Goal: Task Accomplishment & Management: Manage account settings

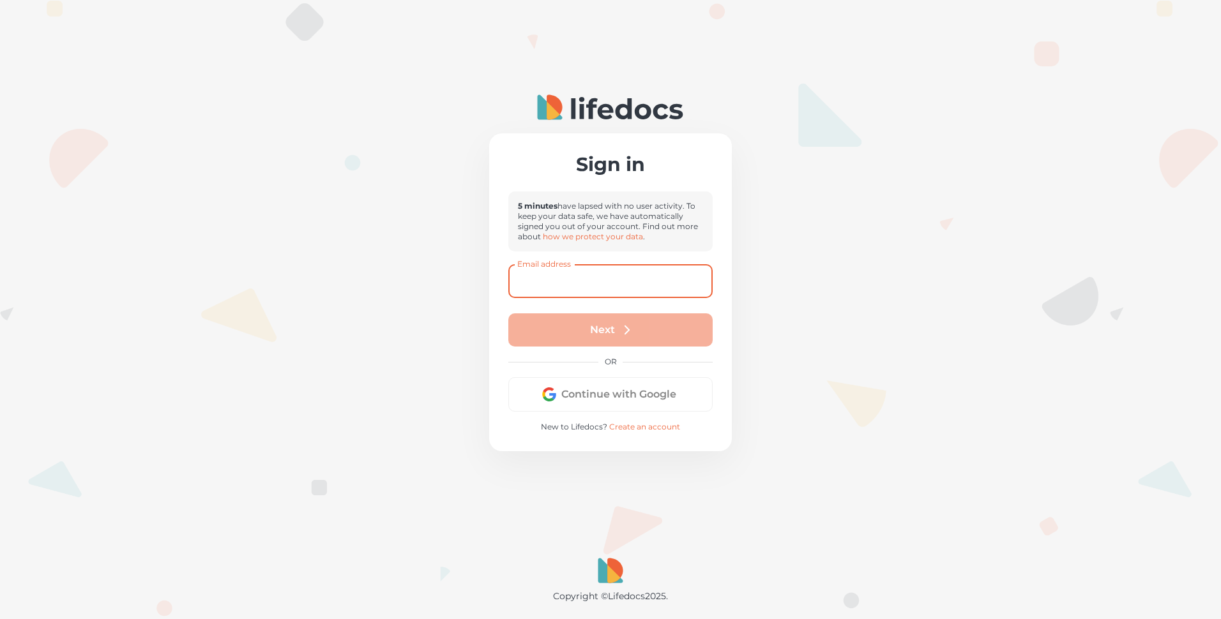
type input "[EMAIL_ADDRESS][PERSON_NAME][DOMAIN_NAME]"
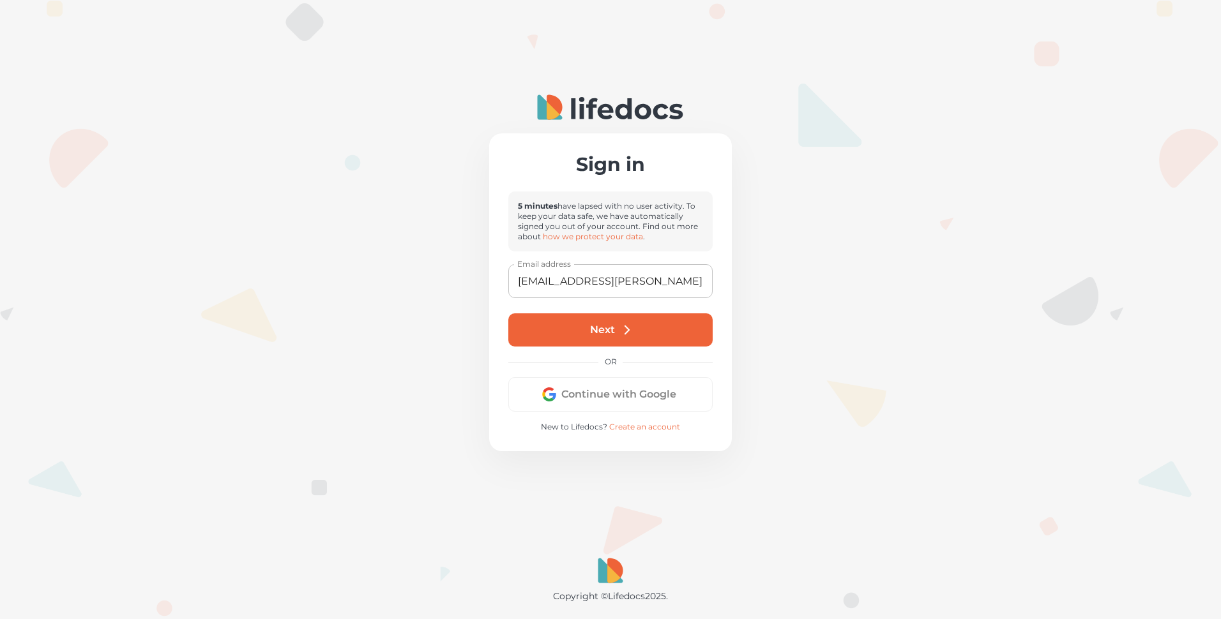
click at [598, 330] on button "Next" at bounding box center [610, 330] width 204 height 33
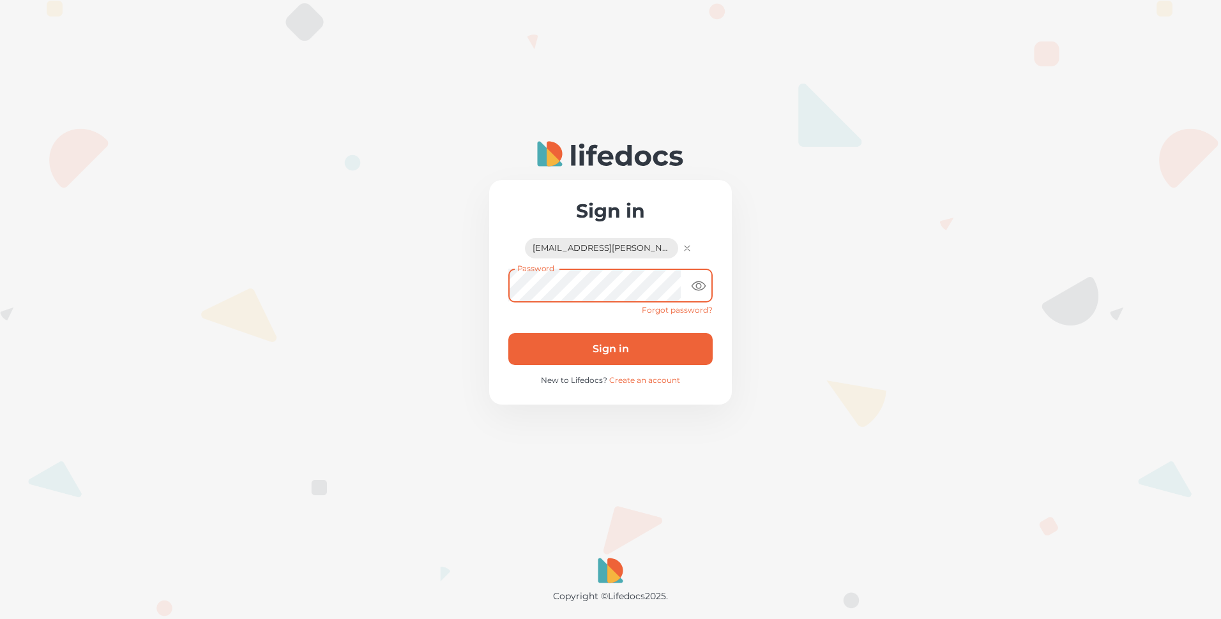
click at [508, 333] on button "Sign in" at bounding box center [610, 349] width 204 height 32
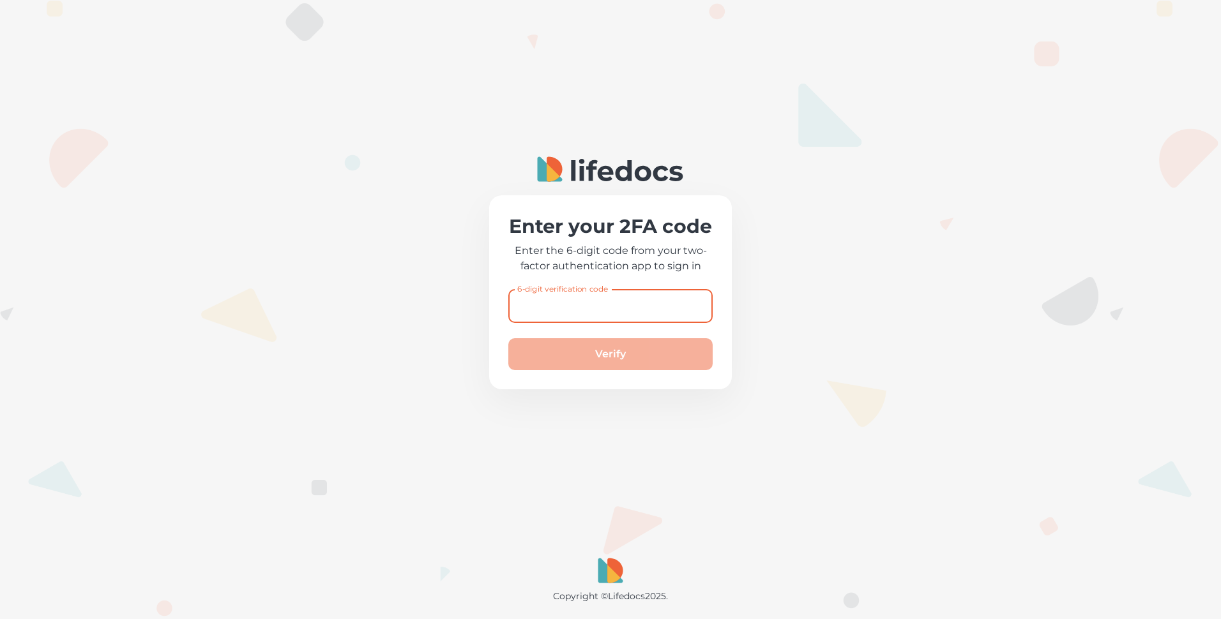
click at [537, 298] on div "6-digit verification code 6-digit verification code" at bounding box center [610, 306] width 204 height 34
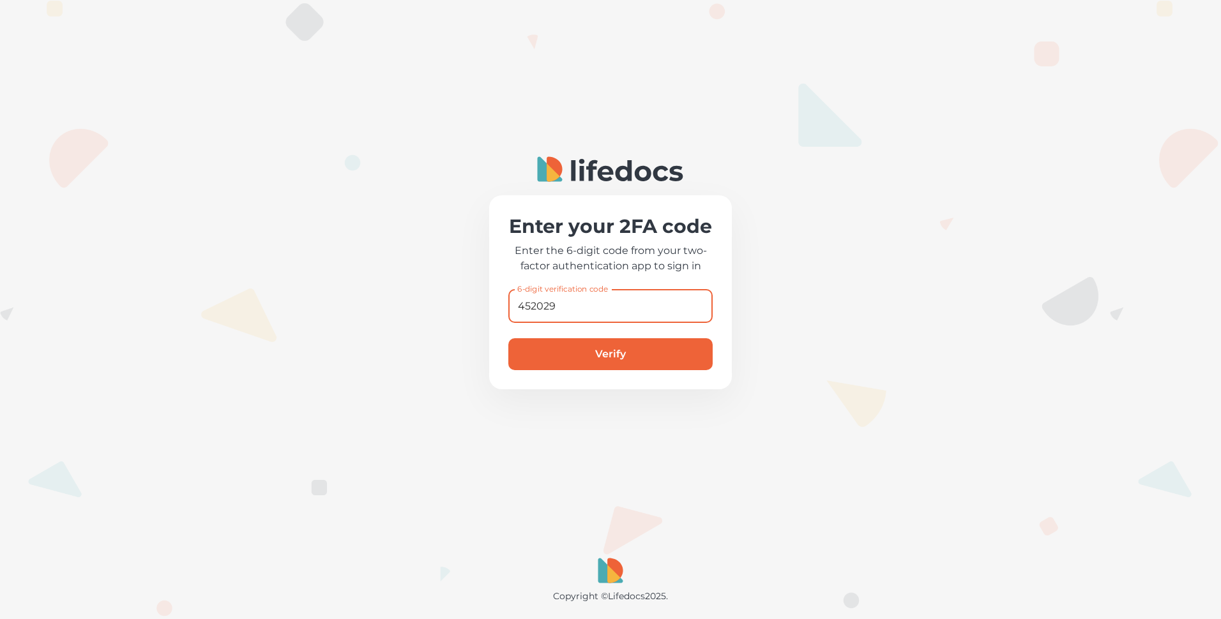
type input "452029"
click at [508, 338] on button "Verify" at bounding box center [610, 354] width 204 height 32
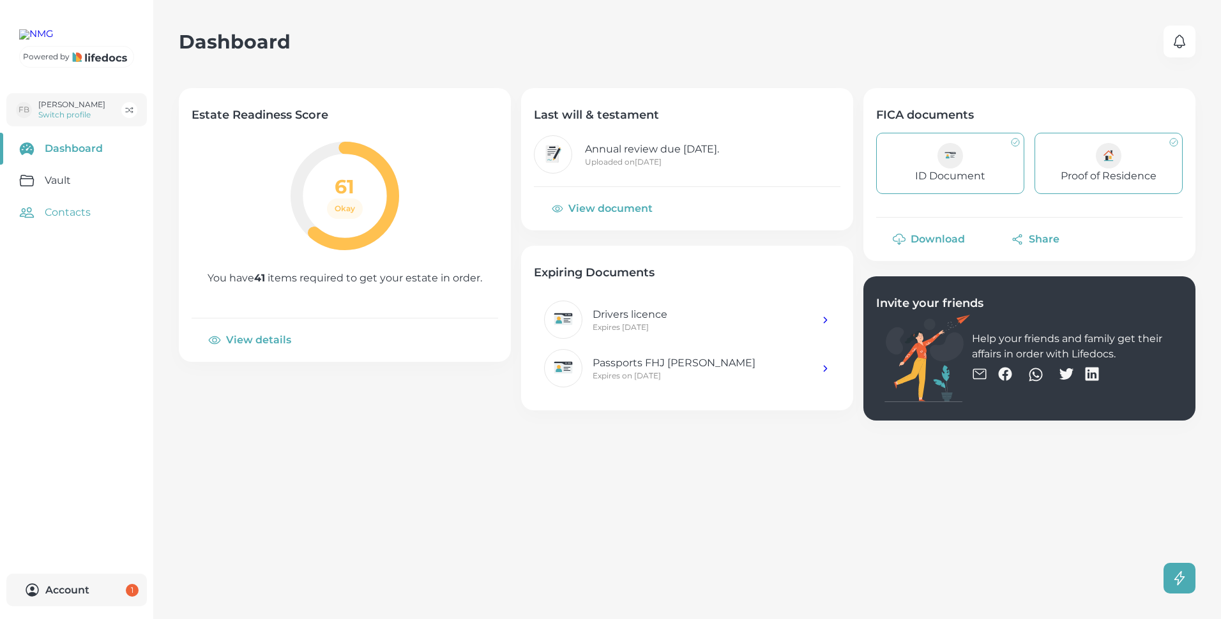
click at [85, 229] on link "Contacts" at bounding box center [76, 213] width 153 height 32
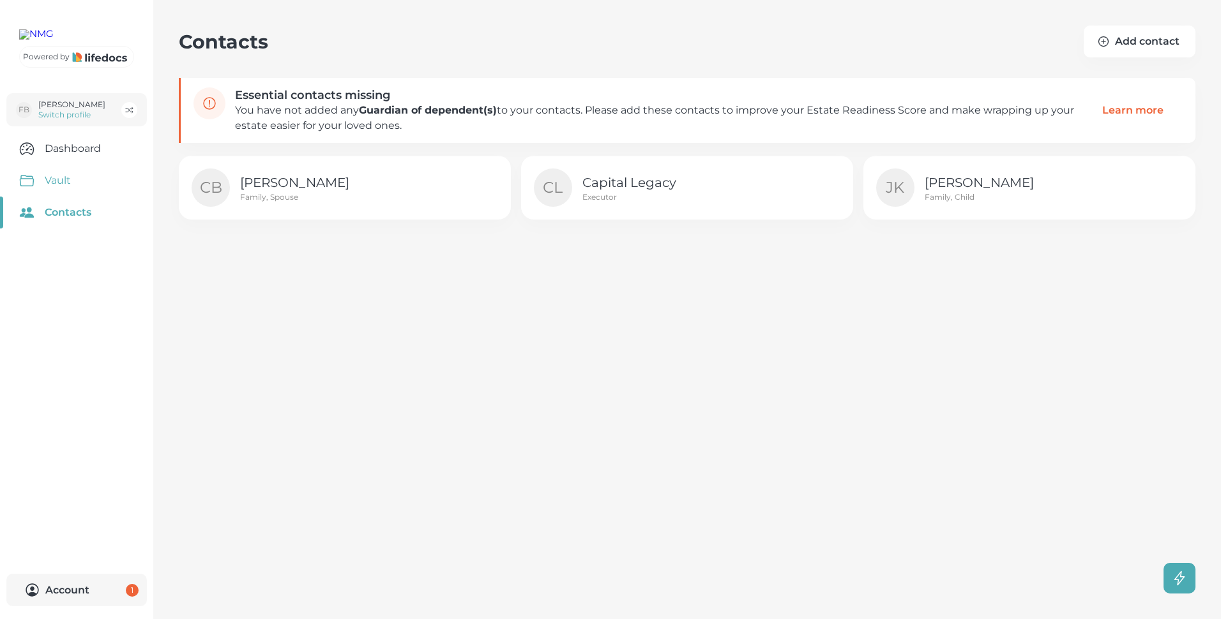
click at [61, 197] on link "Vault" at bounding box center [76, 181] width 153 height 32
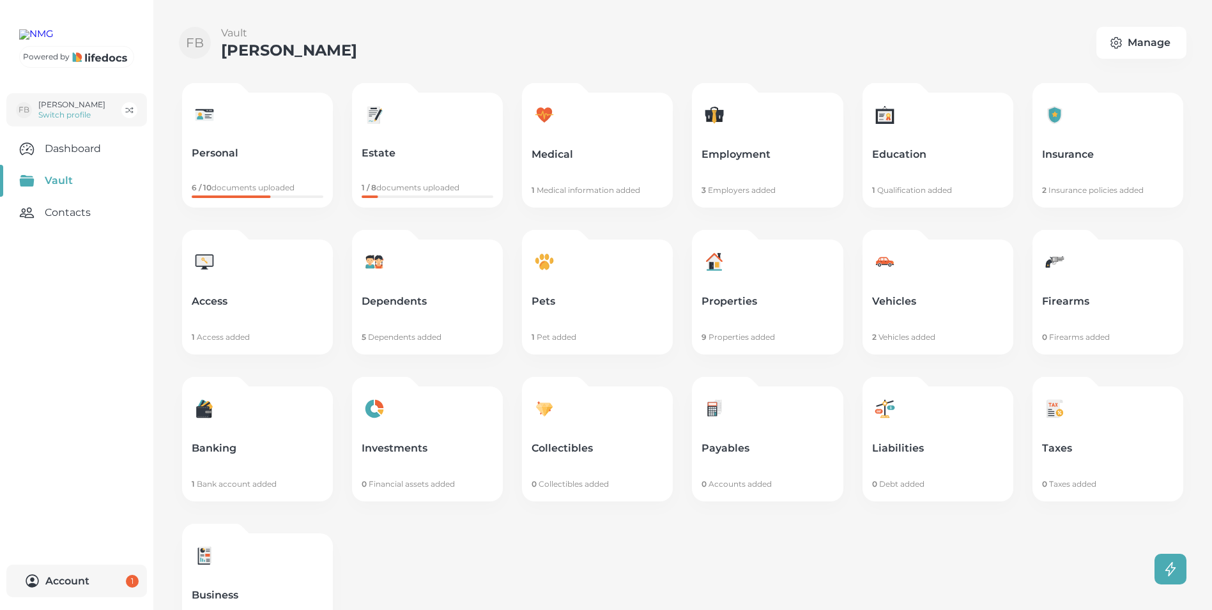
click at [213, 275] on div at bounding box center [205, 262] width 26 height 27
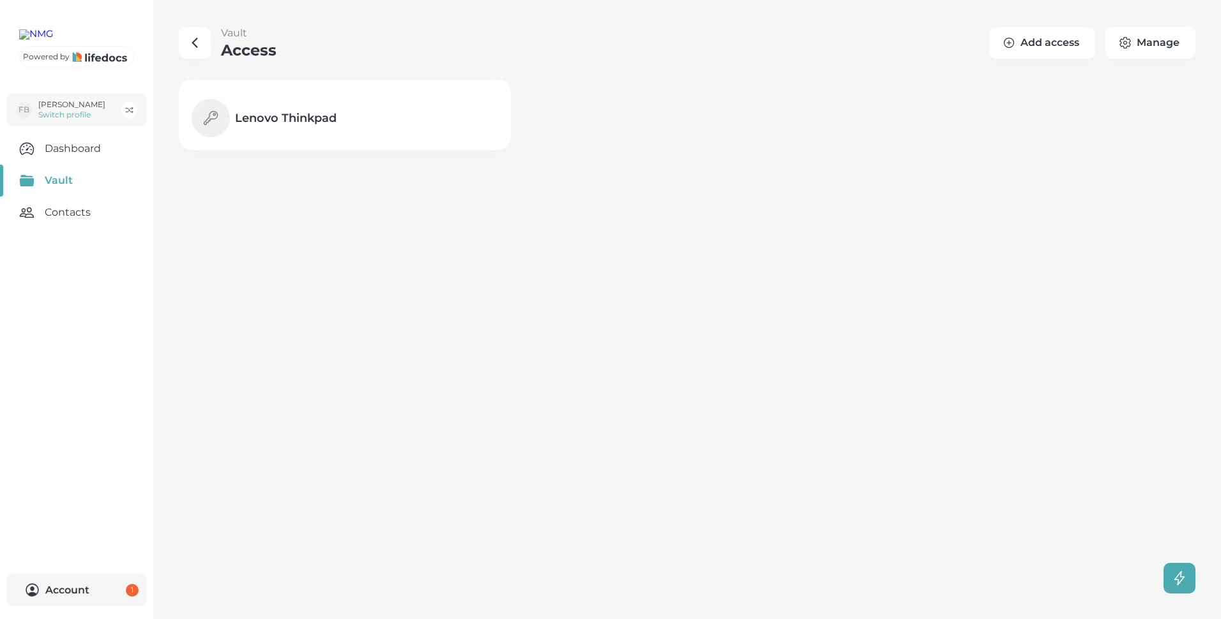
click at [59, 197] on link "Vault" at bounding box center [76, 181] width 153 height 32
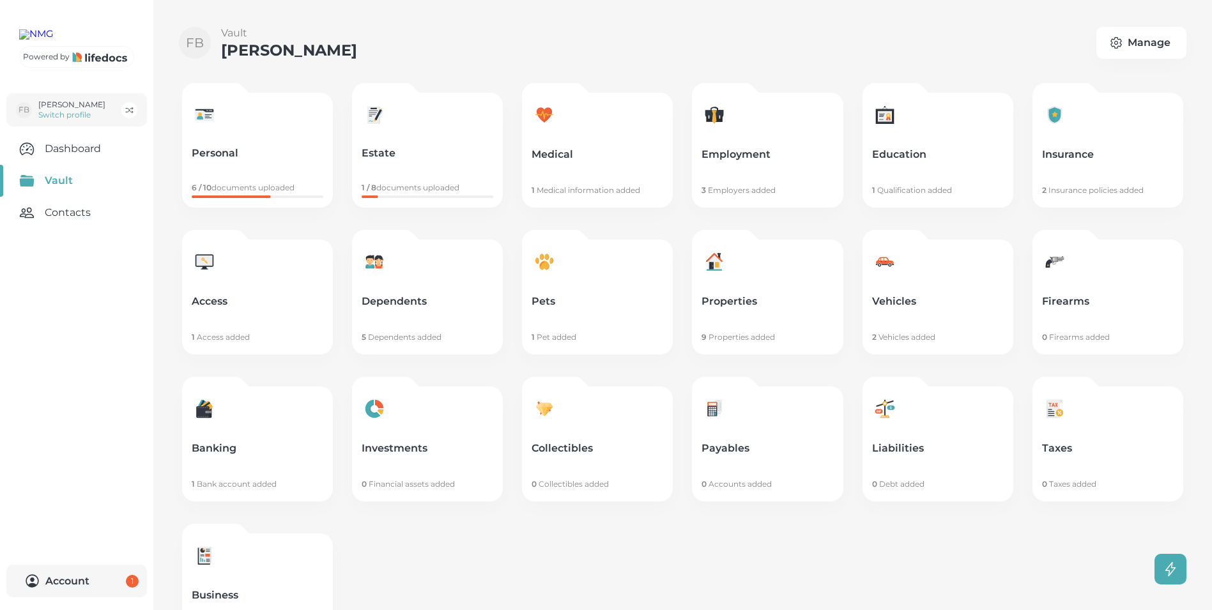
click at [549, 263] on icon at bounding box center [544, 266] width 10 height 10
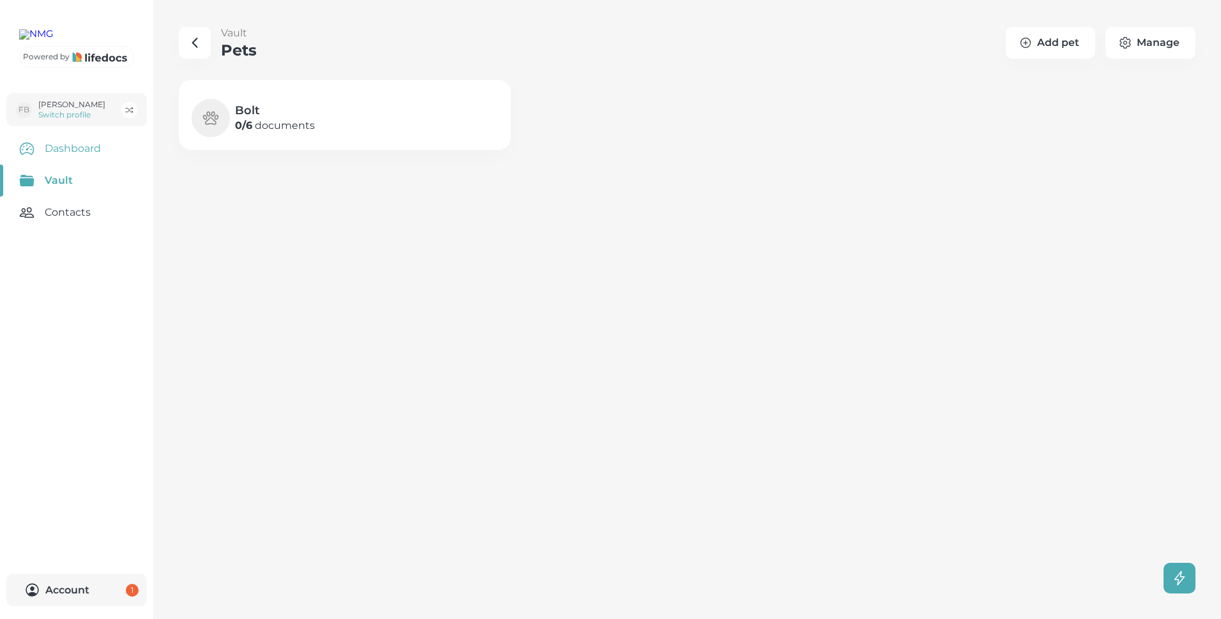
click at [73, 165] on link "Dashboard" at bounding box center [76, 149] width 153 height 32
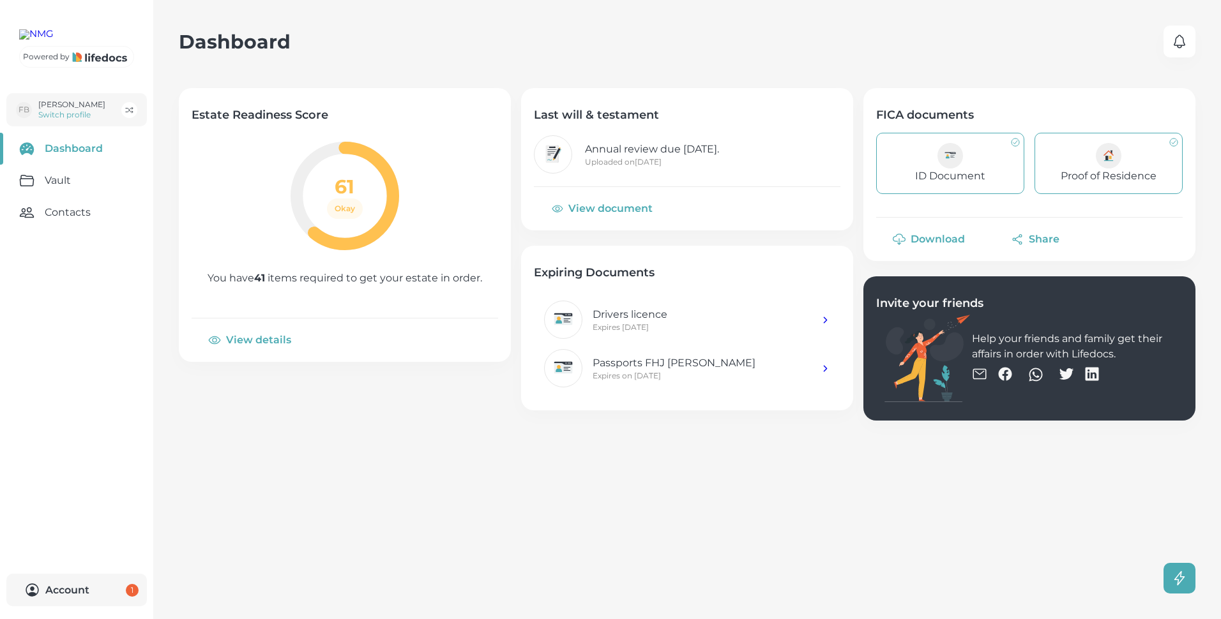
click at [259, 342] on button "View details" at bounding box center [251, 340] width 119 height 31
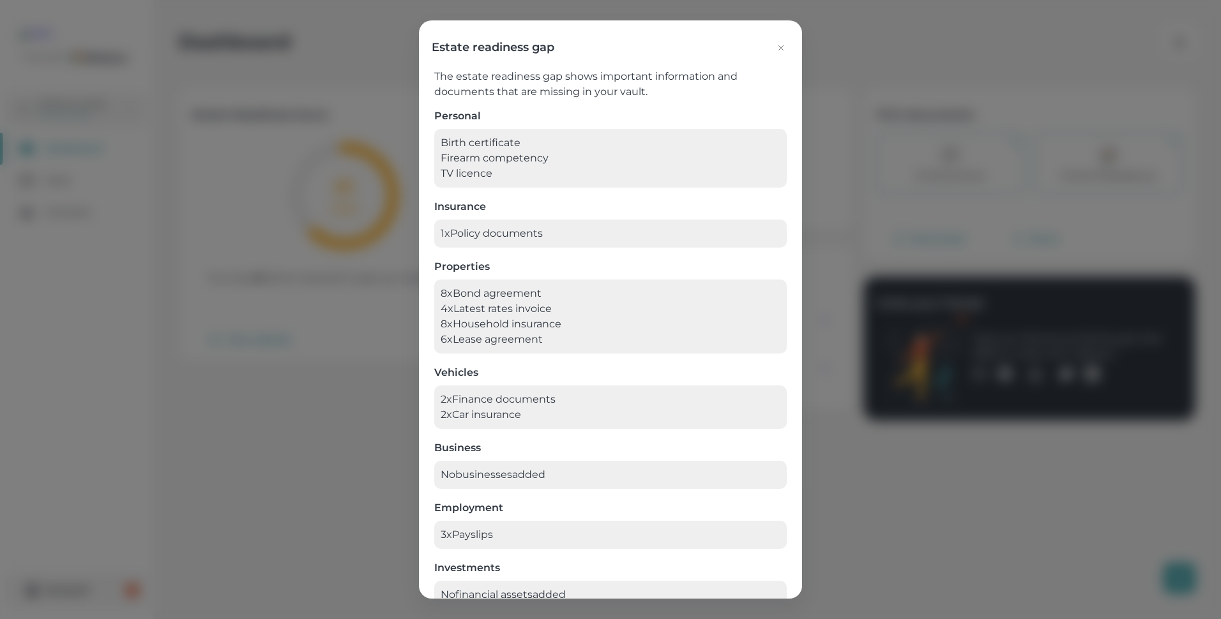
click at [783, 45] on icon "button" at bounding box center [781, 48] width 10 height 10
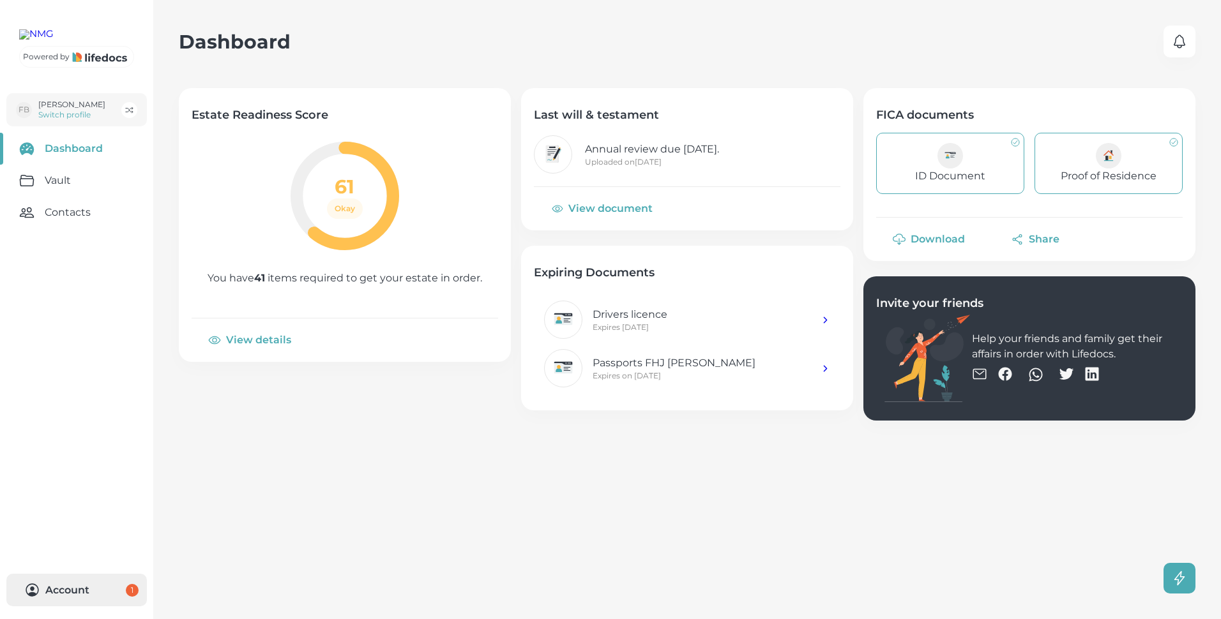
click at [72, 588] on button "Account 1" at bounding box center [76, 590] width 141 height 33
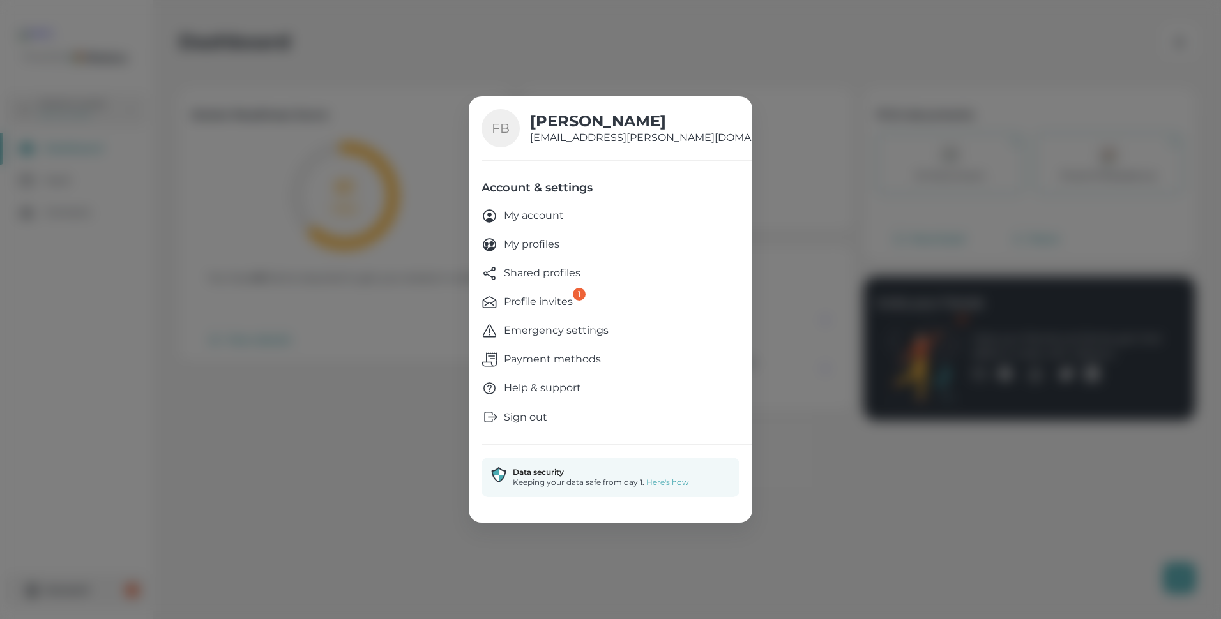
click at [540, 329] on p "Emergency settings" at bounding box center [556, 331] width 105 height 16
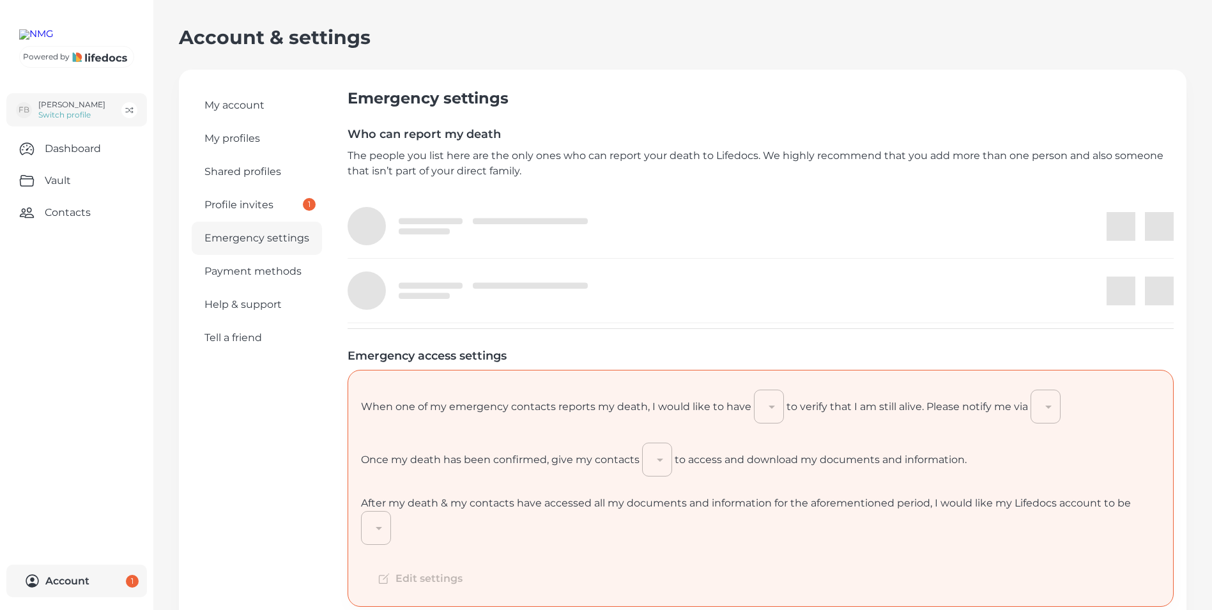
type input "7"
type input "email"
type input "90"
type input "continued_by_my_family"
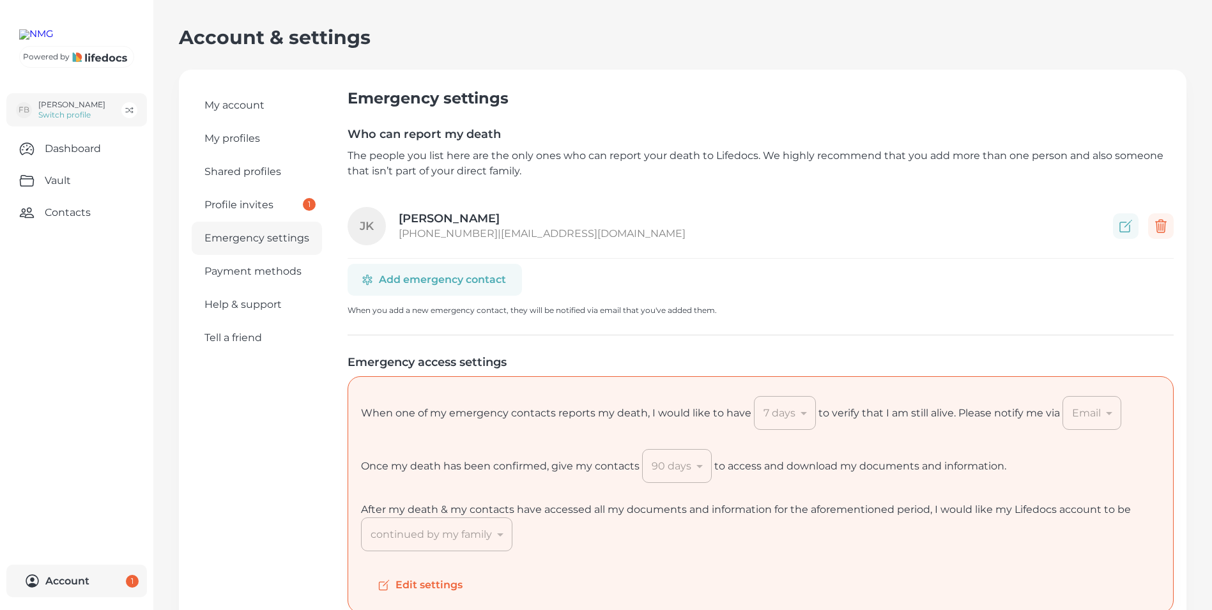
click at [417, 278] on button "Add emergency contact" at bounding box center [434, 280] width 174 height 32
select select "ZA"
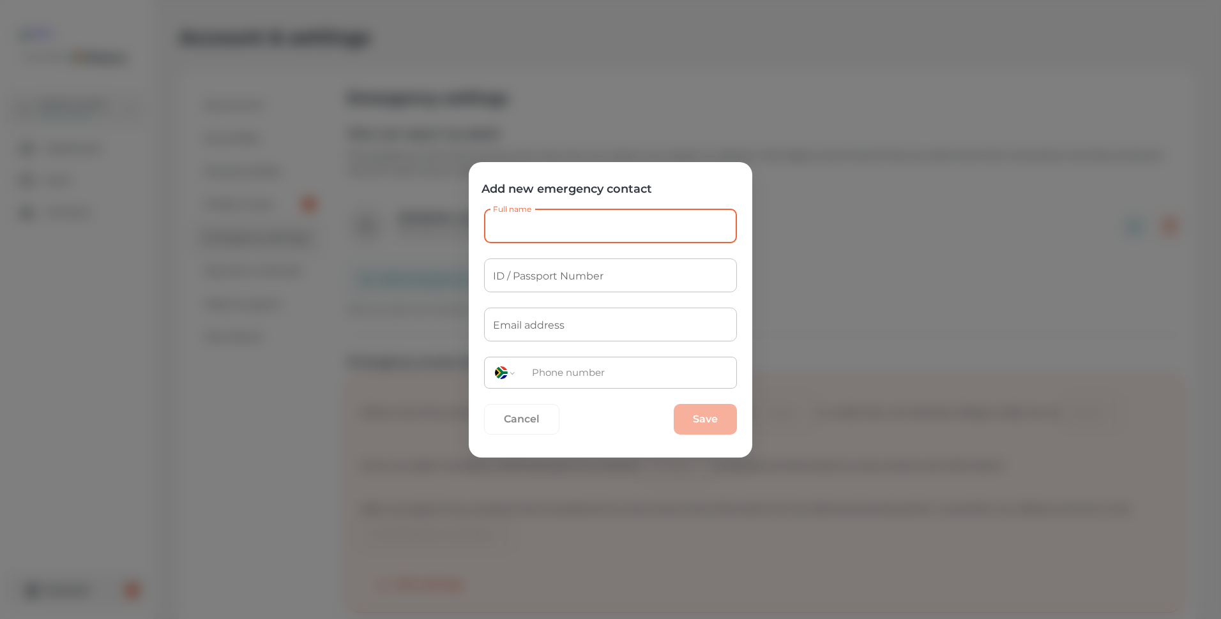
click at [524, 229] on input "Full name" at bounding box center [610, 226] width 253 height 34
type input "[PERSON_NAME]"
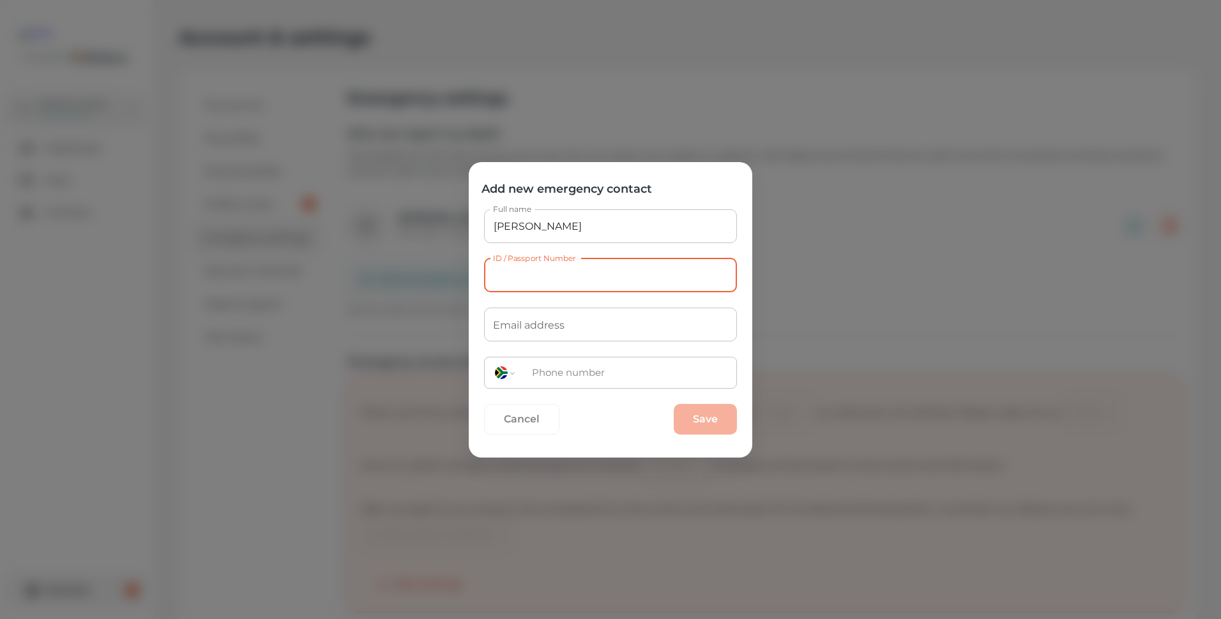
click at [526, 275] on input "ID / Passport Number" at bounding box center [610, 276] width 253 height 34
type input "9012065224087"
click at [552, 326] on input "Email address" at bounding box center [610, 325] width 253 height 34
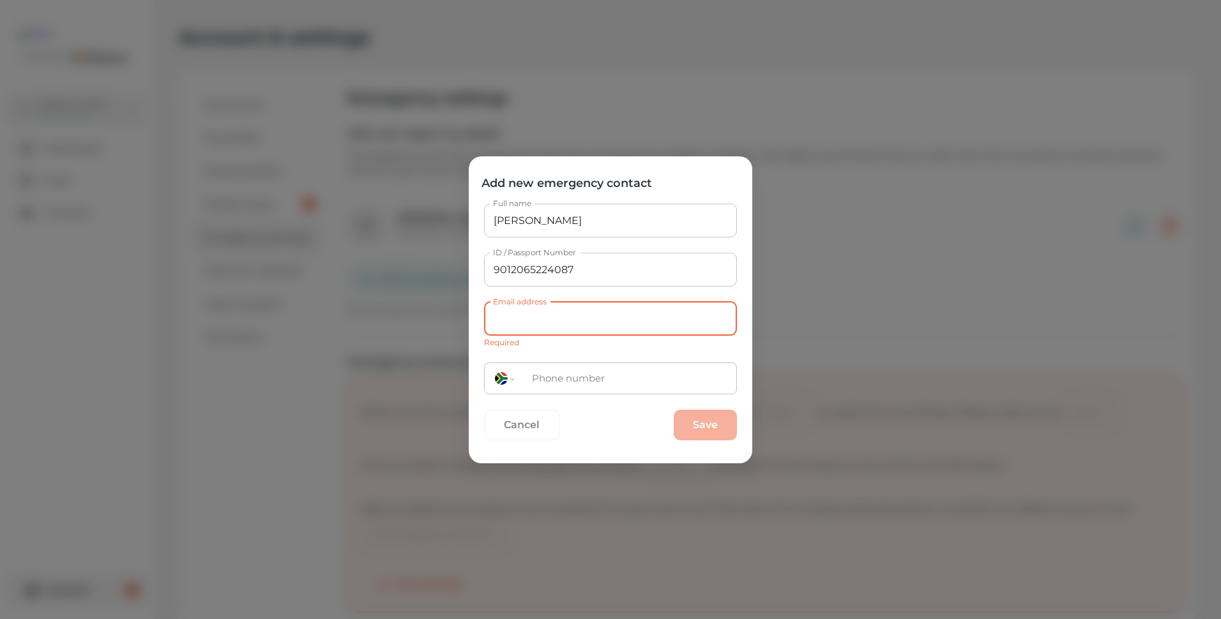
click at [526, 307] on label "Email address" at bounding box center [520, 301] width 54 height 11
click at [526, 312] on input "Email address" at bounding box center [610, 319] width 253 height 34
paste input "[EMAIL_ADDRESS][DOMAIN_NAME]"
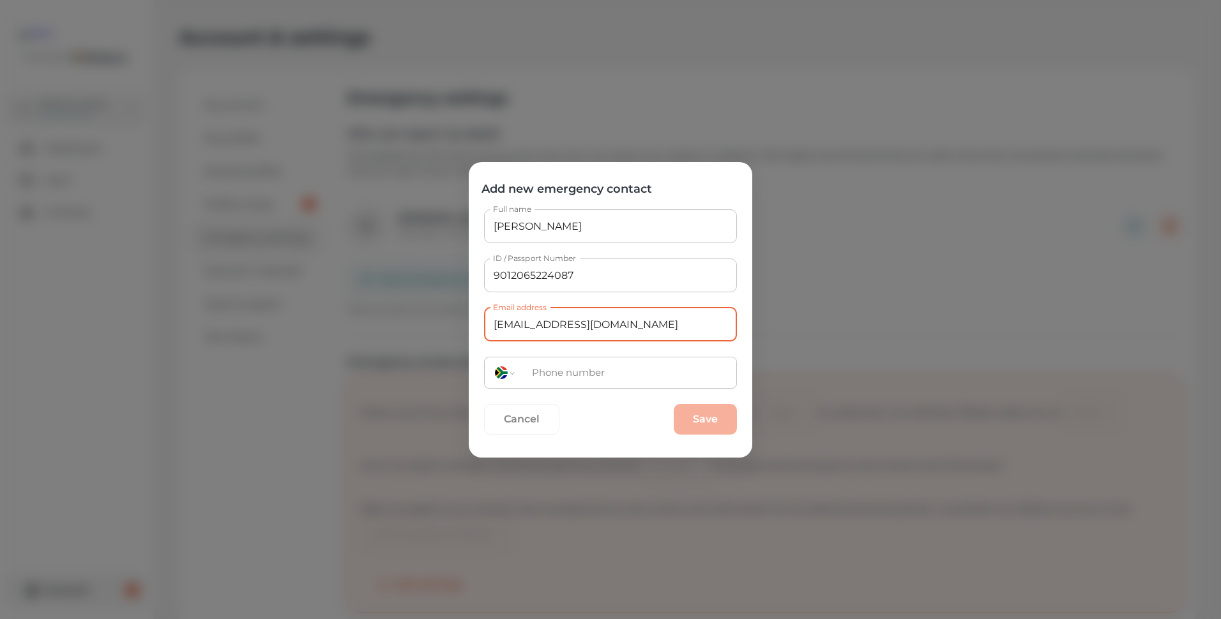
type input "[EMAIL_ADDRESS][DOMAIN_NAME]"
click at [592, 372] on input "tel" at bounding box center [630, 372] width 212 height 27
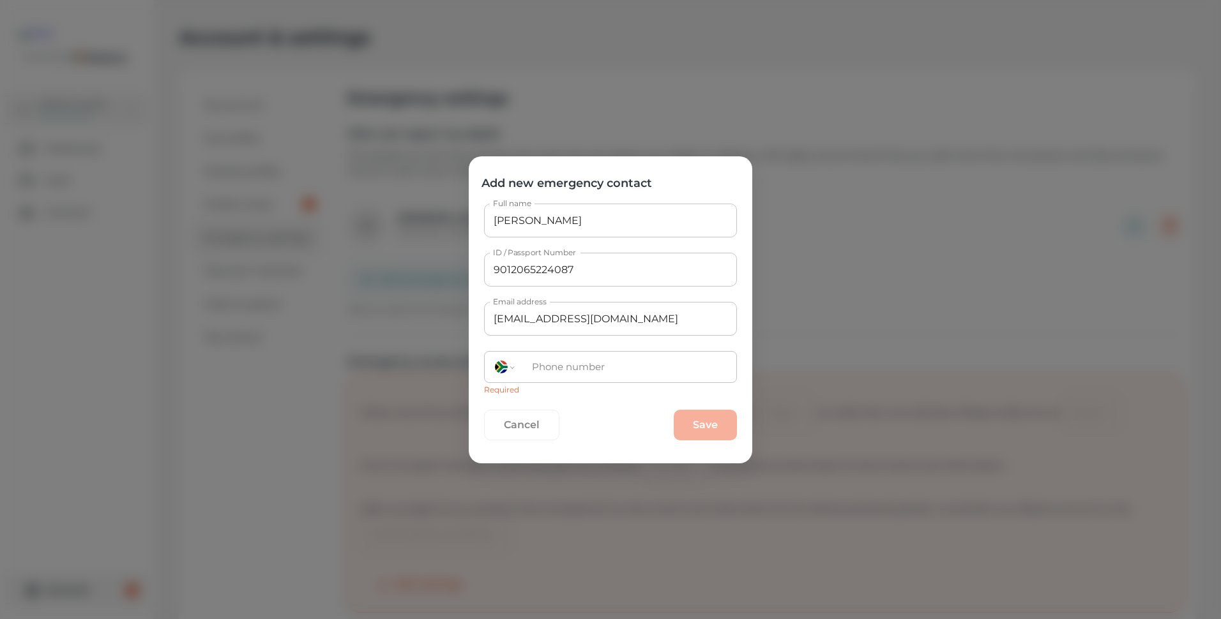
click at [559, 358] on input "tel" at bounding box center [630, 366] width 212 height 27
paste input "082 056 2399"
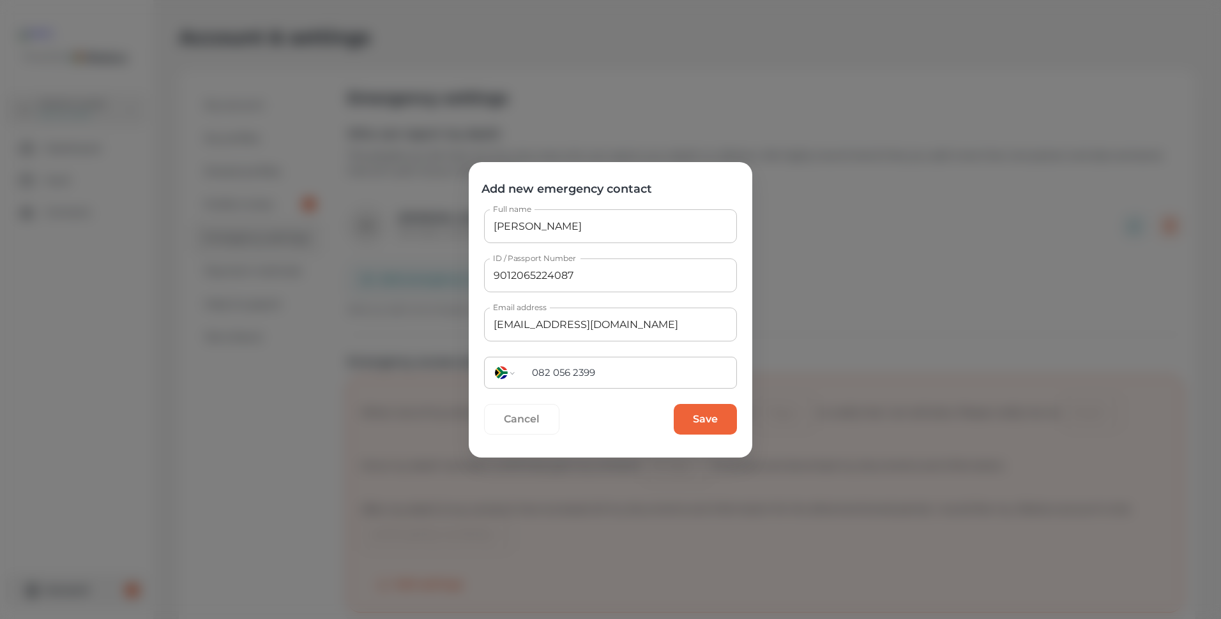
type input "082 056 2399"
click at [711, 418] on button "Save" at bounding box center [705, 419] width 63 height 31
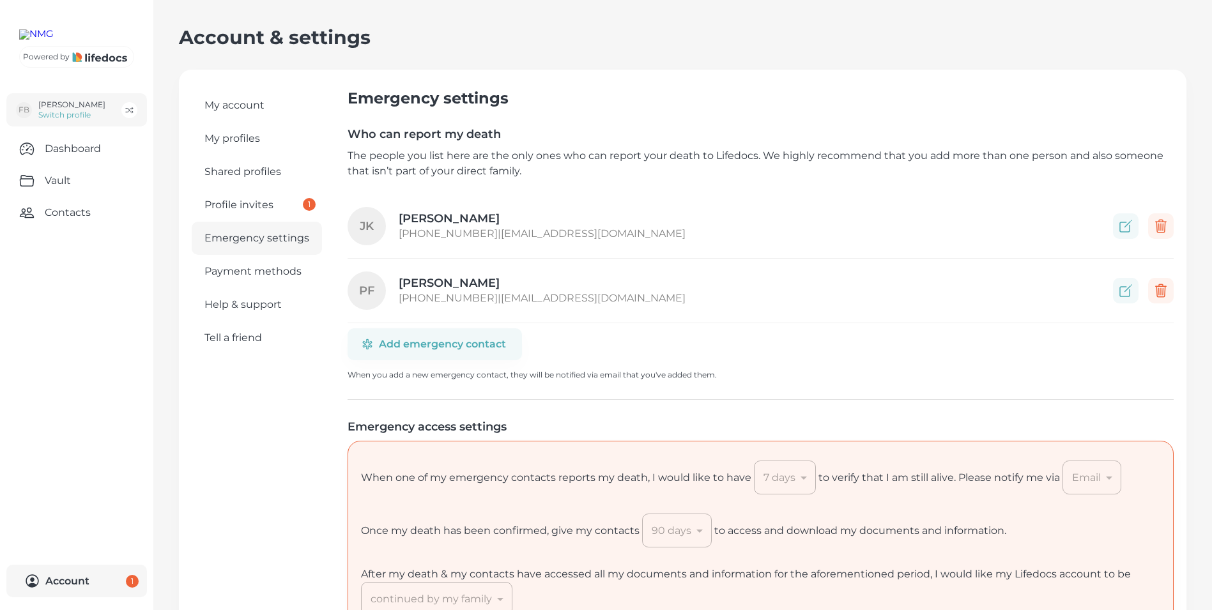
click at [1106, 478] on div "Email" at bounding box center [1091, 477] width 59 height 34
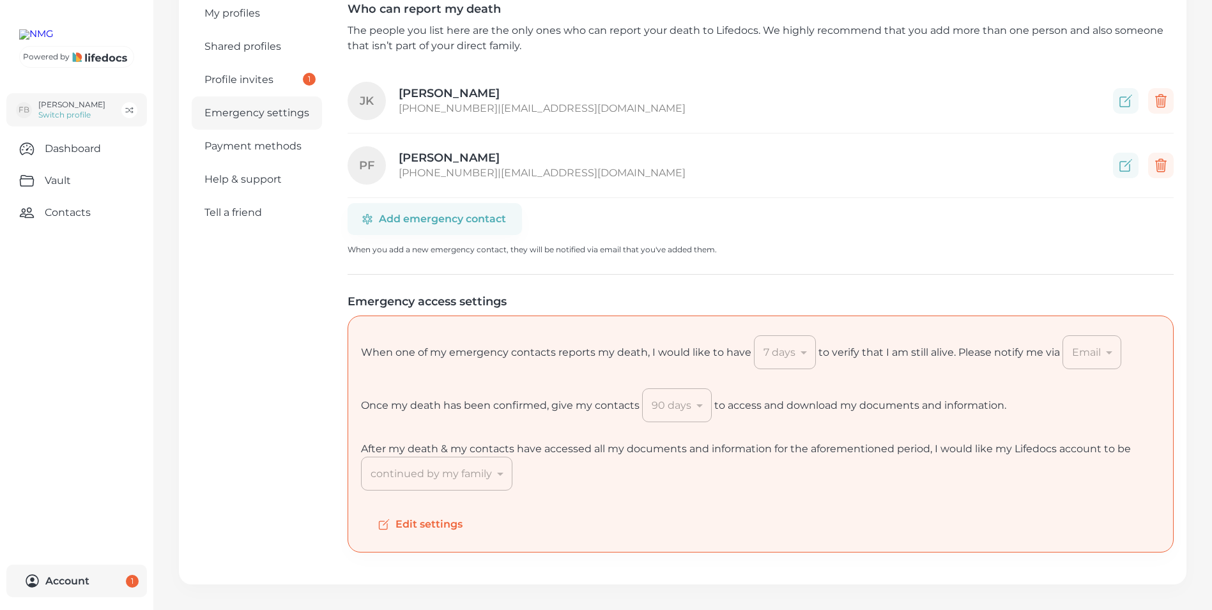
click at [435, 522] on button "Edit settings" at bounding box center [421, 524] width 121 height 29
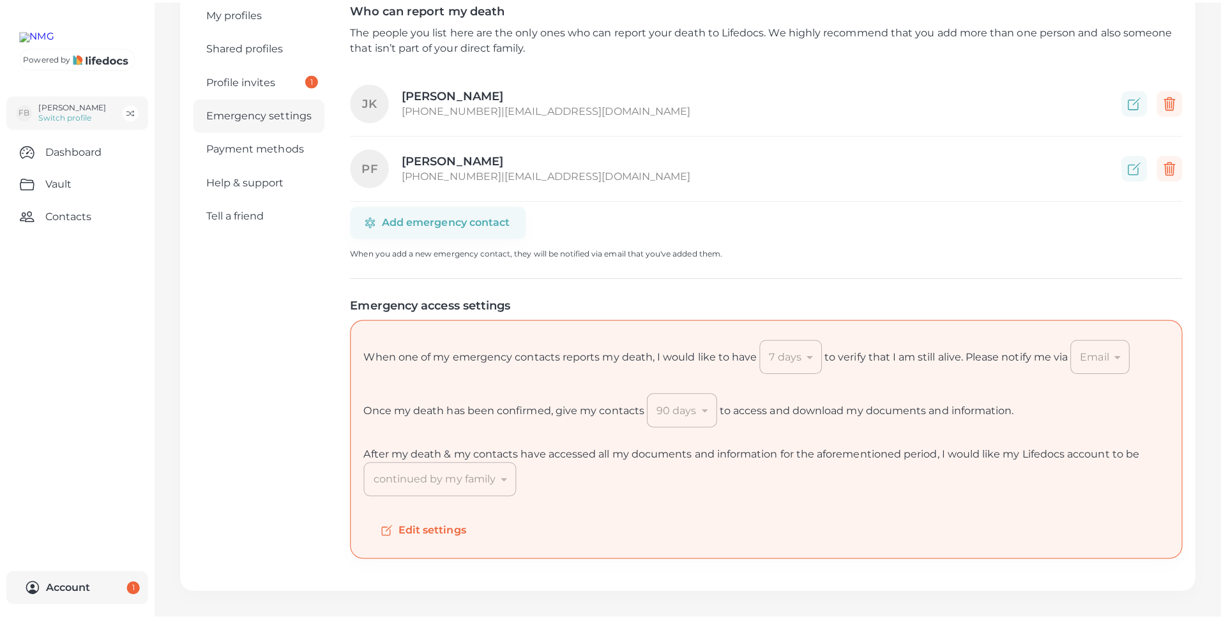
scroll to position [116, 0]
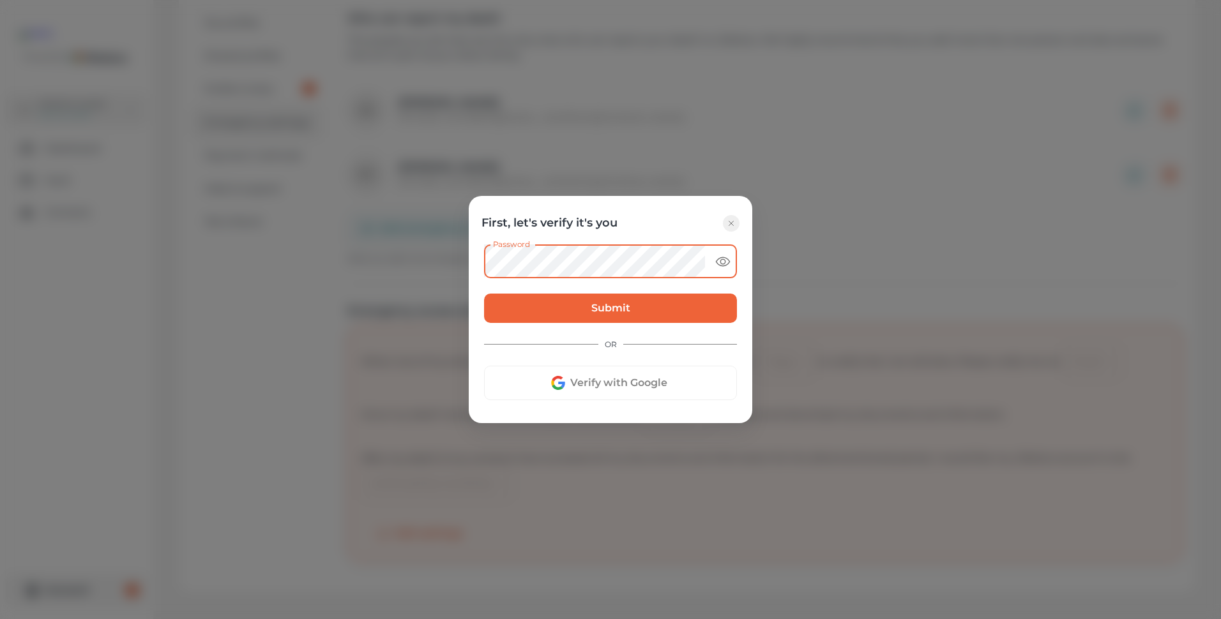
click at [484, 294] on button "Submit" at bounding box center [610, 308] width 253 height 29
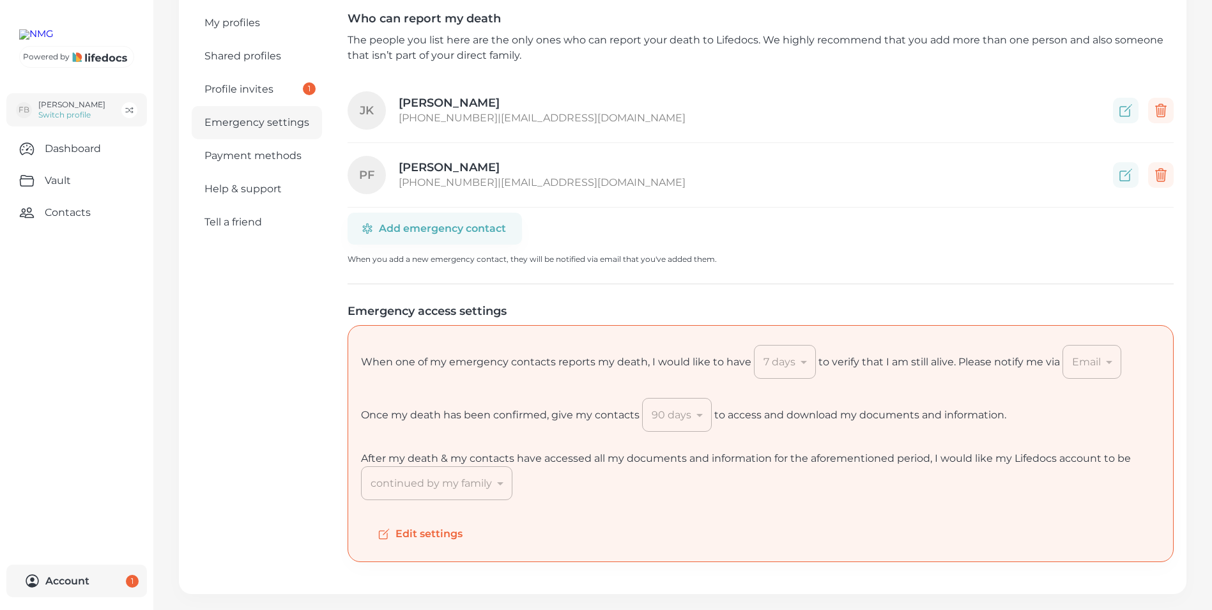
click at [1104, 361] on div "Email" at bounding box center [1091, 362] width 59 height 34
click at [413, 533] on button "Edit settings" at bounding box center [421, 533] width 121 height 29
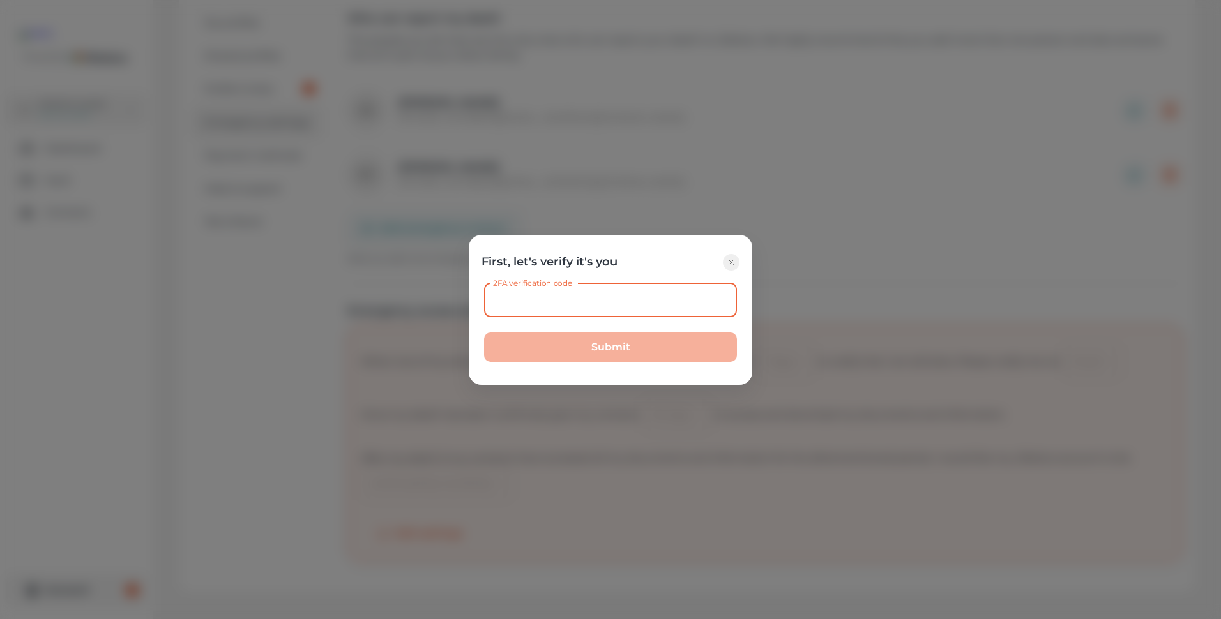
click at [510, 306] on input "2FA verification code" at bounding box center [610, 301] width 253 height 34
type input "403860"
click at [484, 333] on button "Submit" at bounding box center [610, 347] width 253 height 29
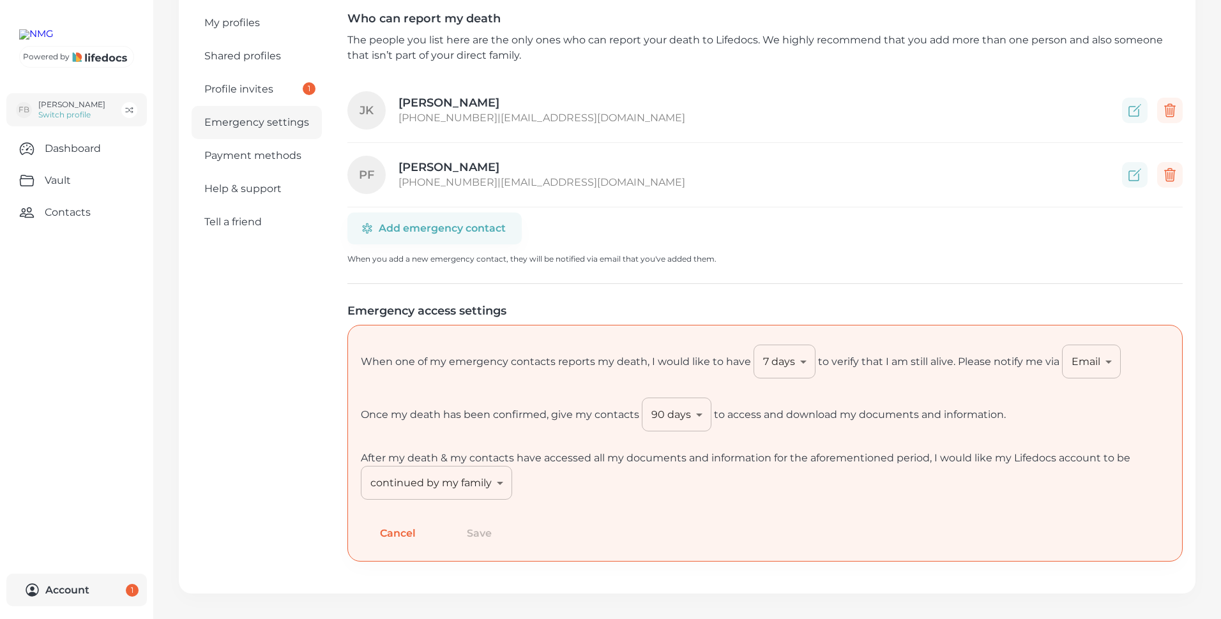
click at [1105, 360] on body "Powered by FB [PERSON_NAME] Switch profile Dashboard Vault Contacts Account 1 A…" at bounding box center [610, 251] width 1221 height 735
click at [1095, 439] on li "SMS & Email" at bounding box center [1087, 441] width 84 height 23
type input "both"
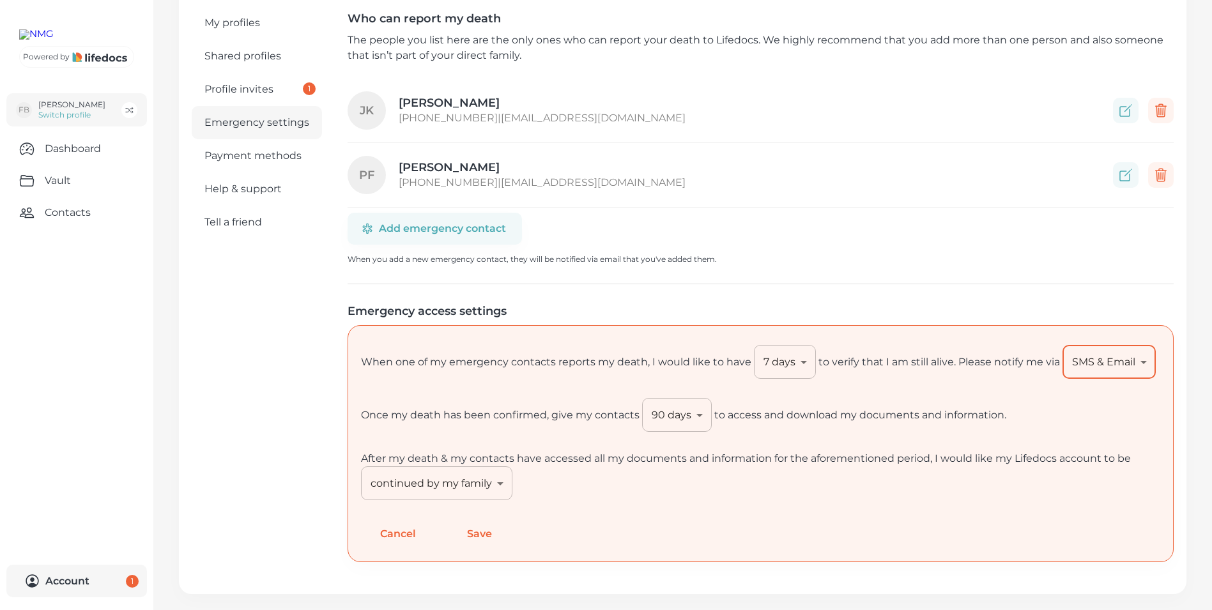
click at [480, 532] on button "Save" at bounding box center [479, 533] width 63 height 29
click at [64, 581] on button "Account 1" at bounding box center [76, 581] width 141 height 33
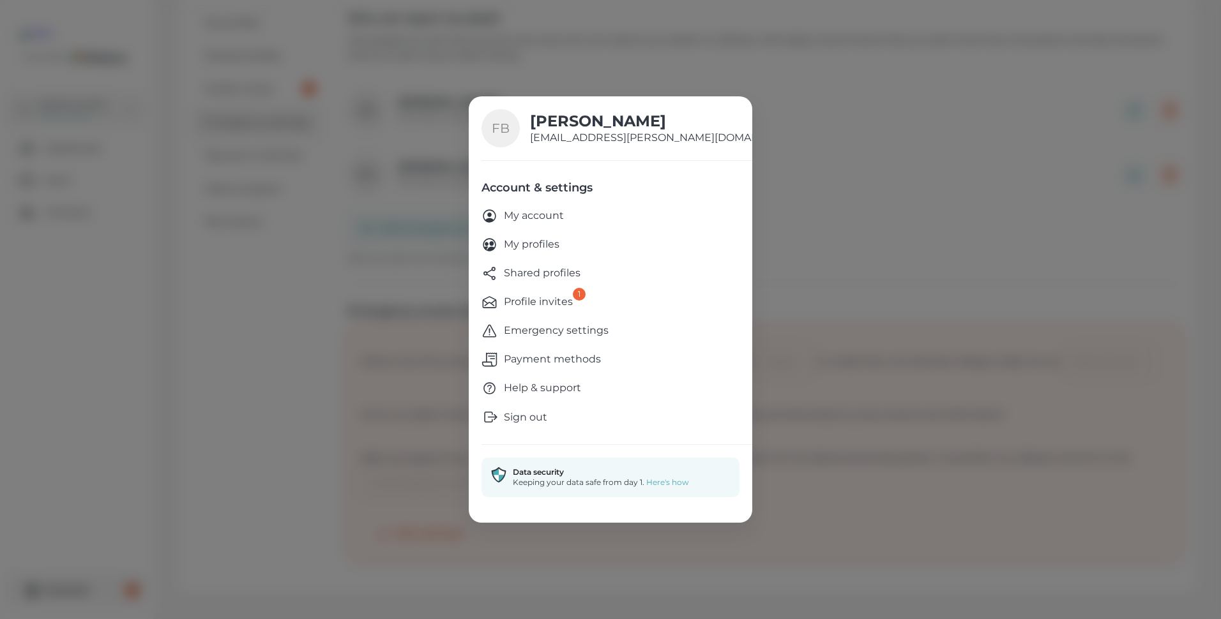
click at [538, 241] on p "My profiles" at bounding box center [532, 245] width 56 height 16
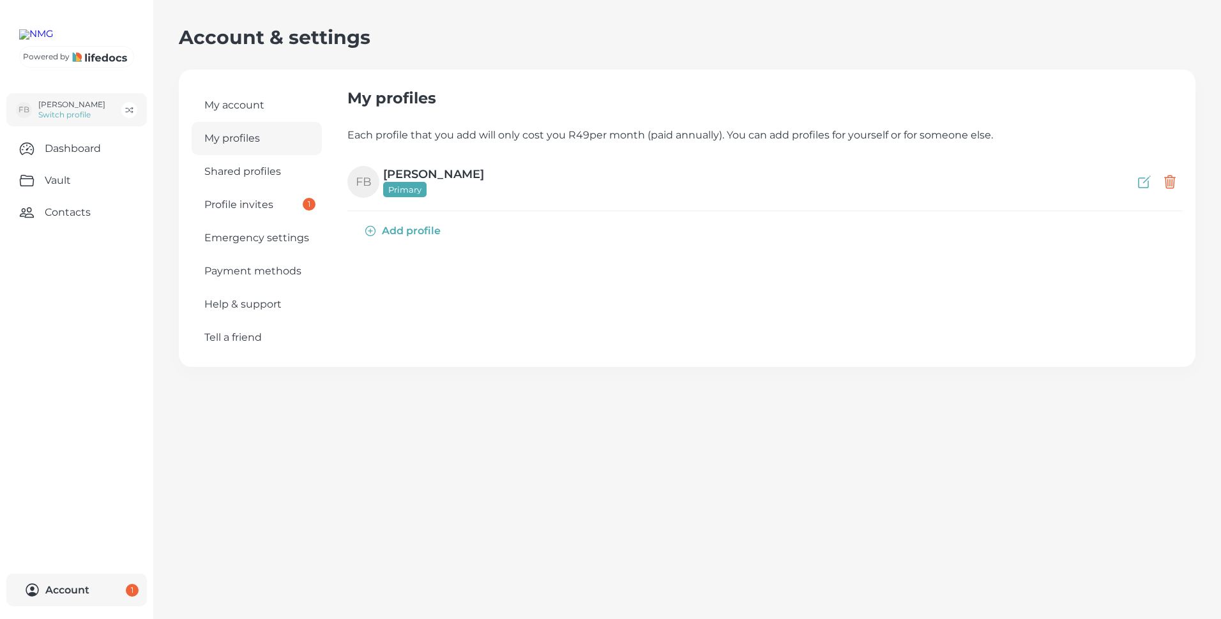
click at [396, 230] on button "Add profile" at bounding box center [403, 231] width 112 height 29
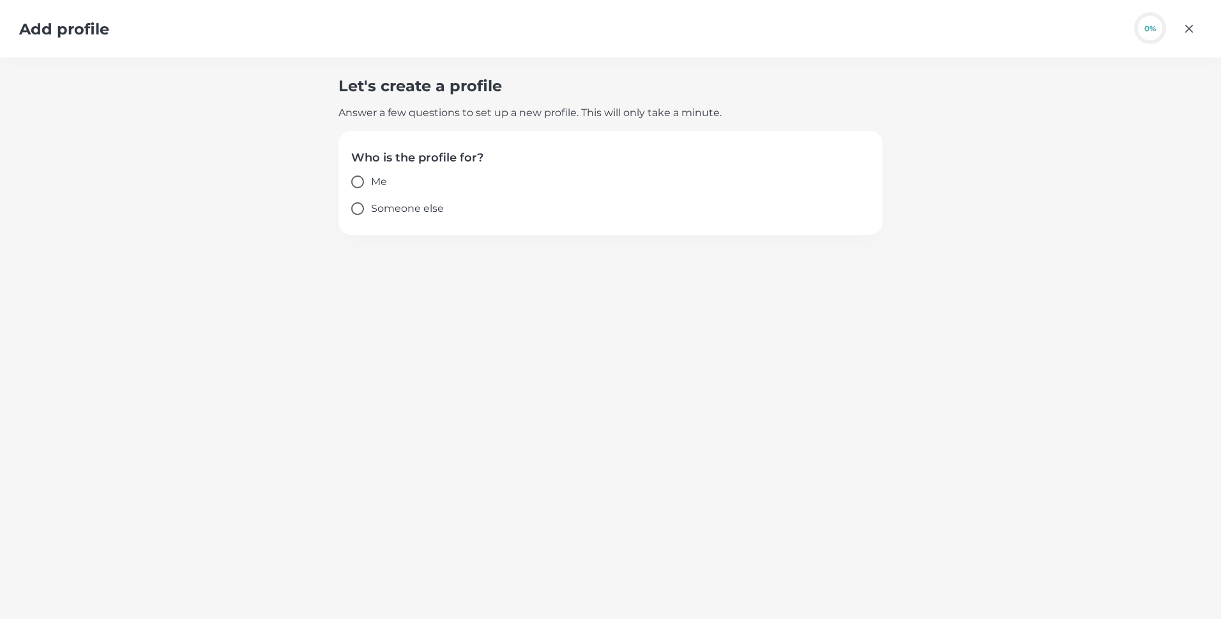
click at [354, 179] on input "Me" at bounding box center [357, 182] width 27 height 27
radio input "true"
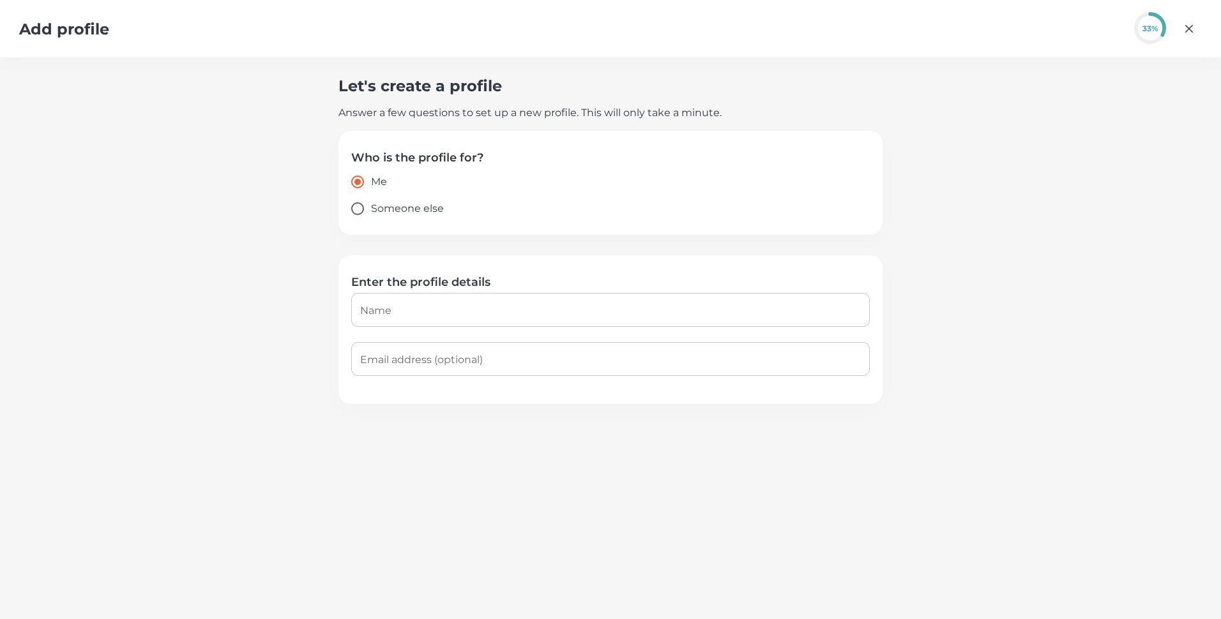
click at [478, 222] on div "Who is the profile for? Me Someone else" at bounding box center [610, 183] width 544 height 104
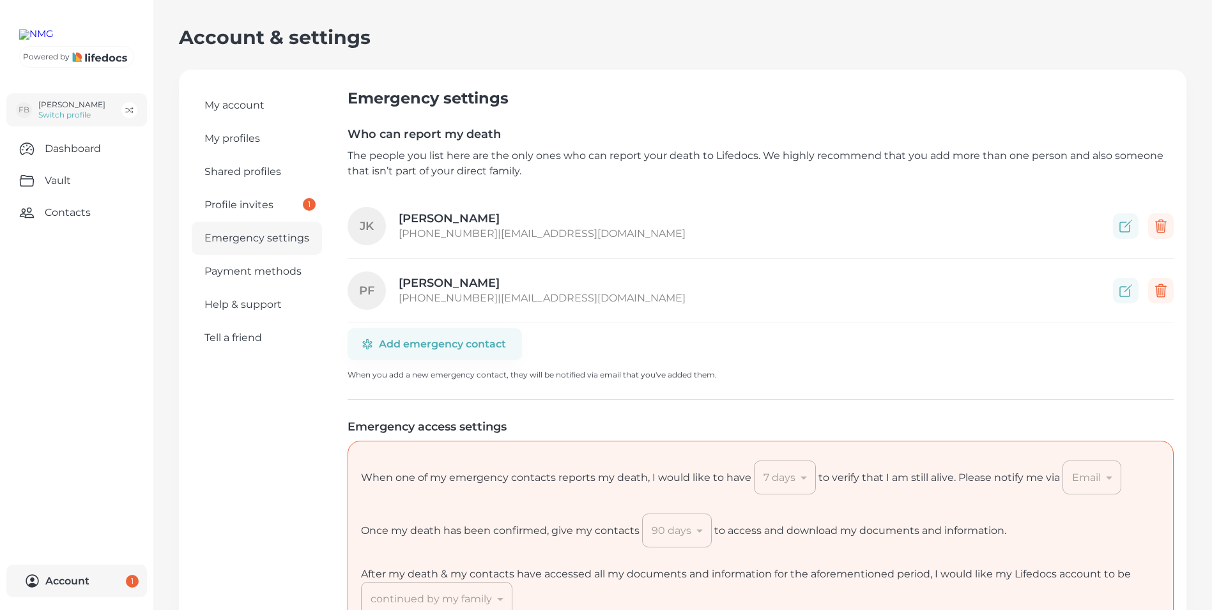
type input "both"
click at [81, 579] on button "Account 1" at bounding box center [76, 581] width 141 height 33
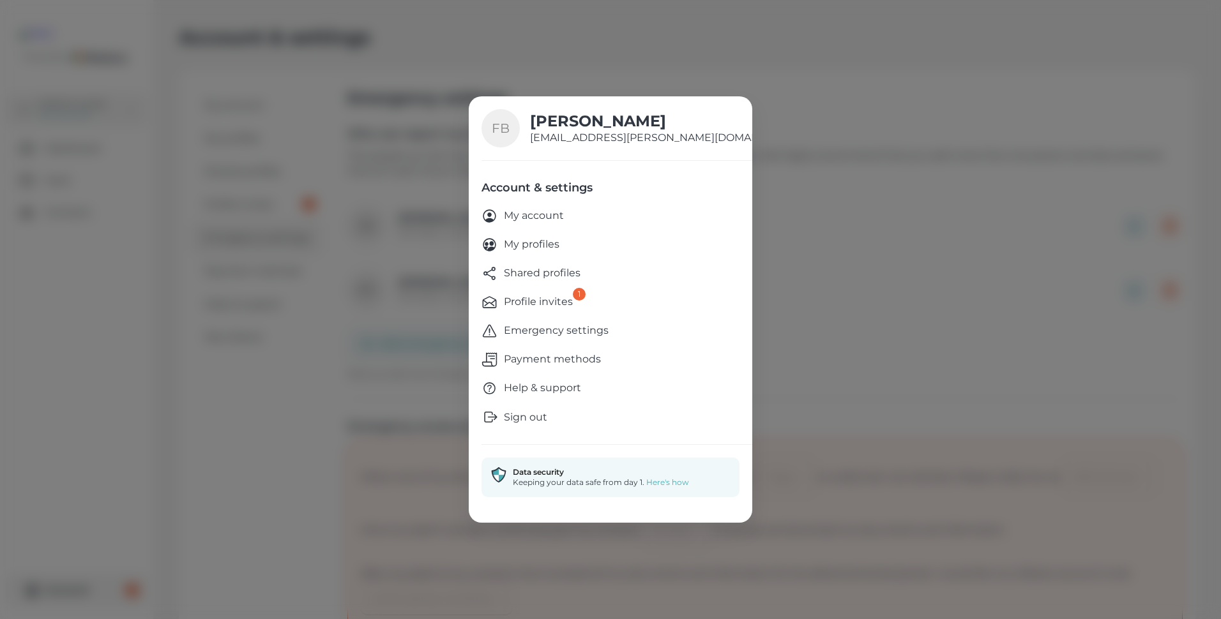
click at [522, 302] on p "Profile invites" at bounding box center [538, 302] width 69 height 16
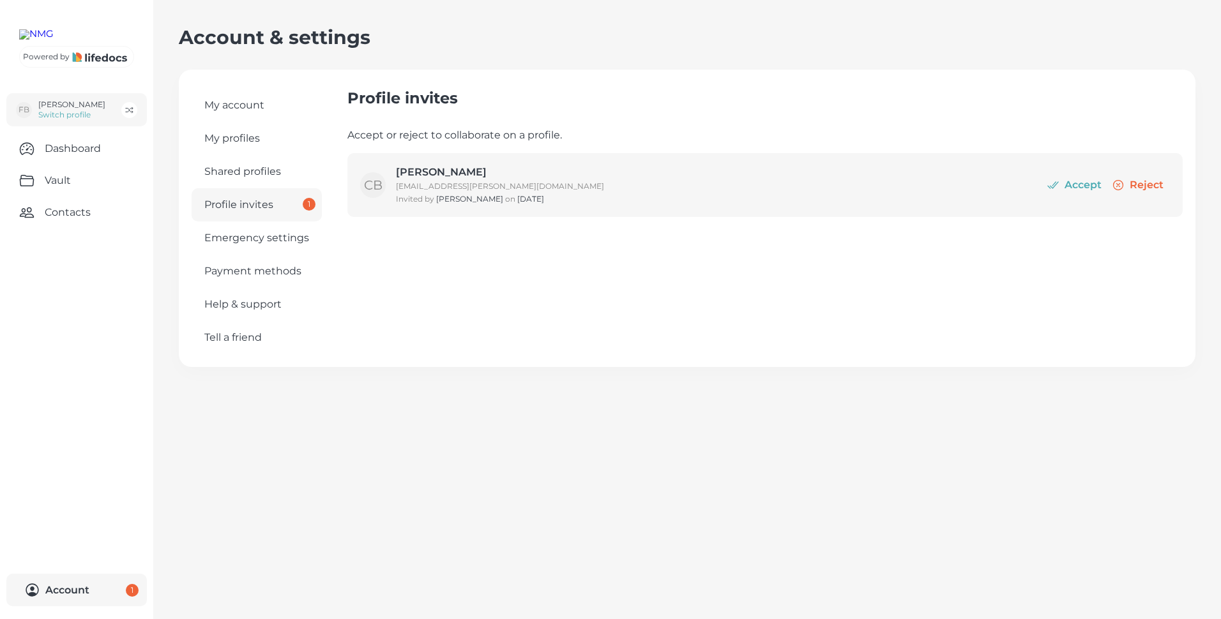
click at [1081, 185] on button "Accept" at bounding box center [1075, 185] width 65 height 26
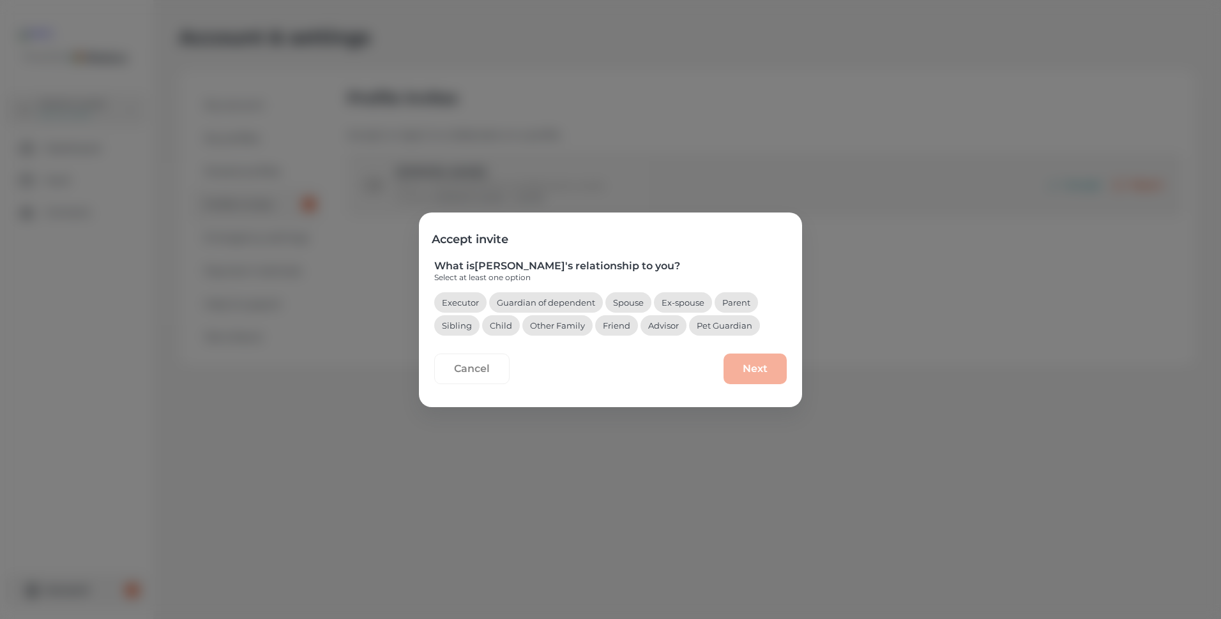
click at [655, 327] on button "Advisor" at bounding box center [664, 325] width 46 height 20
click at [755, 369] on button "Next" at bounding box center [755, 369] width 63 height 31
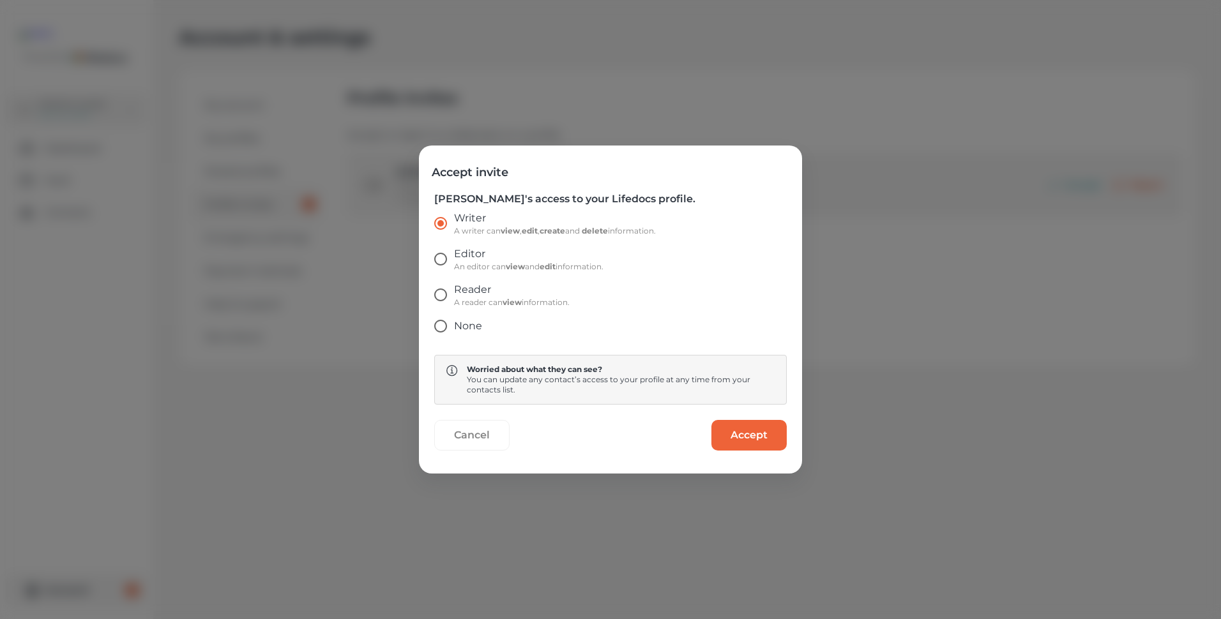
click at [443, 292] on input "Reader A reader can view information." at bounding box center [440, 295] width 27 height 27
radio input "true"
click at [748, 435] on button "Accept" at bounding box center [748, 435] width 75 height 31
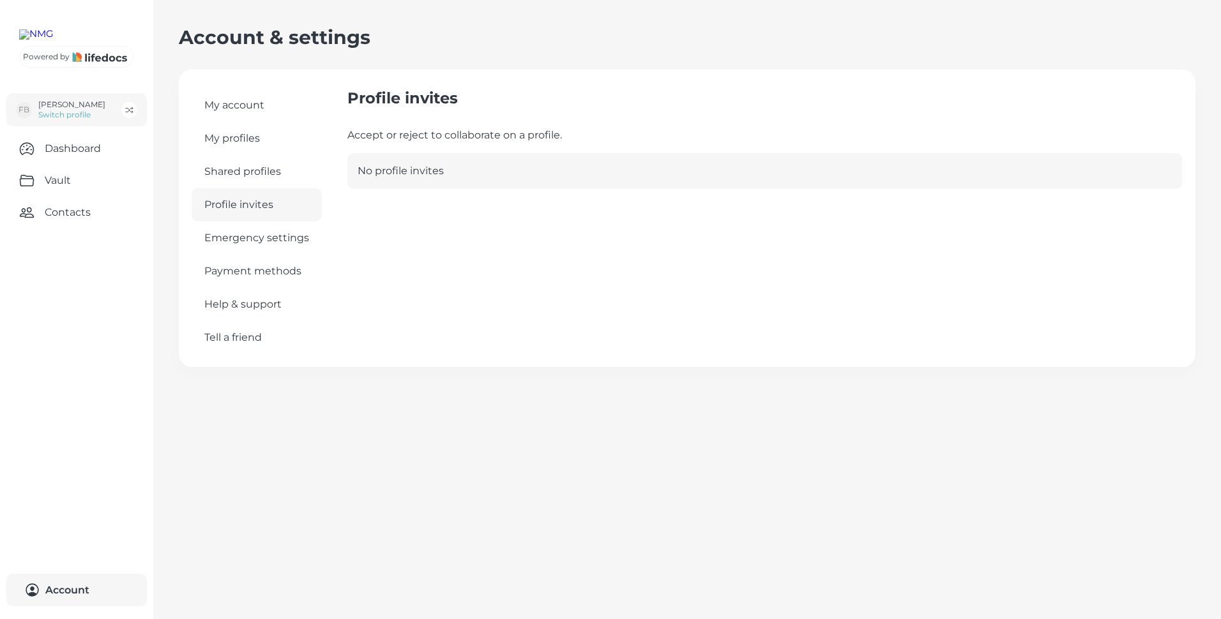
click at [241, 304] on link "Help & support" at bounding box center [257, 304] width 130 height 33
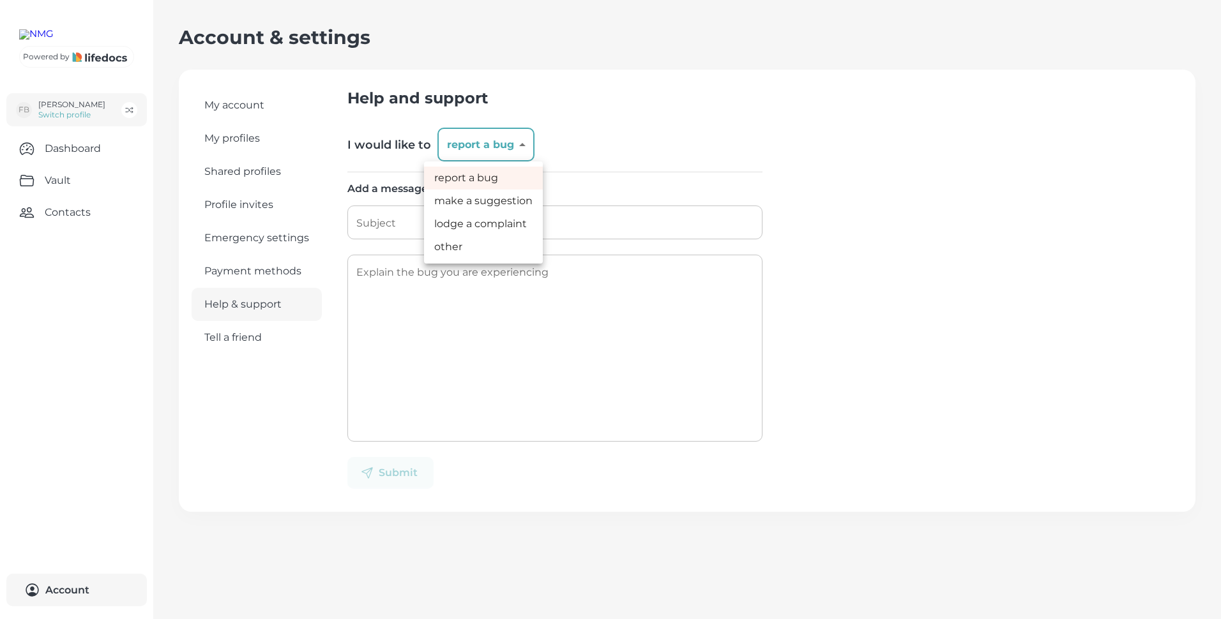
click at [520, 144] on body "Powered by FB [PERSON_NAME] Switch profile Dashboard Vault Contacts Account 0 A…" at bounding box center [610, 309] width 1221 height 619
click at [439, 248] on li "other" at bounding box center [483, 247] width 119 height 23
type input "general"
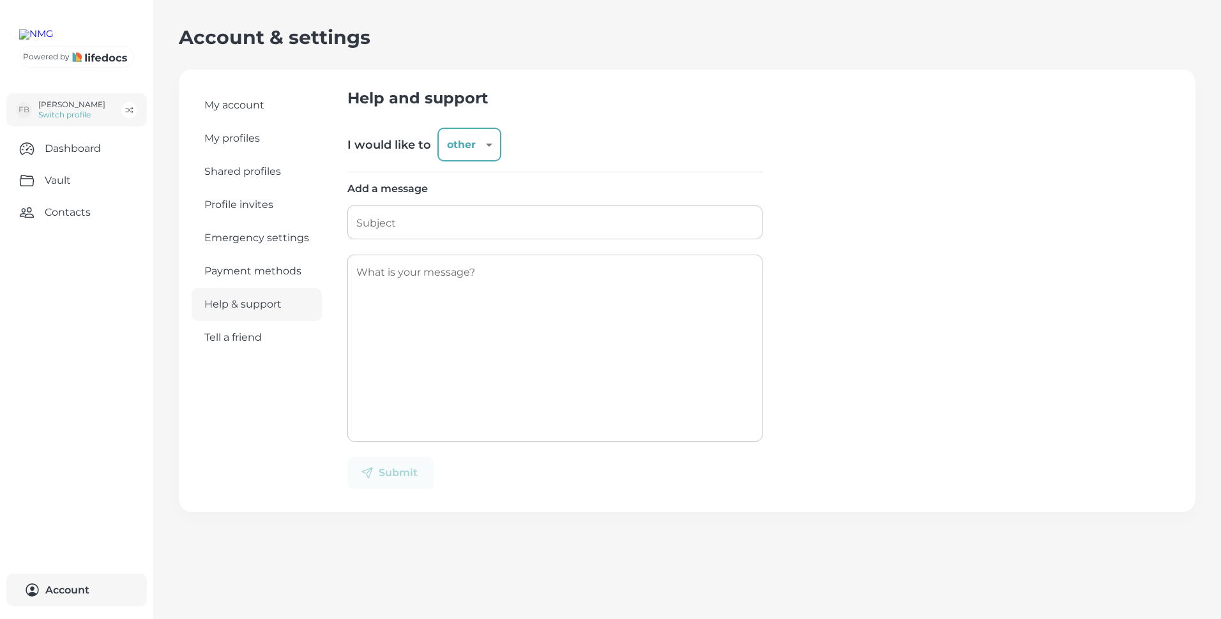
click at [402, 217] on input "Subject" at bounding box center [554, 223] width 415 height 34
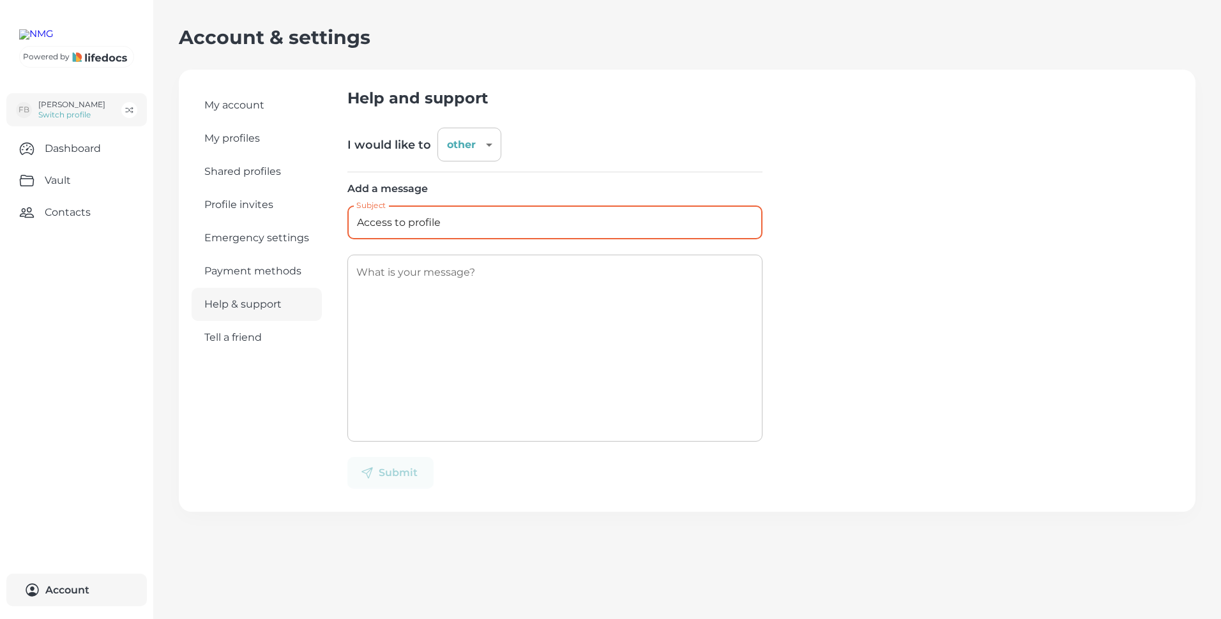
type input "Access to profile"
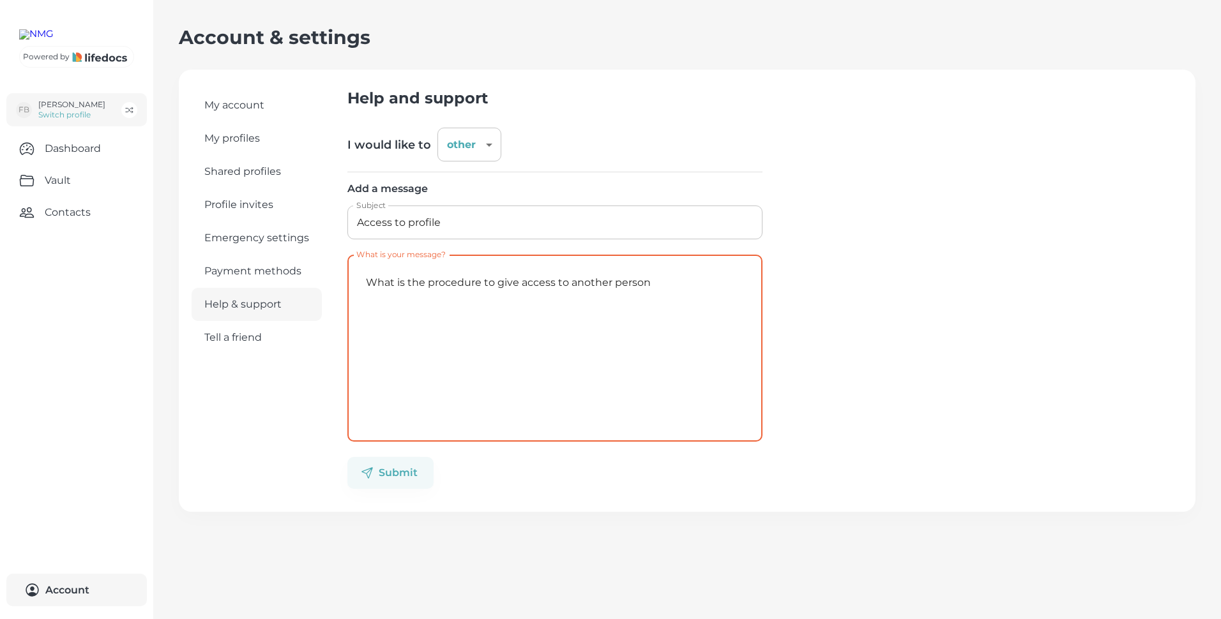
click at [555, 284] on textarea "What is the procedure to give access to another person" at bounding box center [554, 349] width 397 height 166
click at [726, 283] on textarea "What is the procedure to give access to my account to another person" at bounding box center [554, 349] width 397 height 166
type textarea "What is the procedure to give access to my account to another person?"
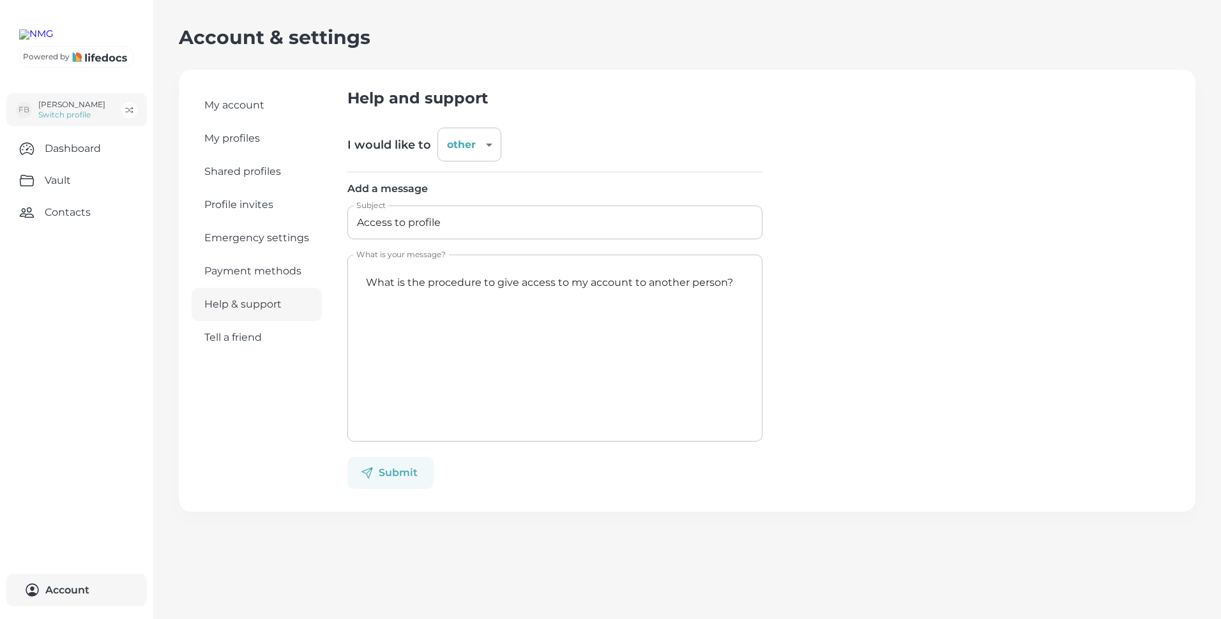
click at [400, 469] on button "Submit" at bounding box center [390, 473] width 86 height 32
type input "bug_report"
click at [227, 169] on link "Shared profiles" at bounding box center [257, 171] width 130 height 33
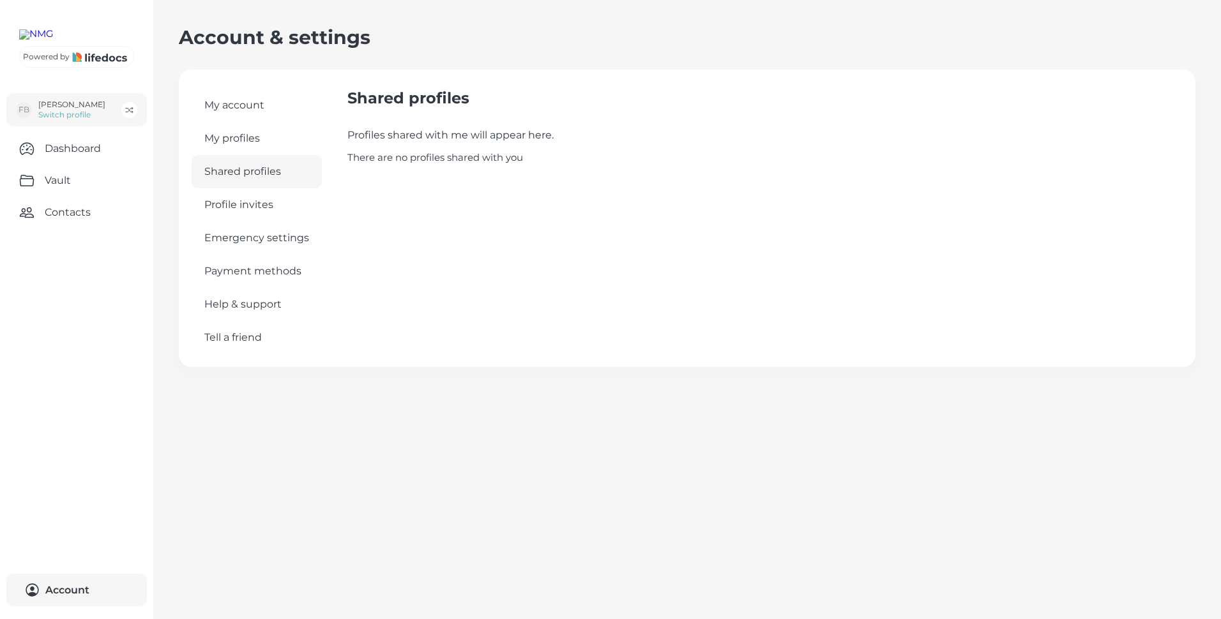
click at [231, 202] on span "Profile invites" at bounding box center [238, 205] width 69 height 14
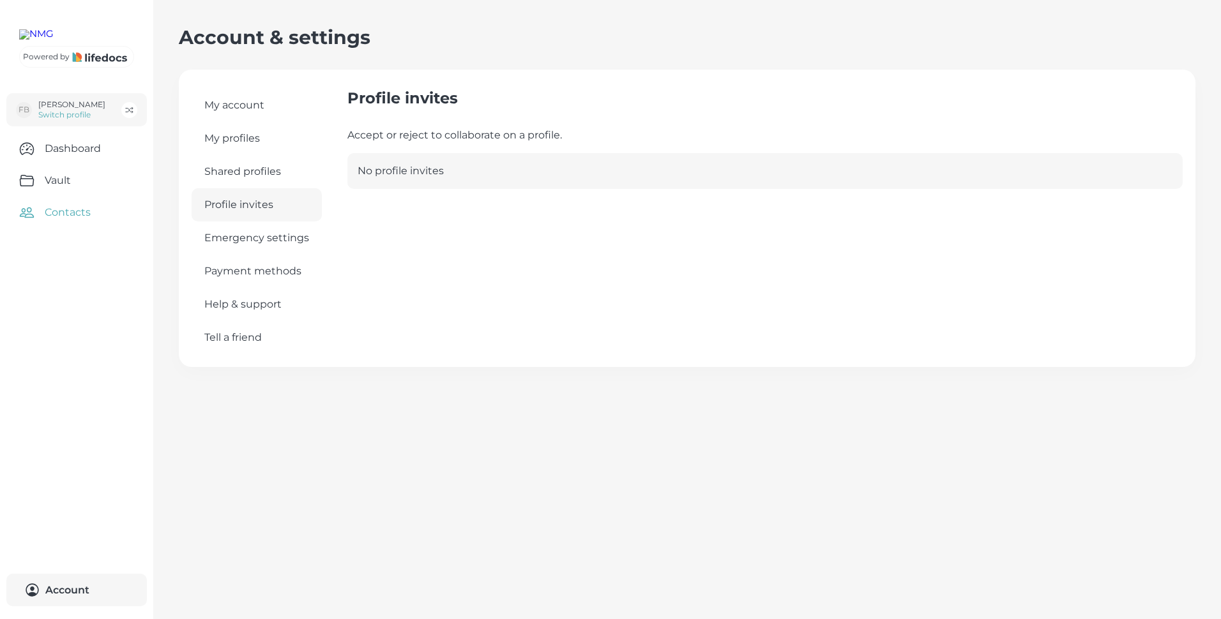
click at [75, 229] on link "Contacts" at bounding box center [76, 213] width 153 height 32
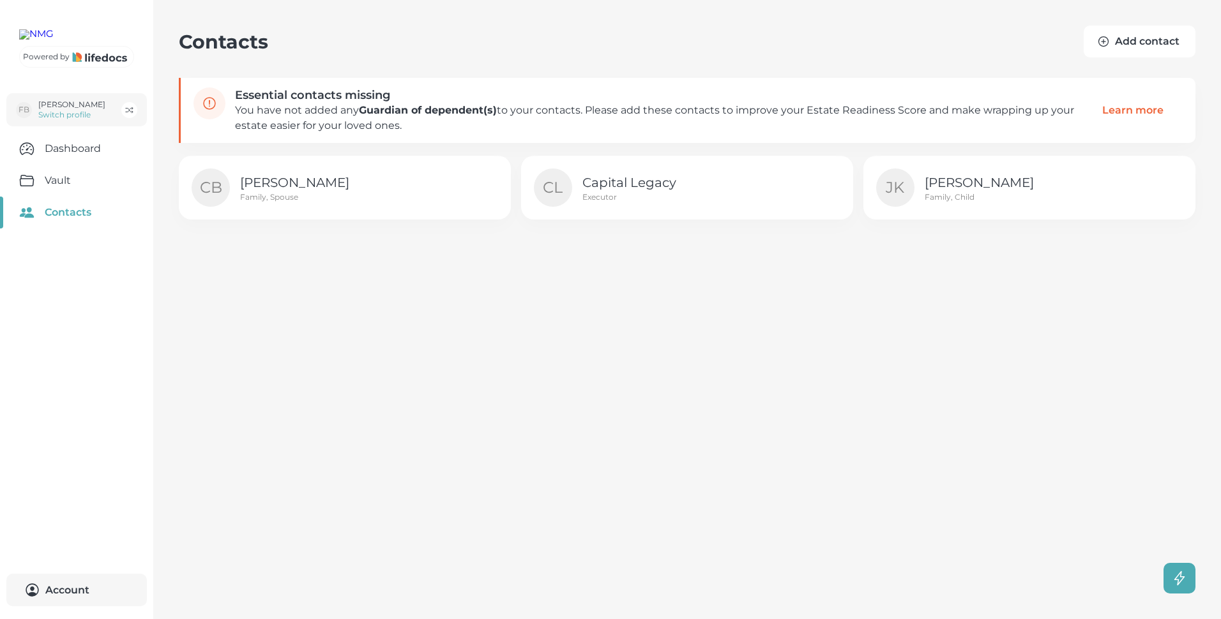
click at [1150, 41] on button "Add contact" at bounding box center [1140, 42] width 112 height 32
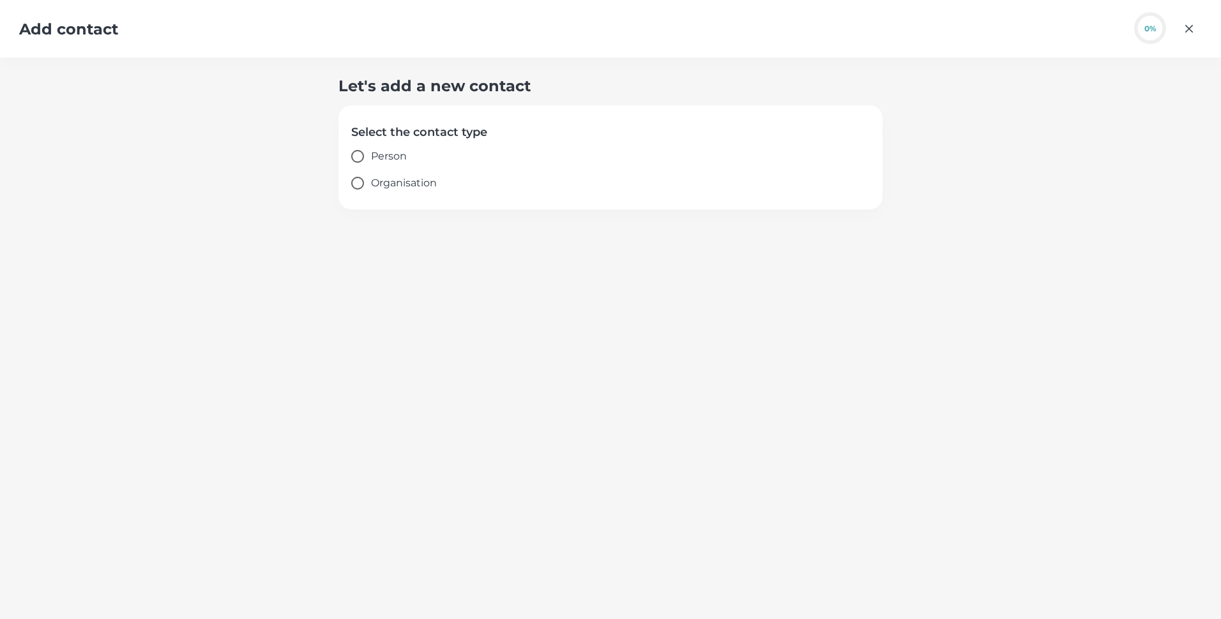
click at [352, 155] on input "Person" at bounding box center [357, 156] width 27 height 27
radio input "true"
select select "ZA"
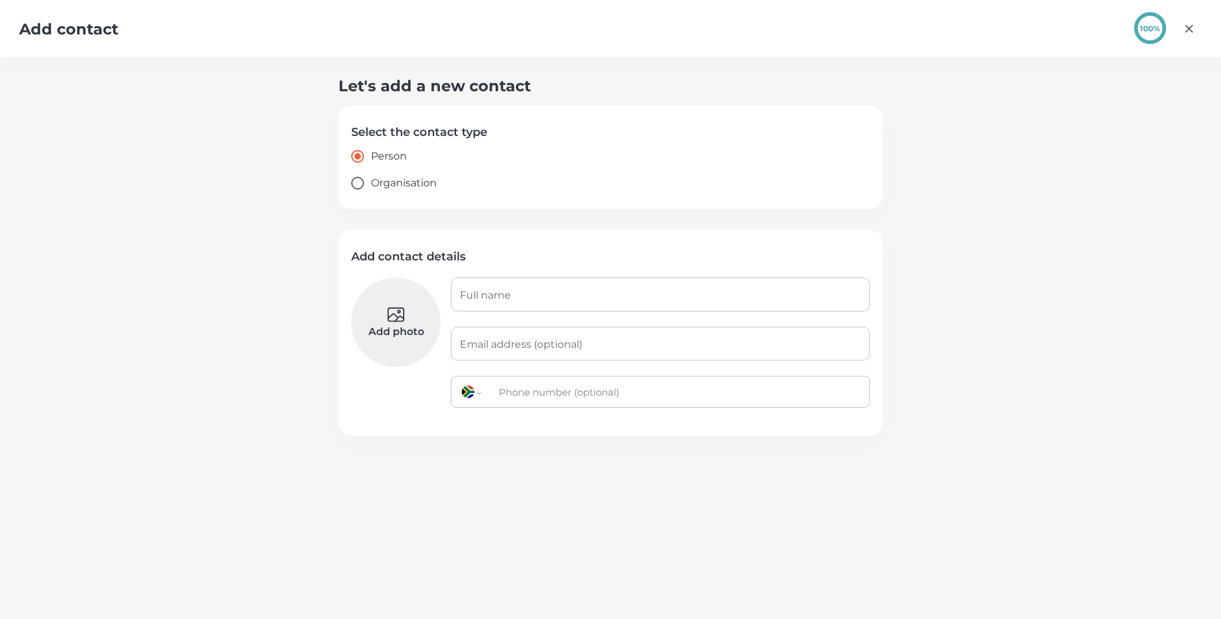
click at [353, 181] on input "Organisation" at bounding box center [357, 183] width 27 height 27
radio input "true"
click at [356, 156] on input "Person" at bounding box center [357, 156] width 27 height 27
radio input "true"
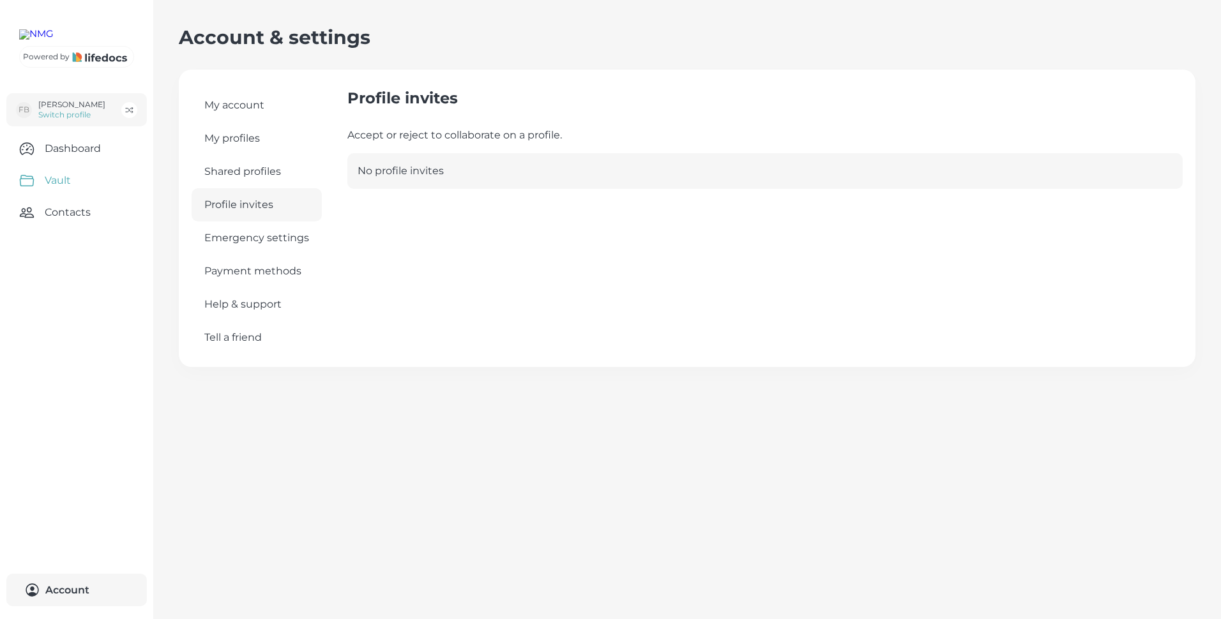
click at [65, 197] on link "Vault" at bounding box center [76, 181] width 153 height 32
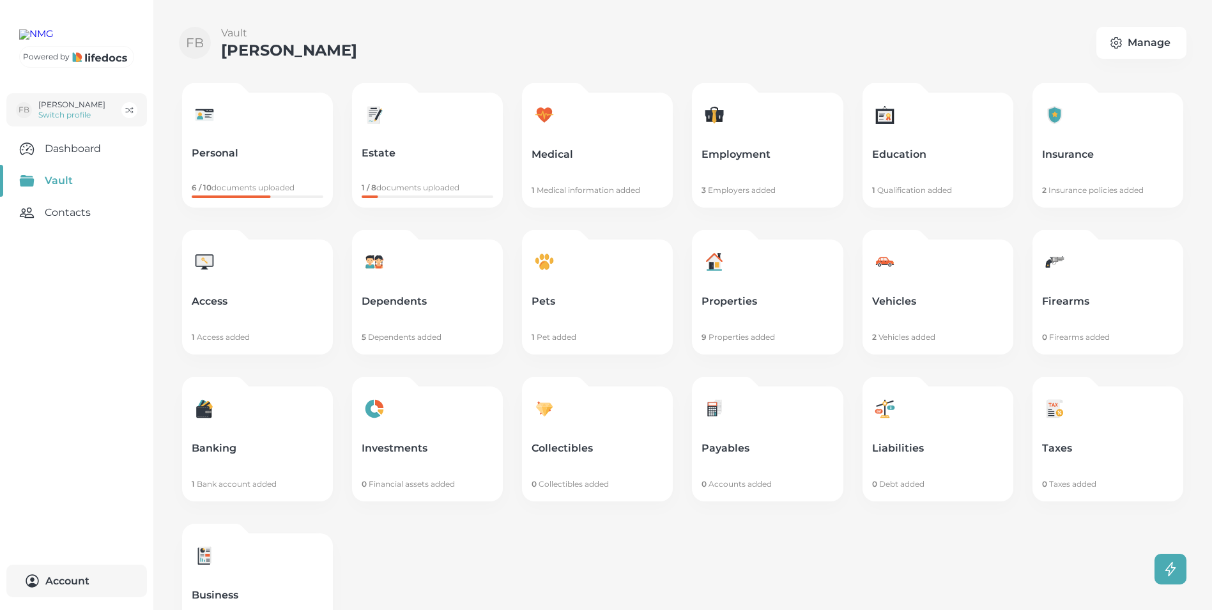
click at [377, 149] on p "Estate" at bounding box center [427, 153] width 132 height 13
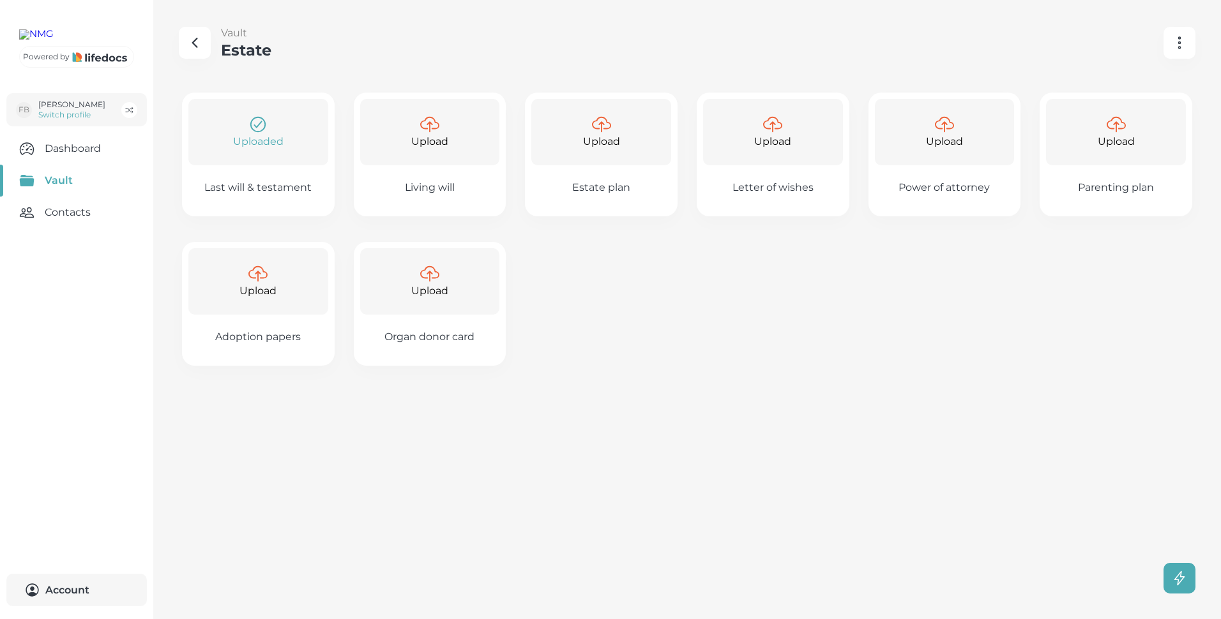
click at [1177, 40] on icon "button" at bounding box center [1179, 42] width 15 height 15
click at [193, 43] on div at bounding box center [610, 309] width 1221 height 619
click at [193, 43] on icon "button" at bounding box center [195, 42] width 4 height 9
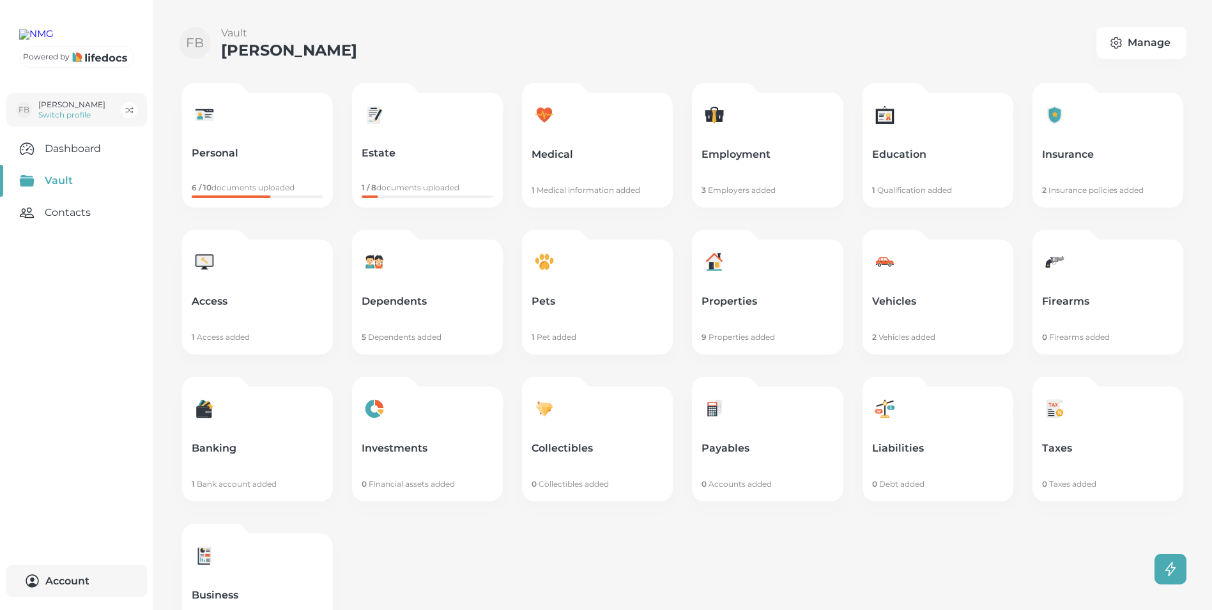
click at [214, 151] on p "Personal" at bounding box center [258, 153] width 132 height 13
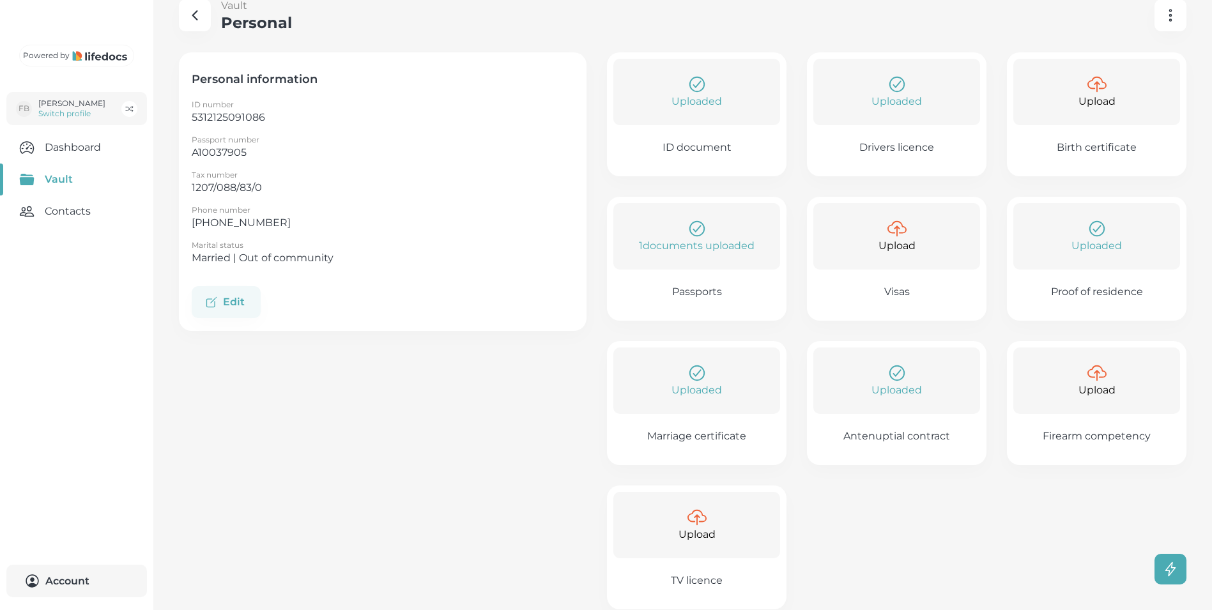
scroll to position [52, 0]
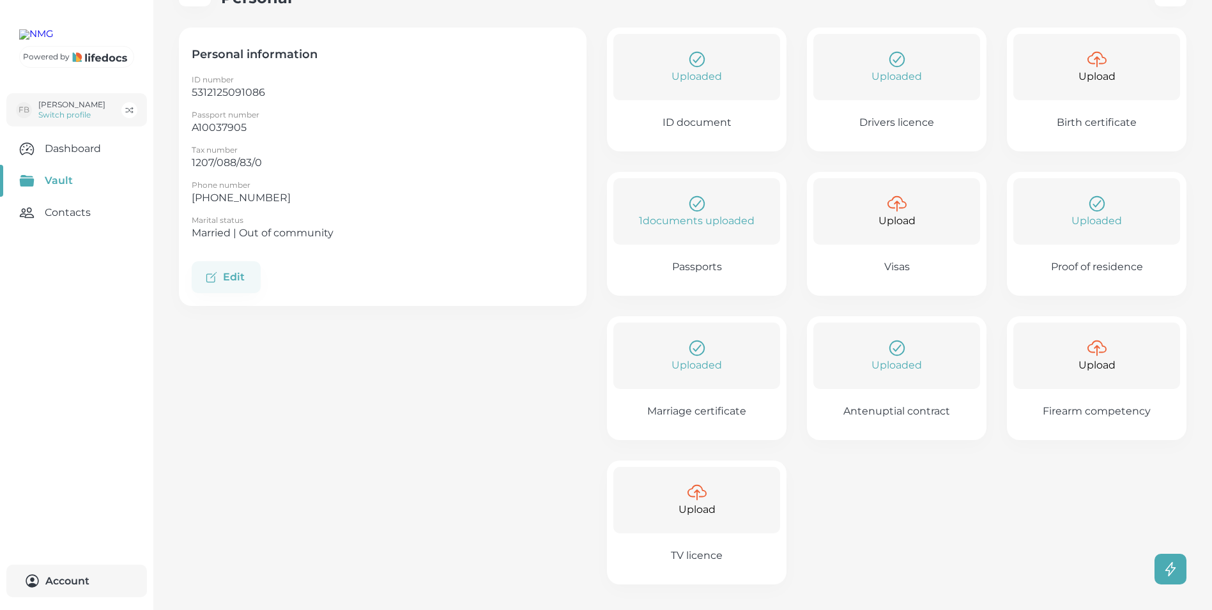
click at [965, 206] on div "Upload" at bounding box center [896, 211] width 167 height 66
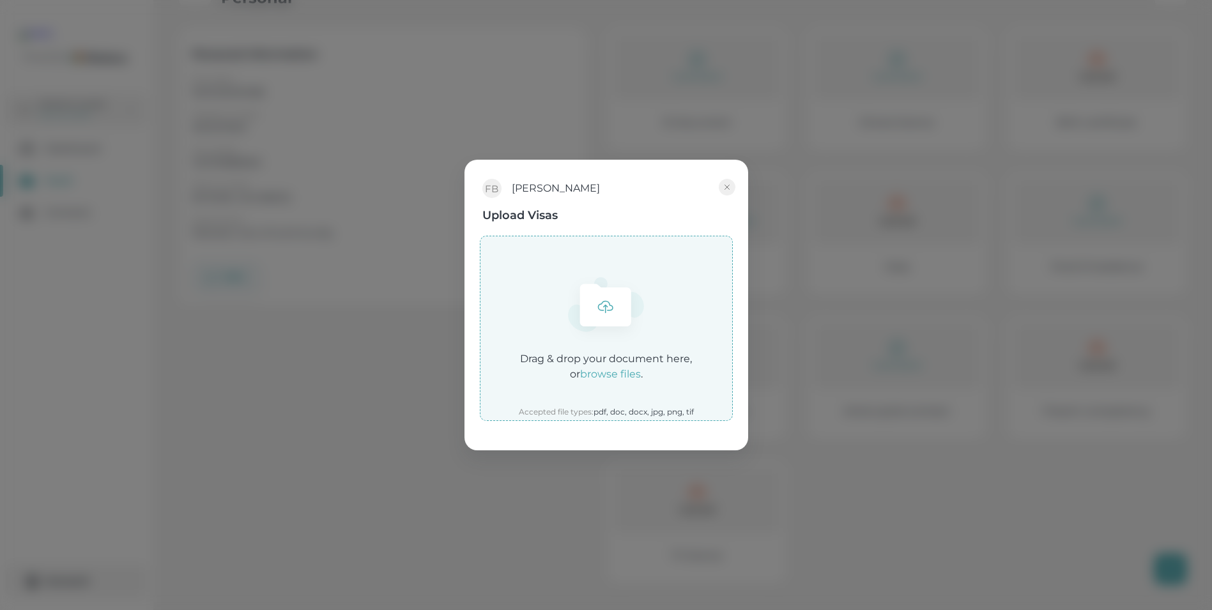
scroll to position [43, 0]
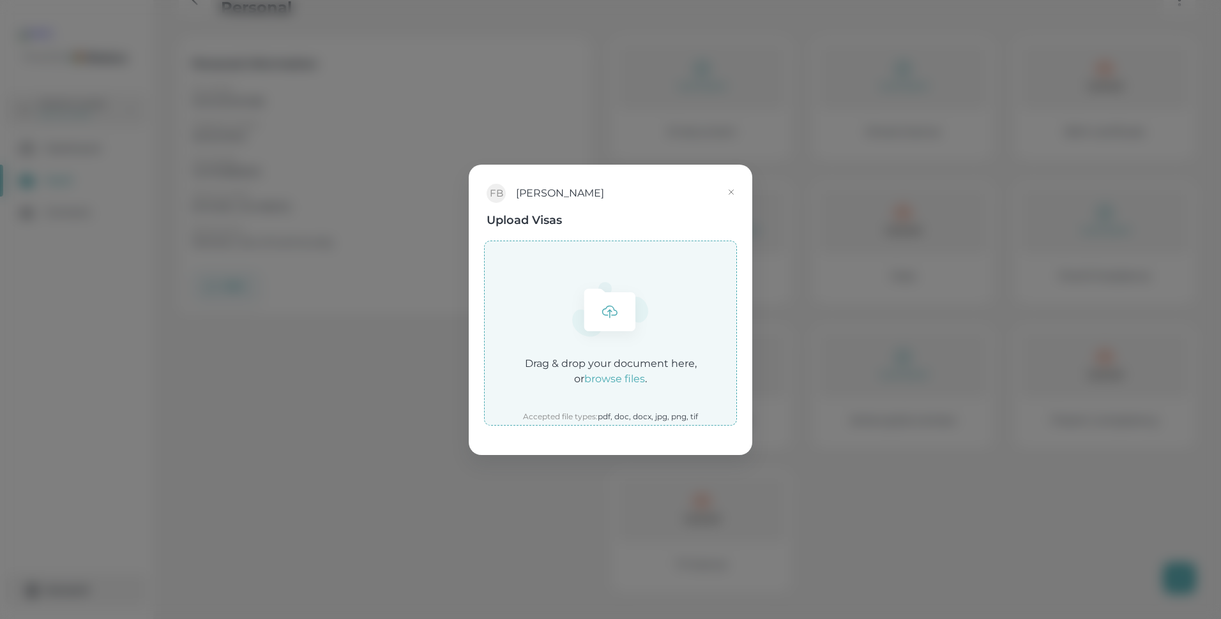
click at [733, 190] on icon "button" at bounding box center [731, 192] width 4 height 4
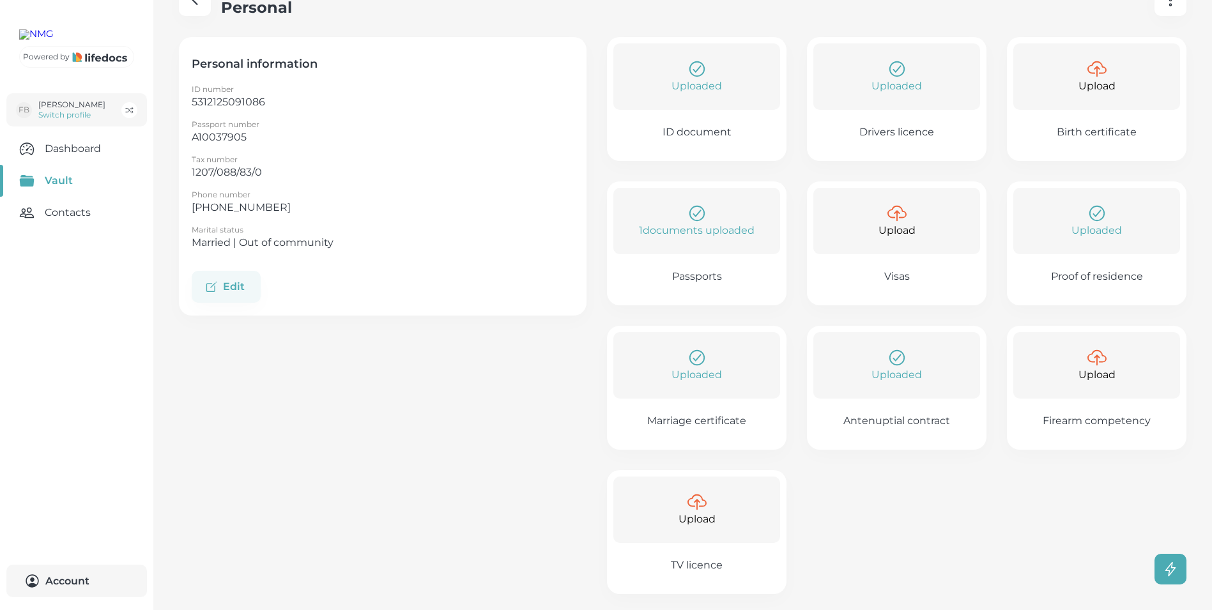
click at [698, 501] on icon at bounding box center [696, 501] width 19 height 19
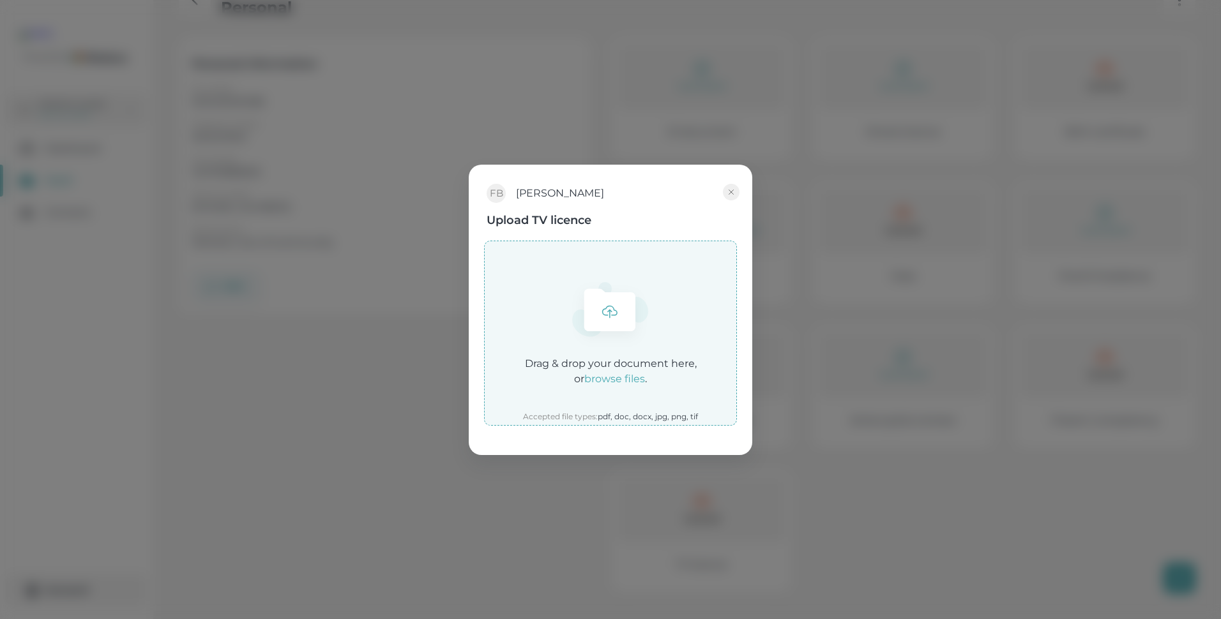
click at [618, 378] on em "browse files" at bounding box center [614, 379] width 61 height 12
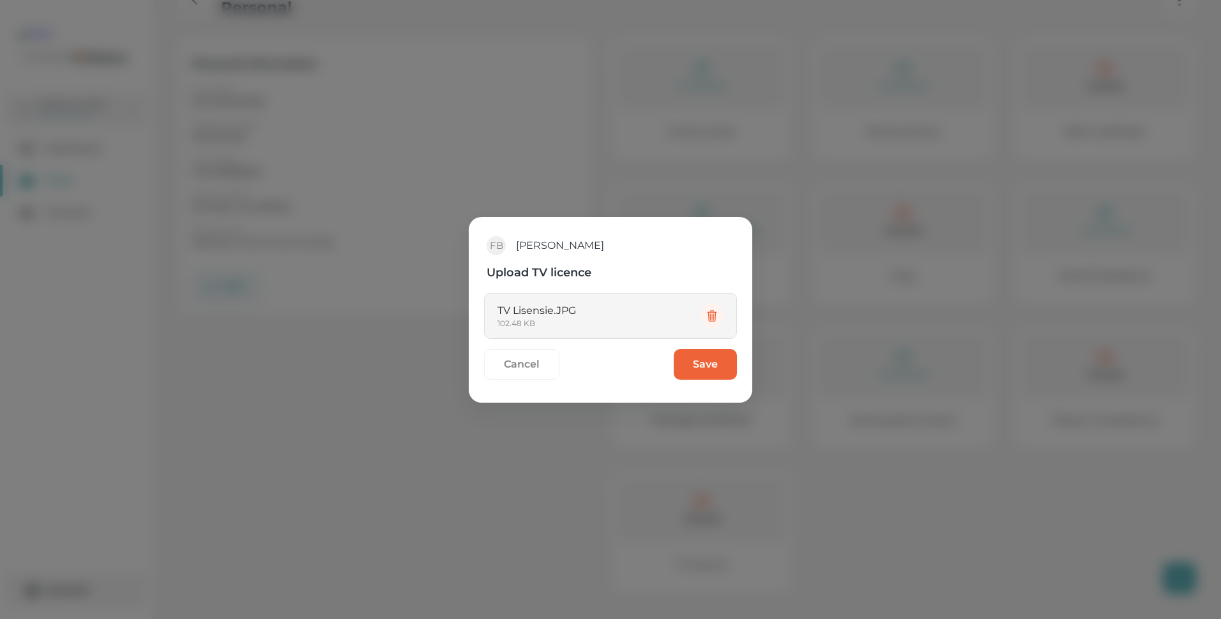
click at [703, 364] on button "Save" at bounding box center [705, 364] width 63 height 31
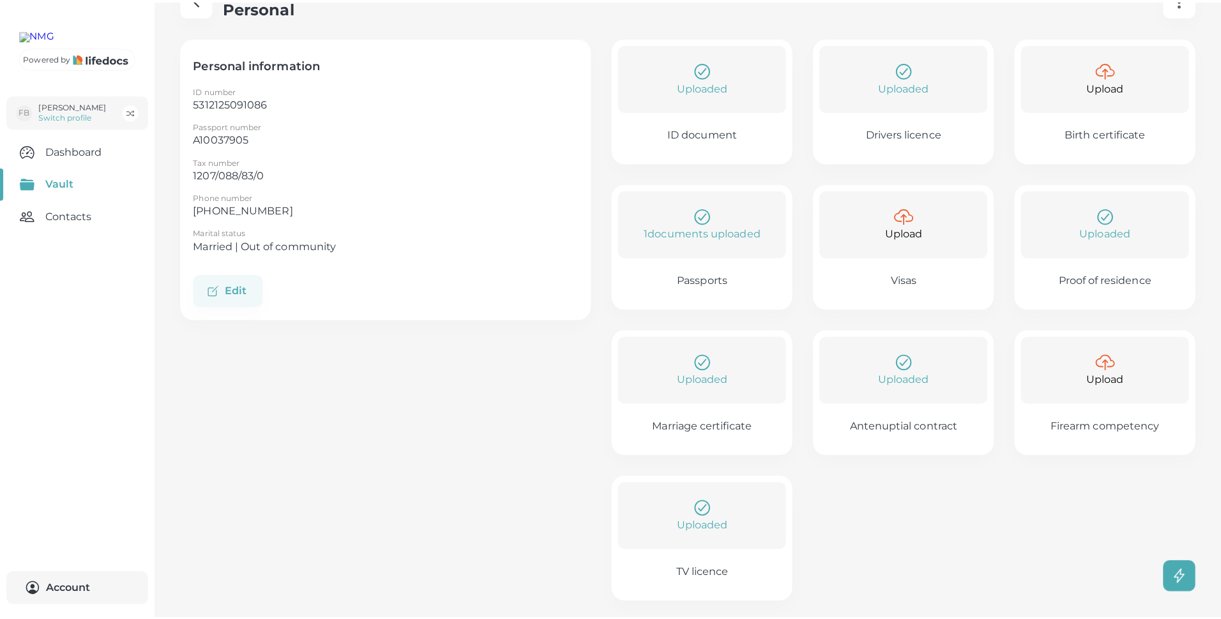
scroll to position [0, 0]
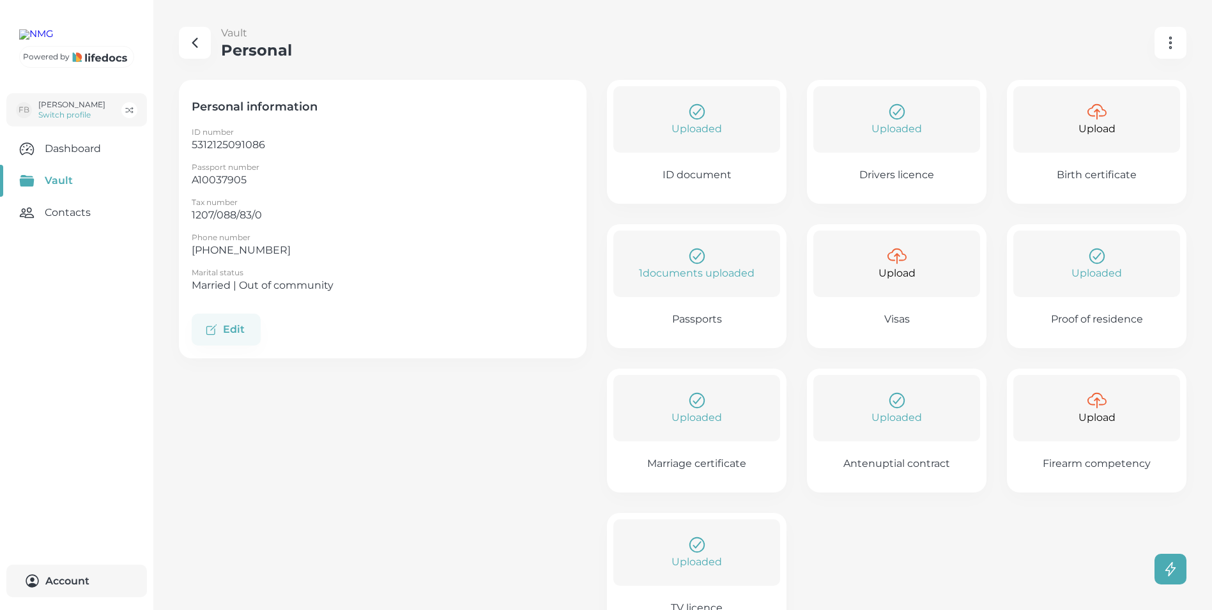
click at [195, 42] on icon "button" at bounding box center [194, 42] width 15 height 15
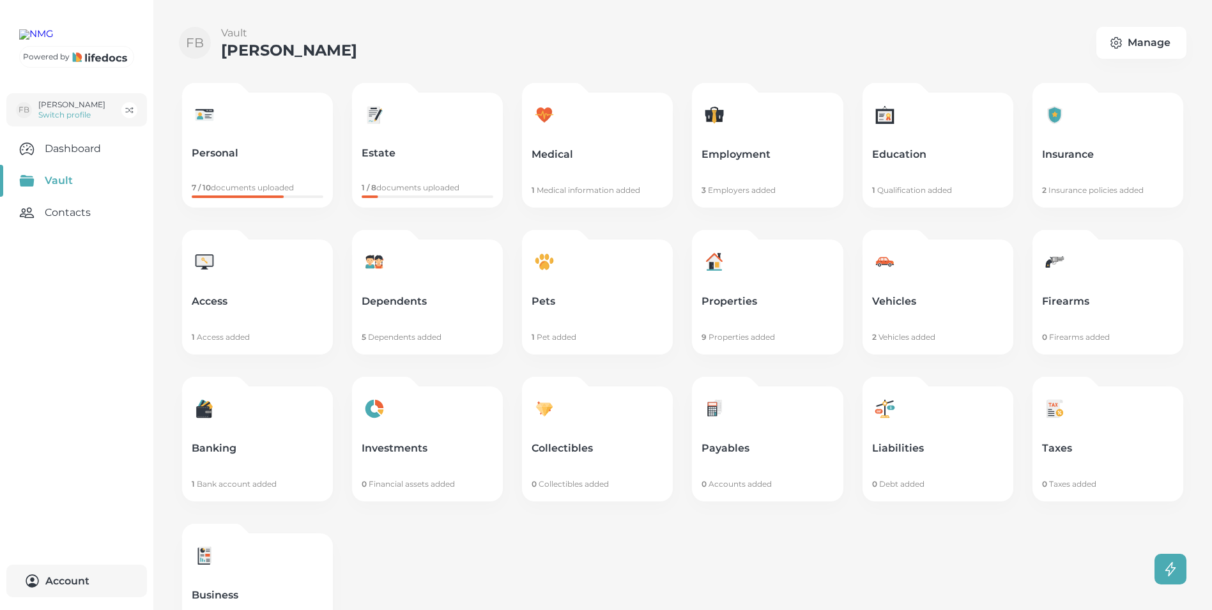
click at [382, 152] on p "Estate" at bounding box center [427, 153] width 132 height 13
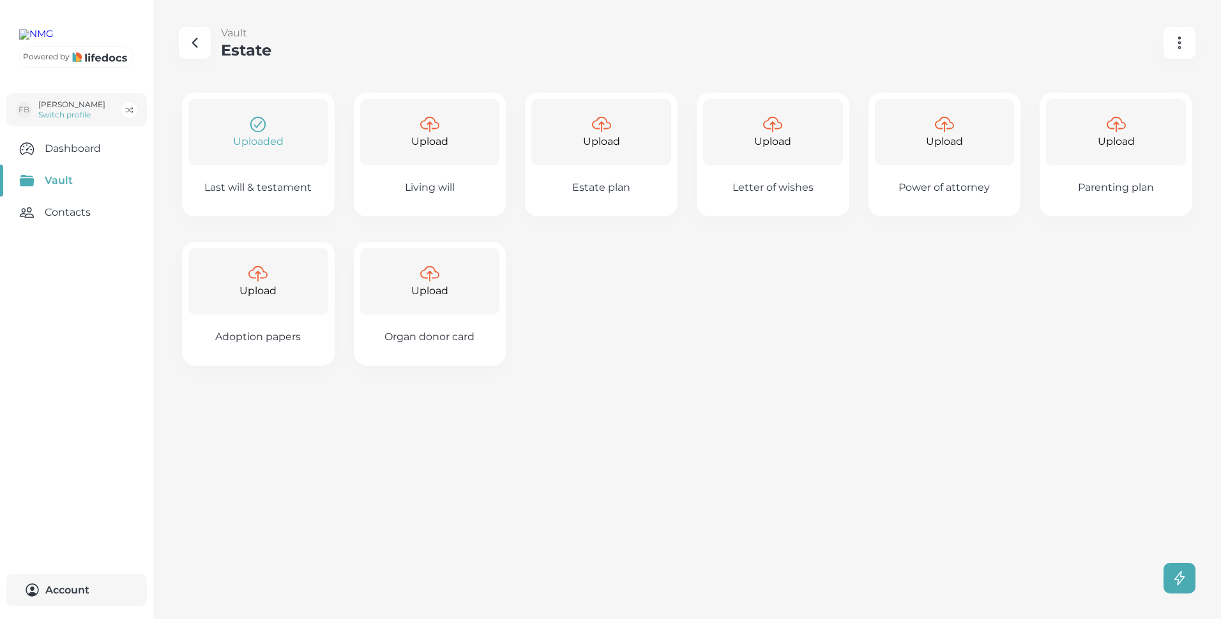
click at [194, 38] on icon "button" at bounding box center [194, 42] width 15 height 15
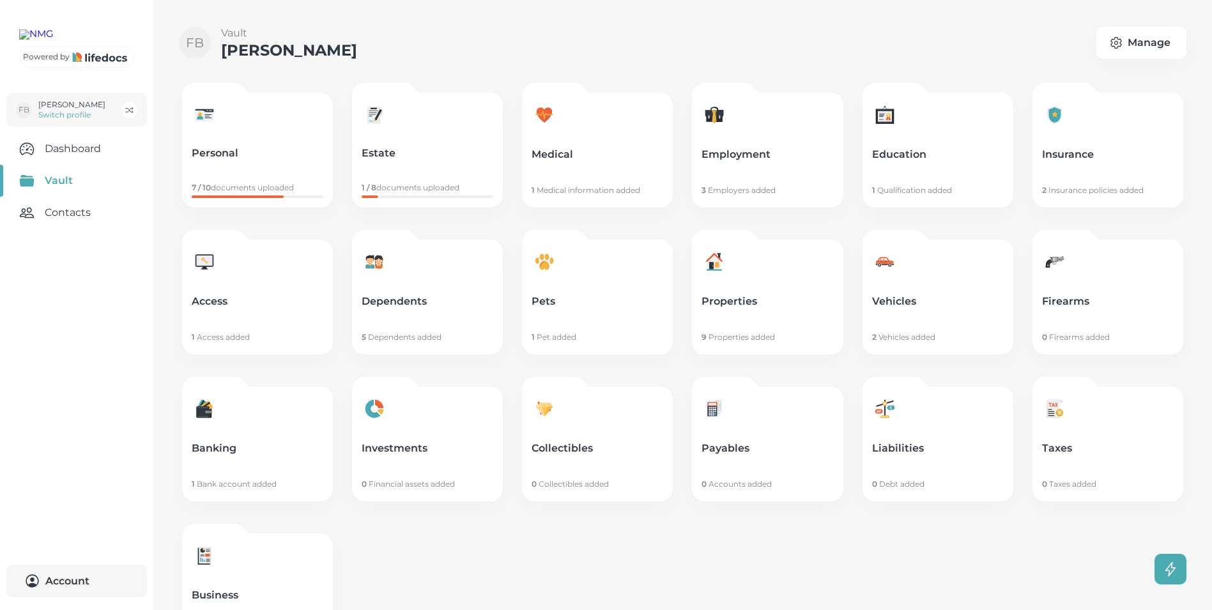
click at [556, 149] on p "Medical" at bounding box center [597, 154] width 132 height 13
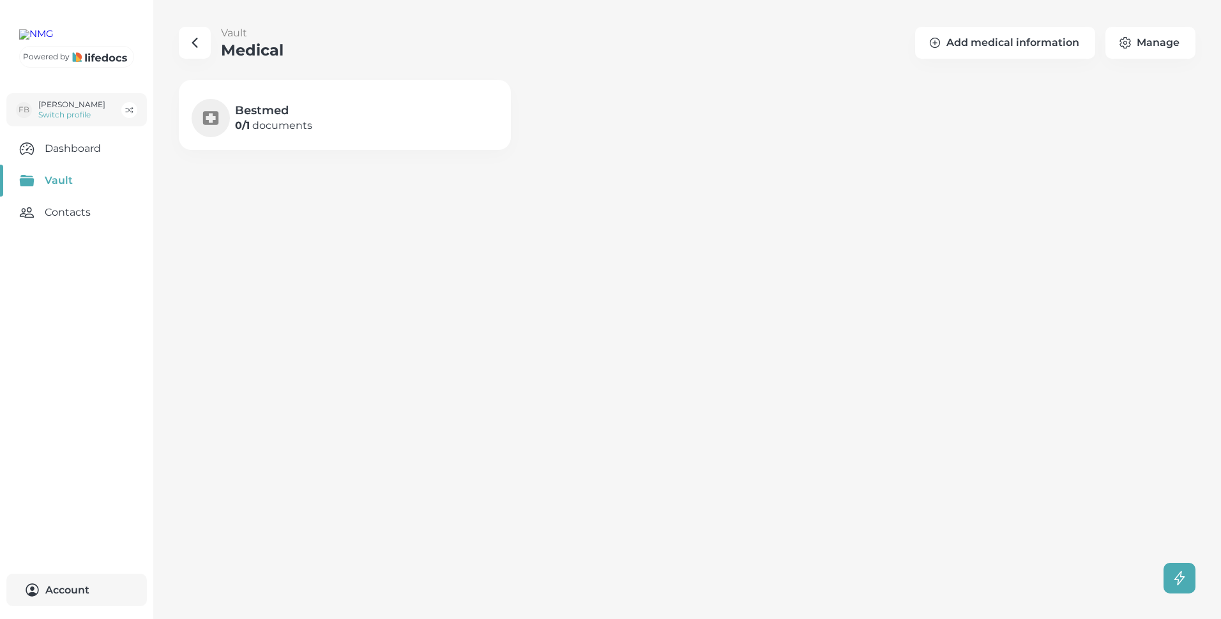
click at [192, 40] on icon "button" at bounding box center [194, 42] width 15 height 15
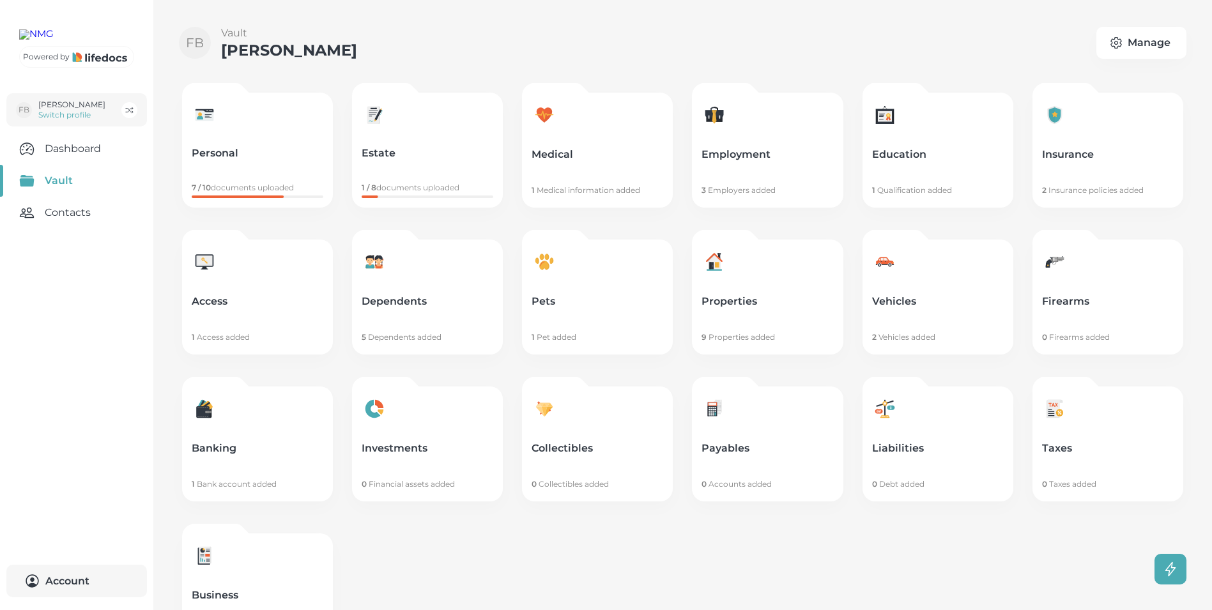
click at [904, 188] on p "1 Qualification added" at bounding box center [938, 190] width 132 height 10
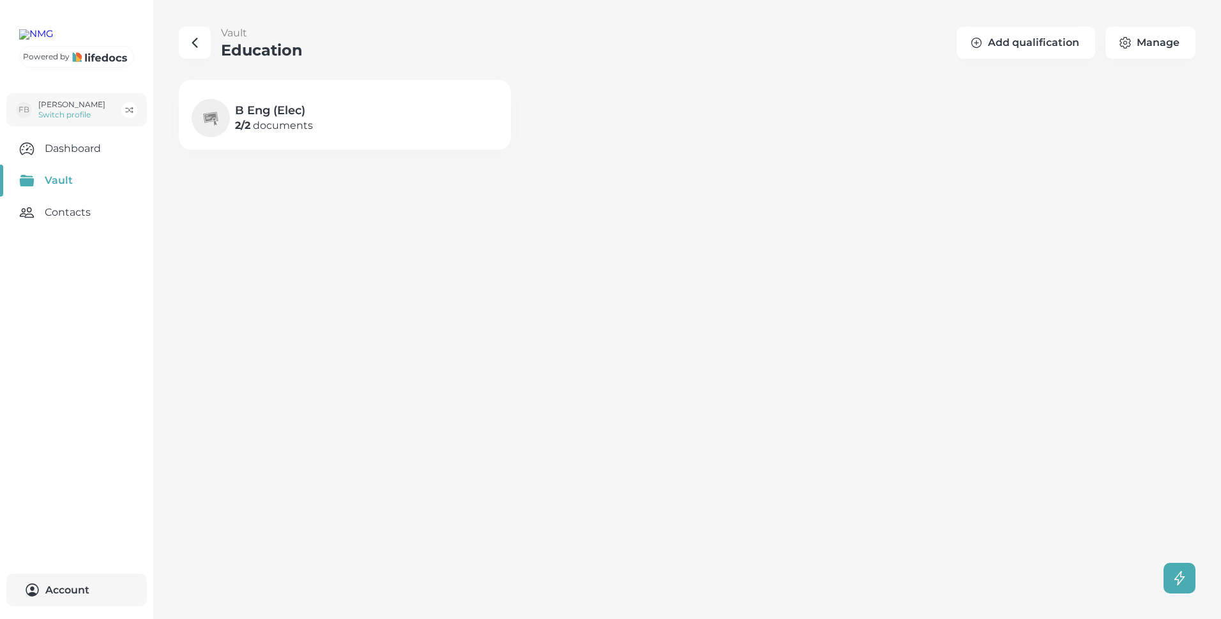
click at [259, 122] on p "2 / 2 documents" at bounding box center [274, 125] width 78 height 15
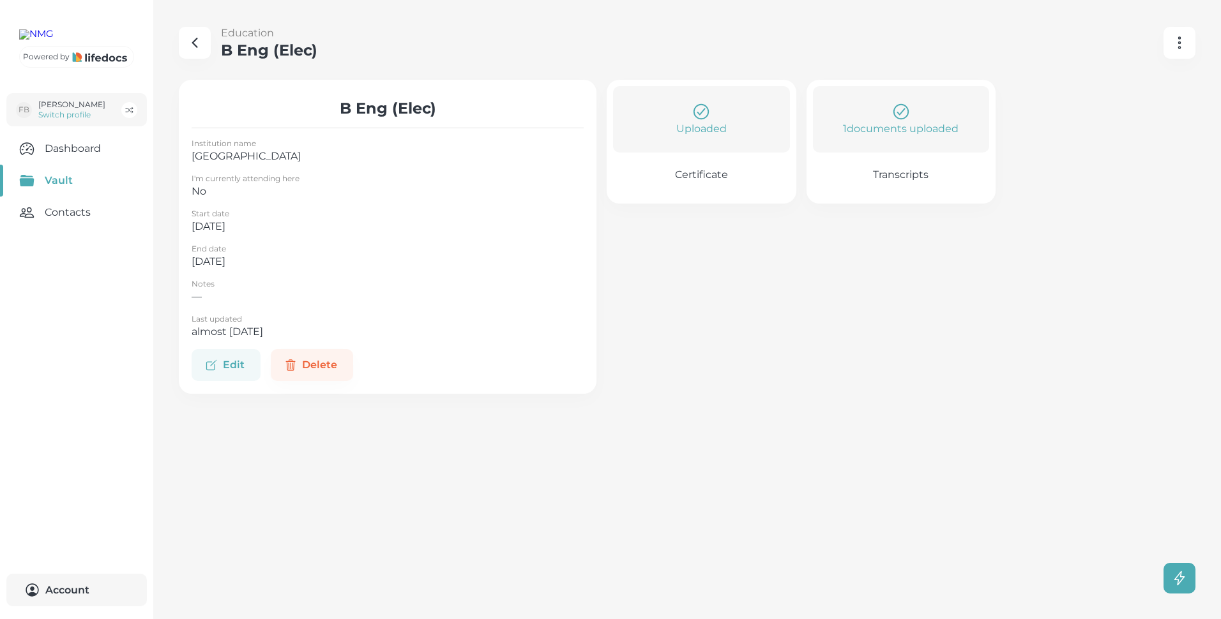
click at [231, 367] on button "Edit" at bounding box center [226, 365] width 69 height 32
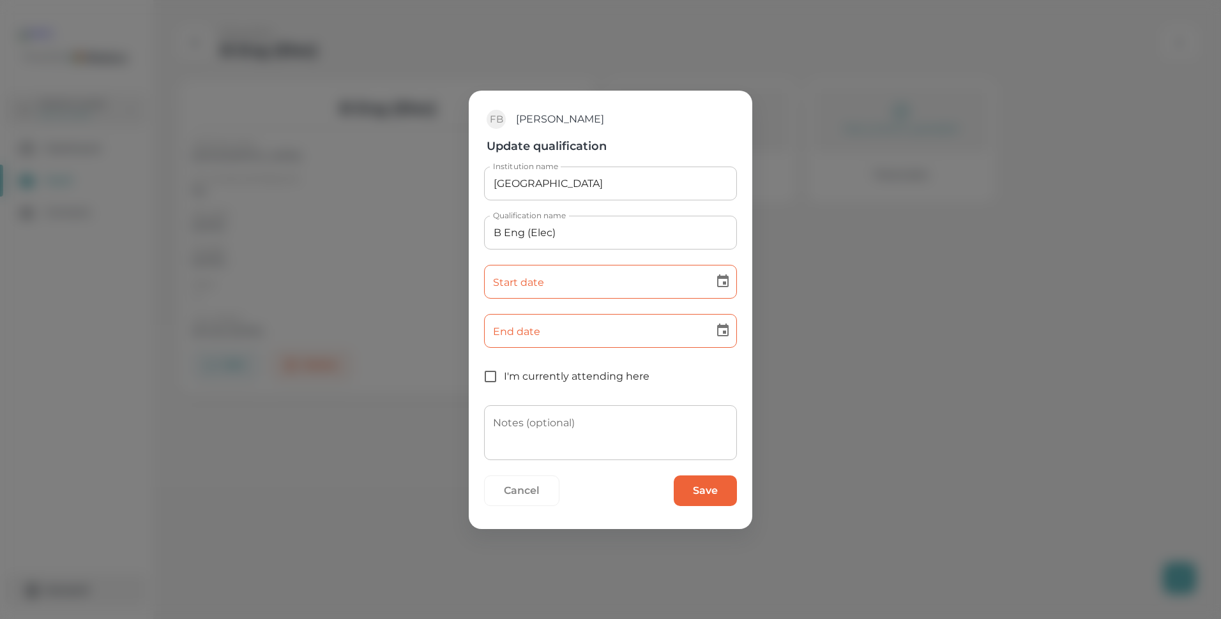
click at [535, 491] on button "Cancel" at bounding box center [521, 491] width 75 height 31
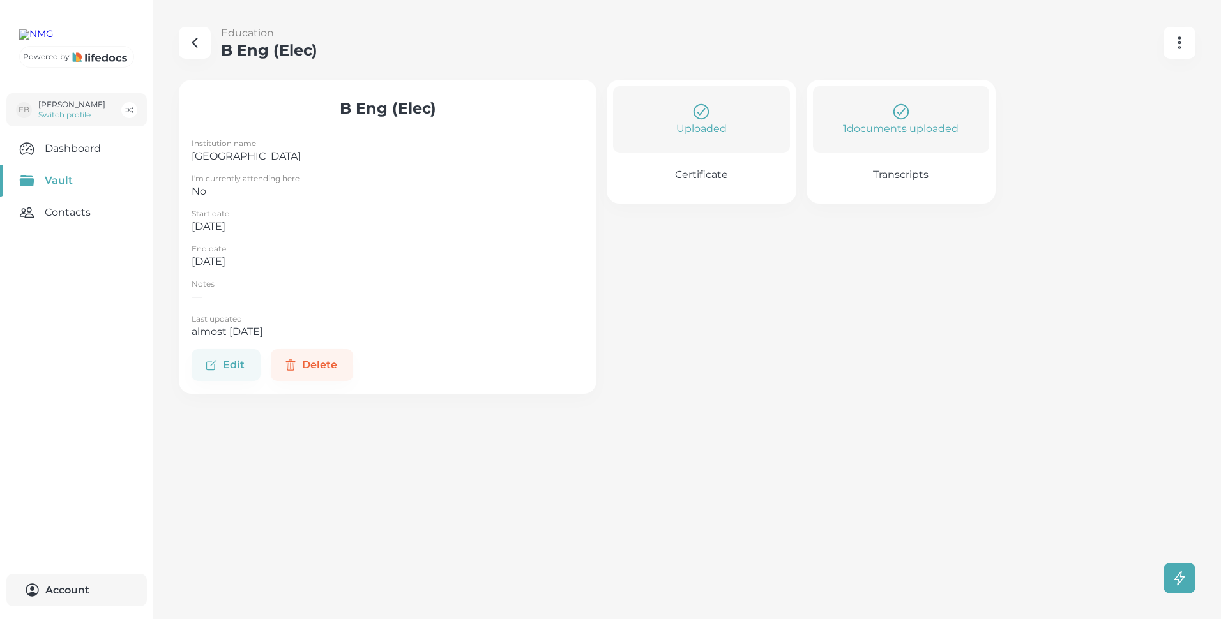
click at [701, 128] on p "Uploaded" at bounding box center [701, 128] width 50 height 15
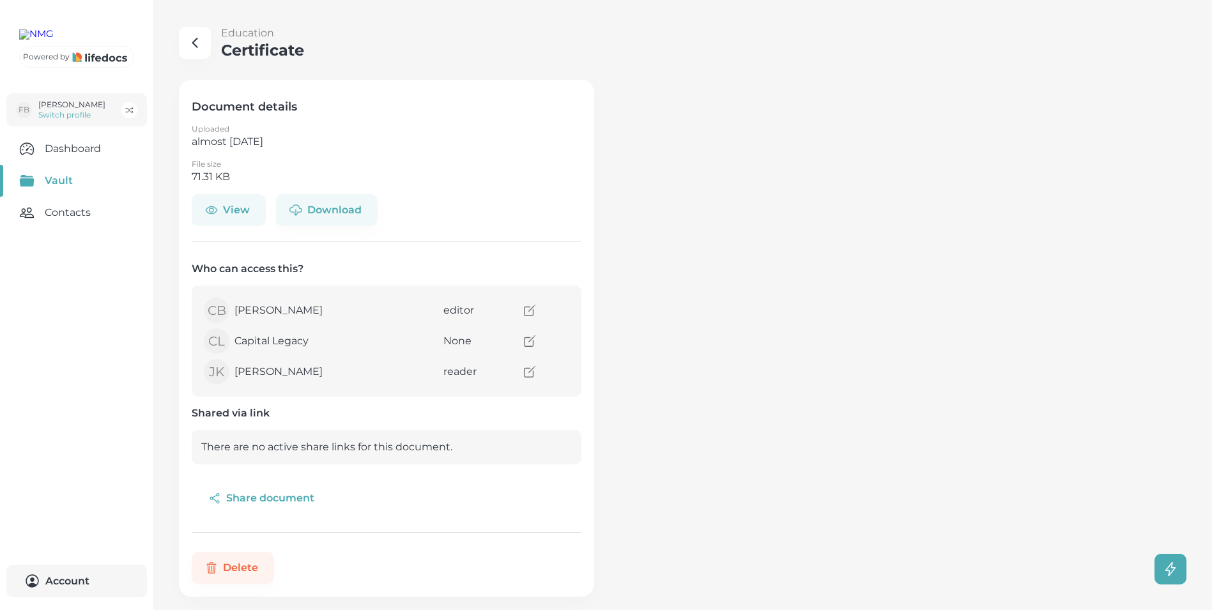
click at [241, 209] on button "View" at bounding box center [229, 210] width 74 height 32
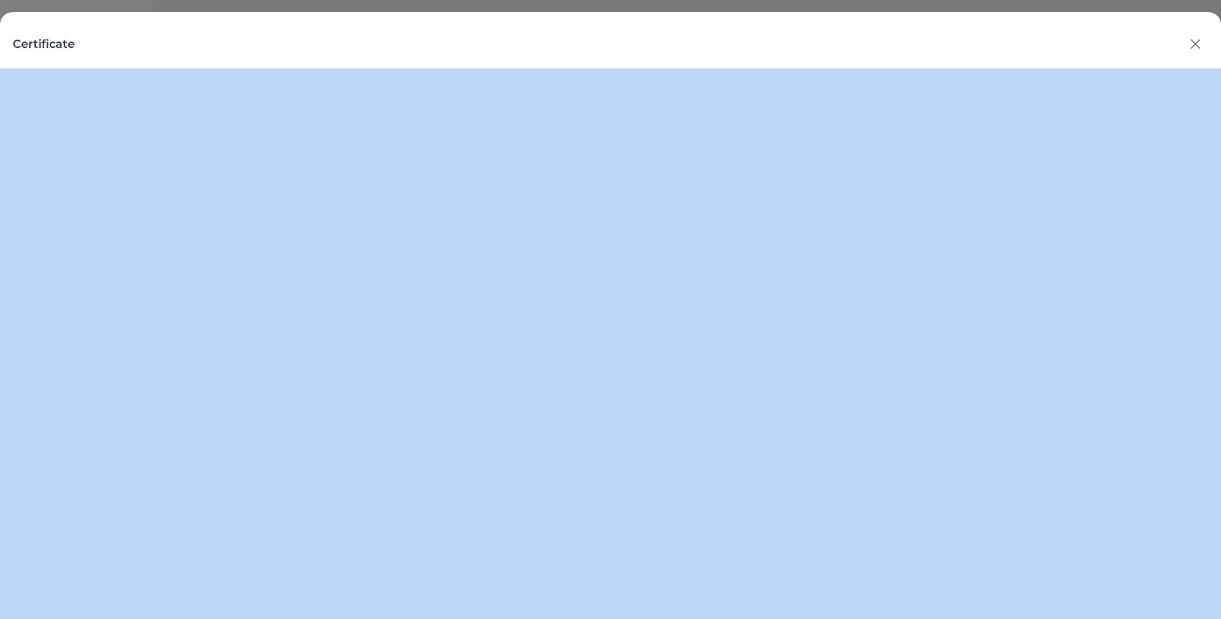
click at [1197, 42] on icon "button" at bounding box center [1195, 43] width 19 height 19
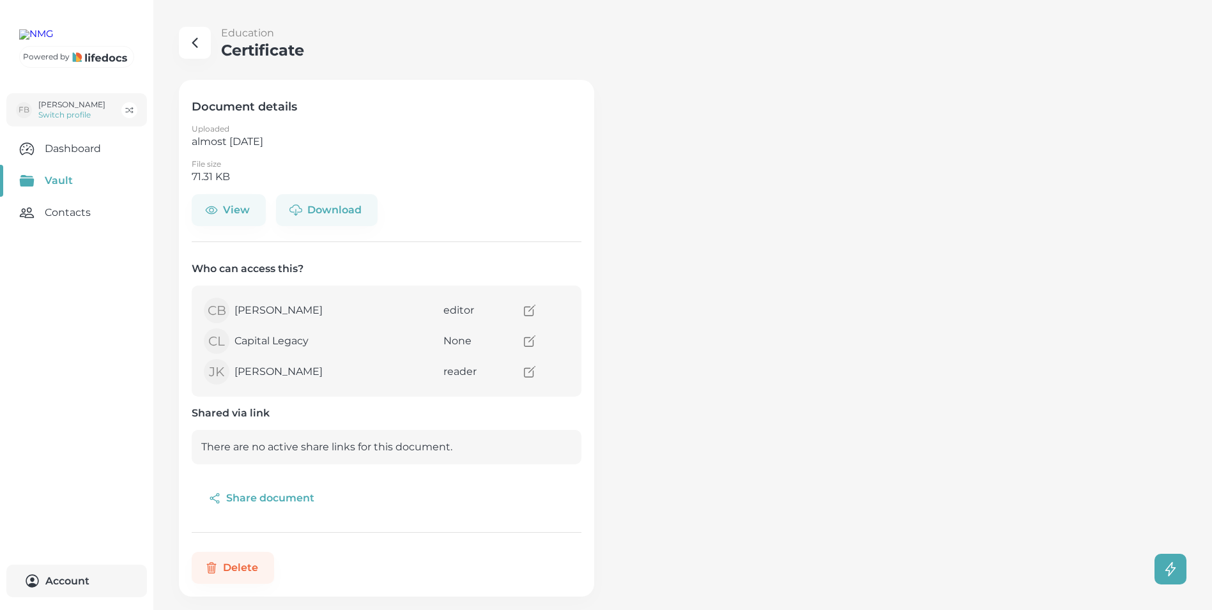
click at [194, 43] on icon "button" at bounding box center [194, 42] width 15 height 15
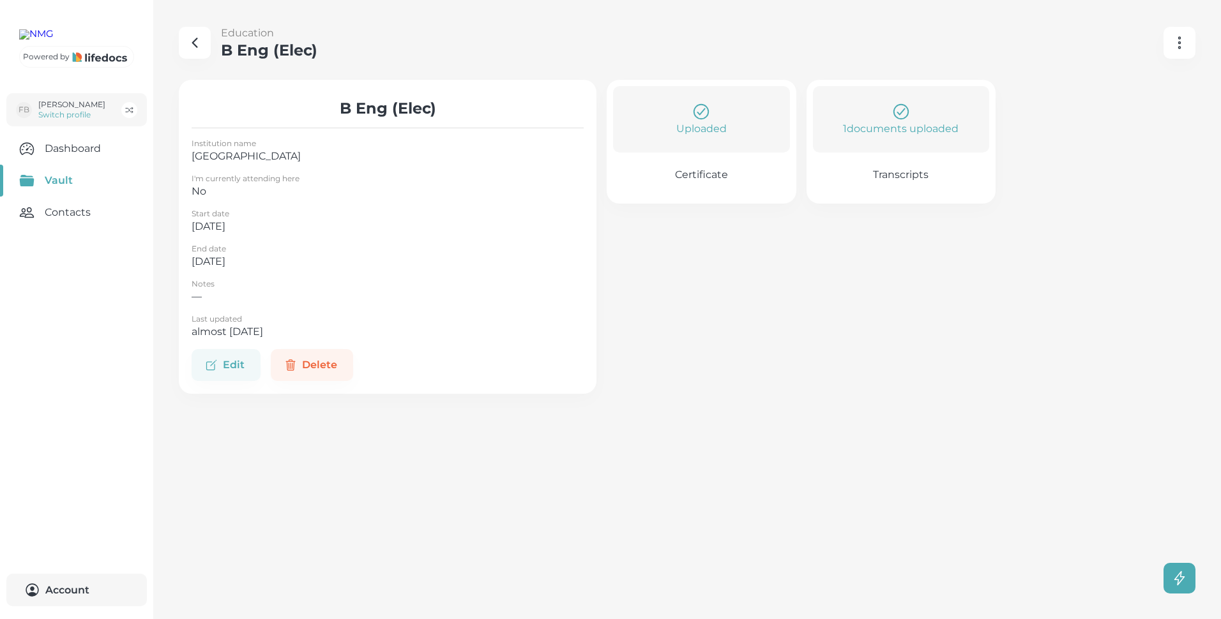
click at [905, 126] on p "1 documents uploaded" at bounding box center [901, 128] width 116 height 15
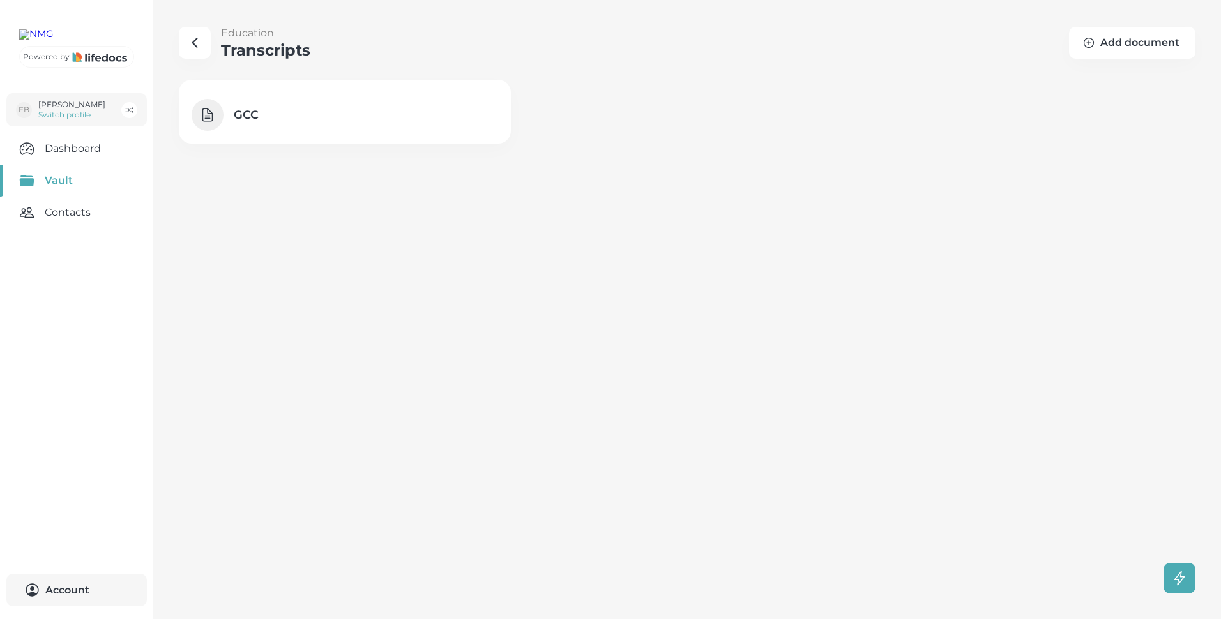
click at [240, 111] on h4 "GCC" at bounding box center [356, 114] width 245 height 15
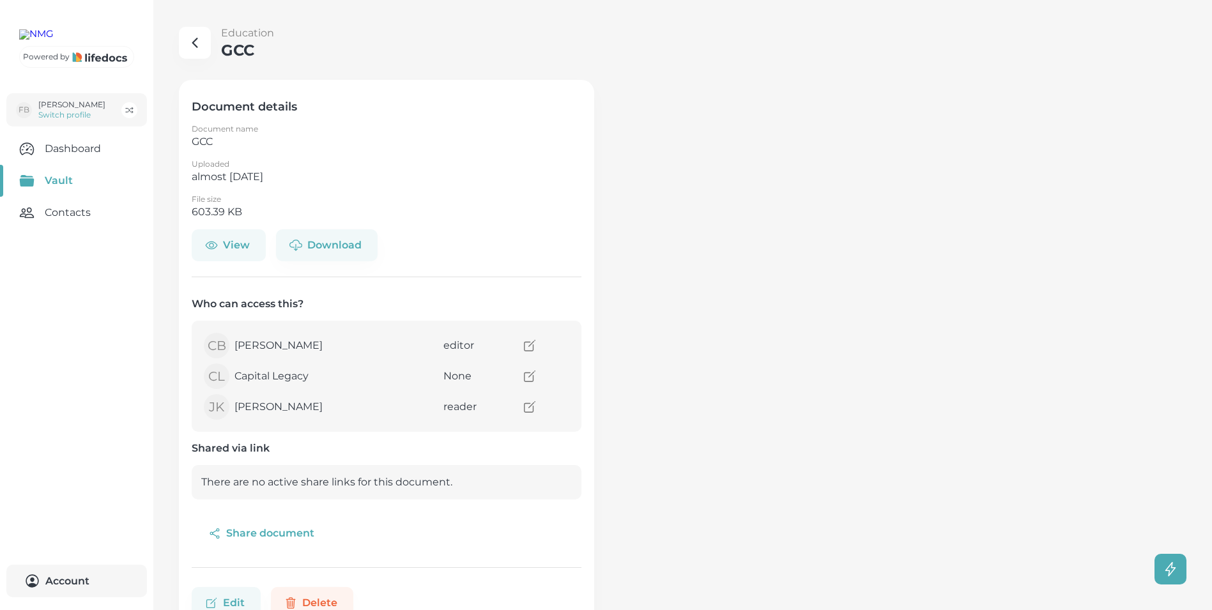
click at [237, 245] on button "View" at bounding box center [229, 245] width 74 height 32
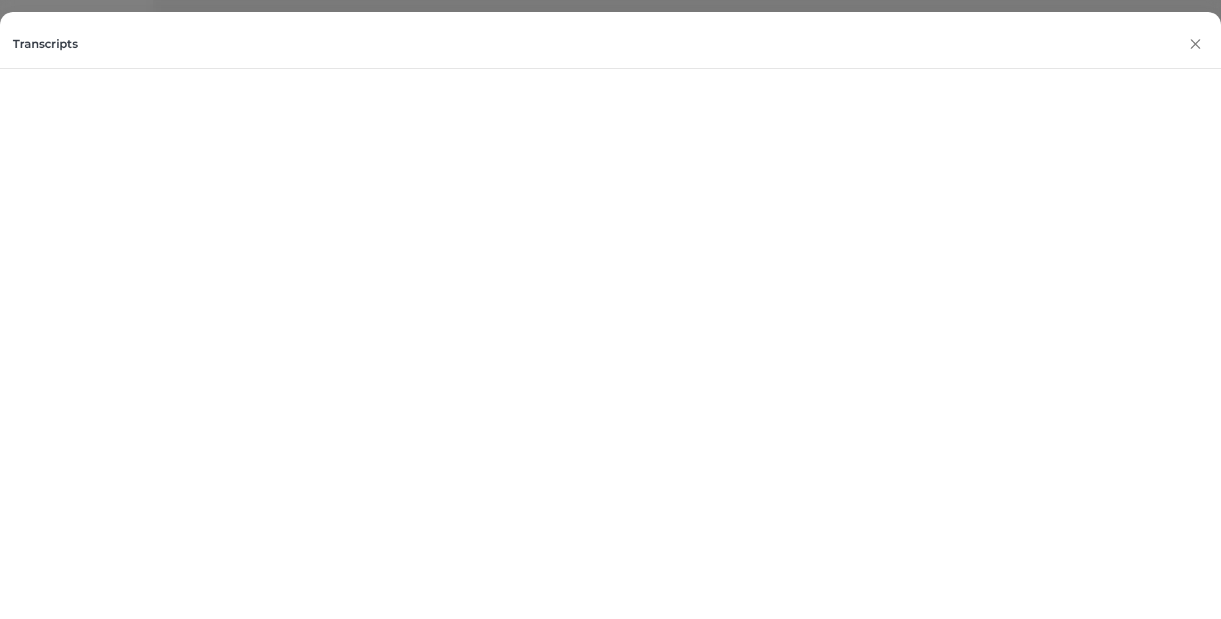
click at [1195, 43] on icon "button" at bounding box center [1195, 44] width 8 height 8
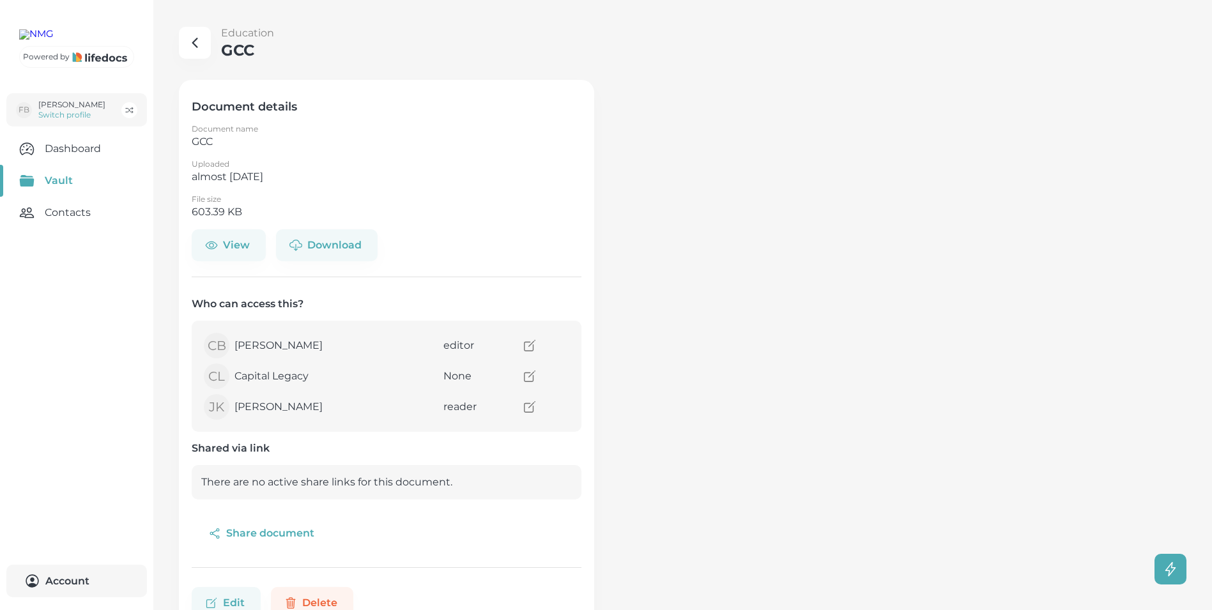
click at [252, 533] on button "Share document" at bounding box center [263, 533] width 142 height 29
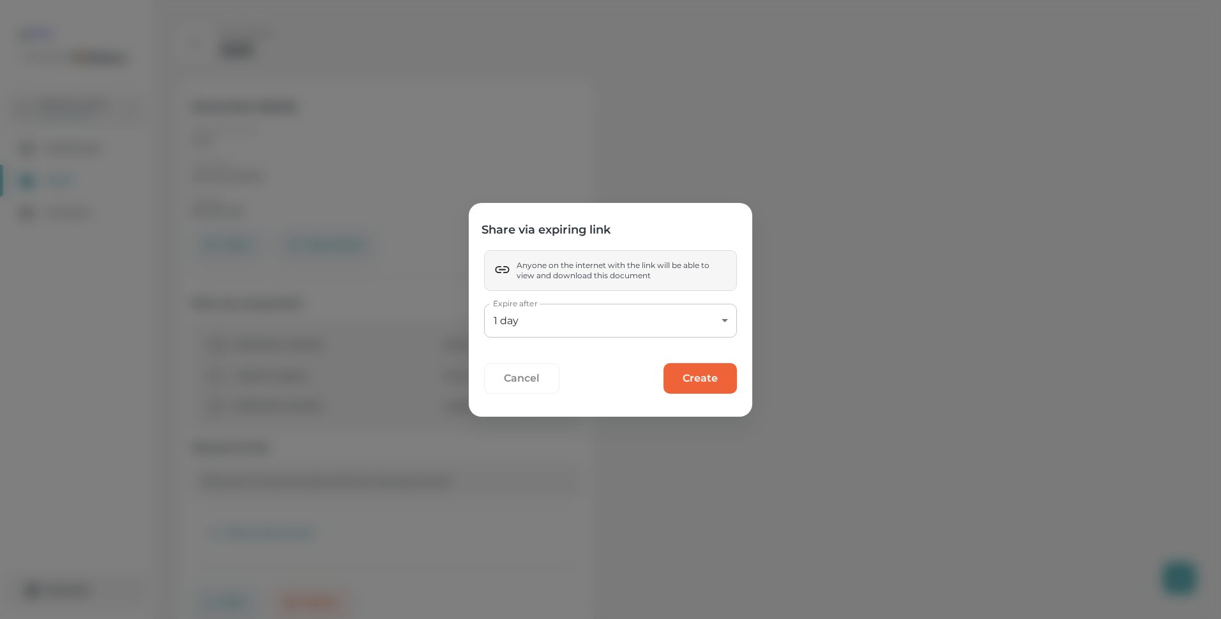
click at [528, 379] on button "Cancel" at bounding box center [521, 378] width 75 height 31
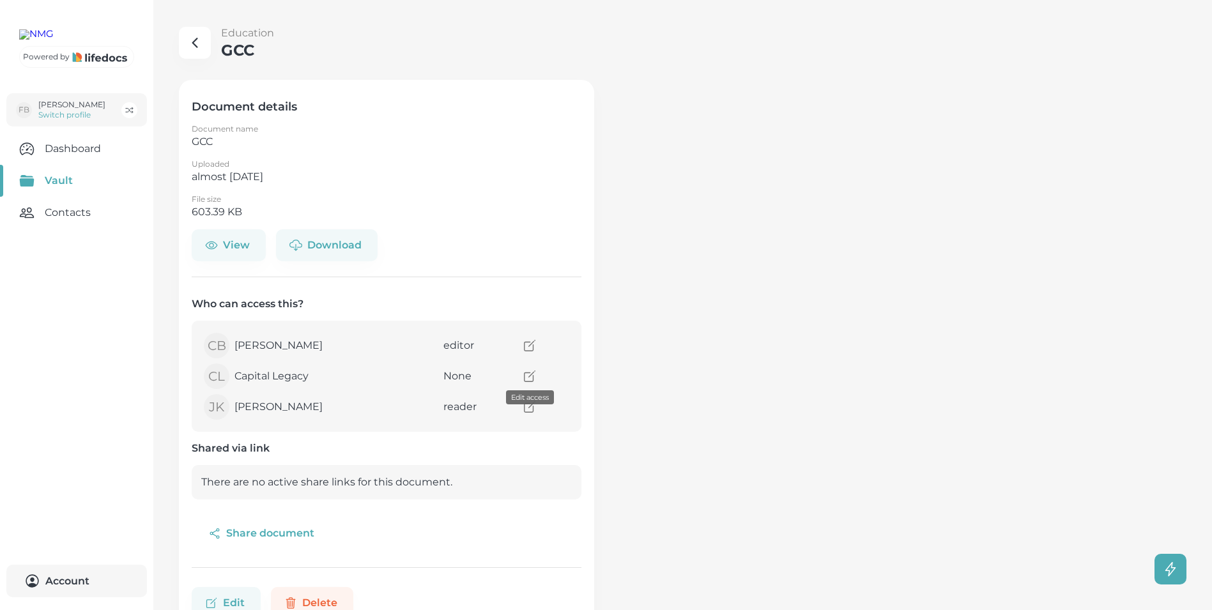
click at [528, 378] on icon "access" at bounding box center [529, 376] width 14 height 14
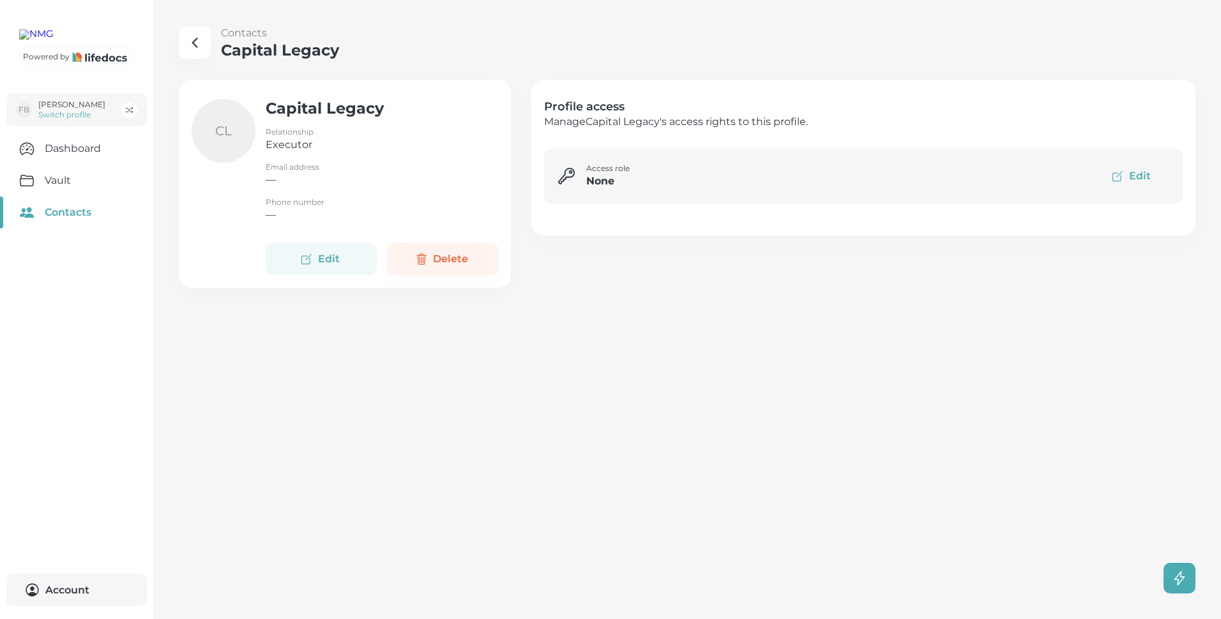
click at [332, 257] on button "Edit" at bounding box center [321, 259] width 111 height 32
select select "ZA"
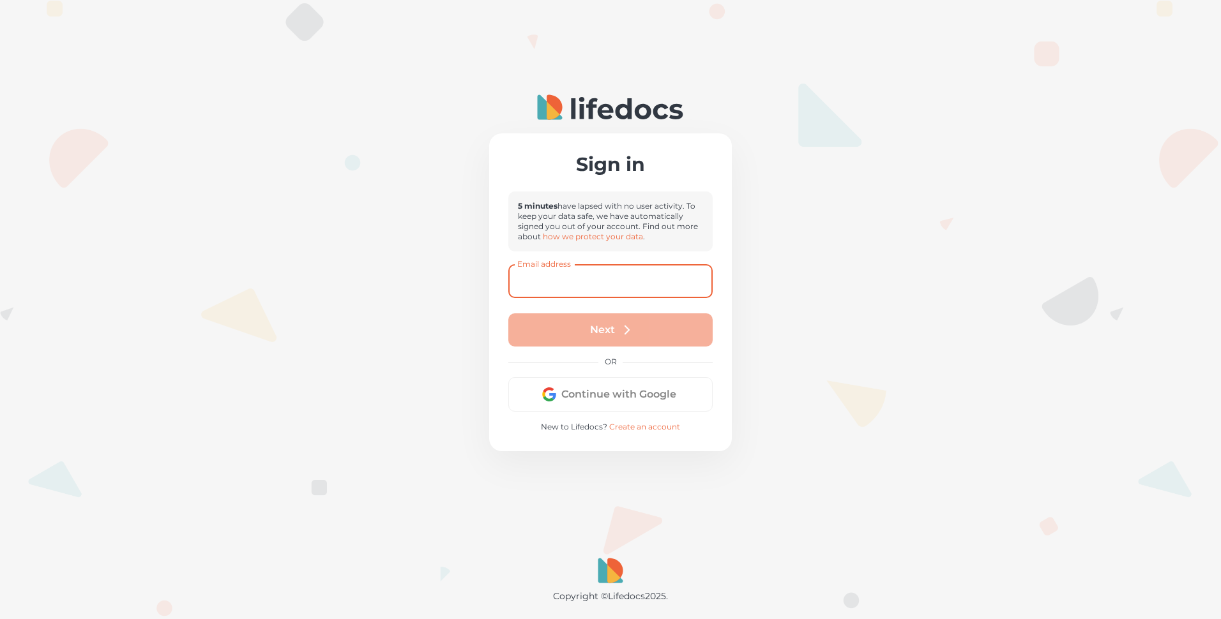
click at [551, 278] on input "Email address" at bounding box center [610, 281] width 204 height 34
type input "[EMAIL_ADDRESS][PERSON_NAME][DOMAIN_NAME]"
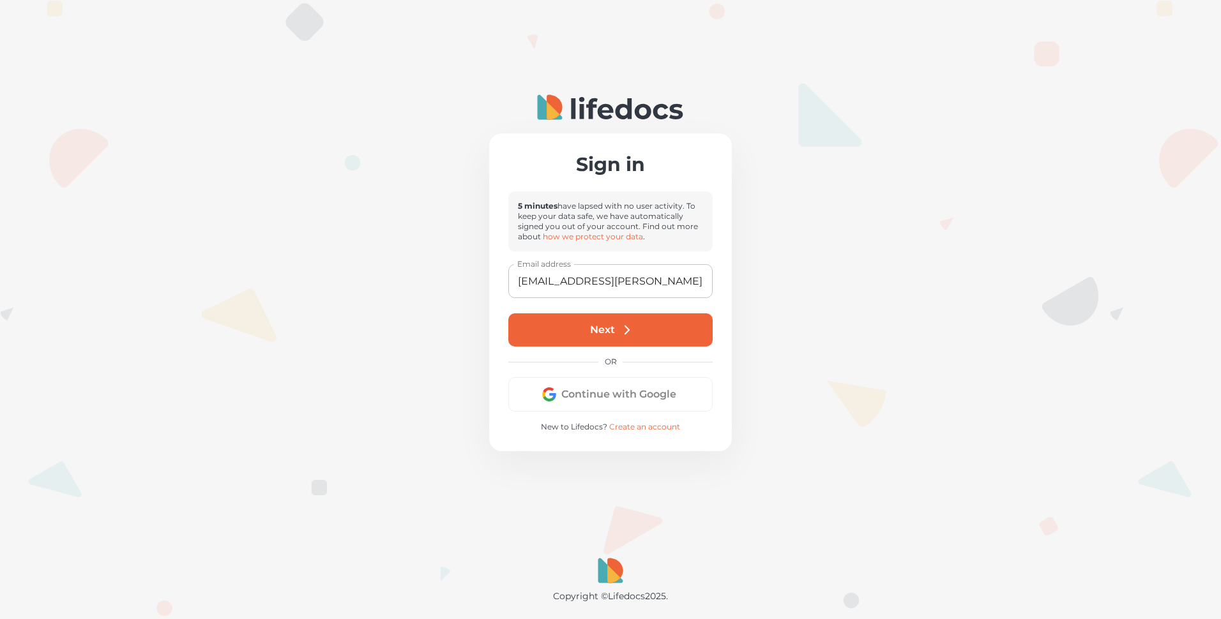
click at [607, 328] on button "Next" at bounding box center [610, 330] width 204 height 33
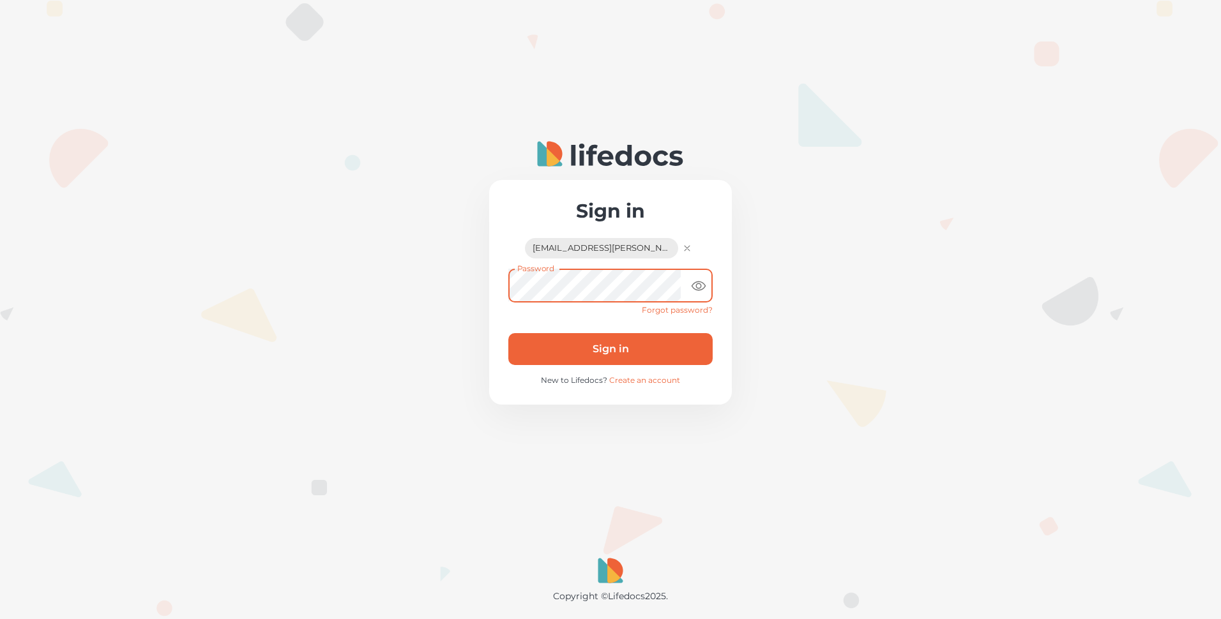
click at [624, 343] on button "Sign in" at bounding box center [610, 349] width 204 height 32
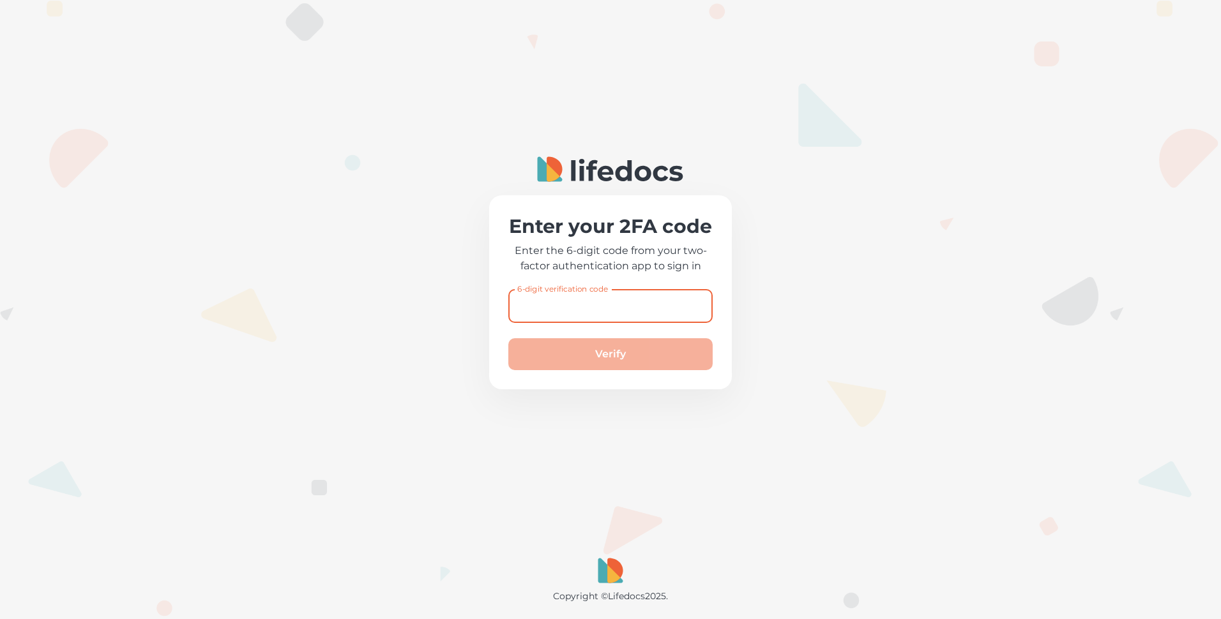
click at [530, 308] on input "6-digit verification code" at bounding box center [610, 306] width 204 height 34
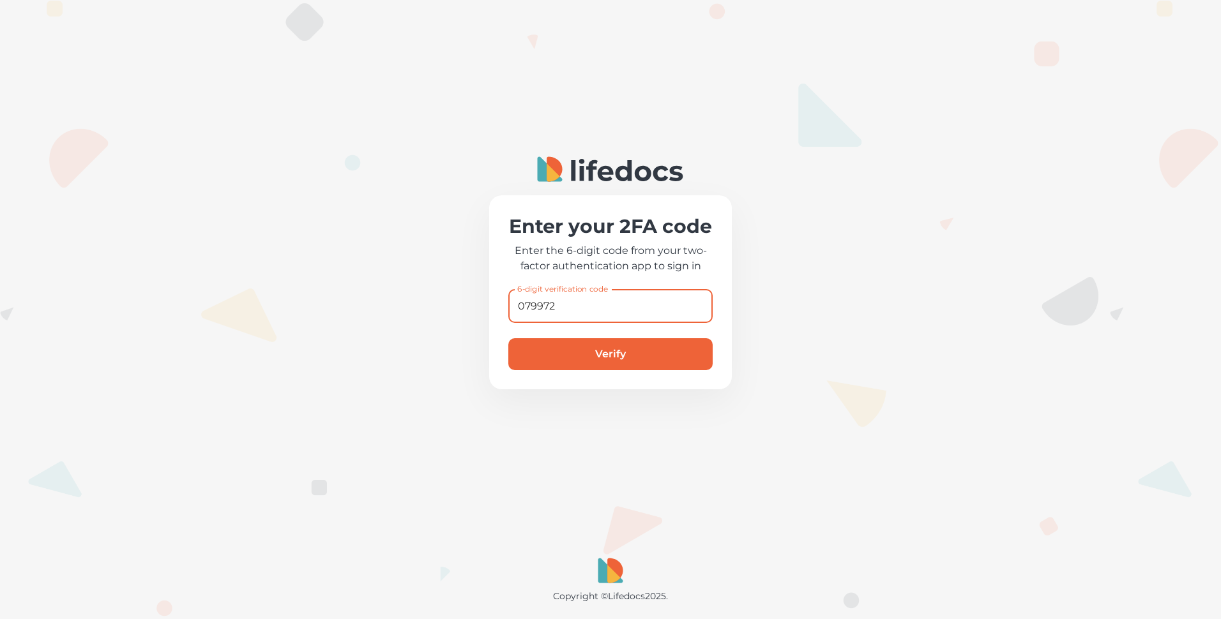
type input "079972"
click at [508, 338] on button "Verify" at bounding box center [610, 354] width 204 height 32
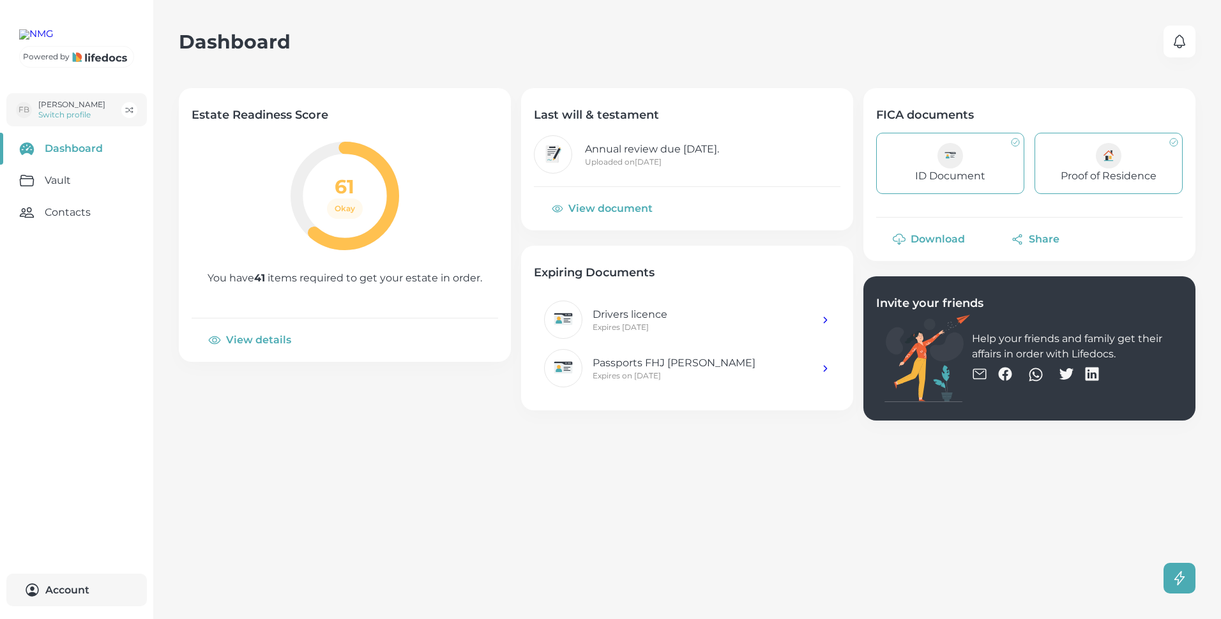
click at [79, 229] on link "Contacts" at bounding box center [76, 213] width 153 height 32
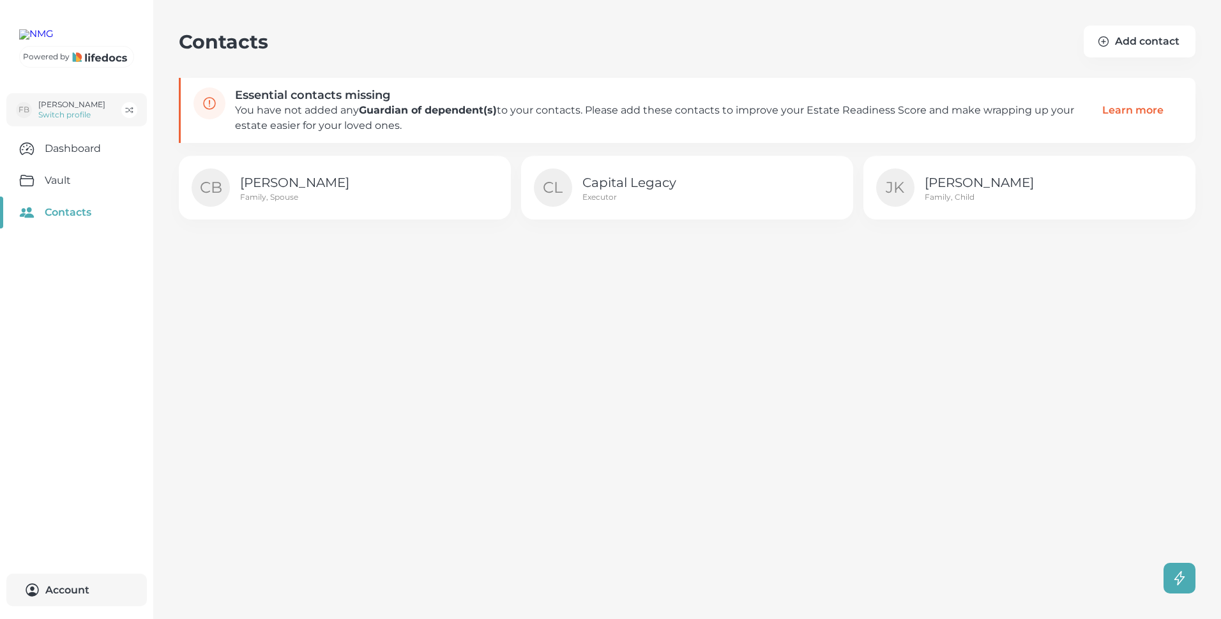
click at [606, 183] on p "Capital Legacy" at bounding box center [674, 182] width 184 height 19
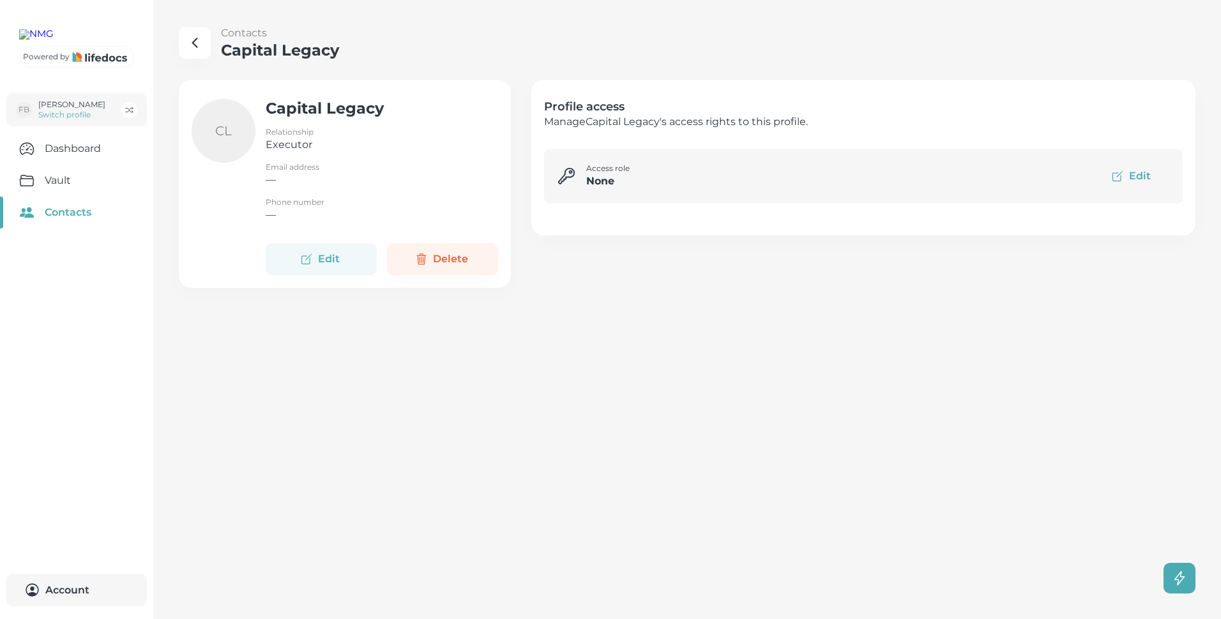
click at [324, 261] on button "Edit" at bounding box center [321, 259] width 111 height 32
select select "ZA"
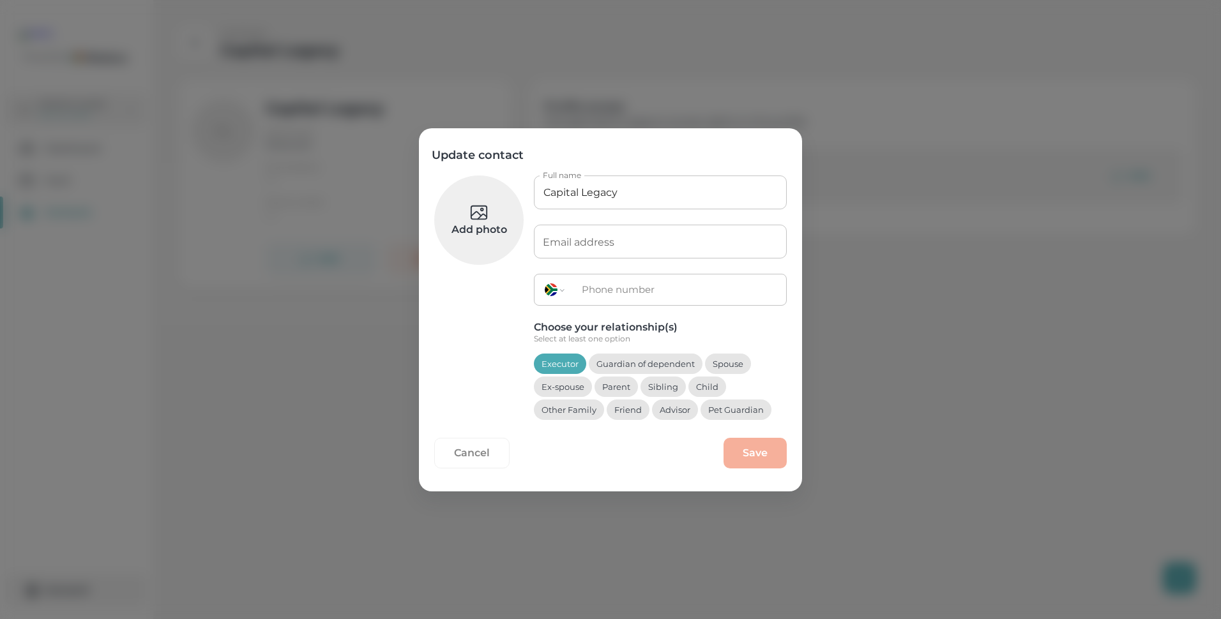
click at [583, 241] on input "Email address" at bounding box center [660, 242] width 253 height 34
paste input "Name: Capital Legacy Solutions (Pty) Ltd Physical Address: [STREET_ADDRESS][PER…"
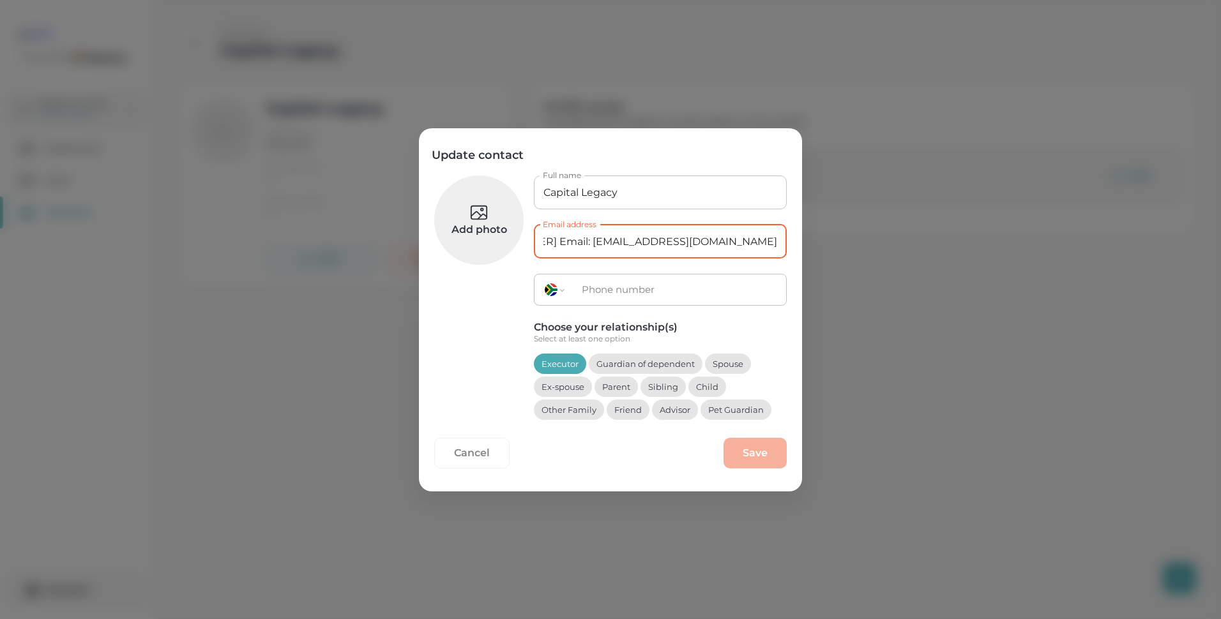
scroll to position [0, 971]
type input "Name: Capital Legacy Solutions (Pty) Ltd Physical Address: [STREET_ADDRESS][PER…"
click at [623, 289] on input "tel" at bounding box center [680, 289] width 212 height 27
paste input "1572191320210873522800"
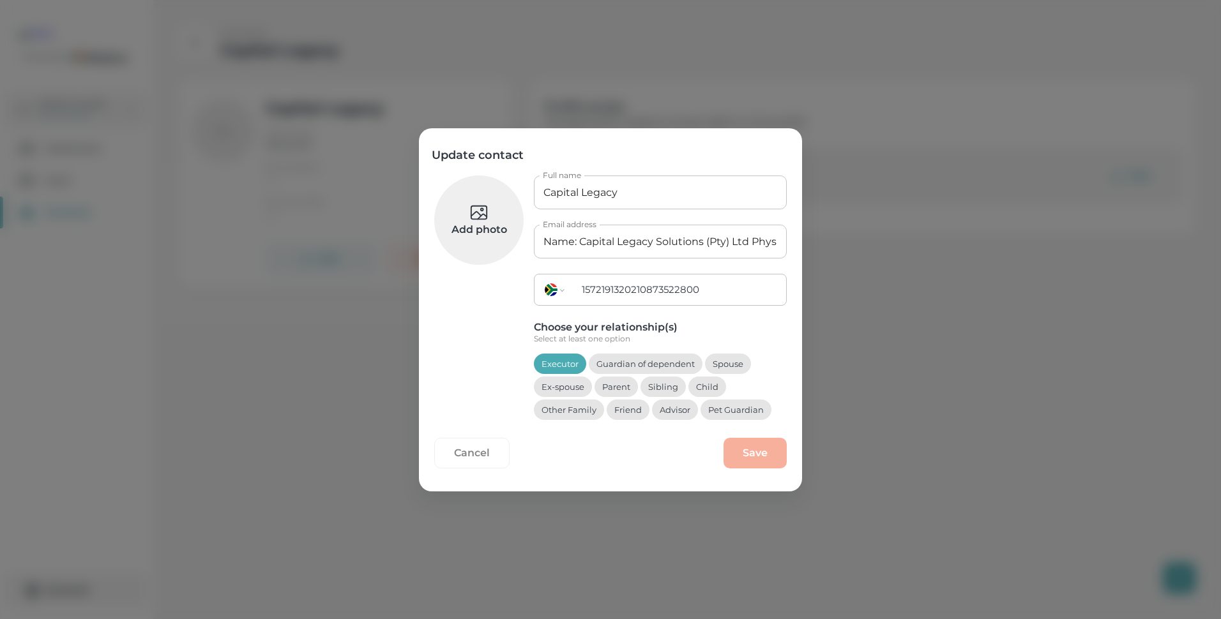
drag, startPoint x: 704, startPoint y: 291, endPoint x: 538, endPoint y: 294, distance: 166.1
click at [538, 294] on div "International [GEOGRAPHIC_DATA] [GEOGRAPHIC_DATA] [GEOGRAPHIC_DATA] [GEOGRAPHIC…" at bounding box center [660, 290] width 253 height 32
paste input "tel"
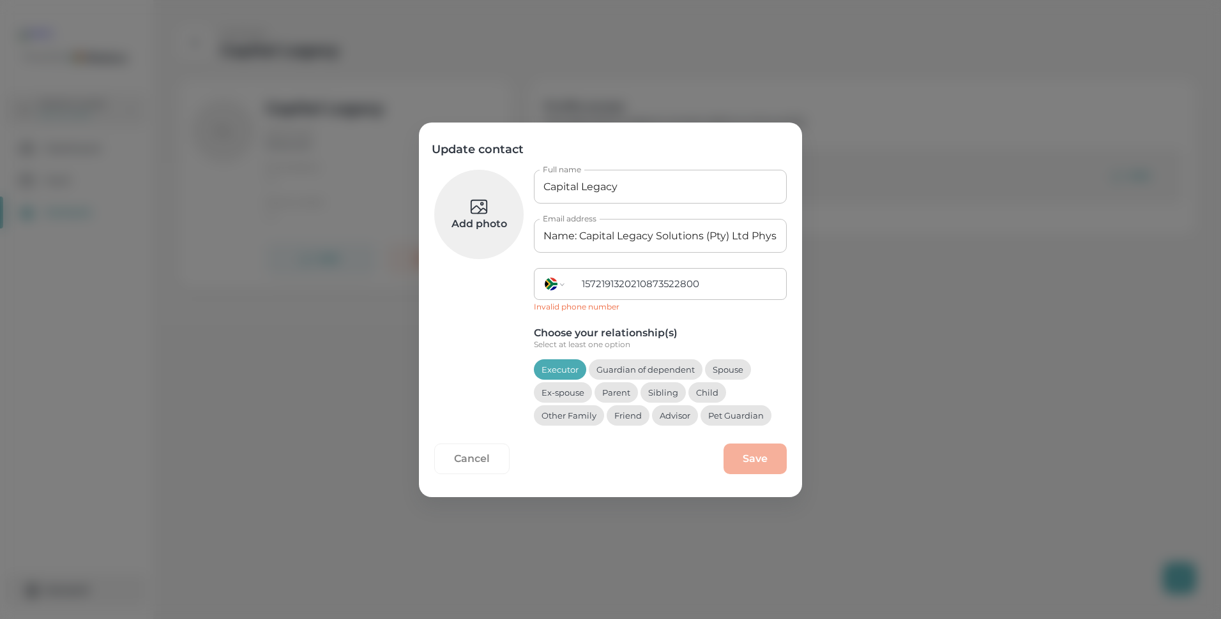
drag, startPoint x: 706, startPoint y: 284, endPoint x: 572, endPoint y: 287, distance: 133.5
click at [572, 287] on div "International [GEOGRAPHIC_DATA] [GEOGRAPHIC_DATA] [GEOGRAPHIC_DATA] [GEOGRAPHIC…" at bounding box center [660, 284] width 253 height 32
paste input "087 352"
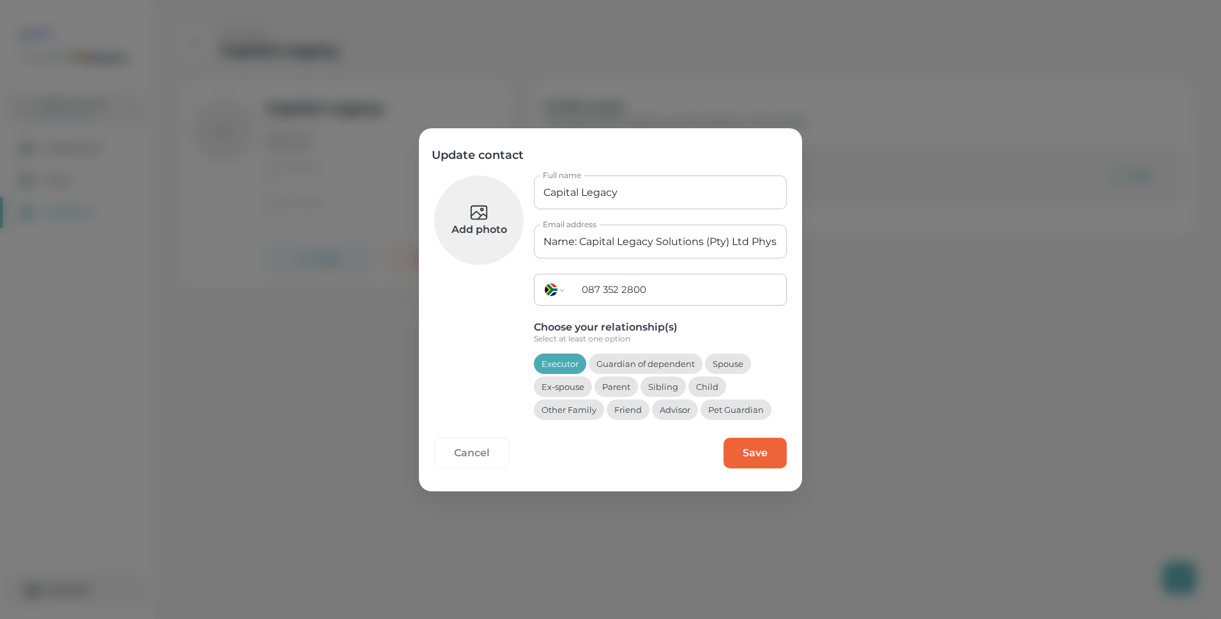
type input "087 352 2800"
click at [780, 241] on input "Name: Capital Legacy Solutions (Pty) Ltd Physical Address: [STREET_ADDRESS][PER…" at bounding box center [660, 242] width 253 height 34
drag, startPoint x: 633, startPoint y: 240, endPoint x: 472, endPoint y: 240, distance: 160.9
click at [472, 240] on div "Add photo Full name Capital Legacy Full name Email address Name: Capital Legacy…" at bounding box center [610, 307] width 353 height 262
click at [638, 190] on input "Capital Legacy" at bounding box center [660, 193] width 253 height 34
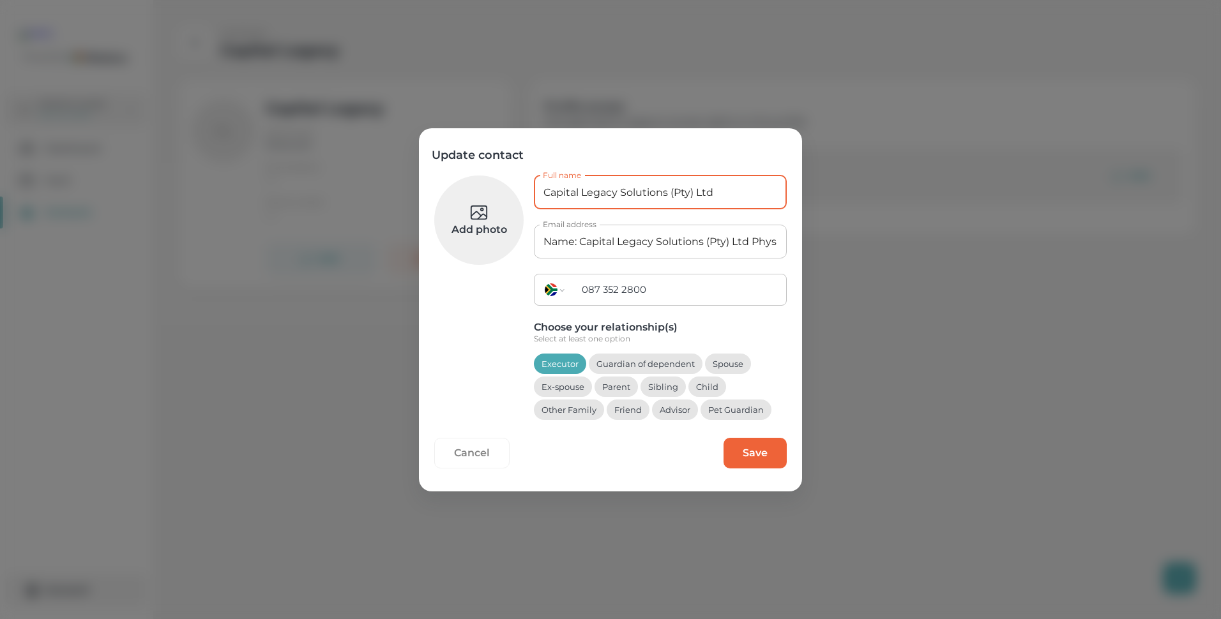
type input "Capital Legacy Solutions (Pty) Ltd"
drag, startPoint x: 749, startPoint y: 241, endPoint x: 497, endPoint y: 250, distance: 252.4
click at [497, 250] on div "Add photo Full name Capital Legacy Solutions (Pty) Ltd Full name Email address …" at bounding box center [610, 307] width 353 height 262
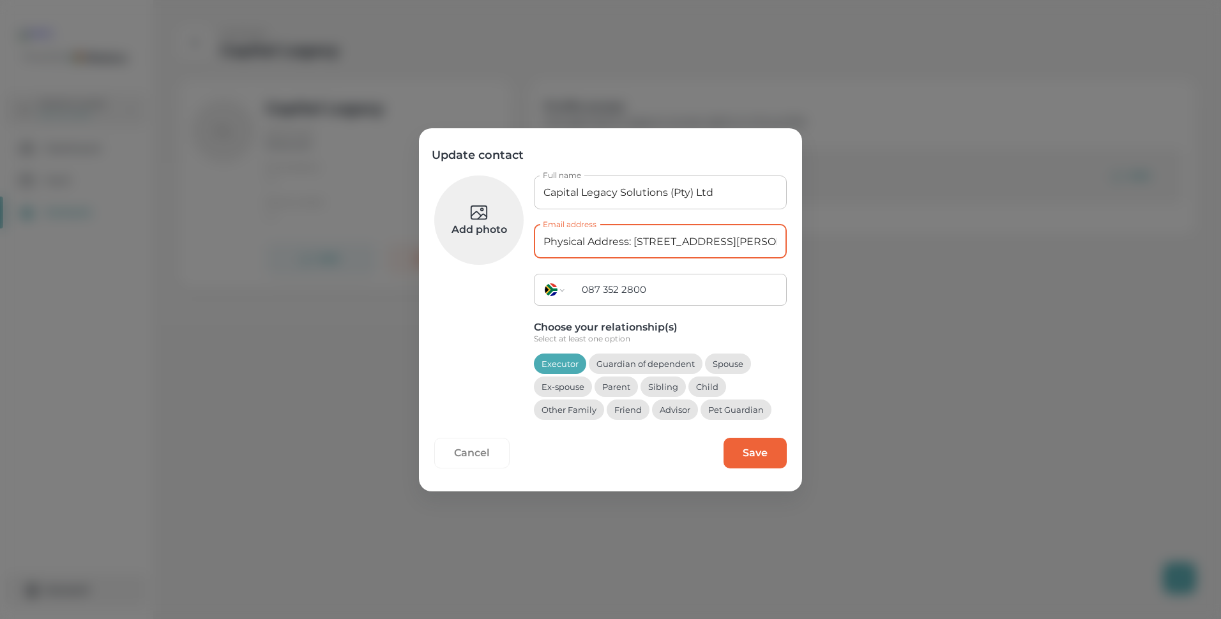
drag, startPoint x: 635, startPoint y: 243, endPoint x: 492, endPoint y: 254, distance: 144.2
click at [492, 254] on div "Add photo Full name Capital Legacy Solutions (Pty) Ltd Full name Email address …" at bounding box center [610, 307] width 353 height 262
drag, startPoint x: 599, startPoint y: 240, endPoint x: 434, endPoint y: 255, distance: 166.1
click at [434, 255] on div "Add photo Full name Capital Legacy Solutions (Pty) Ltd Full name Email address …" at bounding box center [610, 327] width 383 height 329
drag, startPoint x: 578, startPoint y: 244, endPoint x: 503, endPoint y: 256, distance: 75.7
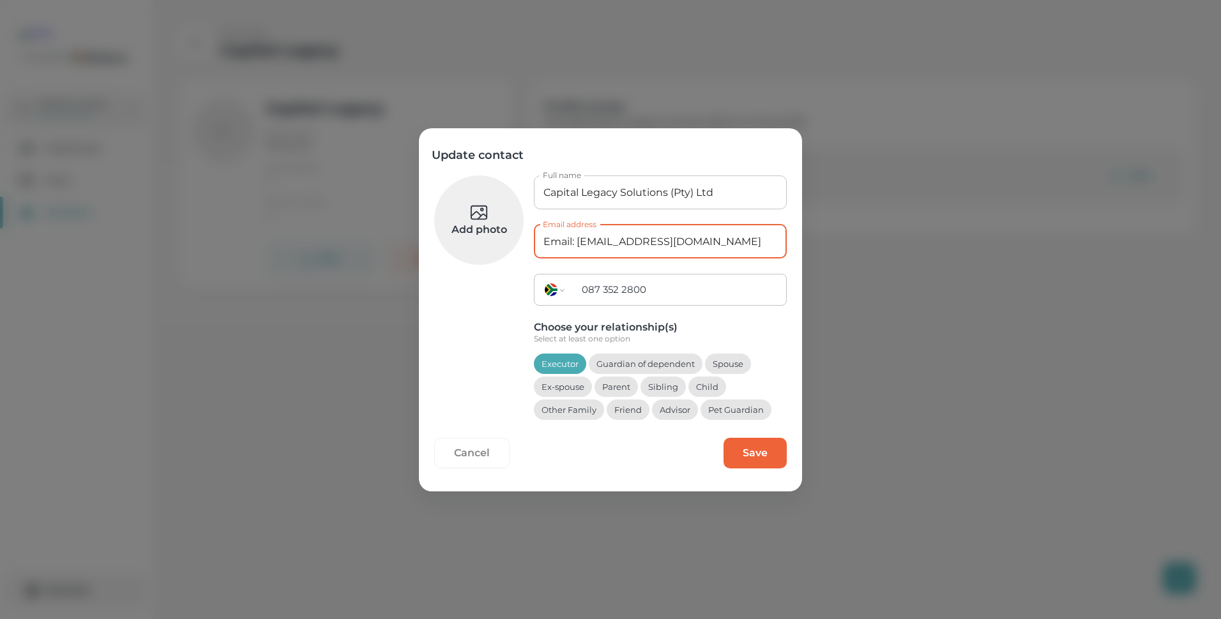
click at [503, 256] on div "Add photo Full name Capital Legacy Solutions (Pty) Ltd Full name Email address …" at bounding box center [610, 307] width 353 height 262
click at [582, 288] on input "087 352 2800" at bounding box center [680, 289] width 212 height 27
click at [559, 289] on select "International [GEOGRAPHIC_DATA] [GEOGRAPHIC_DATA] [GEOGRAPHIC_DATA] [GEOGRAPHIC…" at bounding box center [555, 290] width 40 height 31
click at [915, 271] on div "Update contact Add photo Full name Capital Legacy Solutions (Pty) Ltd Full name…" at bounding box center [610, 309] width 1221 height 619
click at [752, 450] on button "Save" at bounding box center [755, 453] width 63 height 31
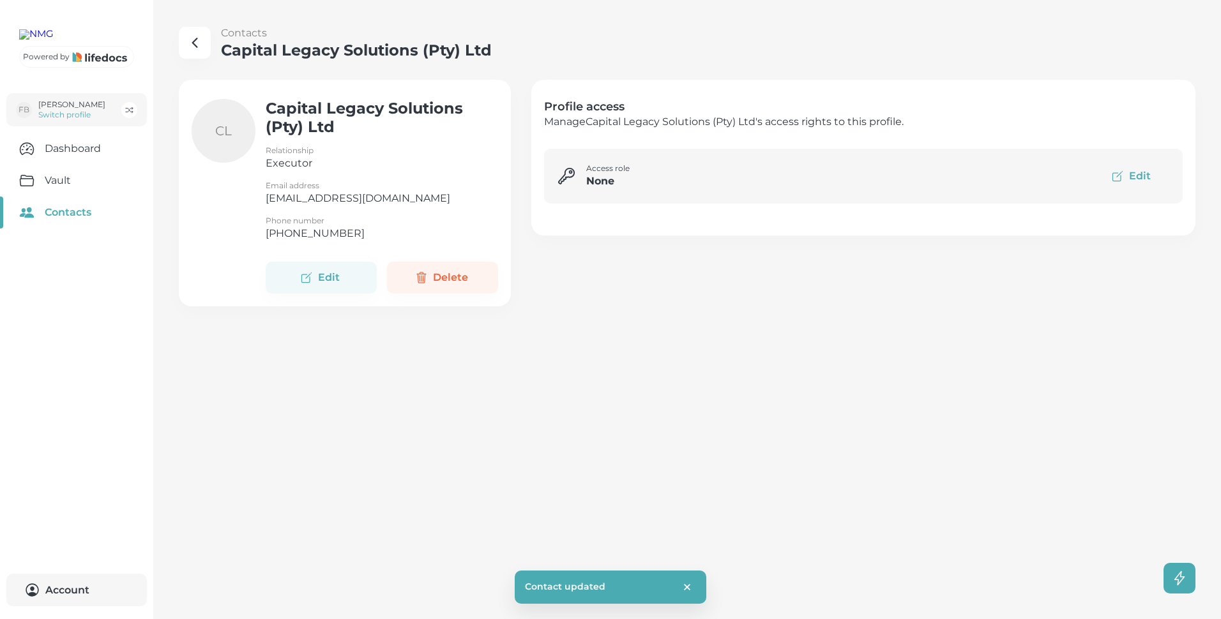
type input "[EMAIL_ADDRESS][DOMAIN_NAME]"
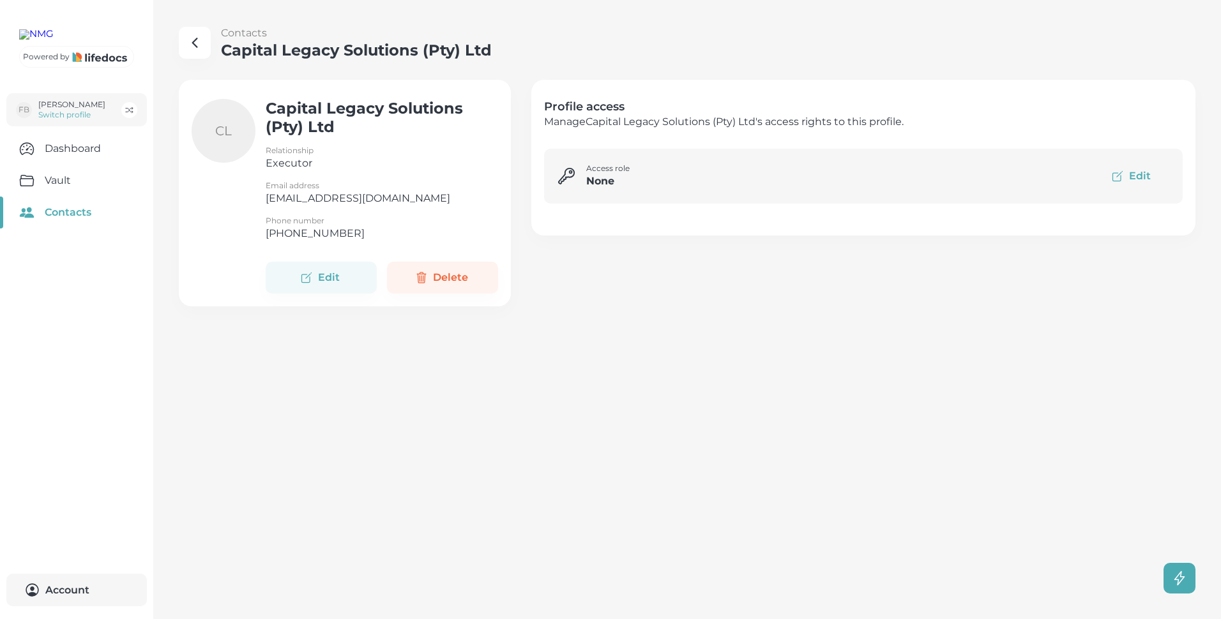
click at [194, 42] on icon "button" at bounding box center [194, 42] width 15 height 15
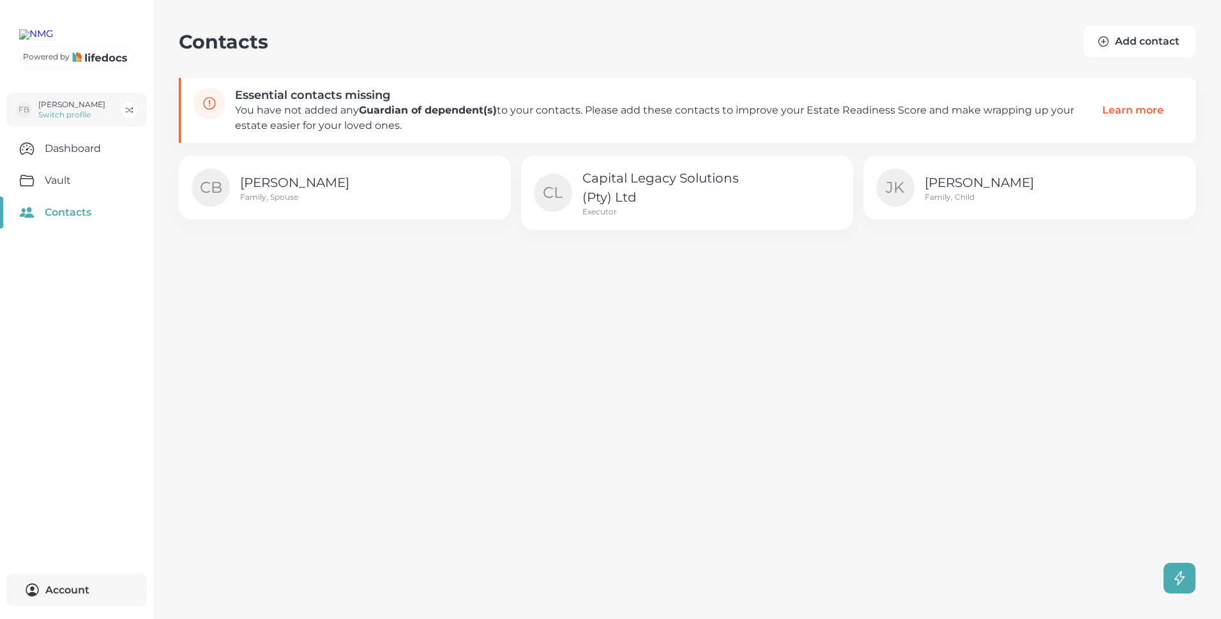
click at [1139, 42] on button "Add contact" at bounding box center [1140, 42] width 112 height 32
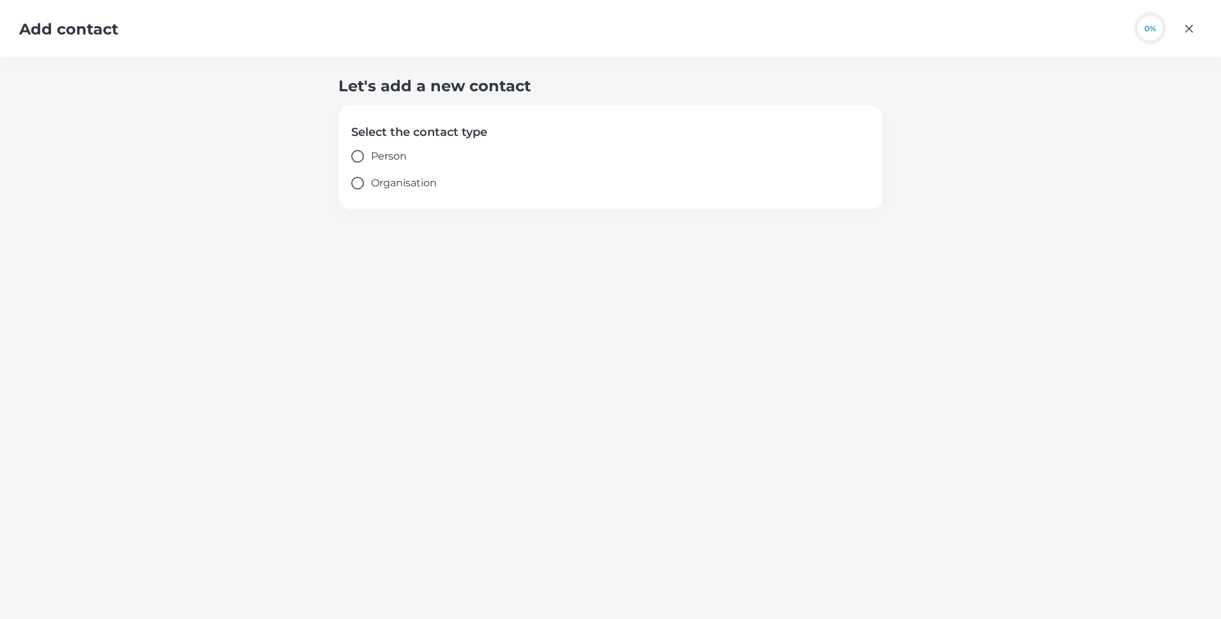
click at [395, 151] on span "Person" at bounding box center [389, 156] width 36 height 15
click at [371, 151] on input "Person" at bounding box center [357, 156] width 27 height 27
radio input "true"
select select "ZA"
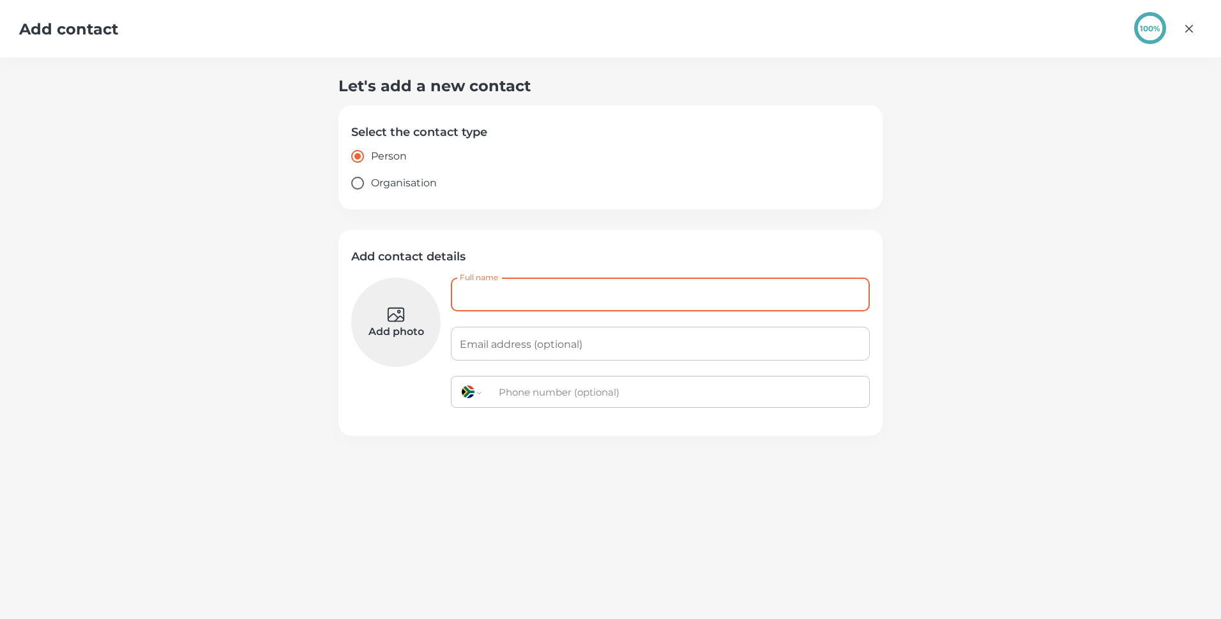
click at [495, 293] on input "Full name" at bounding box center [660, 295] width 419 height 34
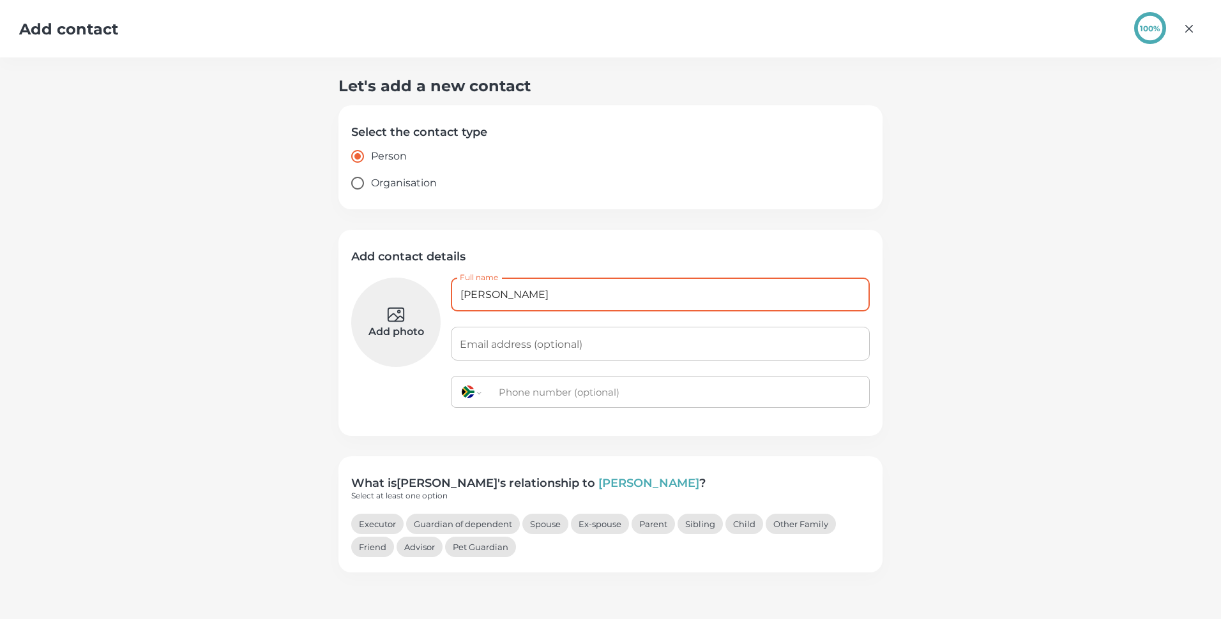
type input "[PERSON_NAME]"
type input "[EMAIL_ADDRESS][DOMAIN_NAME]"
type input "[PHONE_NUMBER]"
type input "[PERSON_NAME]"
click at [419, 549] on button "Advisor" at bounding box center [420, 547] width 46 height 20
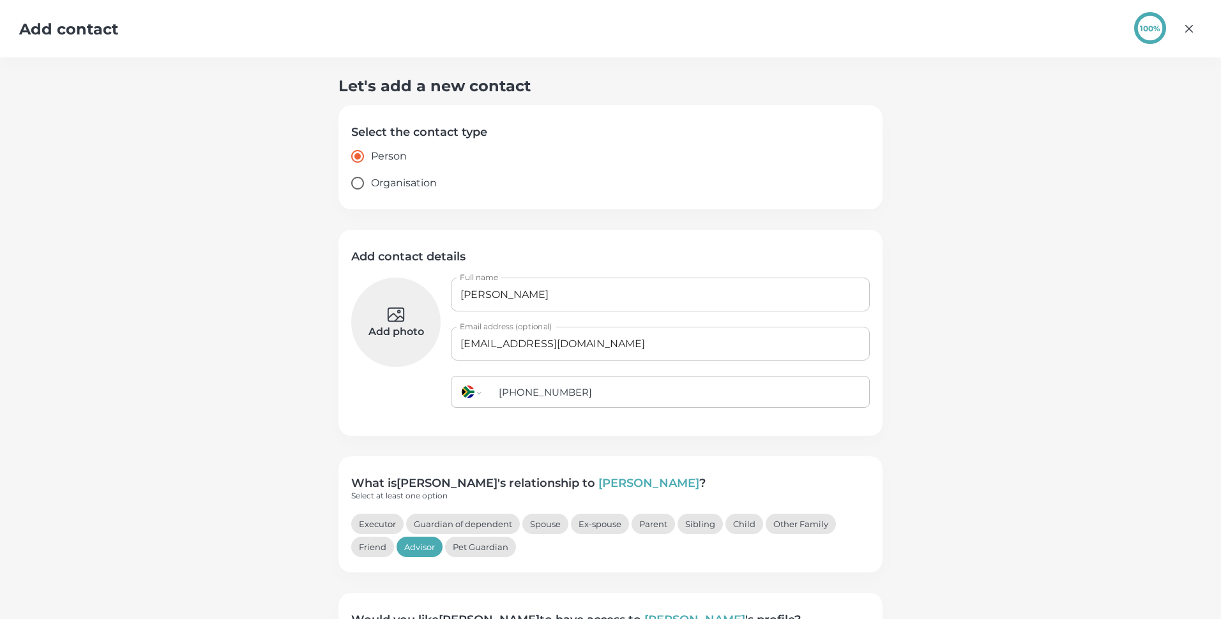
scroll to position [88, 0]
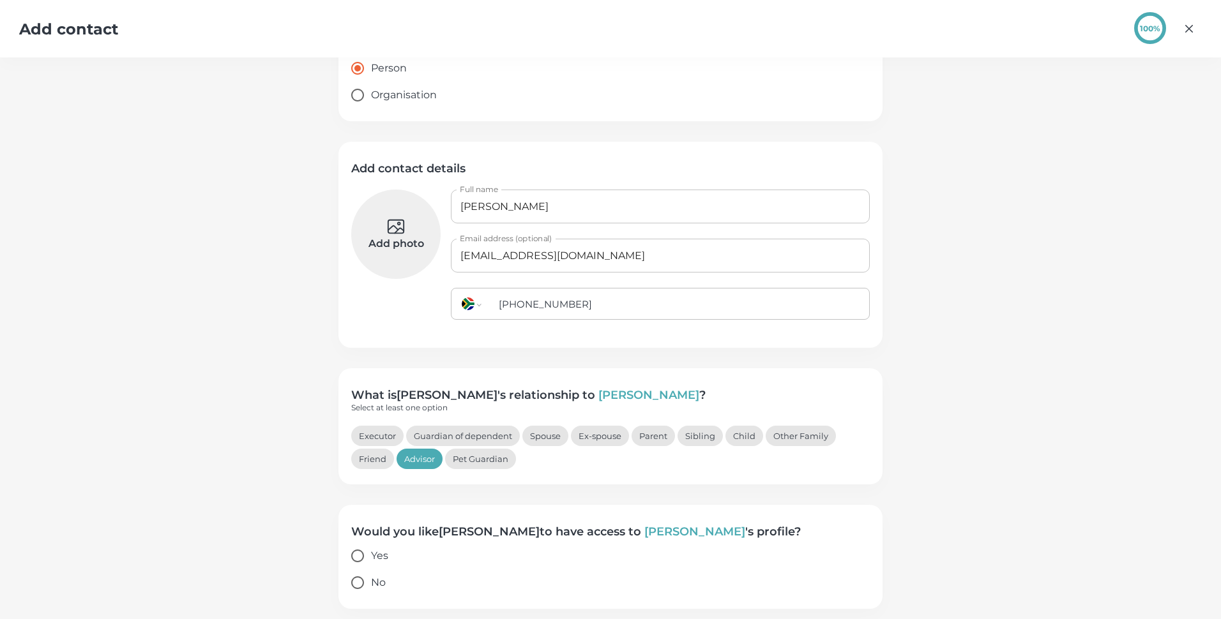
click at [358, 555] on input "Yes" at bounding box center [357, 556] width 27 height 27
radio input "true"
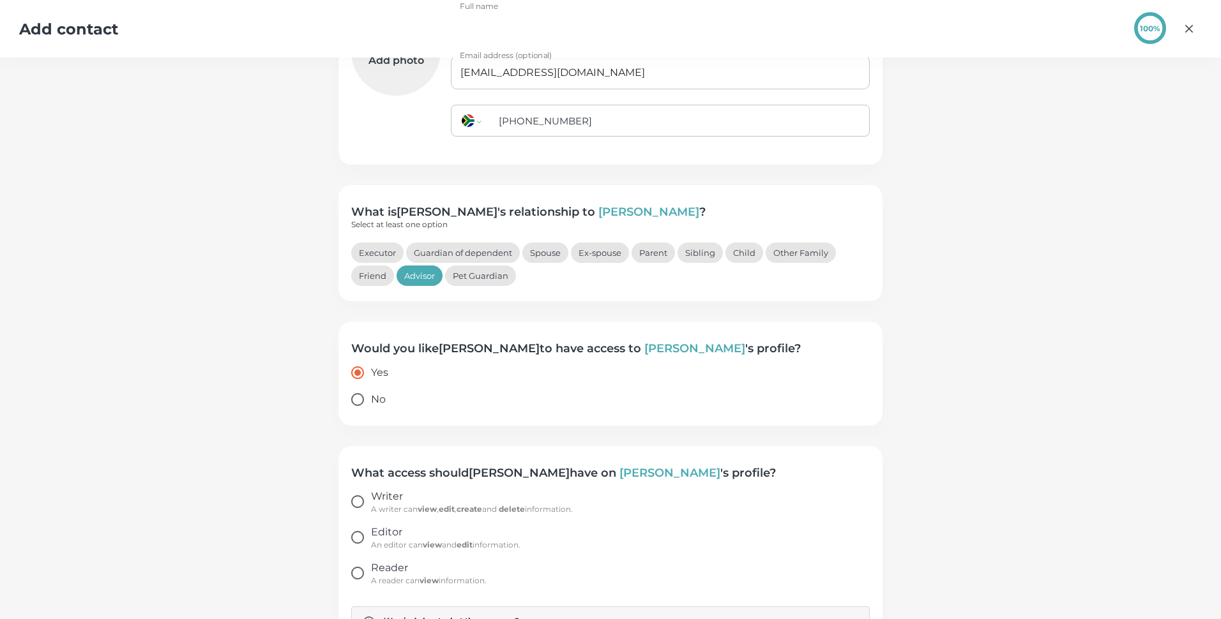
scroll to position [321, 0]
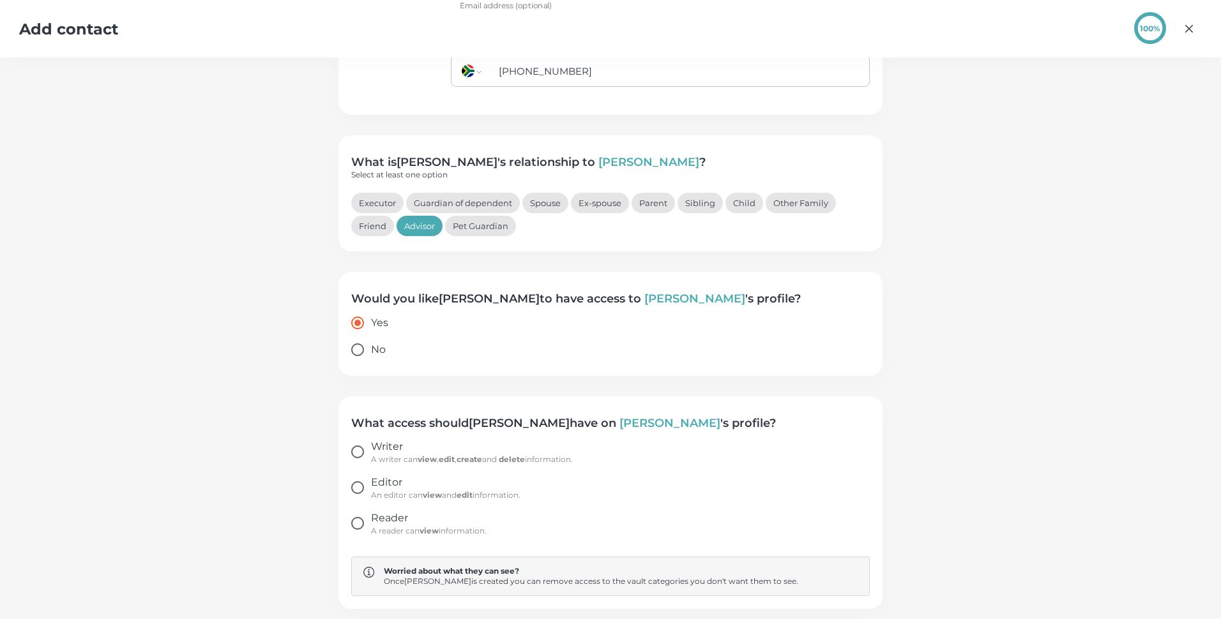
click at [354, 353] on input "No" at bounding box center [357, 350] width 27 height 27
radio input "true"
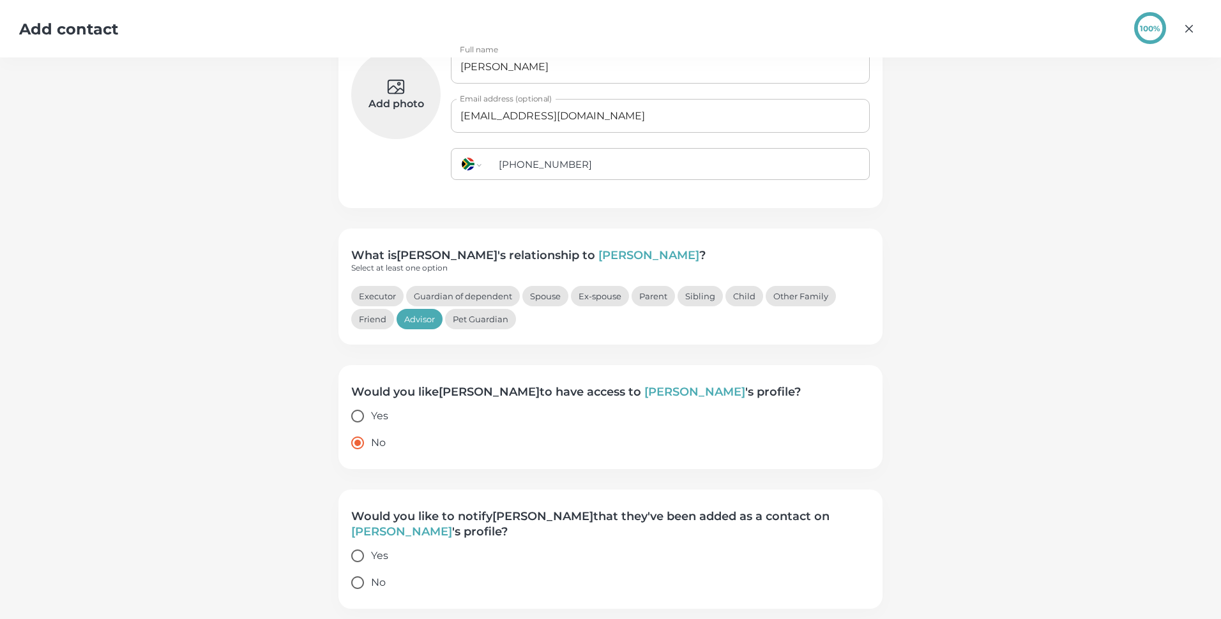
click at [354, 553] on input "Yes" at bounding box center [357, 556] width 27 height 27
radio input "true"
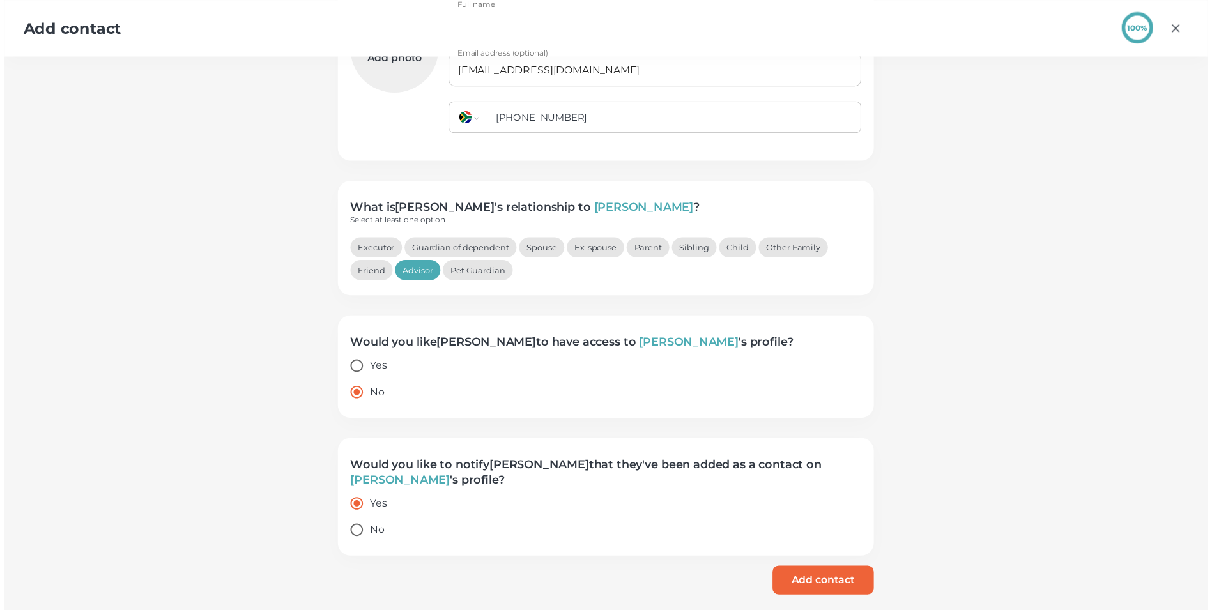
scroll to position [278, 0]
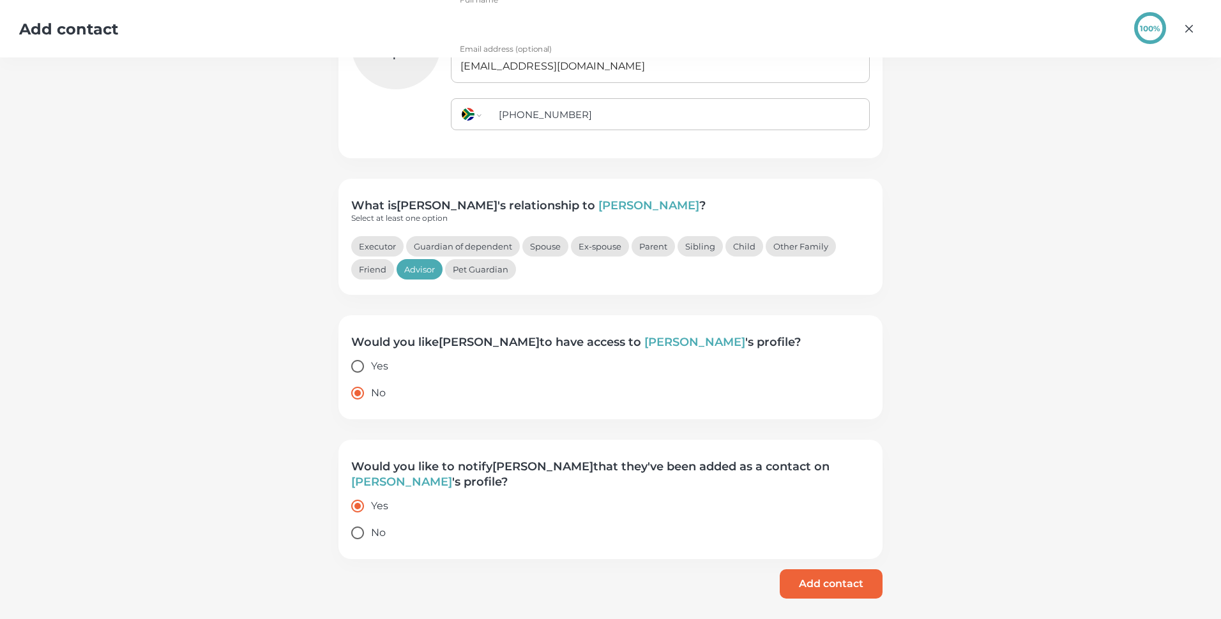
click at [824, 576] on button "Add contact" at bounding box center [831, 584] width 103 height 29
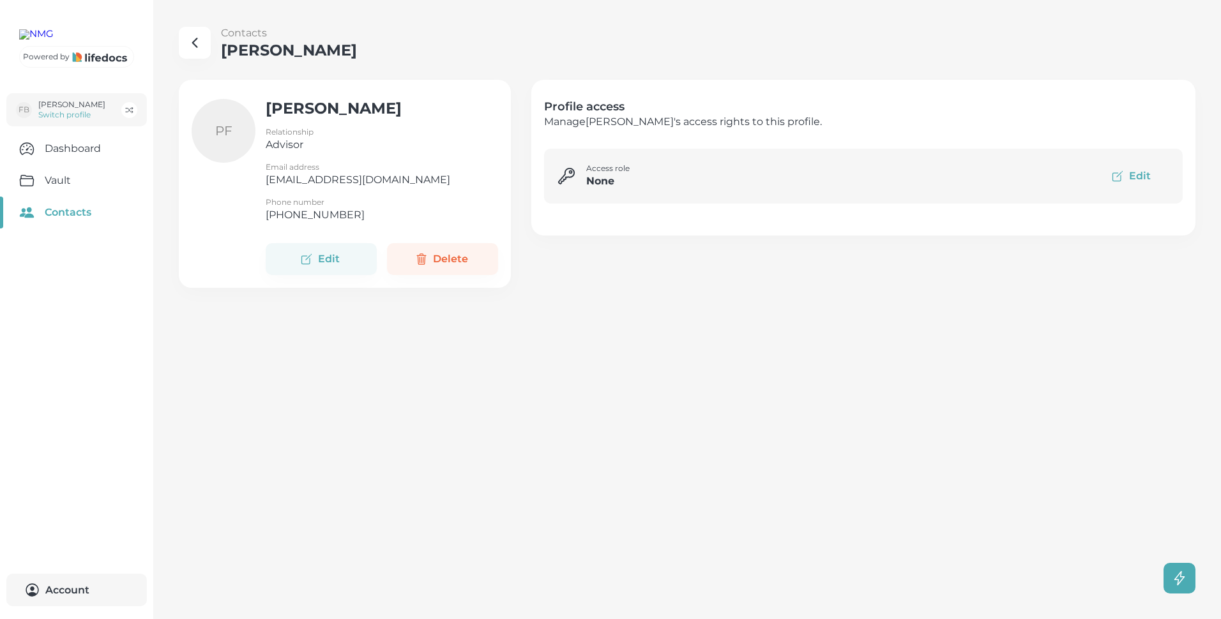
click at [195, 38] on icon "button" at bounding box center [194, 42] width 15 height 15
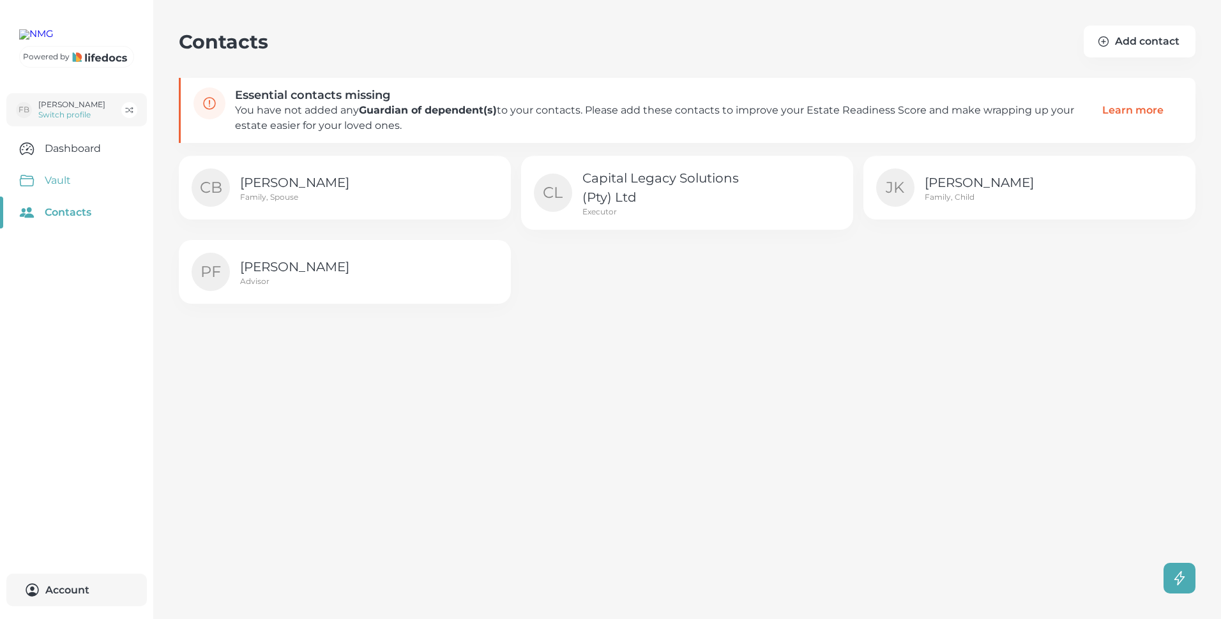
click at [56, 197] on link "Vault" at bounding box center [76, 181] width 153 height 32
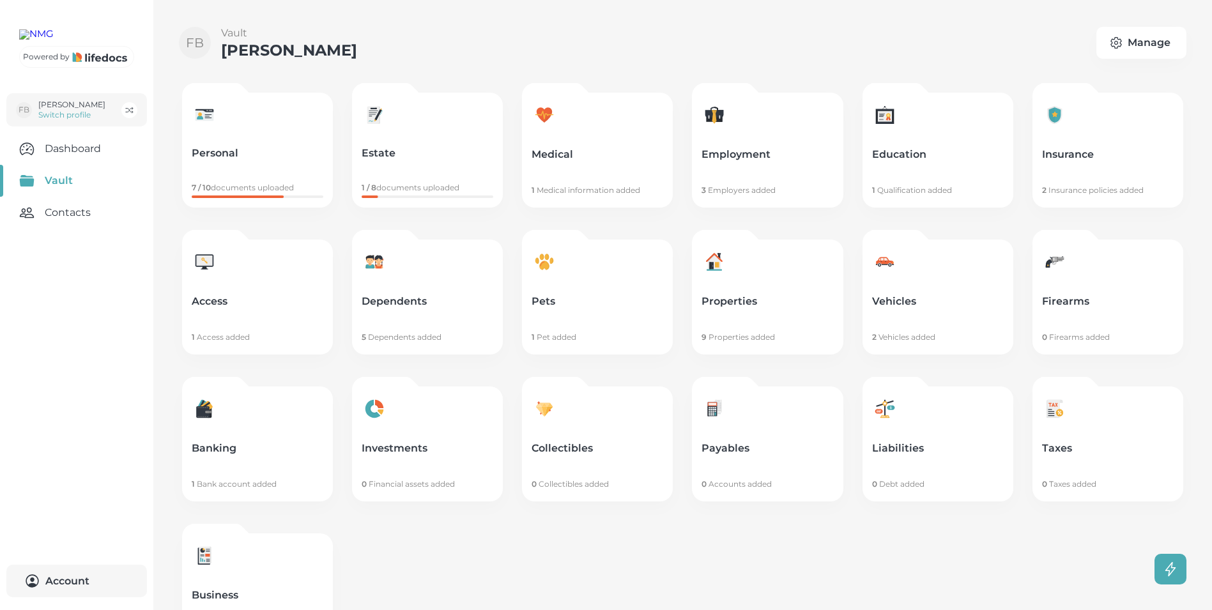
click at [904, 339] on p "2 Vehicles added" at bounding box center [938, 337] width 132 height 10
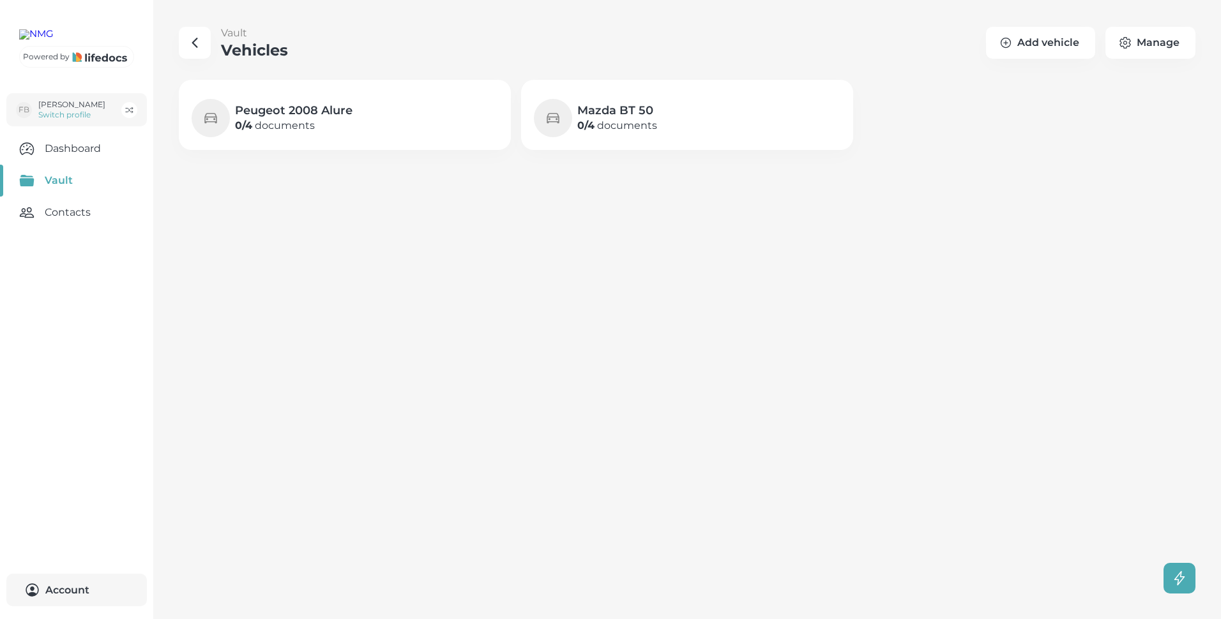
click at [276, 114] on h4 "Peugeot 2008 Alure" at bounding box center [294, 110] width 118 height 15
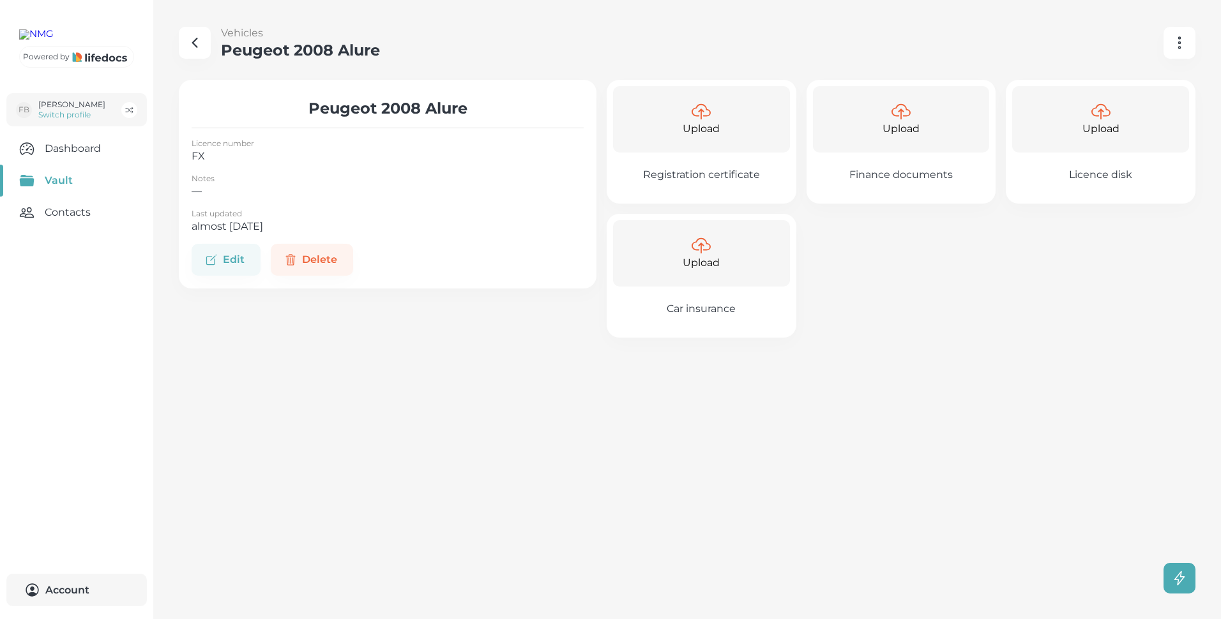
click at [1101, 236] on div "Upload Registration certificate Upload Finance documents Upload Licence disk Up…" at bounding box center [895, 204] width 599 height 268
click at [704, 129] on p "Upload" at bounding box center [701, 128] width 37 height 15
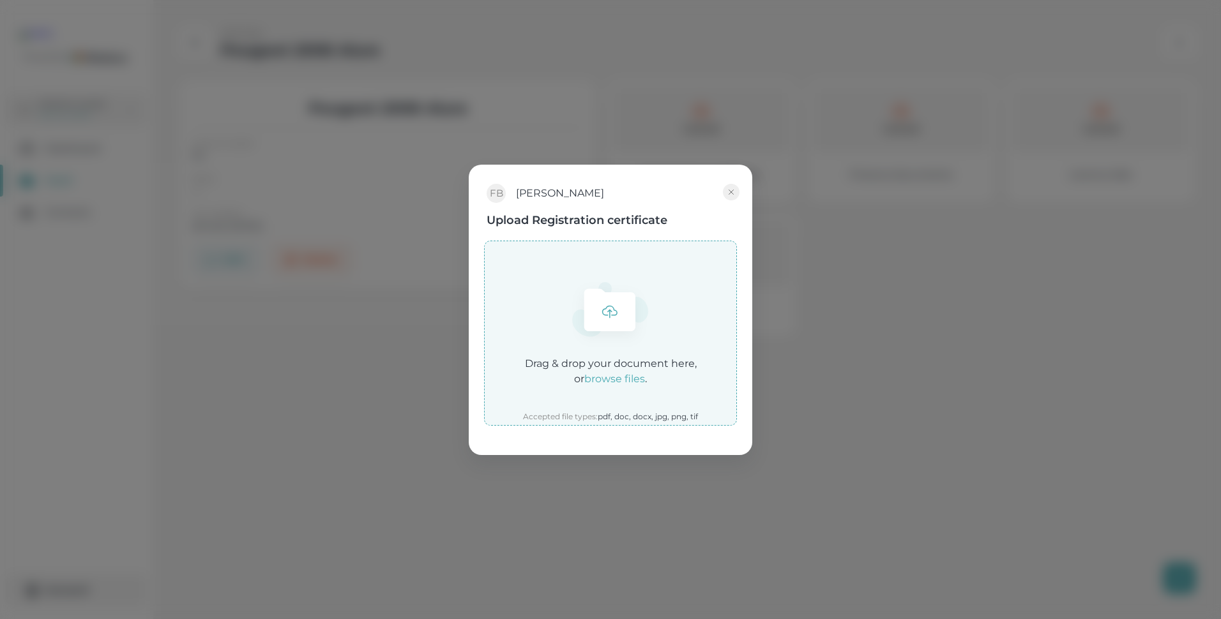
click at [616, 377] on em "browse files" at bounding box center [614, 379] width 61 height 12
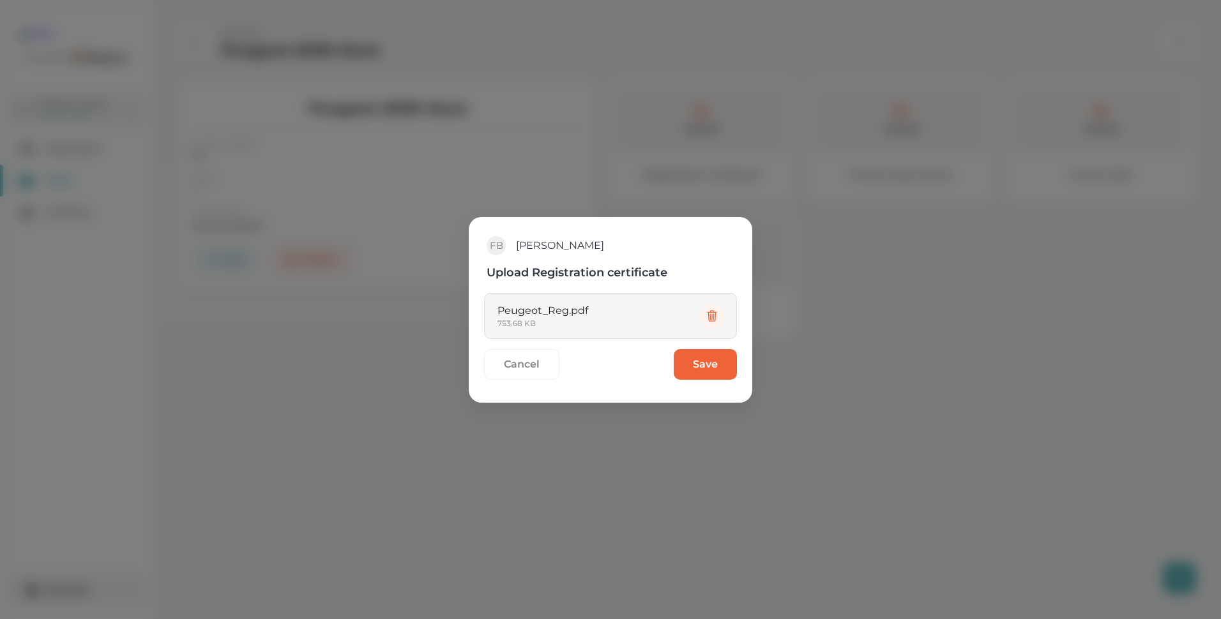
click at [705, 364] on button "Save" at bounding box center [705, 364] width 63 height 31
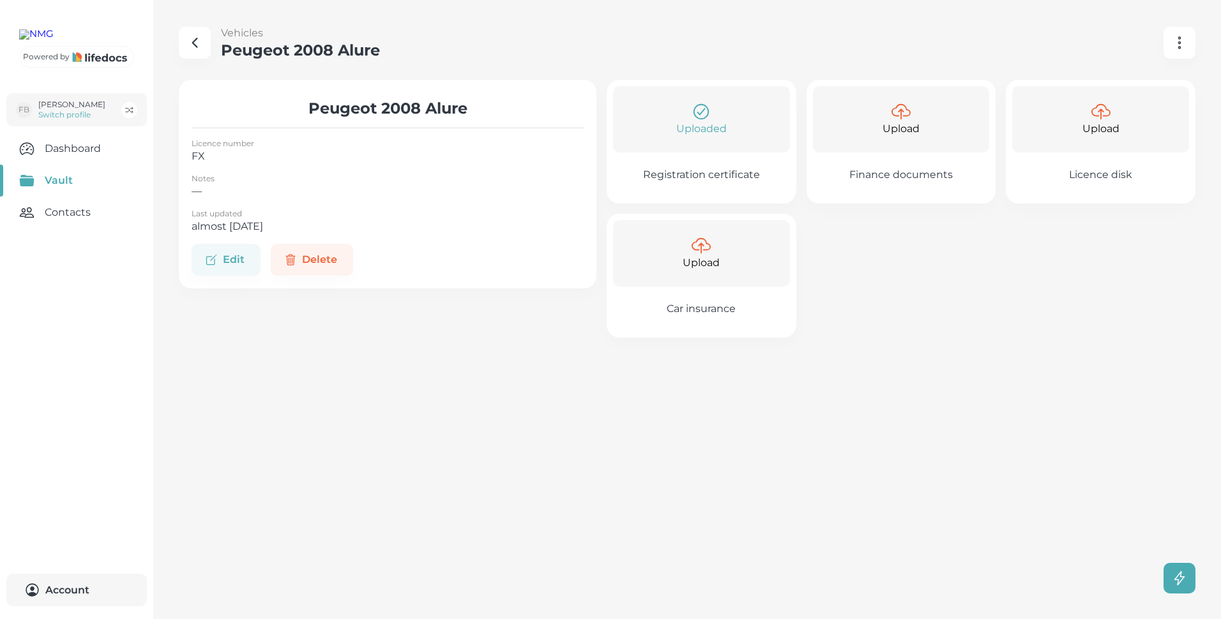
click at [197, 46] on icon "button" at bounding box center [195, 42] width 4 height 9
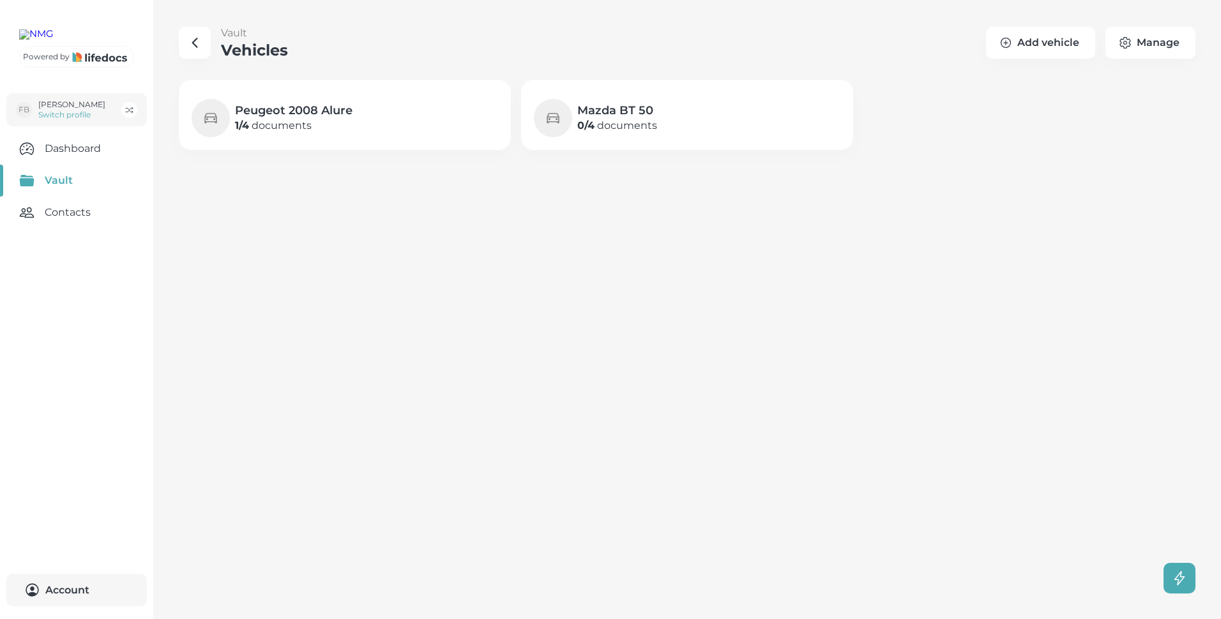
click at [611, 114] on h4 "Mazda BT 50" at bounding box center [617, 110] width 80 height 15
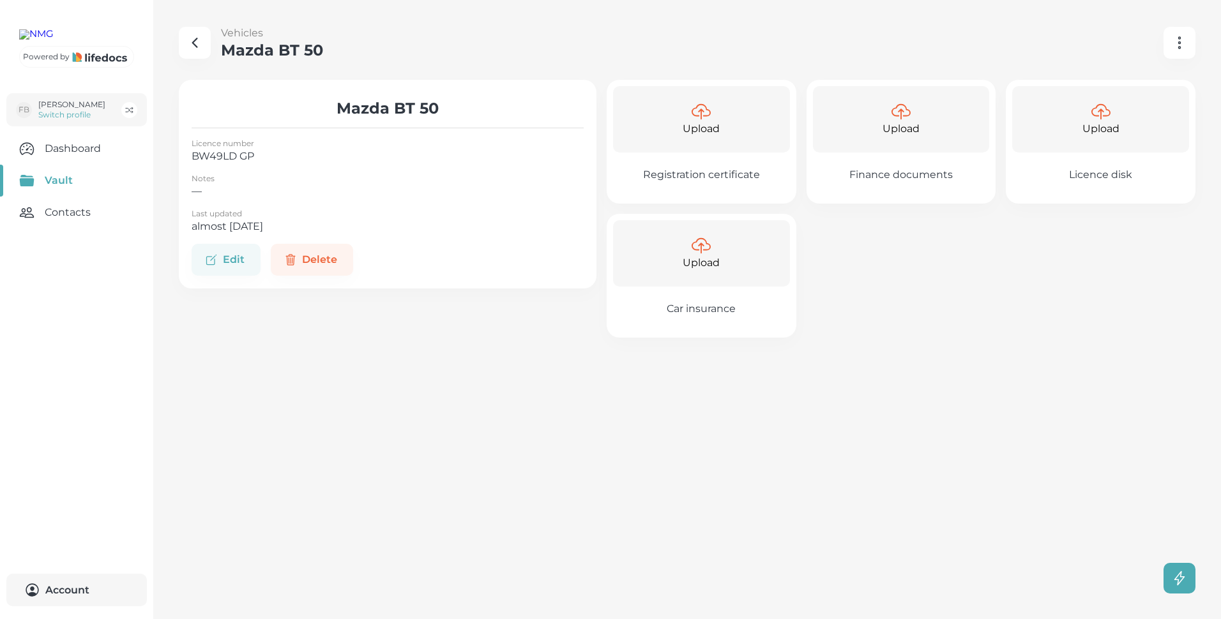
click at [715, 171] on p "Registration certificate" at bounding box center [701, 175] width 117 height 13
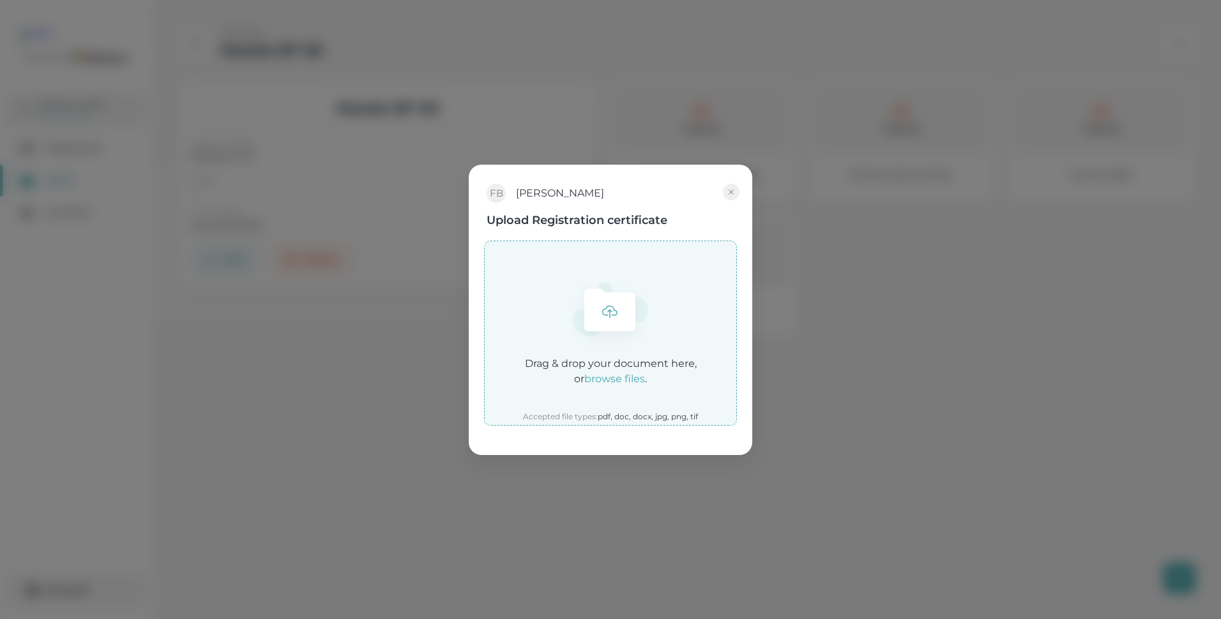
click at [620, 380] on em "browse files" at bounding box center [614, 379] width 61 height 12
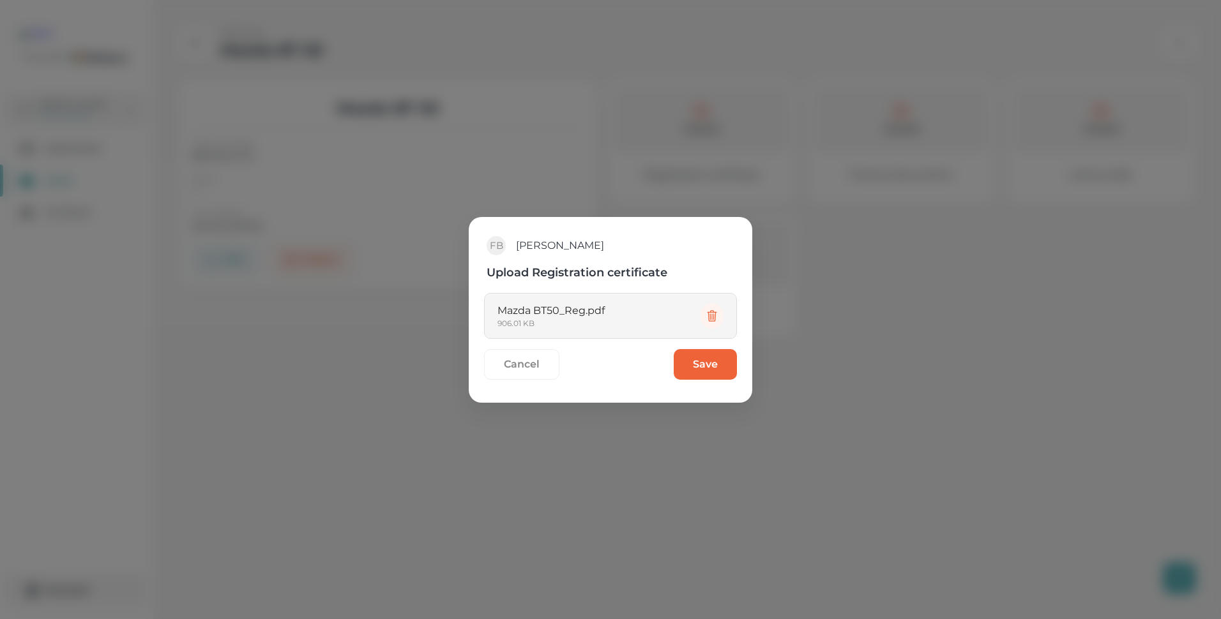
click at [720, 364] on button "Save" at bounding box center [705, 364] width 63 height 31
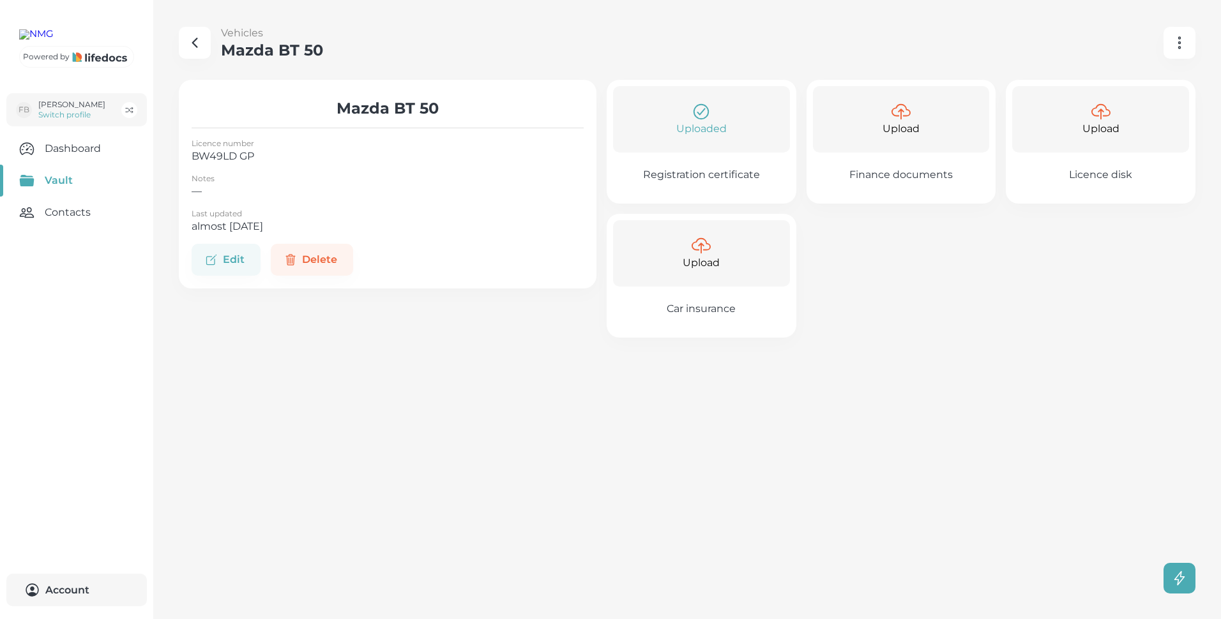
click at [195, 42] on icon "button" at bounding box center [194, 42] width 15 height 15
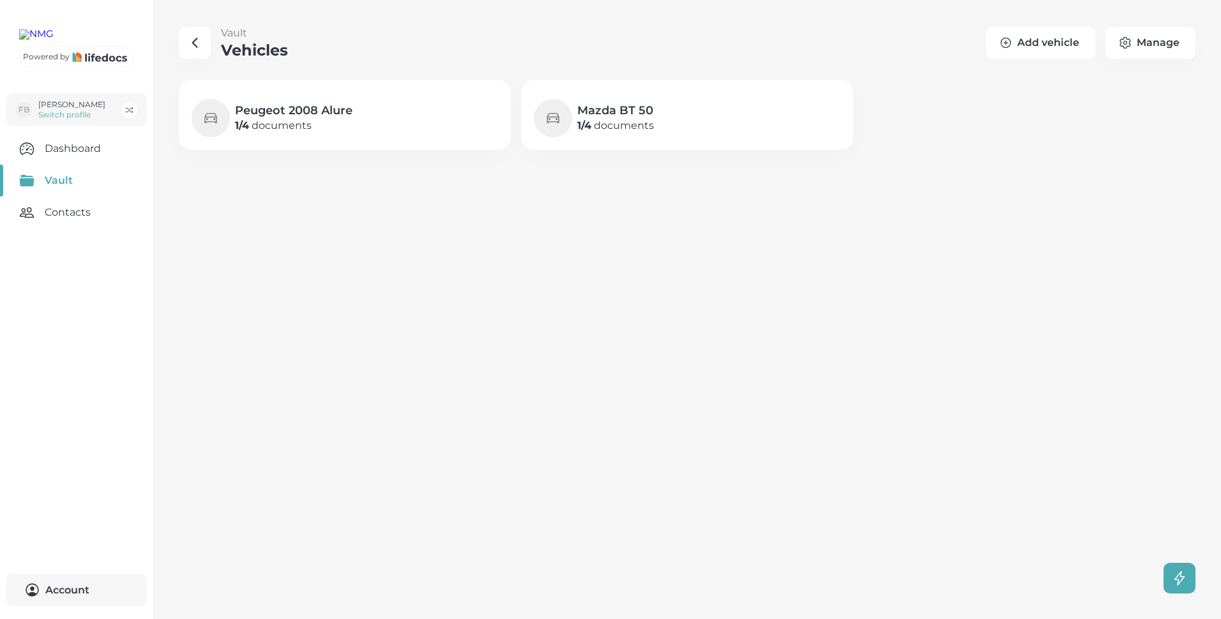
click at [1038, 40] on button "Add vehicle" at bounding box center [1040, 43] width 109 height 32
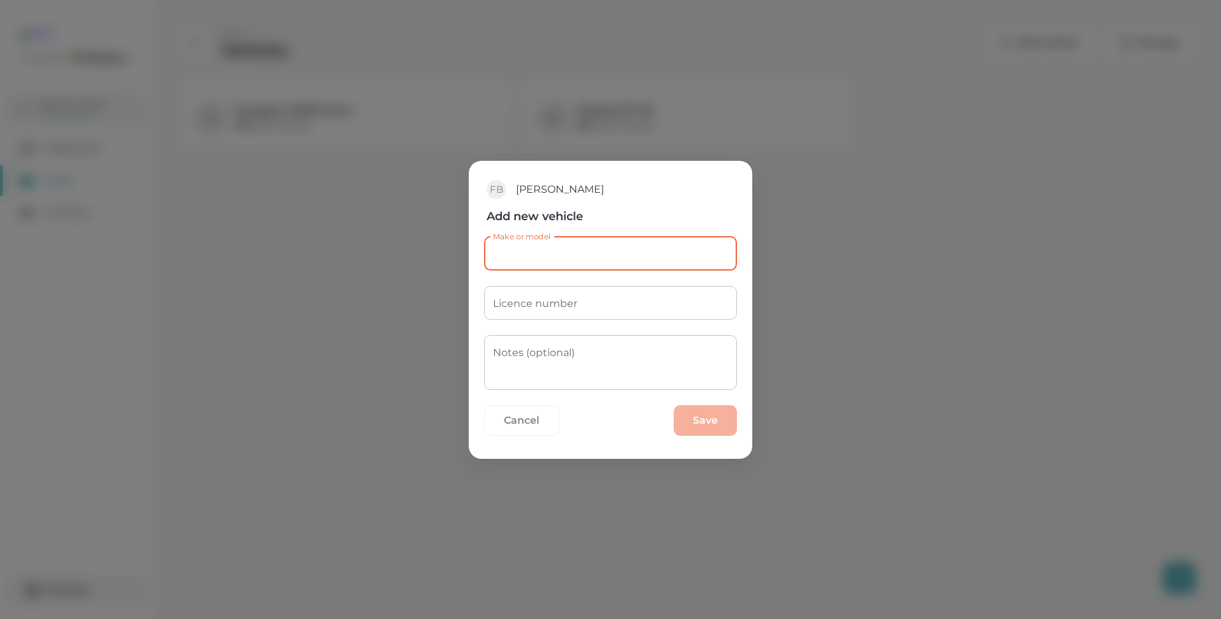
click at [511, 249] on div "Make or model Make or model" at bounding box center [610, 254] width 253 height 34
type input "Twin Trailers"
click at [547, 356] on textarea "Notes (optional)" at bounding box center [610, 363] width 235 height 34
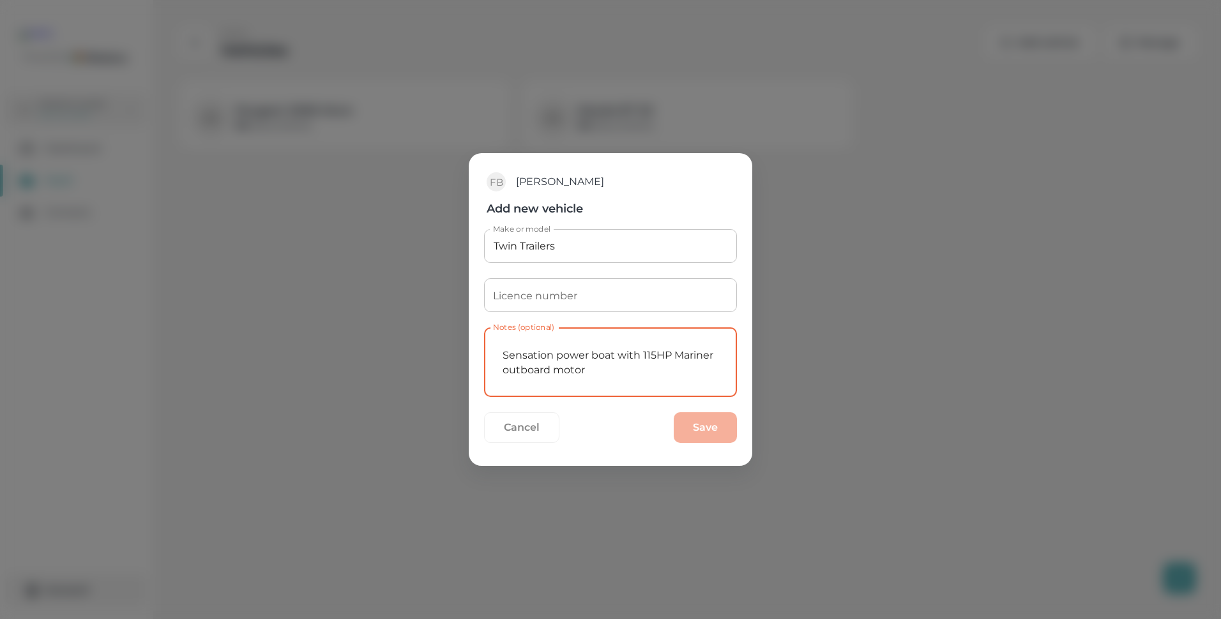
type textarea "Sensation power boat with 115HP Mariner outboard motor"
click at [554, 291] on input "Licence number" at bounding box center [610, 295] width 253 height 34
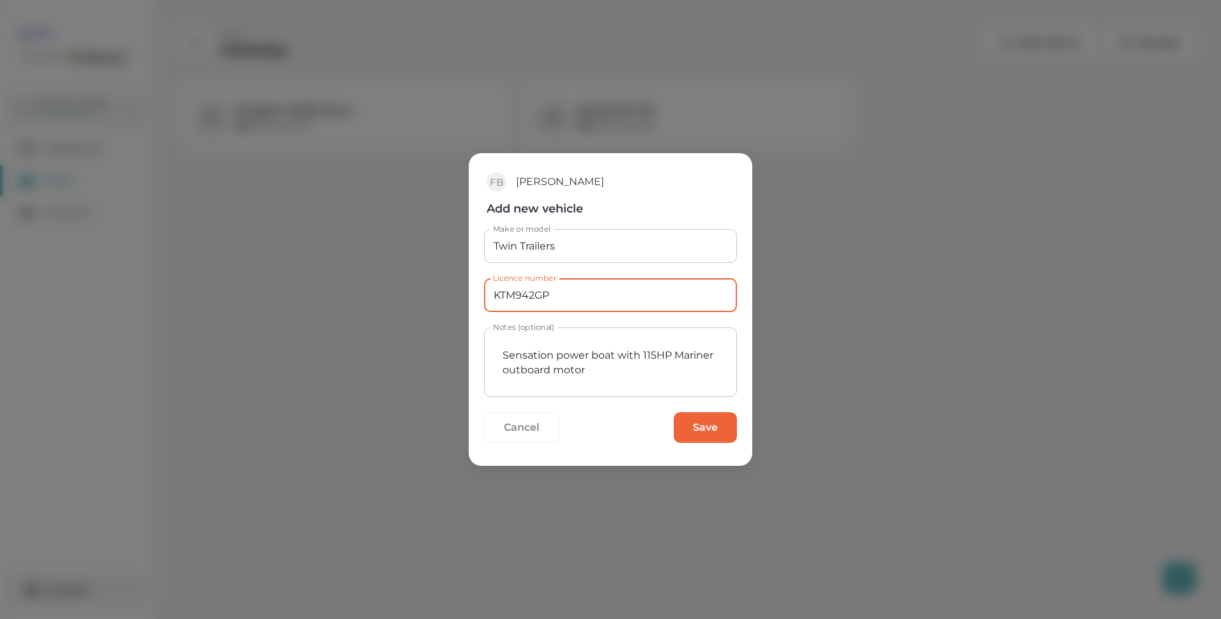
type input "KTM942GP"
click at [709, 424] on button "Save" at bounding box center [705, 428] width 63 height 31
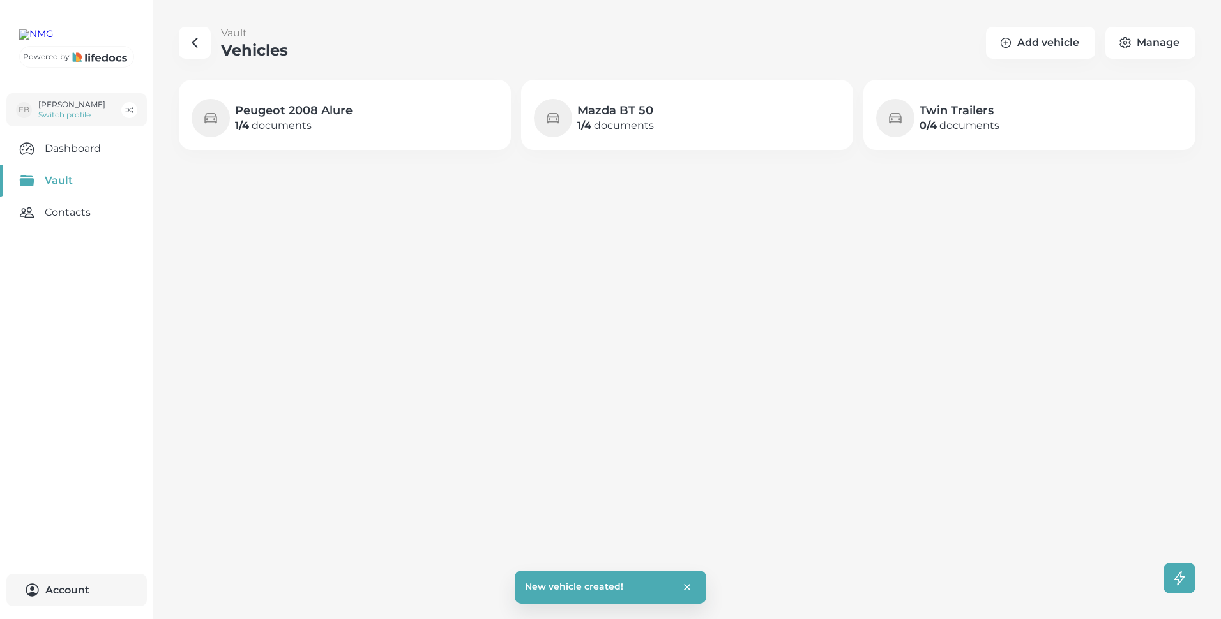
click at [957, 119] on p "0 / 4 documents" at bounding box center [960, 125] width 80 height 15
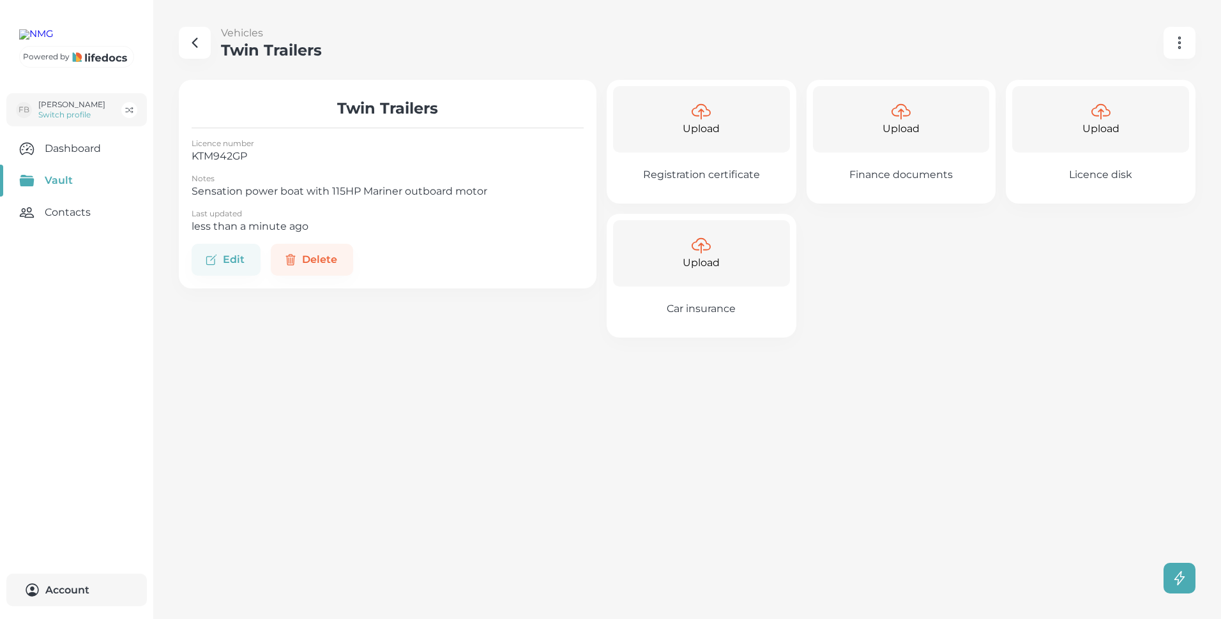
click at [685, 174] on p "Registration certificate" at bounding box center [701, 175] width 117 height 13
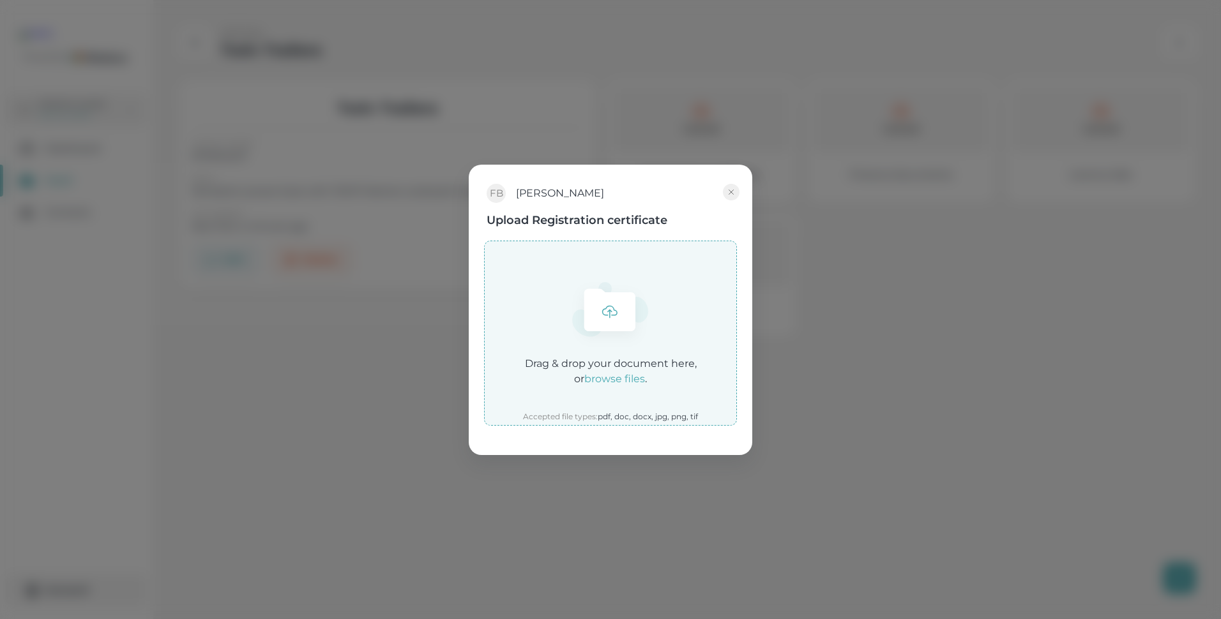
click at [611, 376] on em "browse files" at bounding box center [614, 379] width 61 height 12
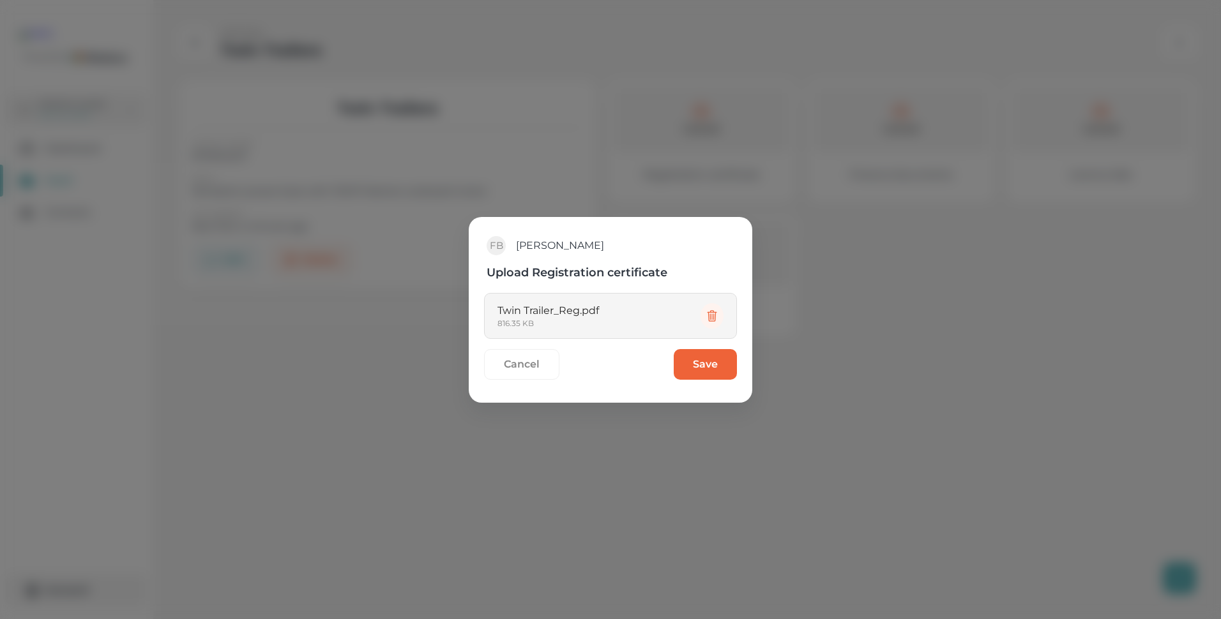
click at [703, 364] on button "Save" at bounding box center [705, 364] width 63 height 31
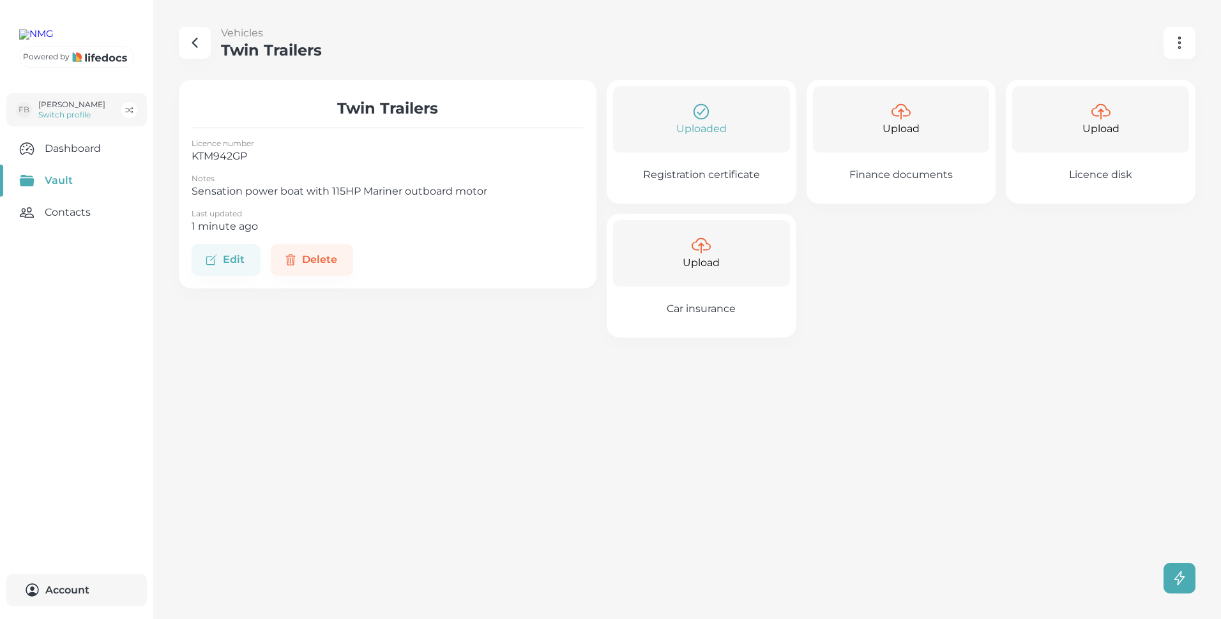
click at [197, 45] on icon "button" at bounding box center [194, 42] width 15 height 15
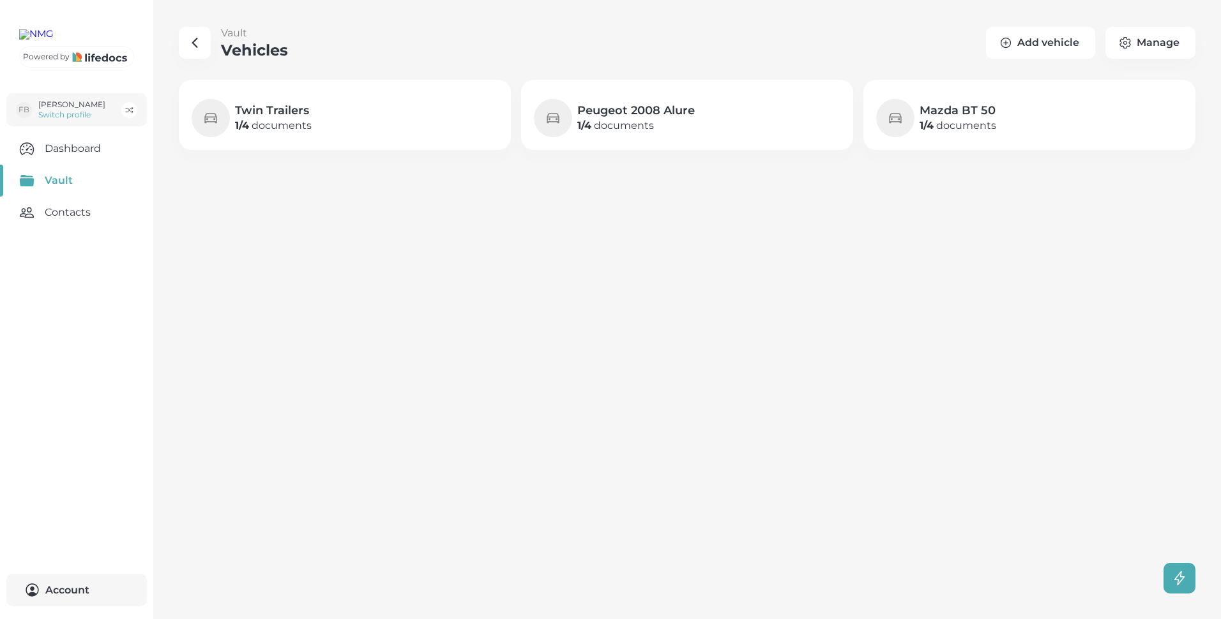
click at [1032, 39] on button "Add vehicle" at bounding box center [1040, 43] width 109 height 32
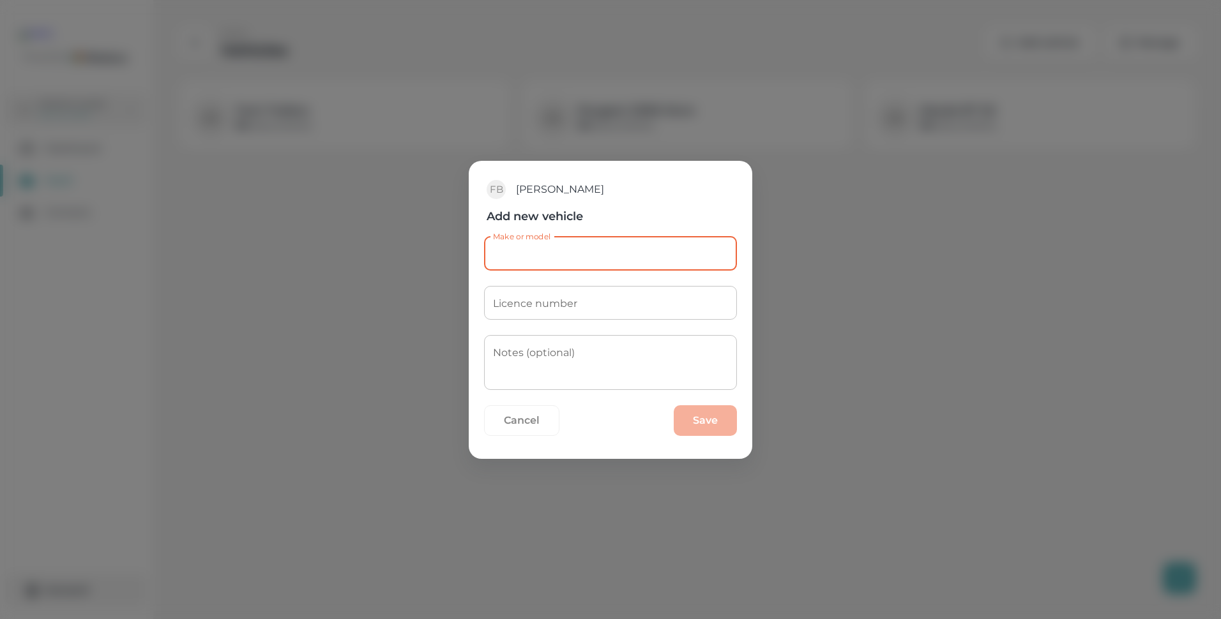
click at [529, 250] on input "Make or model" at bounding box center [610, 254] width 253 height 34
type input "[PERSON_NAME]"
click at [517, 305] on input "Licence number" at bounding box center [610, 303] width 253 height 34
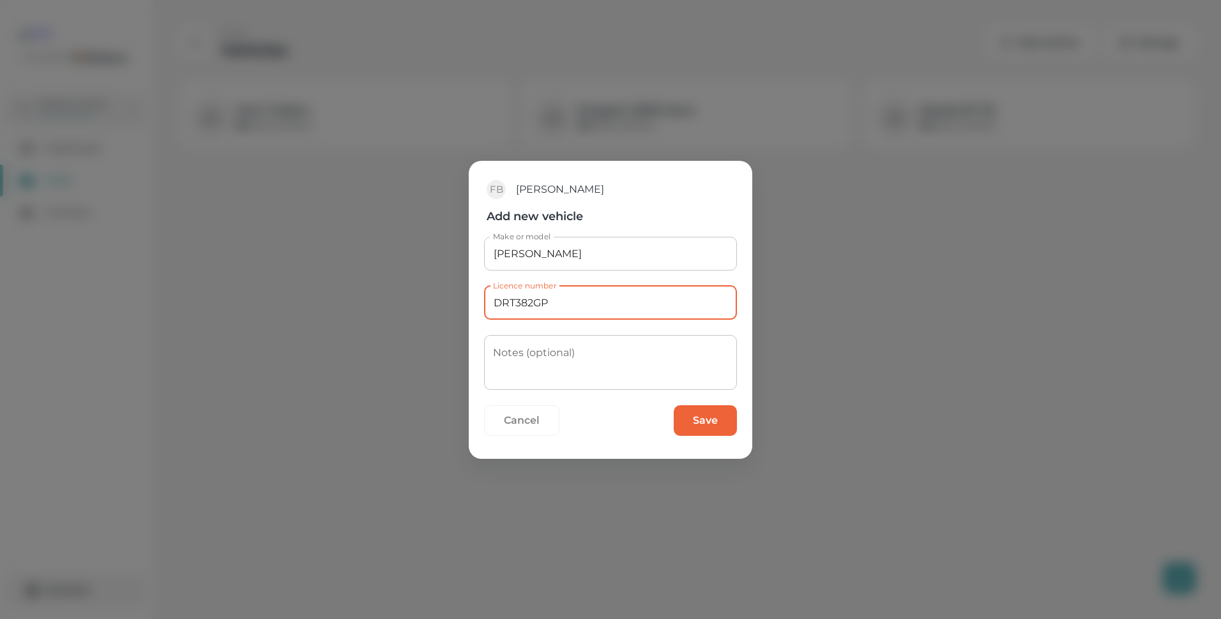
type input "DRT382GP"
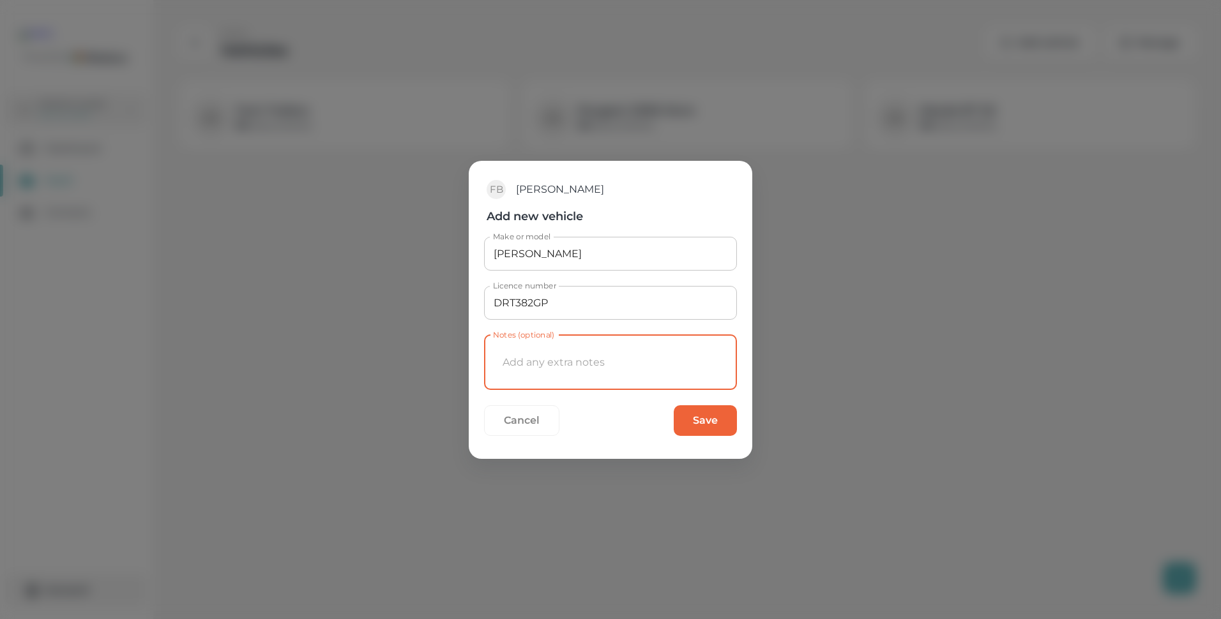
click at [519, 355] on textarea "Notes (optional)" at bounding box center [610, 363] width 235 height 34
type textarea "Halcat catamaran"
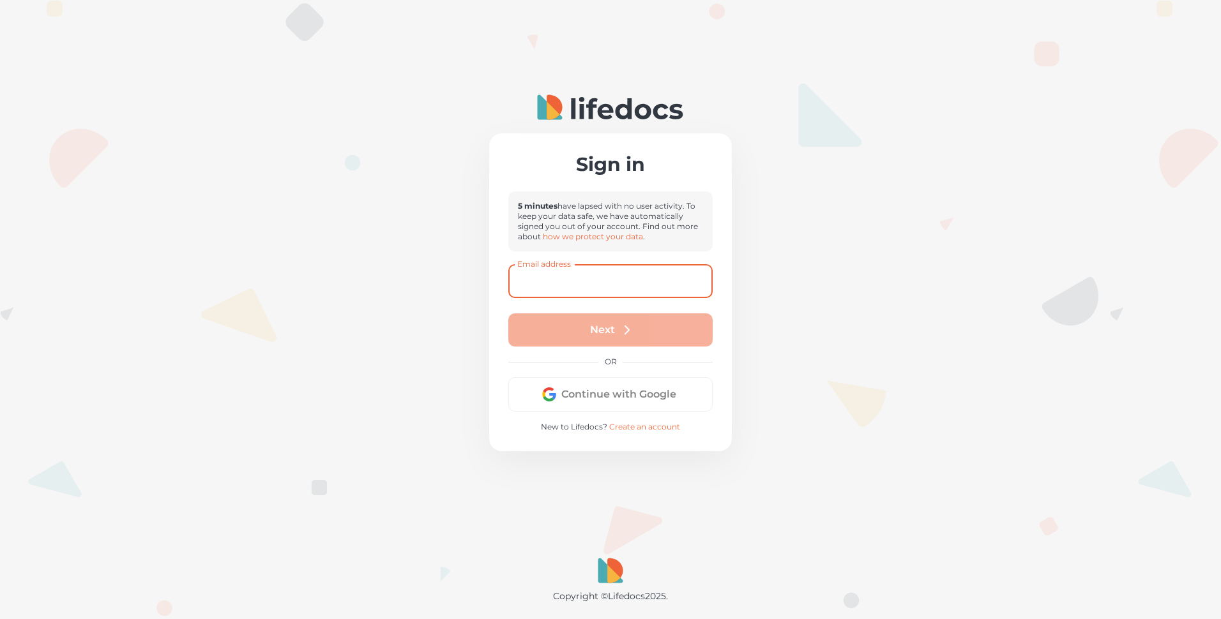
click at [584, 280] on input "Email address" at bounding box center [610, 281] width 204 height 34
type input "[EMAIL_ADDRESS][PERSON_NAME][DOMAIN_NAME]"
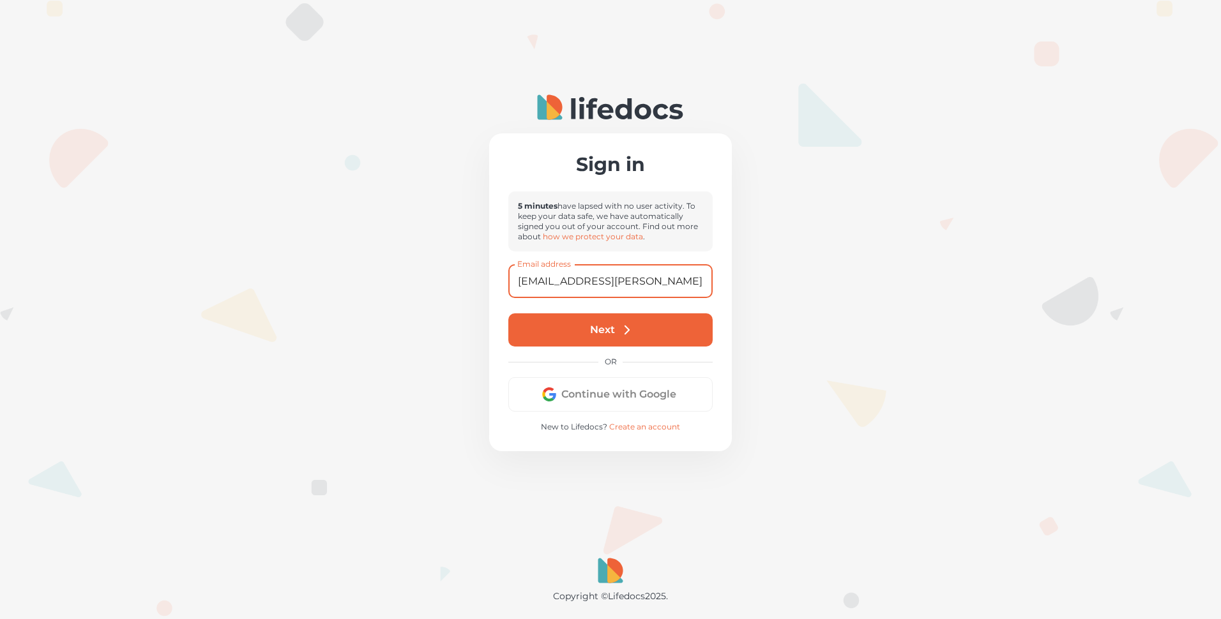
click at [588, 331] on button "Next" at bounding box center [610, 330] width 204 height 33
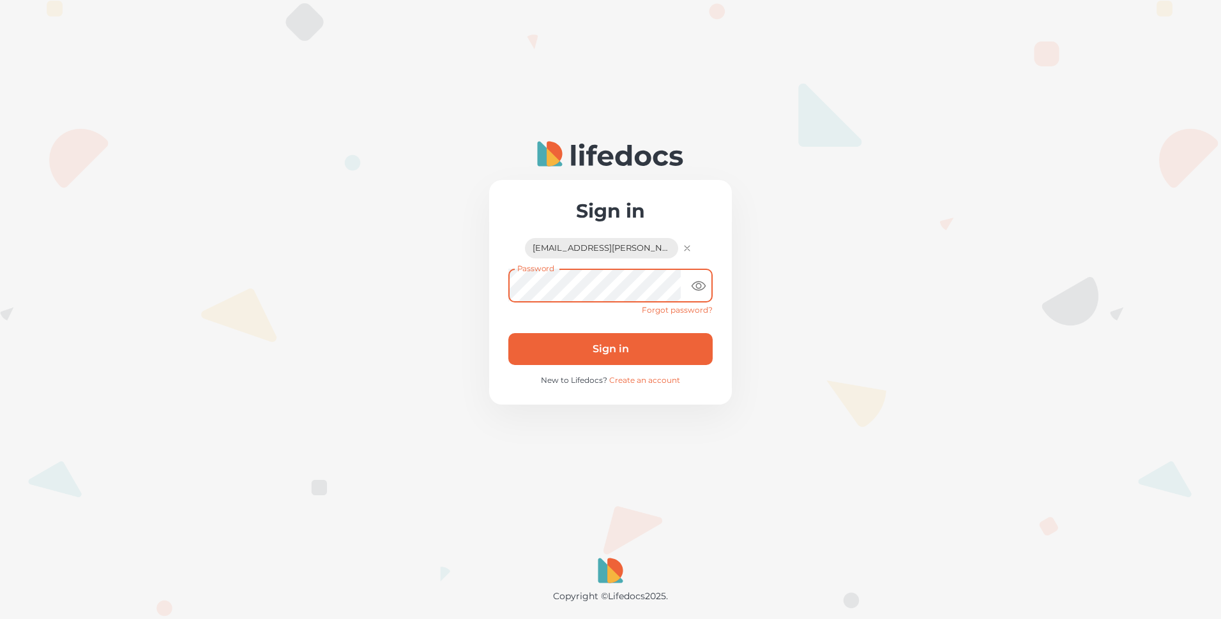
click at [508, 333] on button "Sign in" at bounding box center [610, 349] width 204 height 32
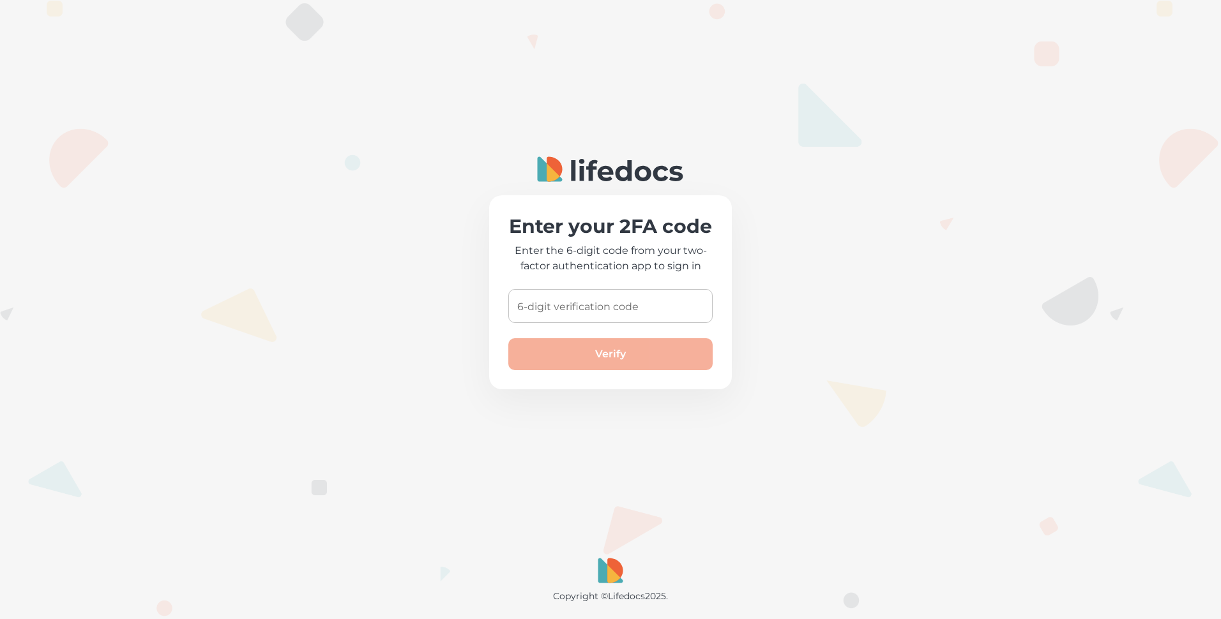
click at [547, 312] on input "6-digit verification code" at bounding box center [610, 306] width 204 height 34
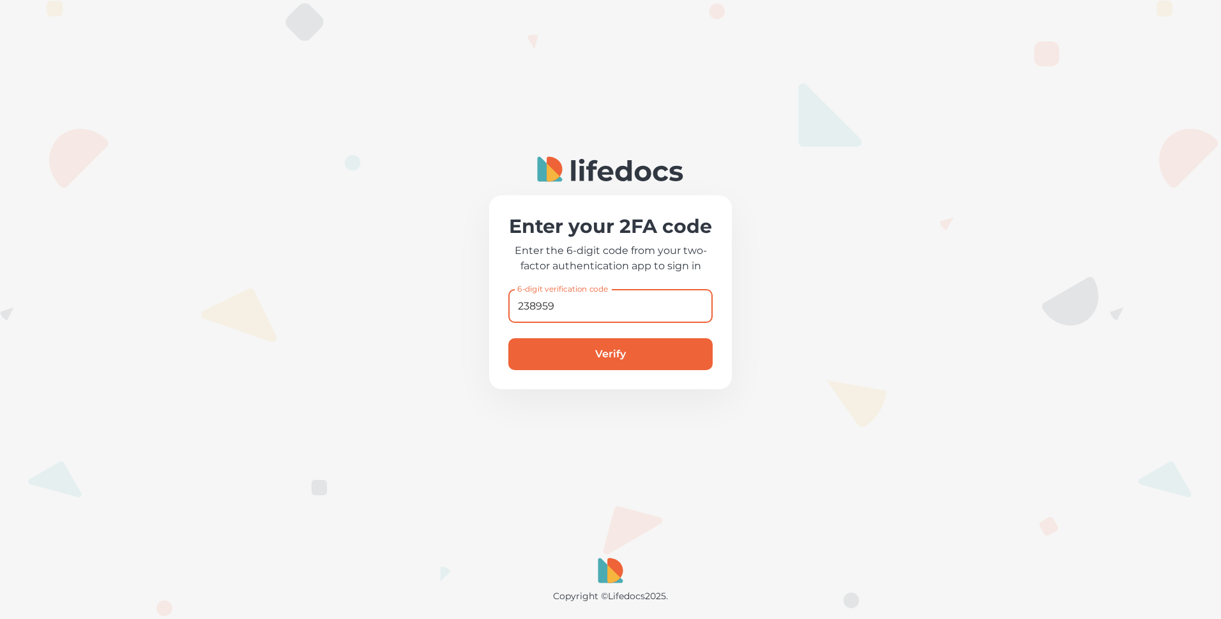
type input "238959"
click at [508, 338] on button "Verify" at bounding box center [610, 354] width 204 height 32
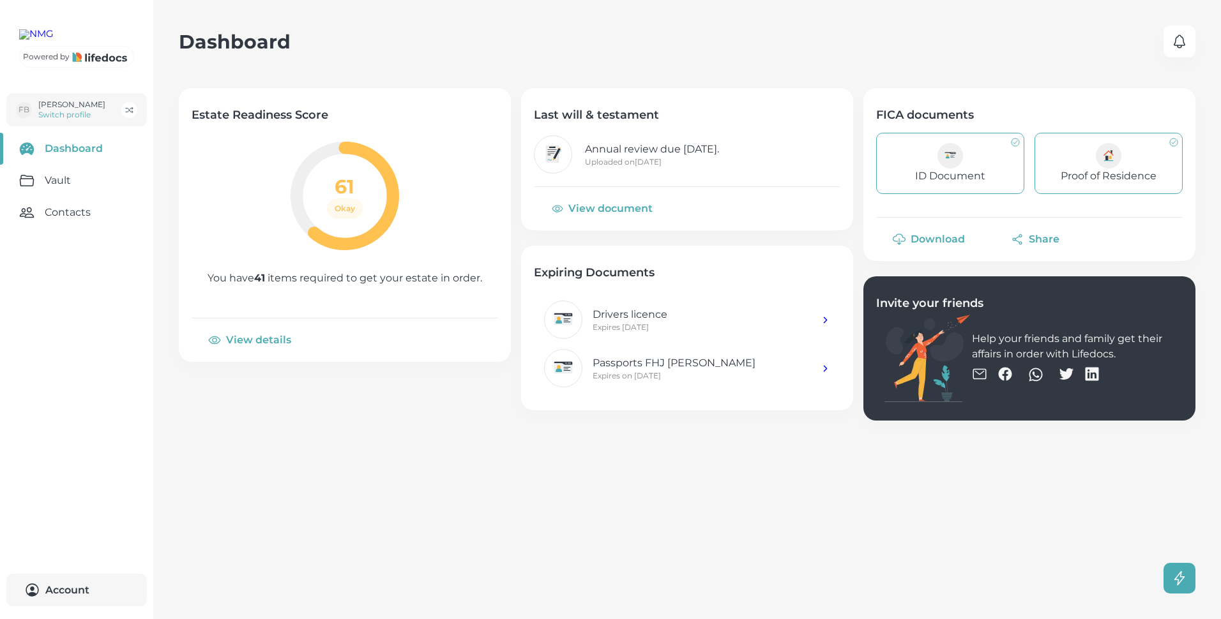
click at [55, 197] on link "Vault" at bounding box center [76, 181] width 153 height 32
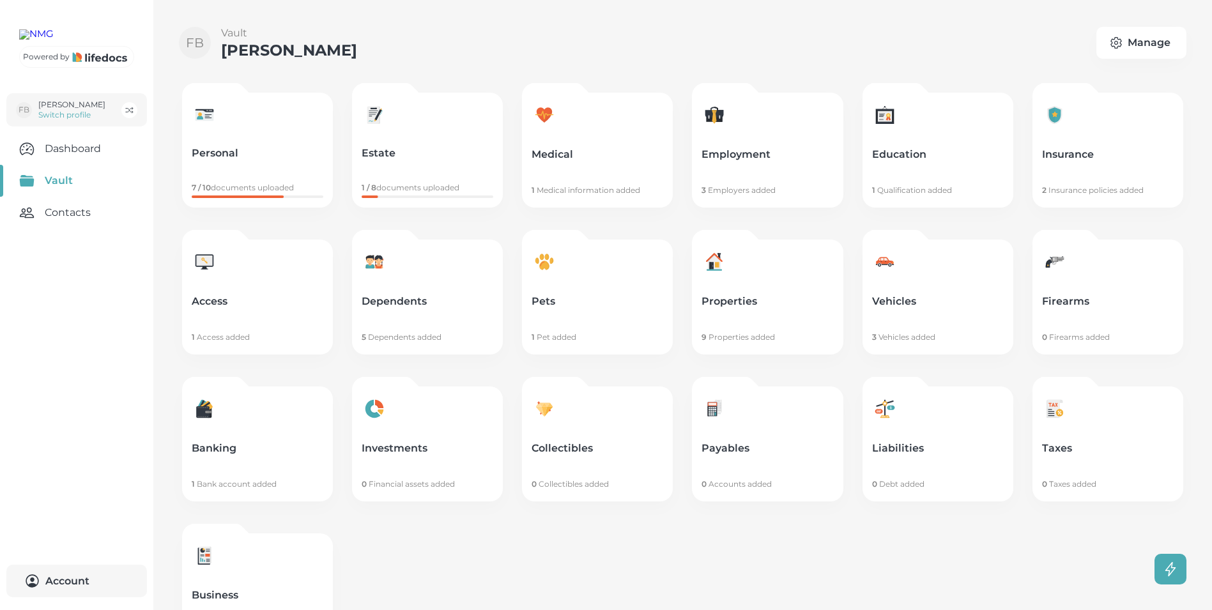
click at [908, 300] on p "Vehicles" at bounding box center [938, 301] width 132 height 13
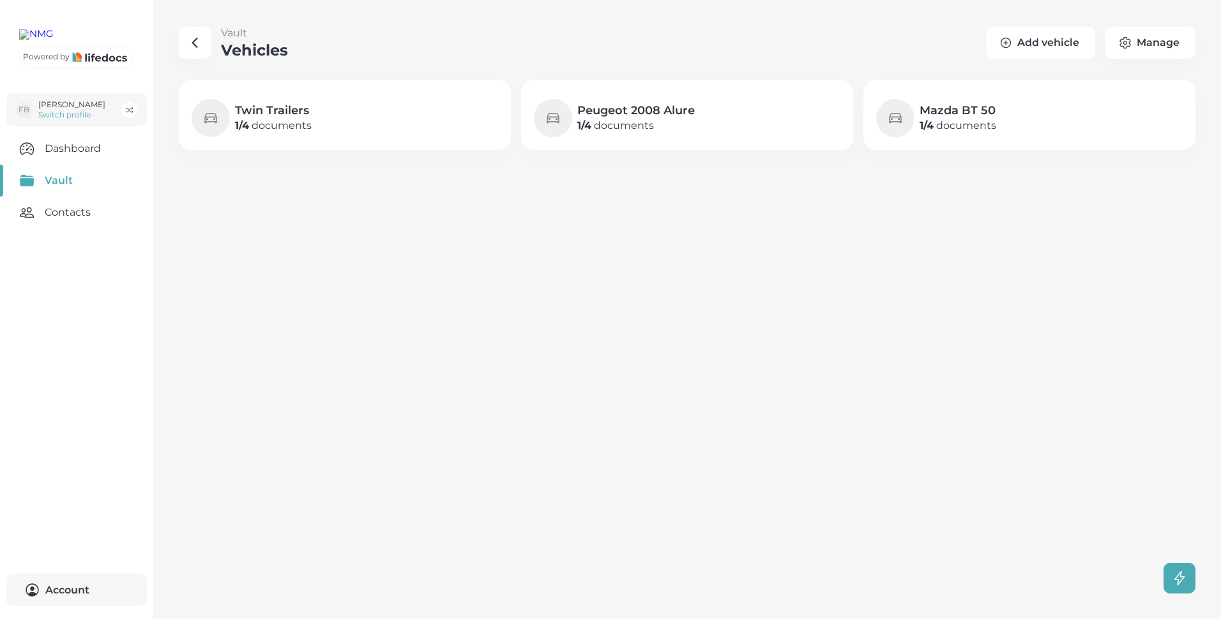
click at [1052, 38] on button "Add vehicle" at bounding box center [1040, 43] width 109 height 32
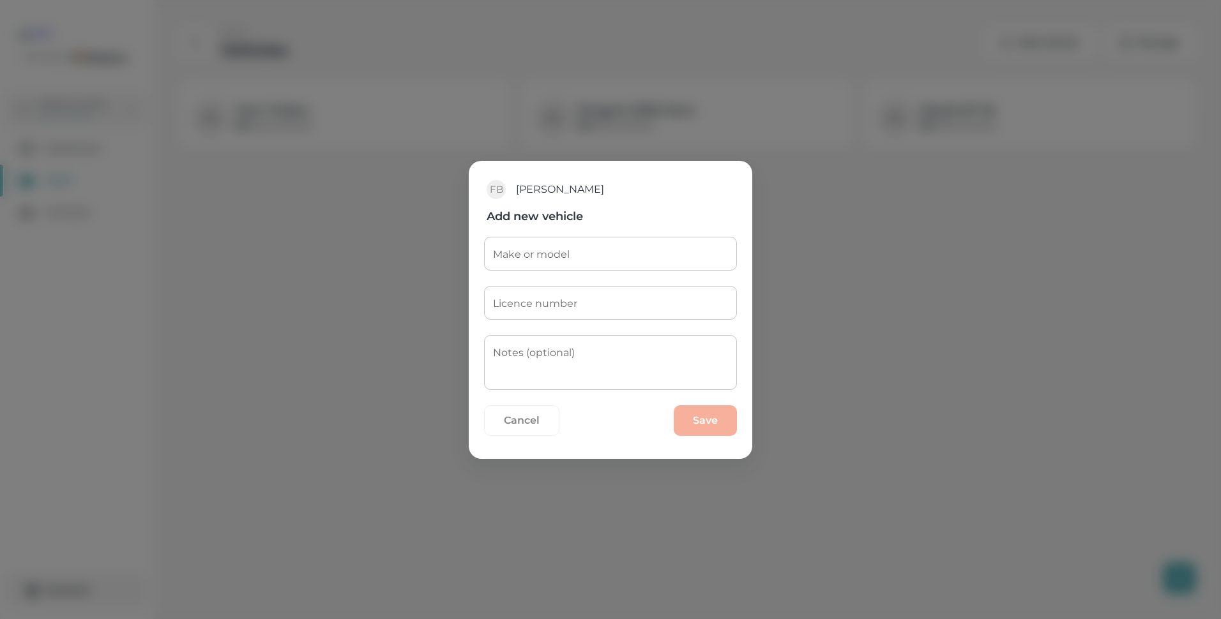
click at [515, 250] on input "Make or model" at bounding box center [610, 254] width 253 height 34
type input "[PERSON_NAME]"
type input "DRT382GP"
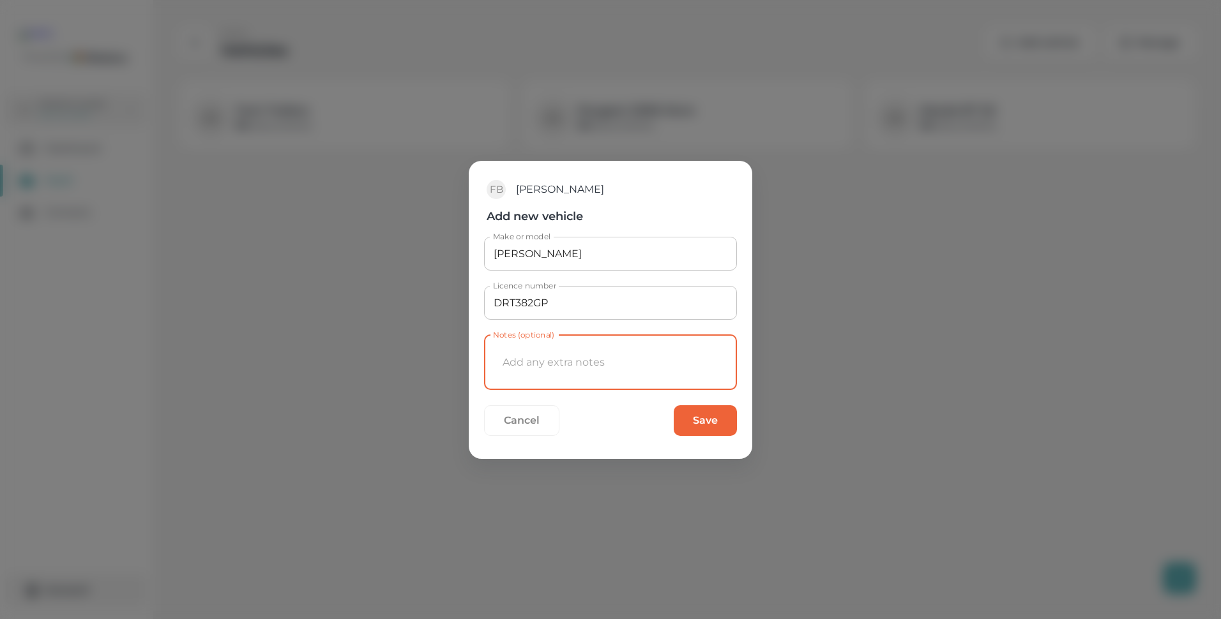
click at [530, 354] on textarea "Notes (optional)" at bounding box center [610, 363] width 235 height 34
type textarea "Halcat catamaran"
click at [704, 422] on button "Save" at bounding box center [705, 421] width 63 height 31
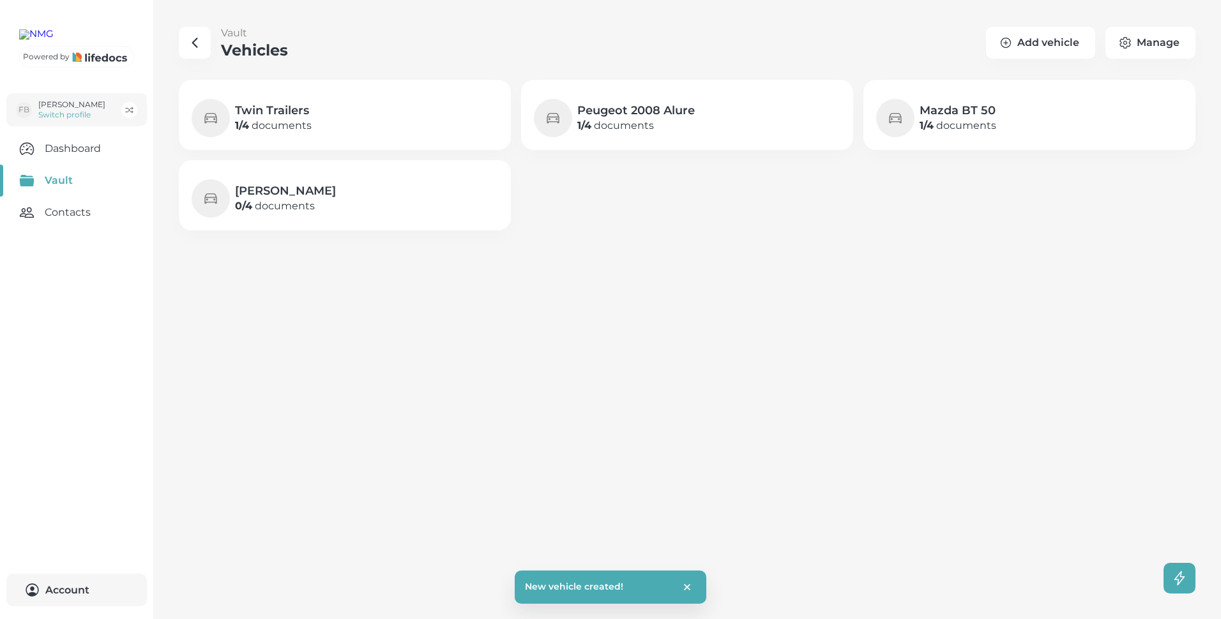
click at [264, 204] on p "0 / 4 documents" at bounding box center [285, 206] width 101 height 15
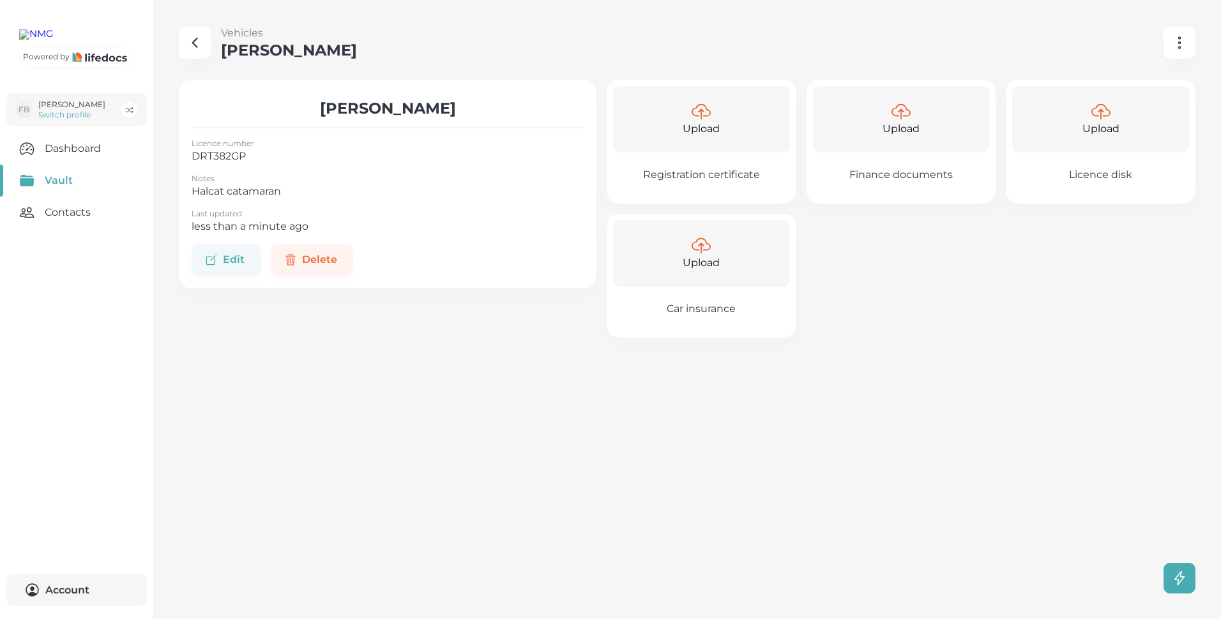
click at [704, 123] on p "Upload" at bounding box center [701, 128] width 37 height 15
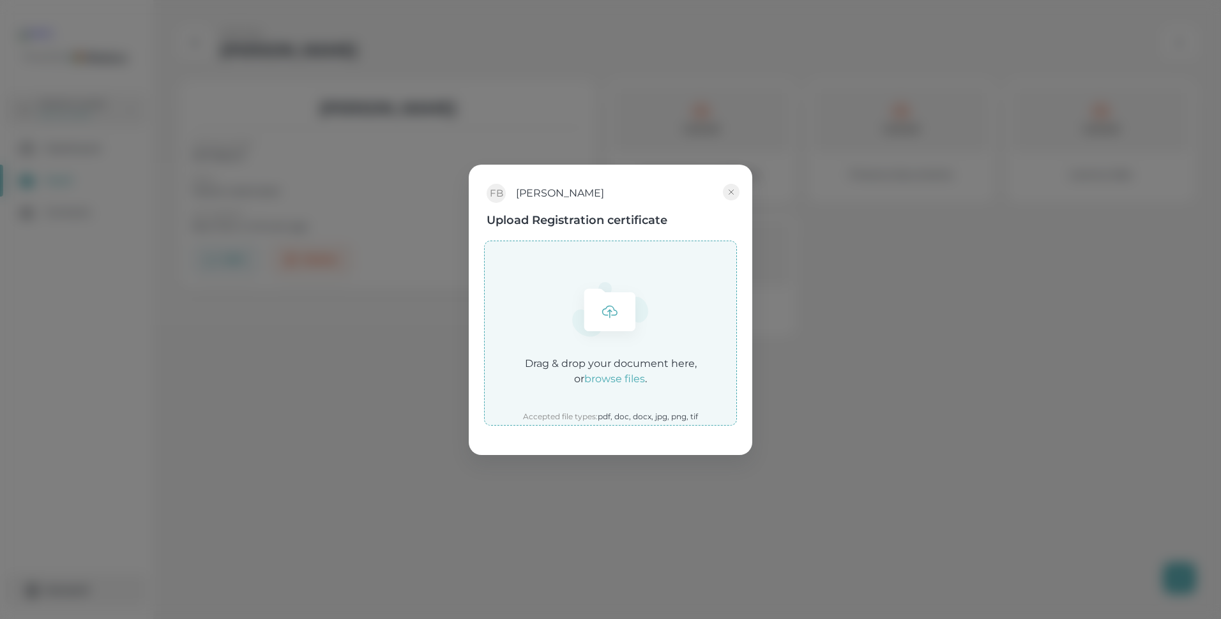
click at [624, 379] on em "browse files" at bounding box center [614, 379] width 61 height 12
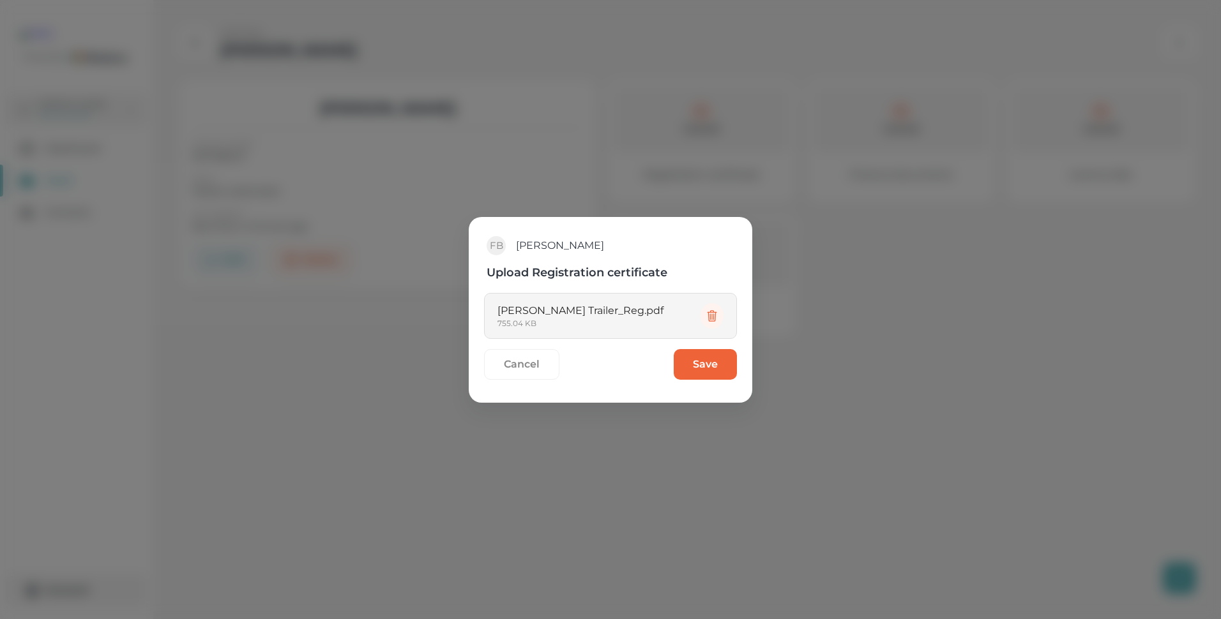
click at [697, 363] on button "Save" at bounding box center [705, 364] width 63 height 31
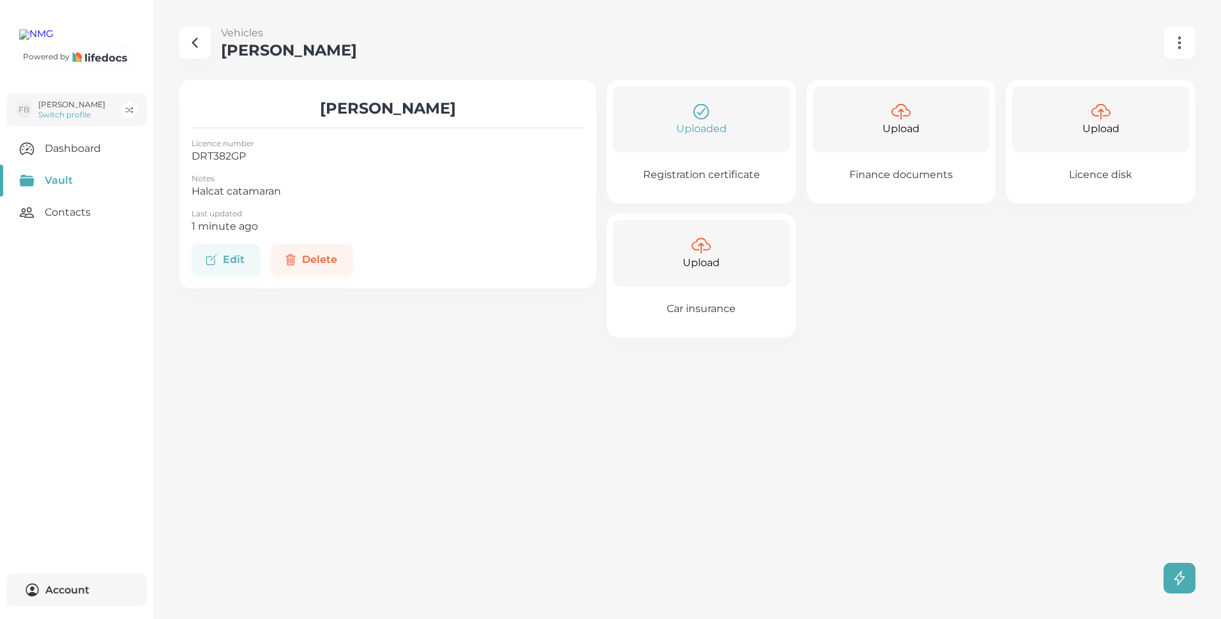
click at [194, 44] on icon "button" at bounding box center [195, 42] width 4 height 9
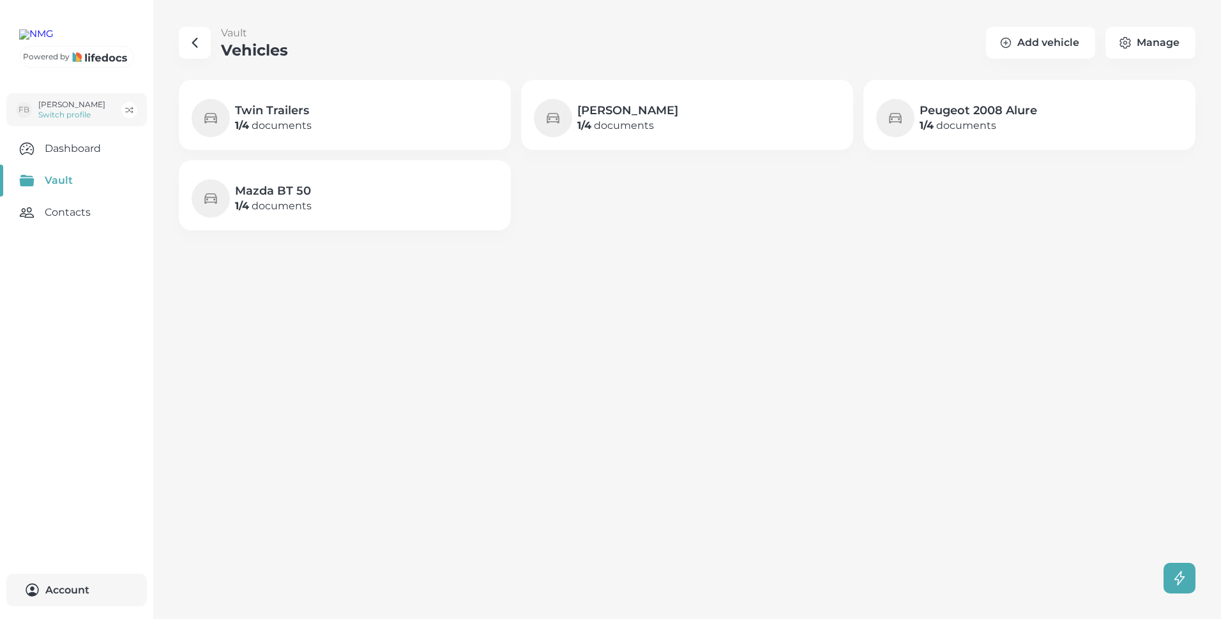
click at [947, 107] on h4 "Peugeot 2008 Alure" at bounding box center [979, 110] width 118 height 15
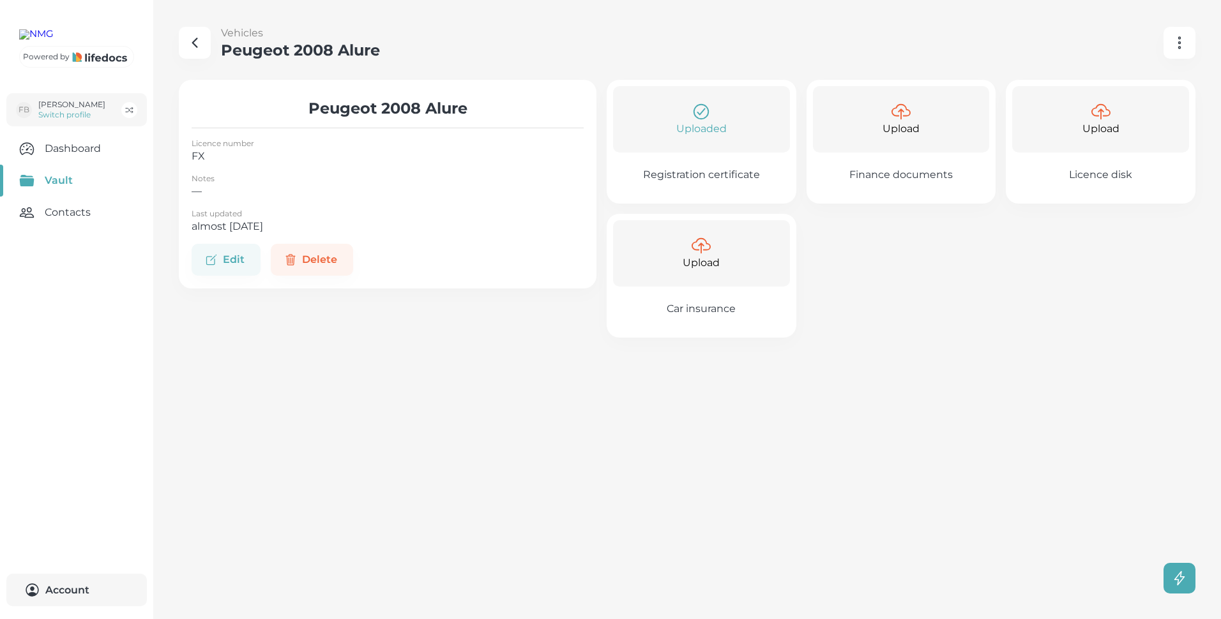
click at [700, 254] on icon at bounding box center [701, 245] width 19 height 19
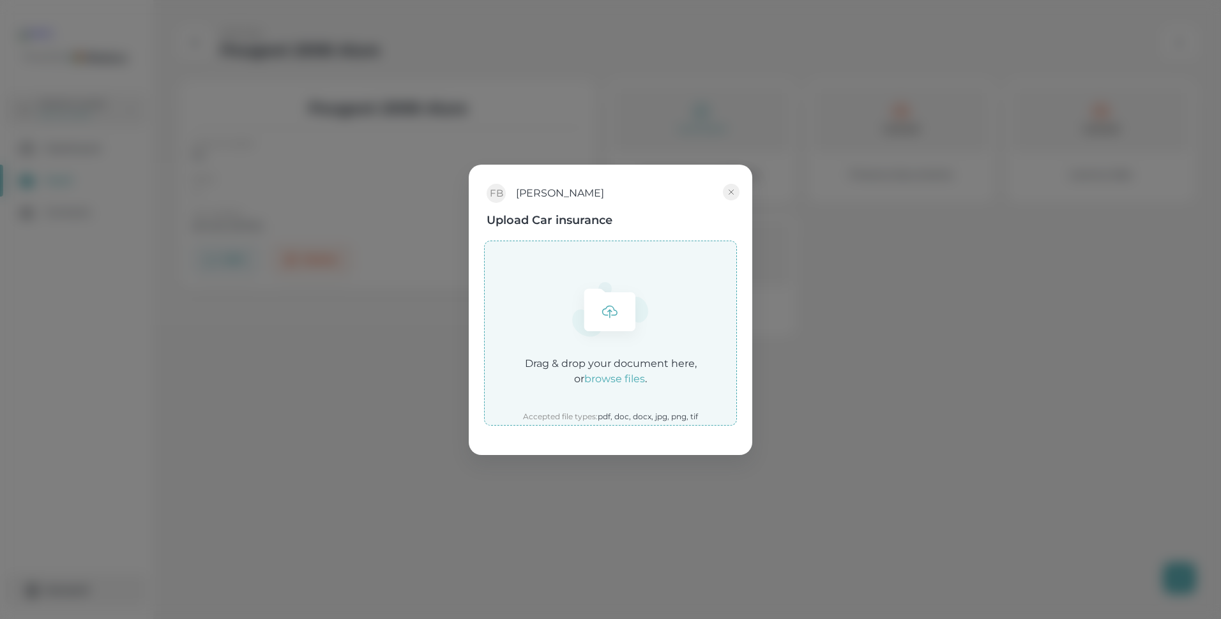
click at [625, 379] on em "browse files" at bounding box center [614, 379] width 61 height 12
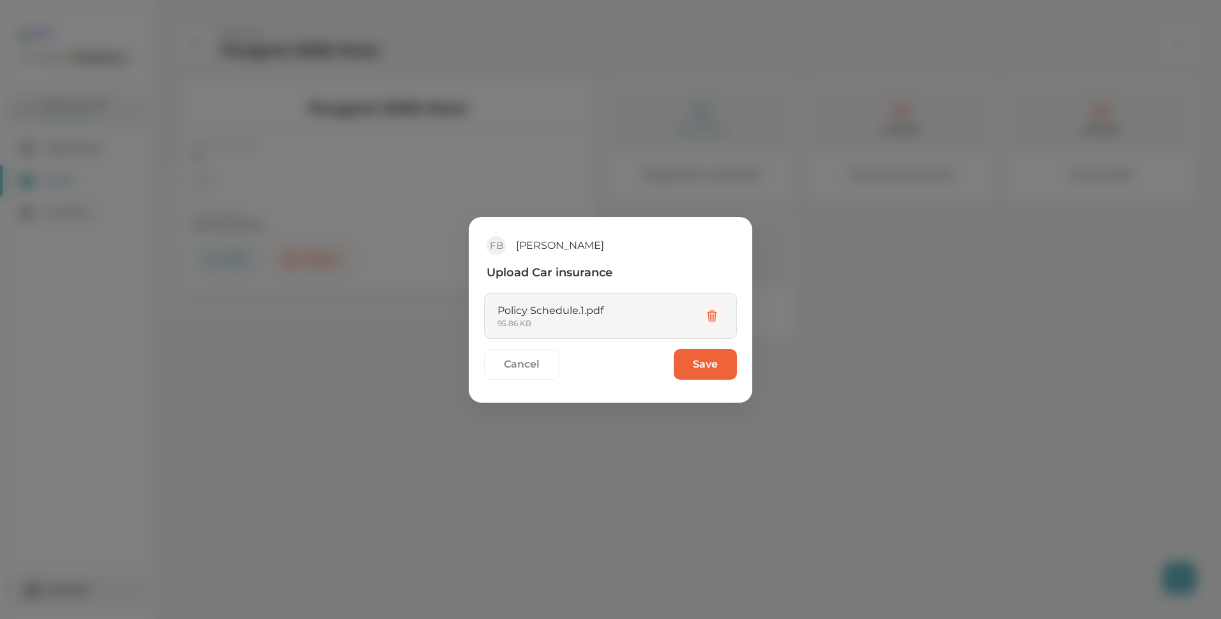
click at [703, 365] on button "Save" at bounding box center [705, 364] width 63 height 31
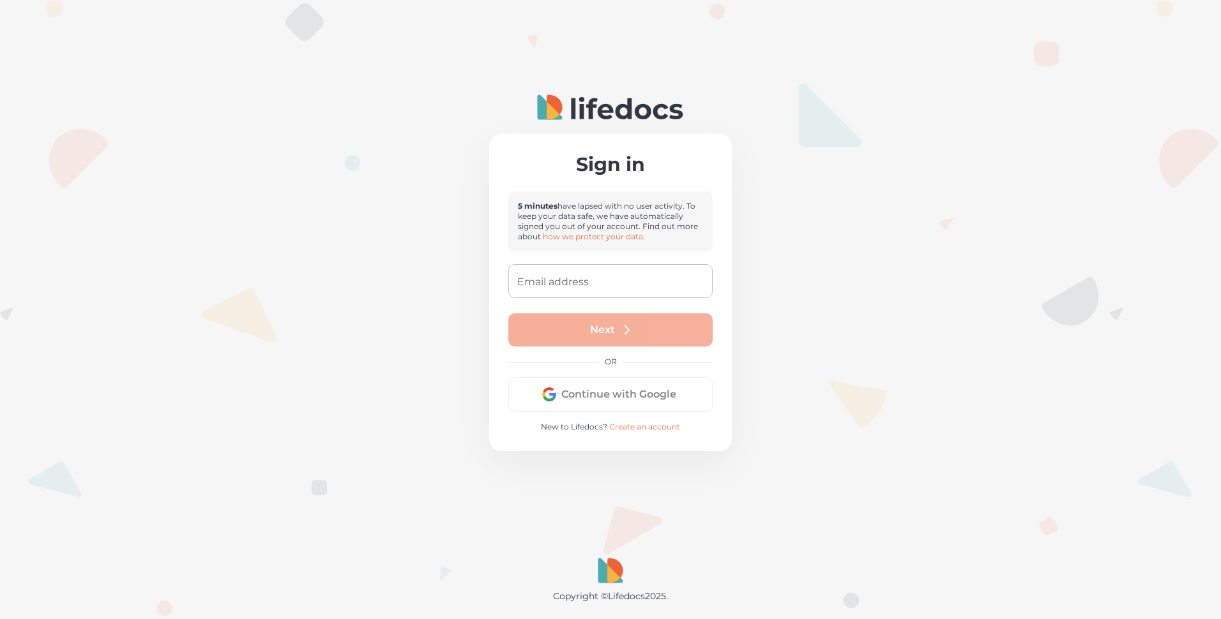
click at [554, 278] on input "Email address" at bounding box center [610, 281] width 204 height 34
type input "[EMAIL_ADDRESS][PERSON_NAME][DOMAIN_NAME]"
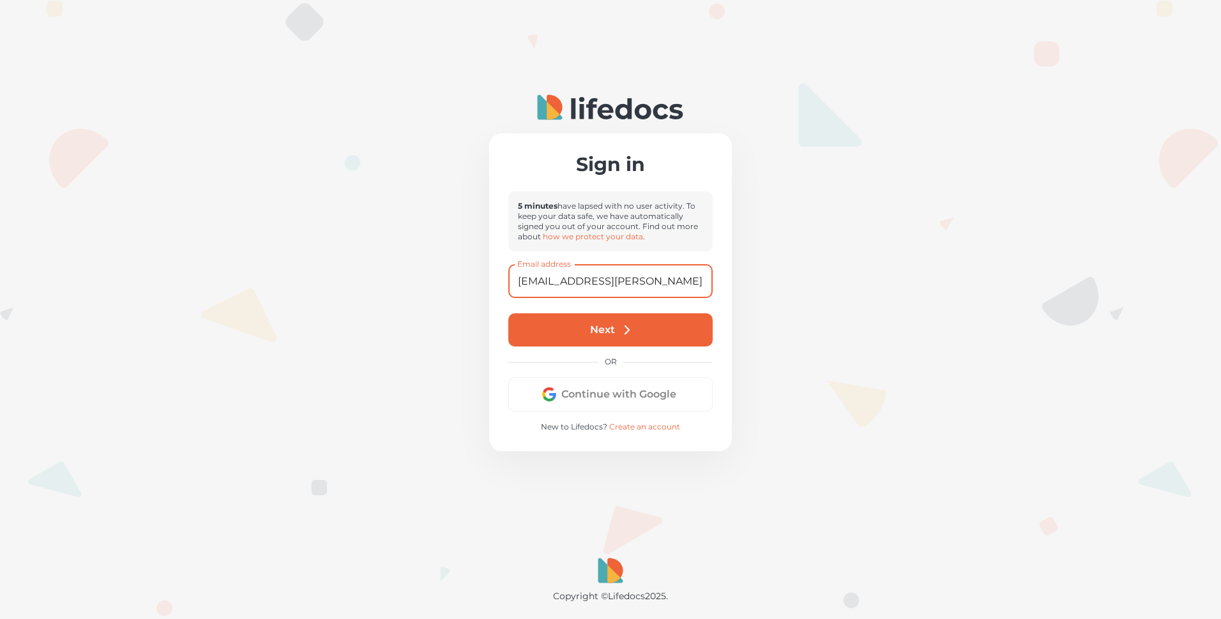
click at [597, 328] on button "Next" at bounding box center [610, 330] width 204 height 33
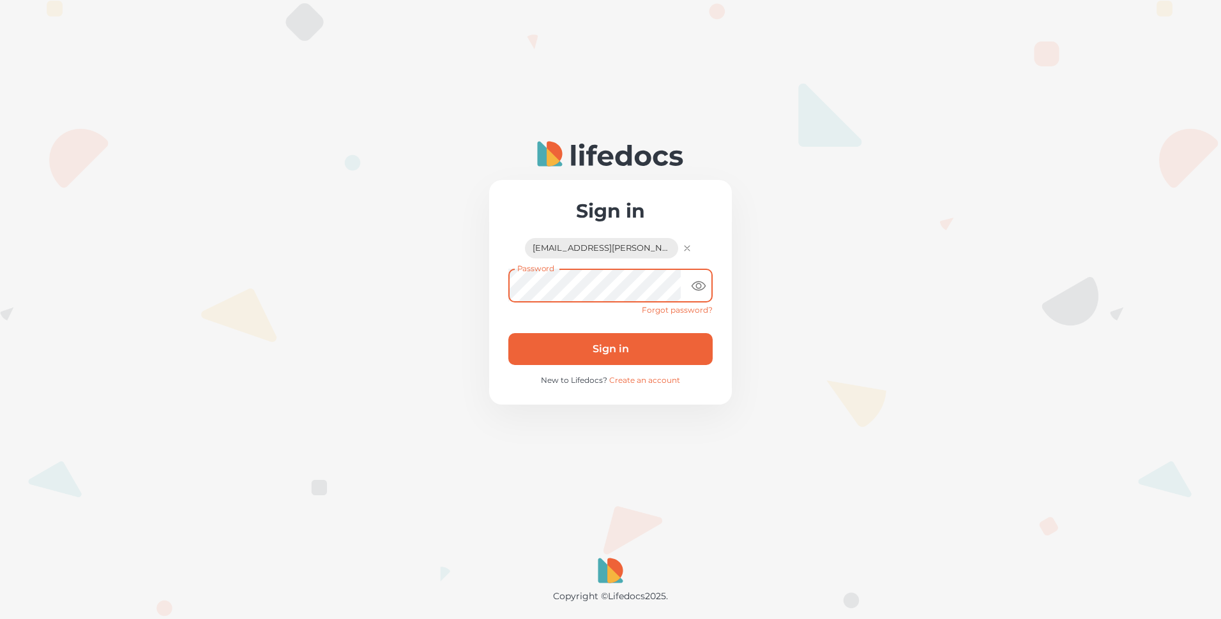
click at [508, 333] on button "Sign in" at bounding box center [610, 349] width 204 height 32
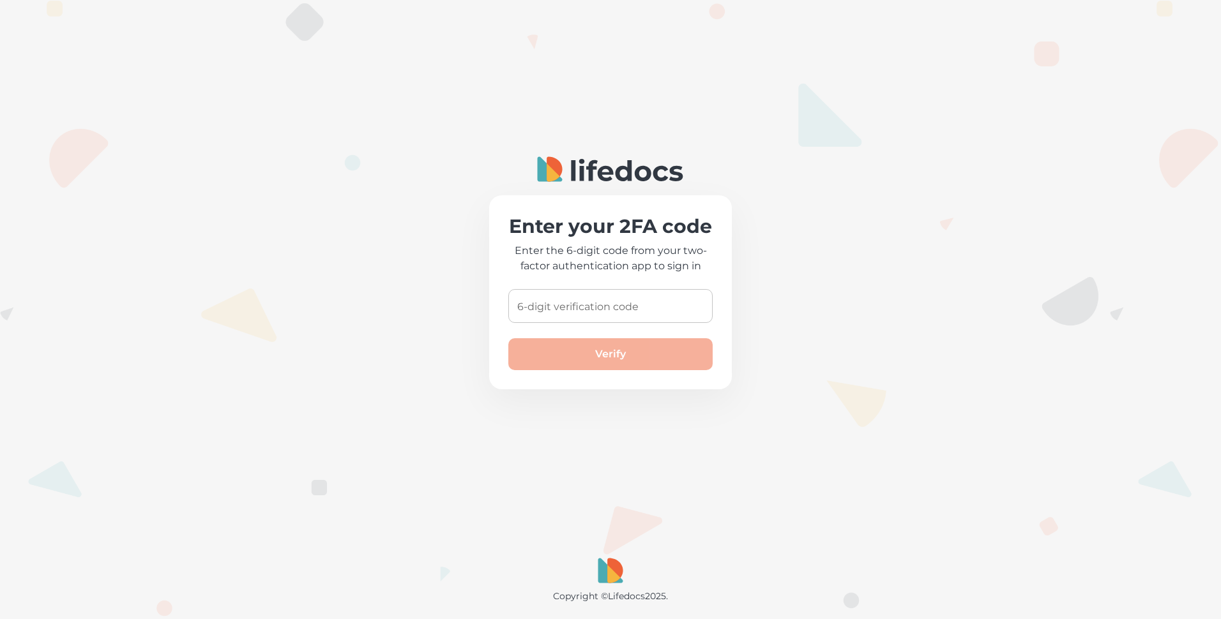
click at [604, 308] on input "6-digit verification code" at bounding box center [610, 306] width 204 height 34
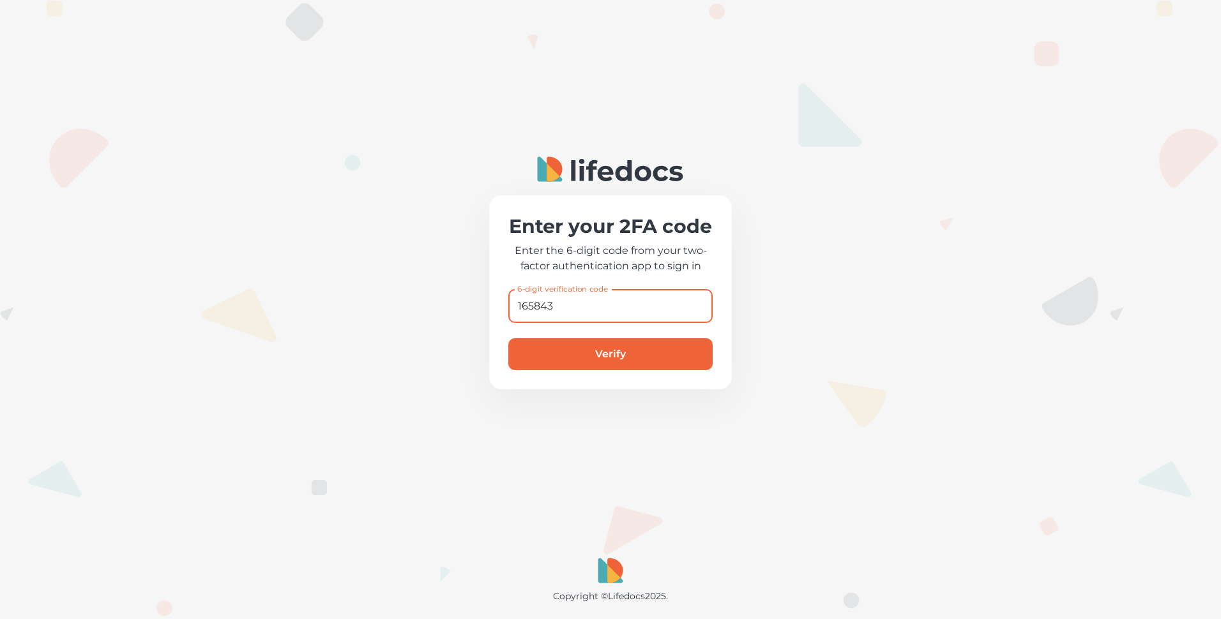
type input "165843"
click at [601, 349] on button "Verify" at bounding box center [610, 354] width 204 height 32
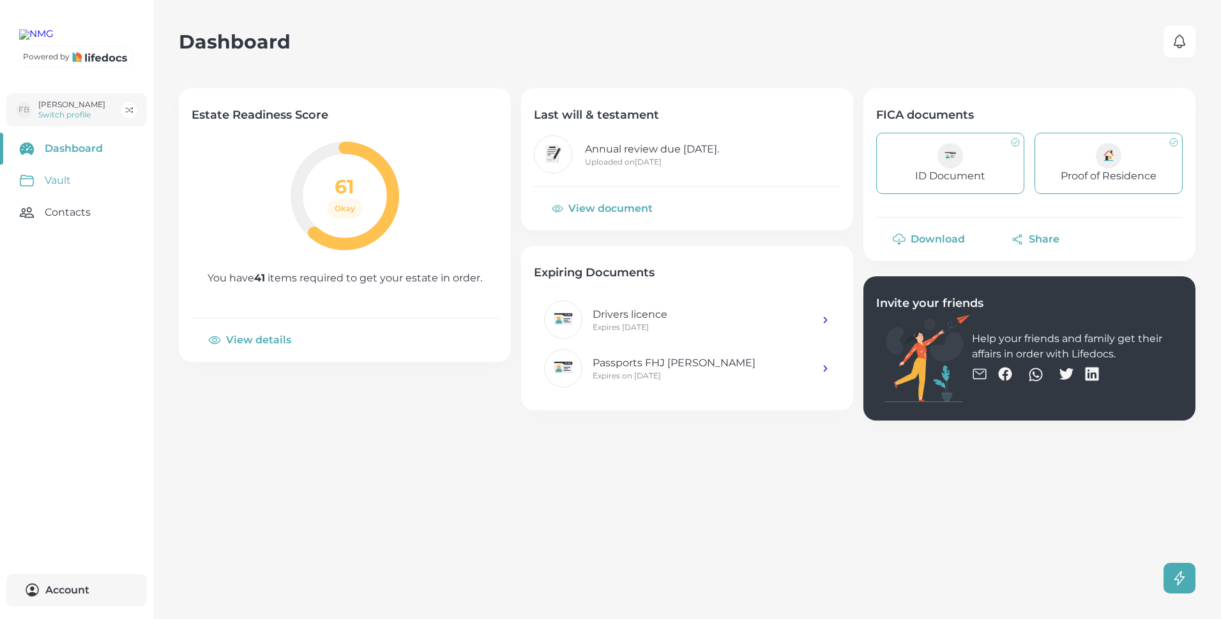
click at [65, 197] on link "Vault" at bounding box center [76, 181] width 153 height 32
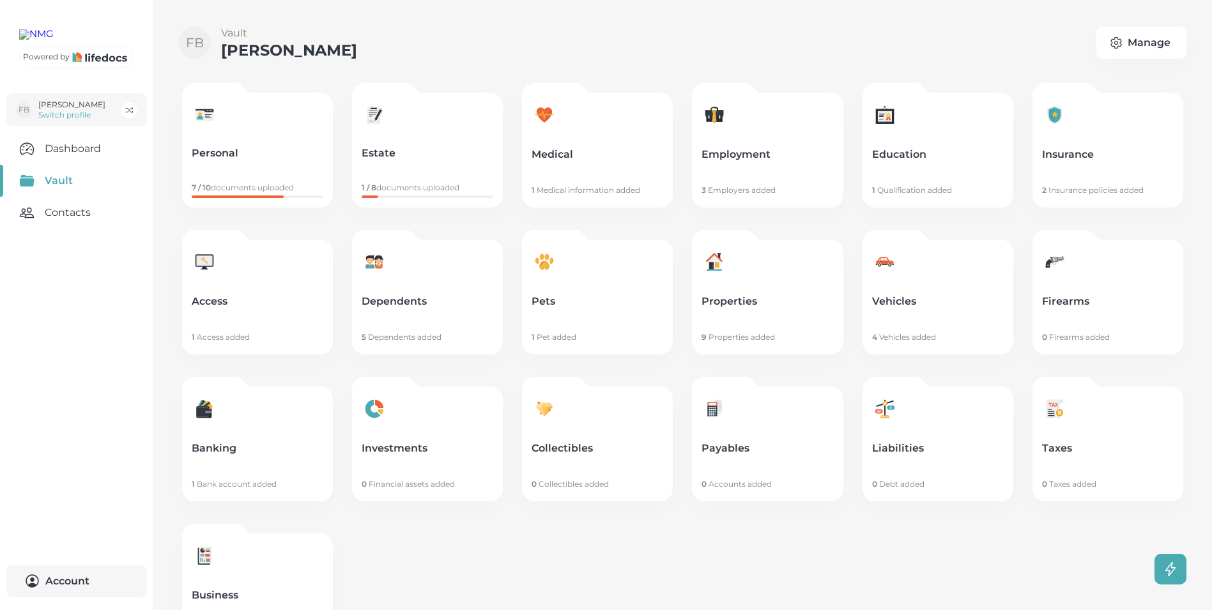
click at [888, 292] on link "Vehicles 4 Vehicles added" at bounding box center [937, 296] width 151 height 115
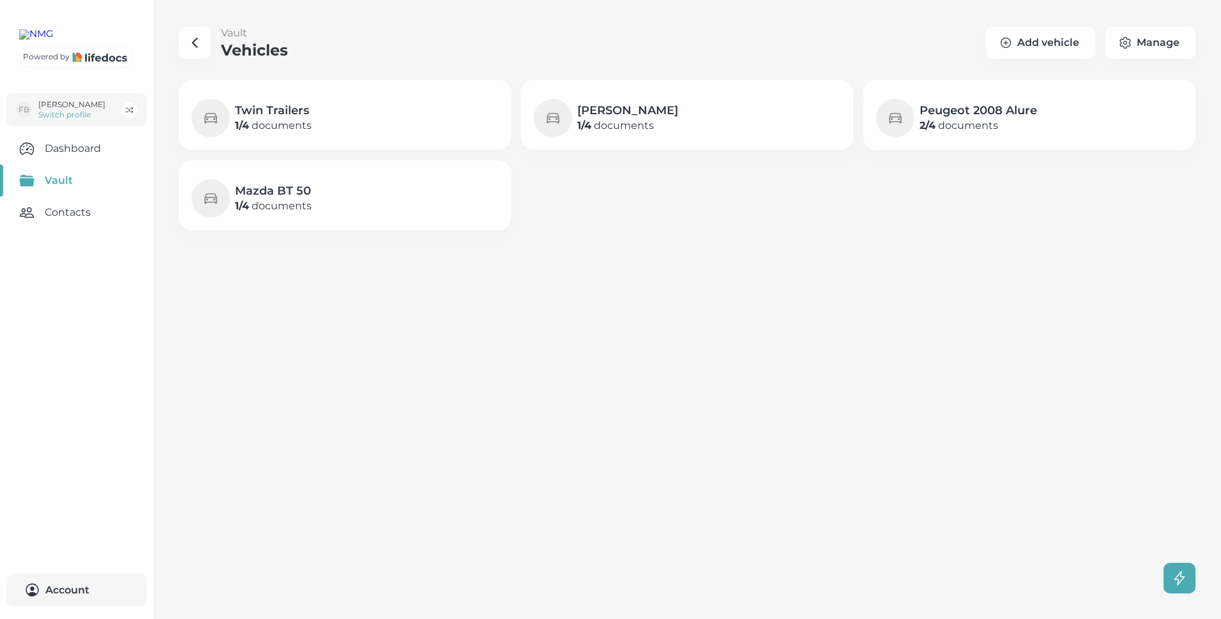
click at [282, 196] on h4 "Mazda BT 50" at bounding box center [273, 190] width 77 height 15
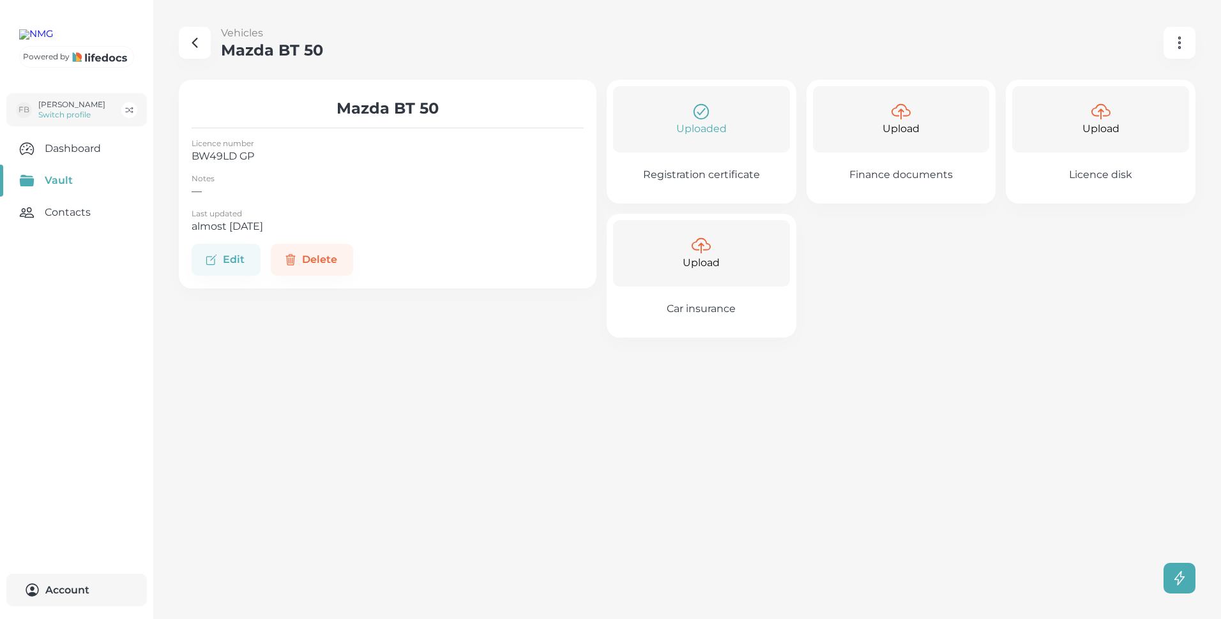
click at [703, 244] on icon at bounding box center [701, 245] width 19 height 19
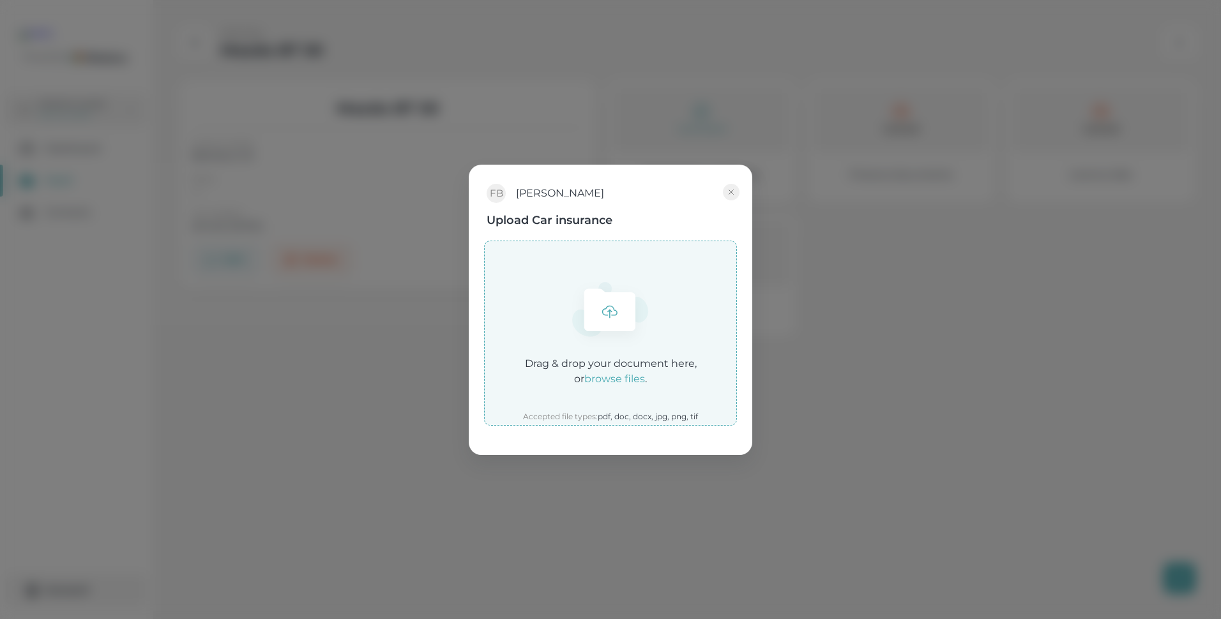
click at [637, 378] on em "browse files" at bounding box center [614, 379] width 61 height 12
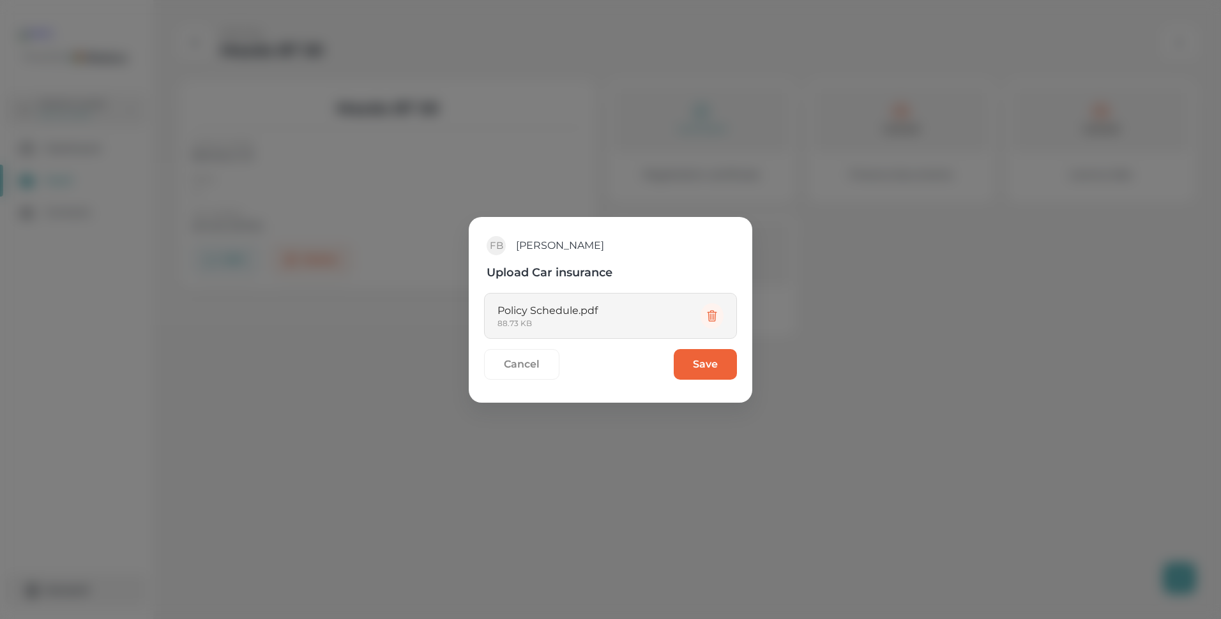
click at [708, 359] on button "Save" at bounding box center [705, 364] width 63 height 31
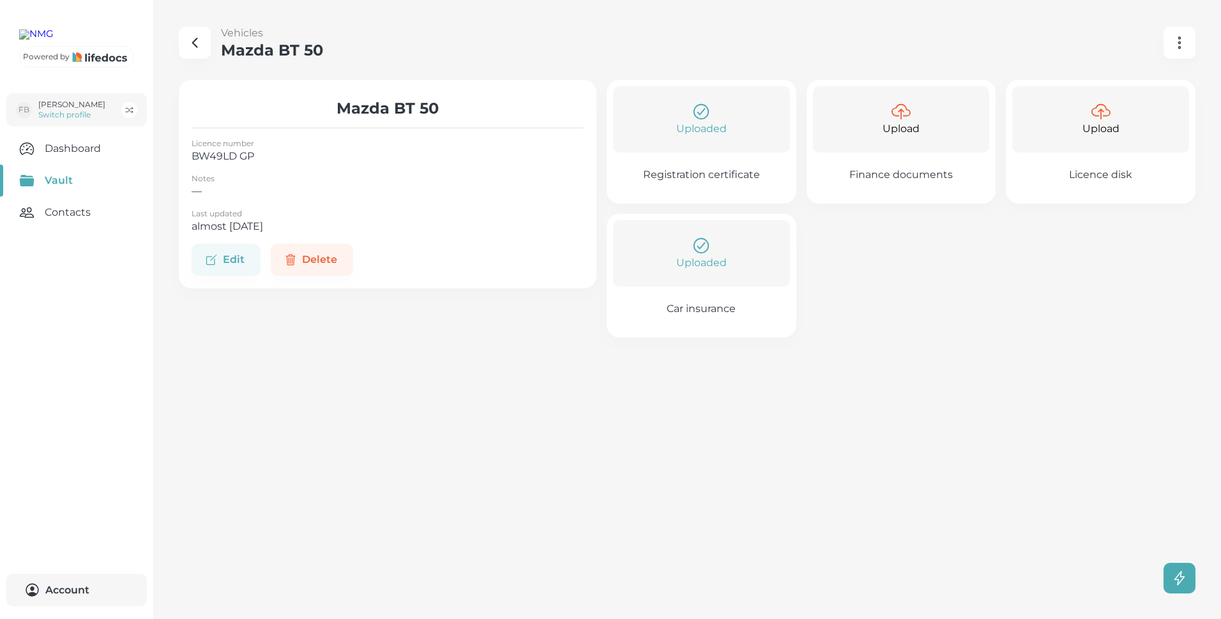
click at [191, 40] on icon "button" at bounding box center [194, 42] width 15 height 15
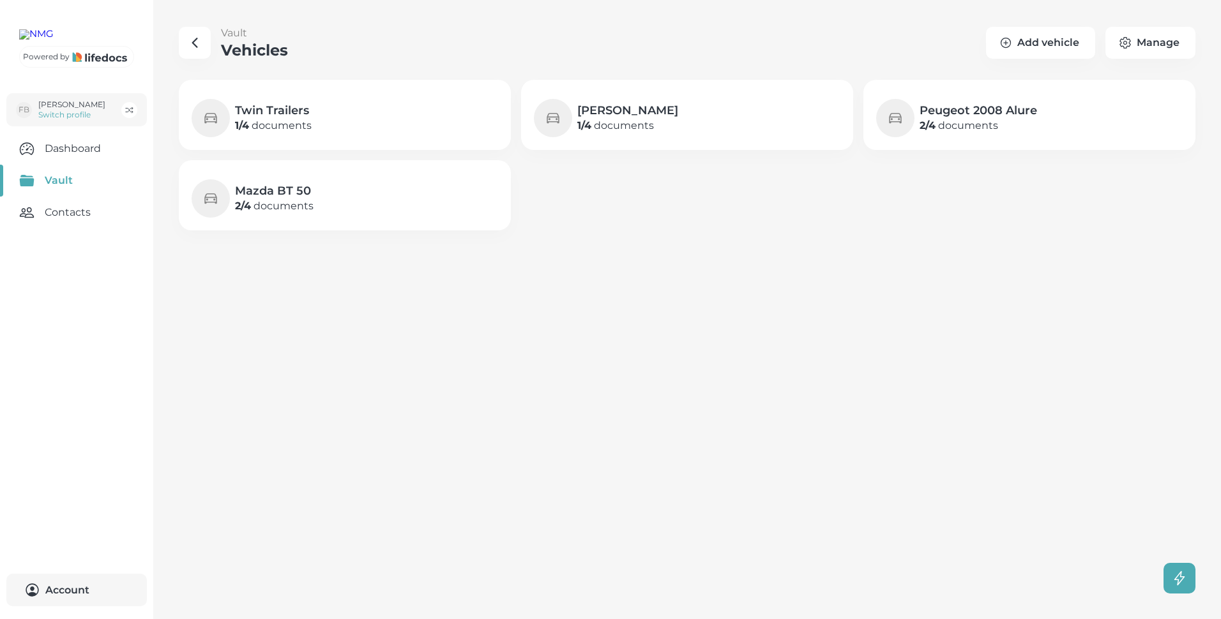
click at [964, 118] on p "2 / 4 documents" at bounding box center [979, 125] width 118 height 15
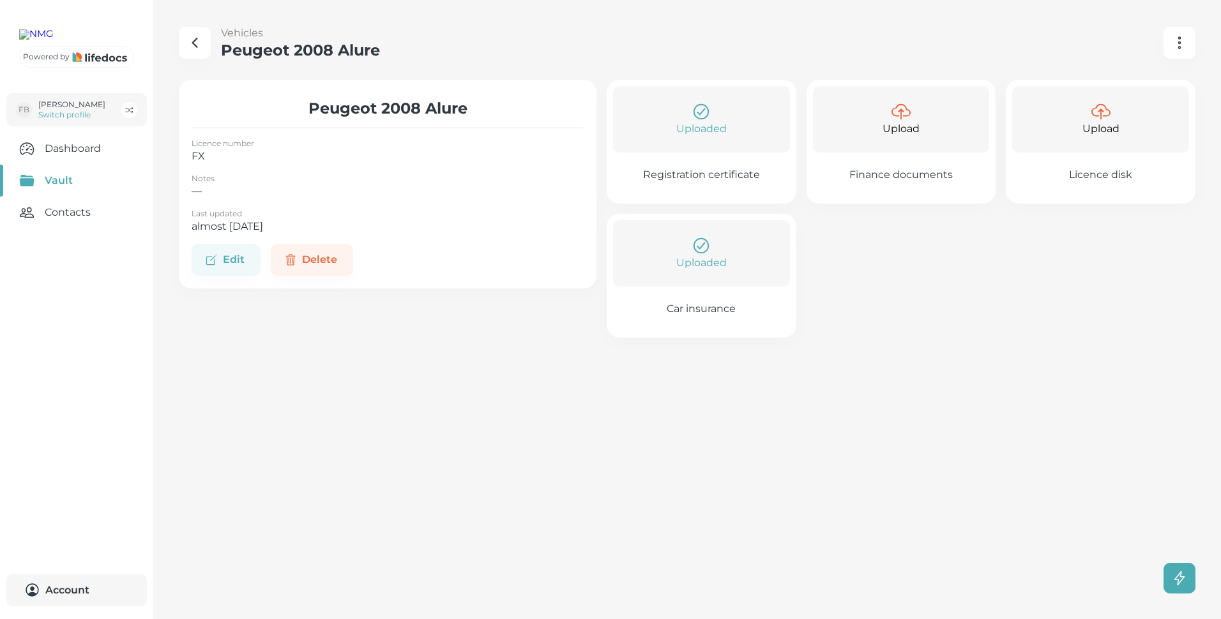
click at [706, 310] on p "Car insurance" at bounding box center [701, 309] width 69 height 13
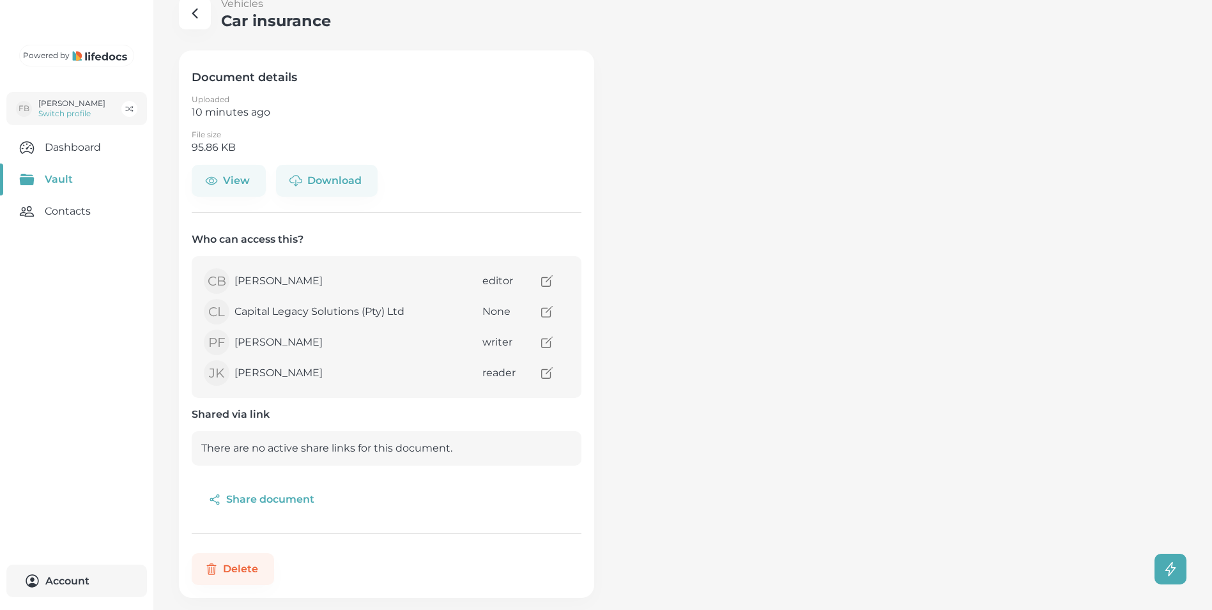
scroll to position [43, 0]
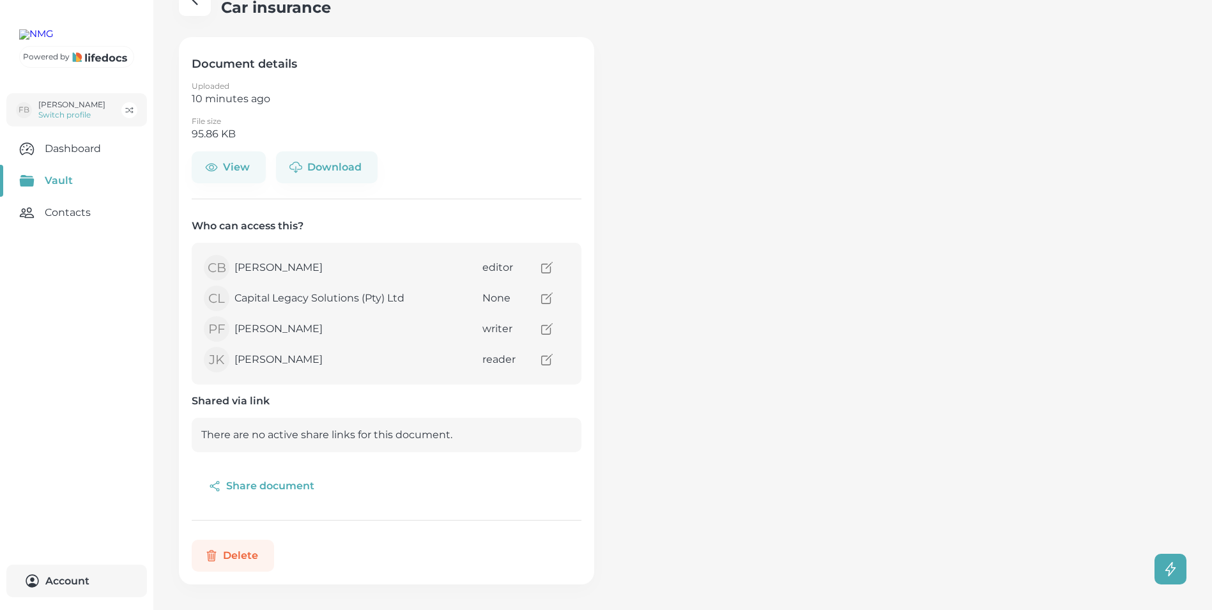
click at [241, 554] on button "Delete" at bounding box center [233, 556] width 82 height 32
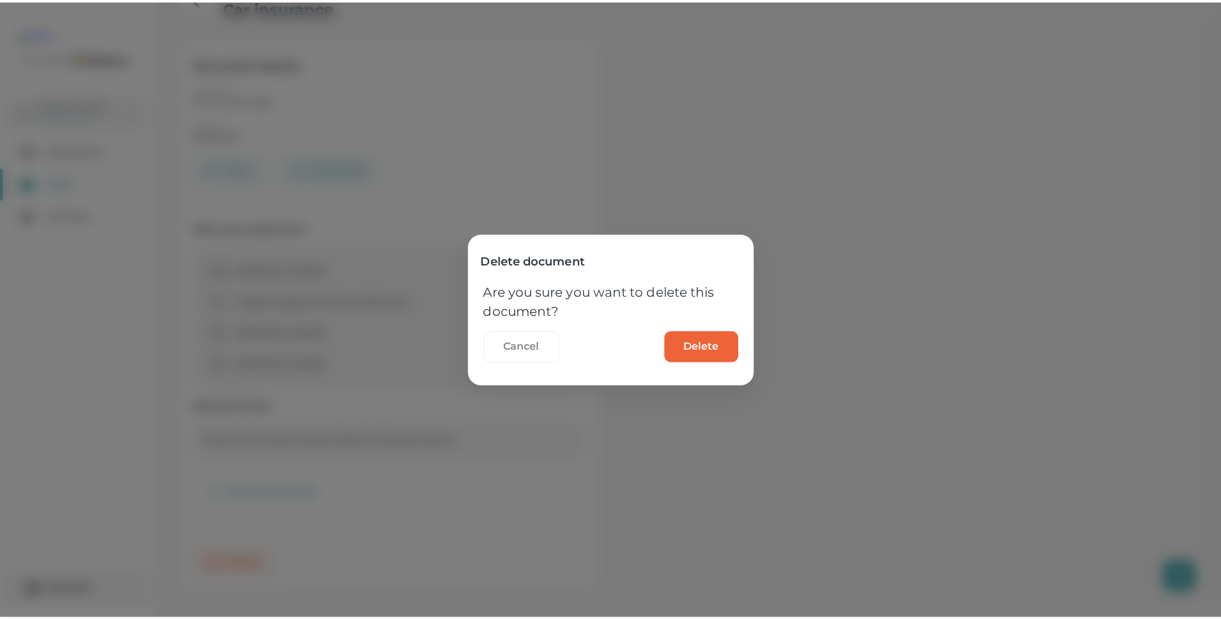
scroll to position [33, 0]
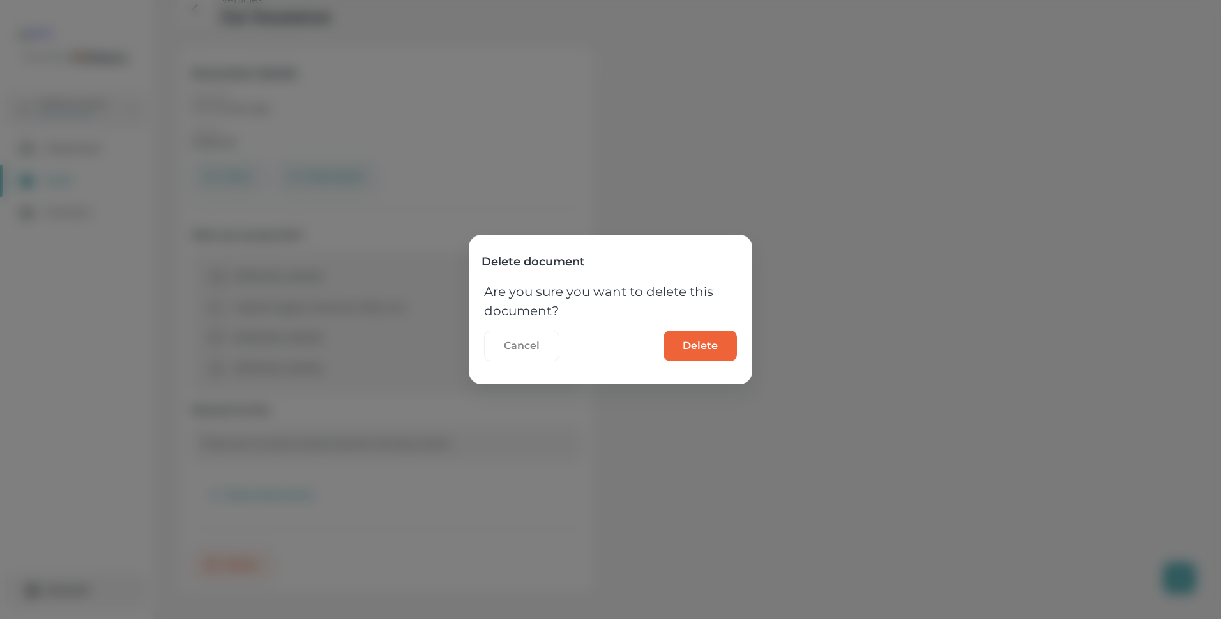
click at [694, 338] on button "Delete" at bounding box center [700, 346] width 73 height 31
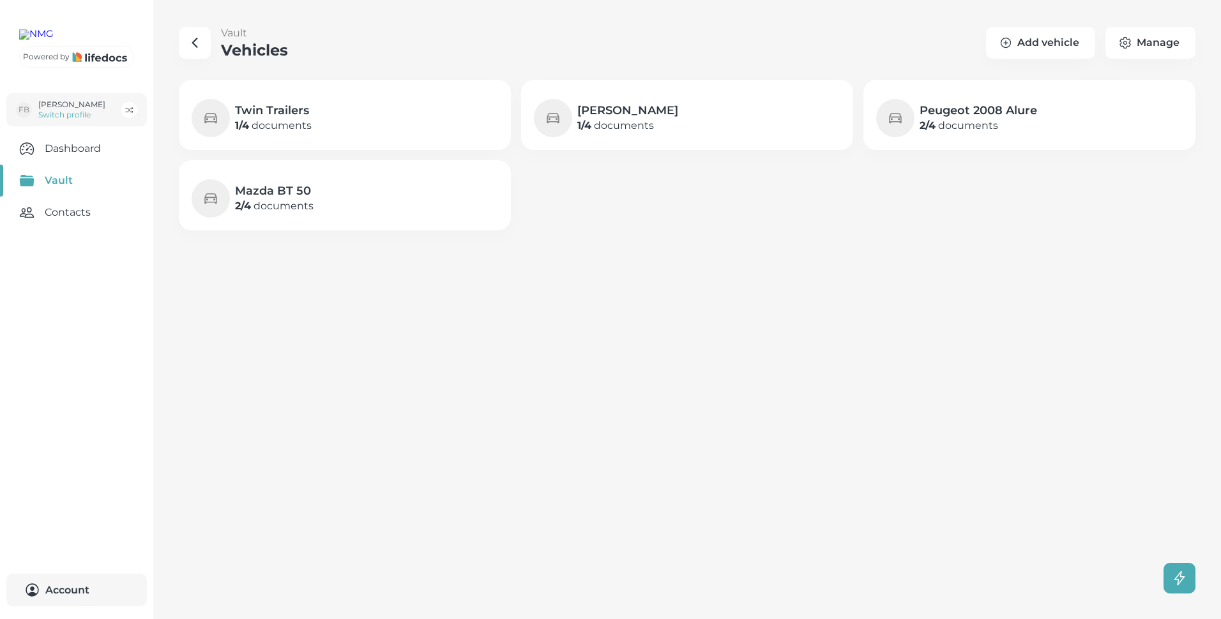
click at [959, 112] on h4 "Peugeot 2008 Alure" at bounding box center [979, 110] width 118 height 15
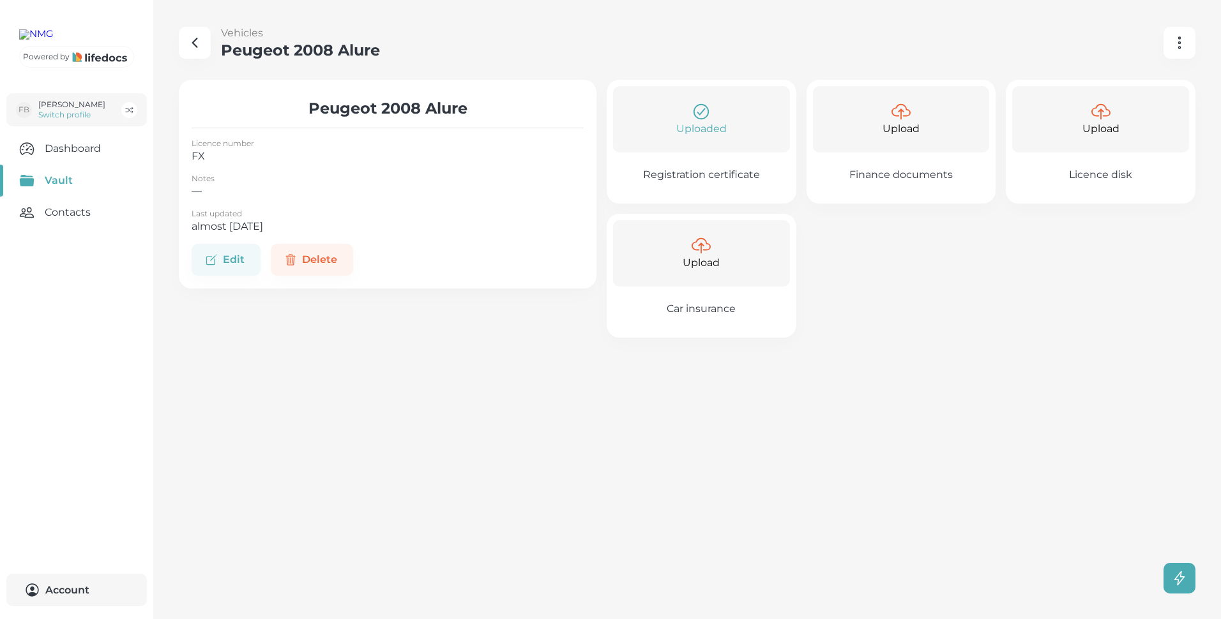
click at [698, 248] on icon at bounding box center [701, 245] width 19 height 19
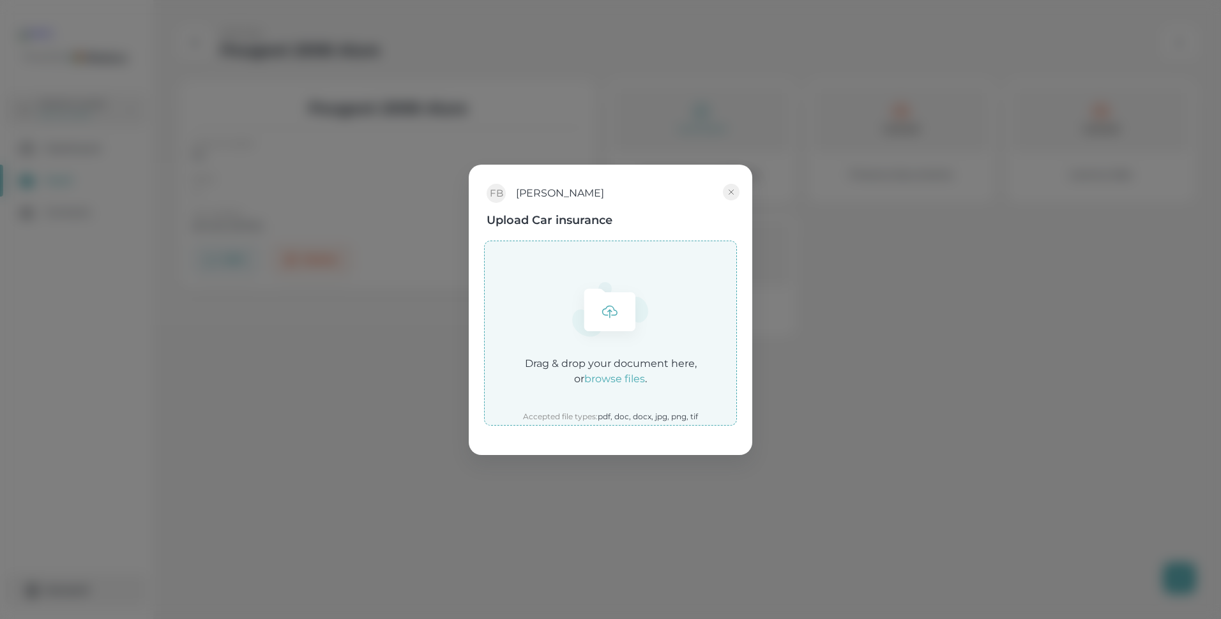
click at [627, 377] on em "browse files" at bounding box center [614, 379] width 61 height 12
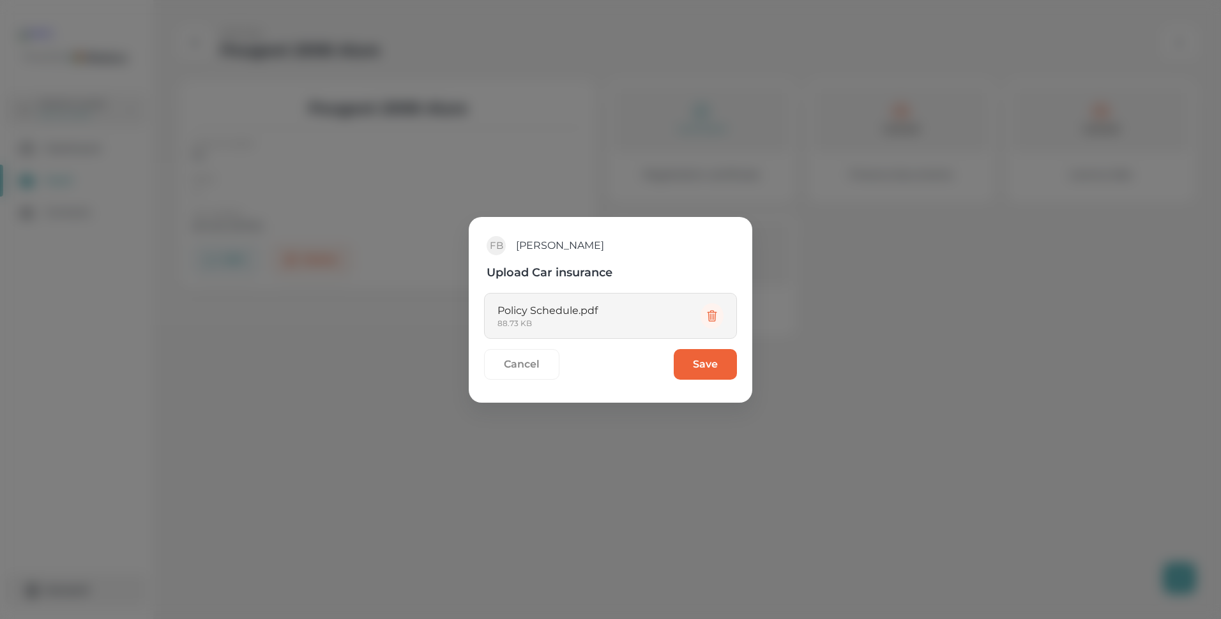
click at [708, 364] on button "Save" at bounding box center [705, 364] width 63 height 31
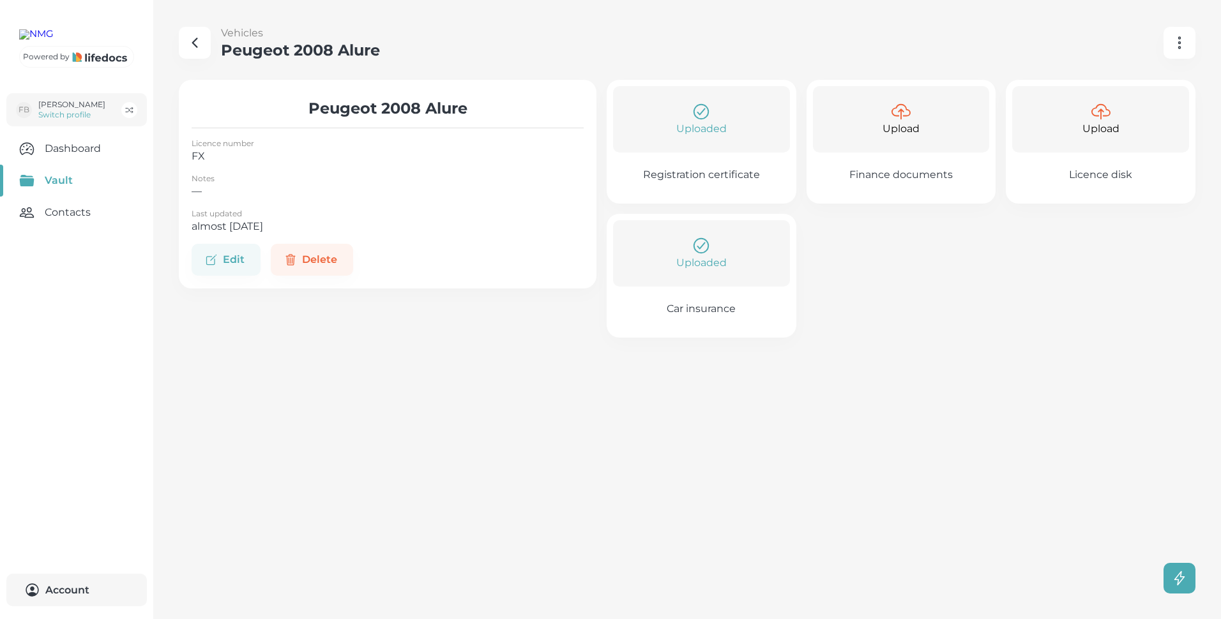
click at [194, 36] on icon "button" at bounding box center [194, 42] width 15 height 15
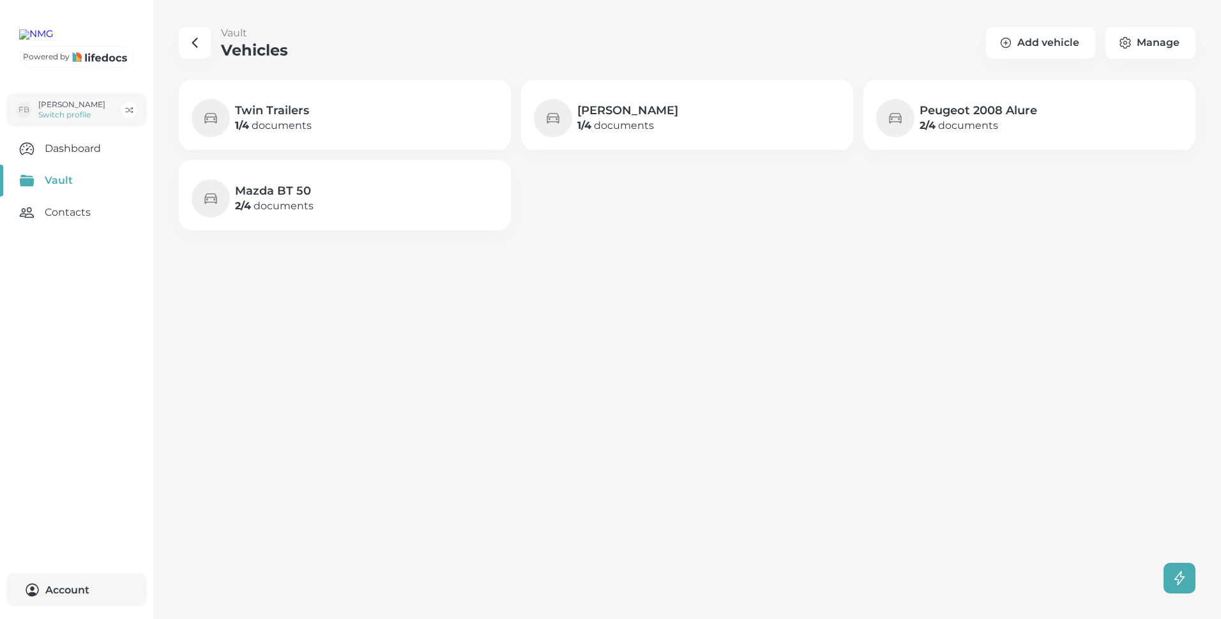
click at [978, 109] on h4 "Peugeot 2008 Alure" at bounding box center [979, 110] width 118 height 15
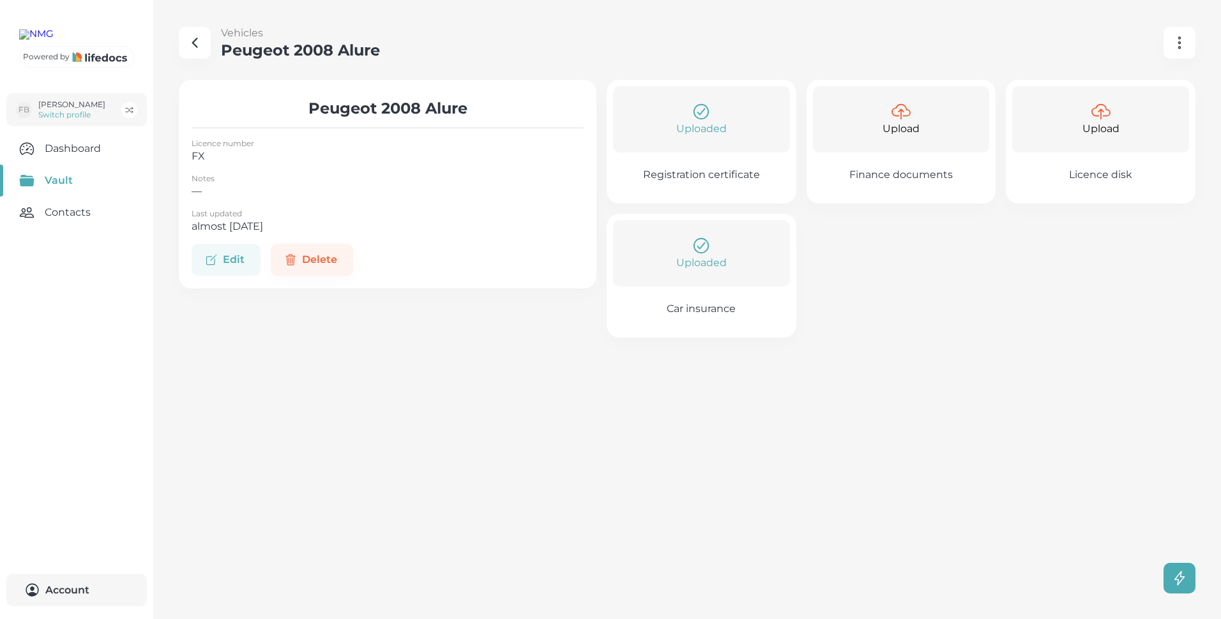
click at [236, 257] on button "Edit" at bounding box center [226, 260] width 69 height 32
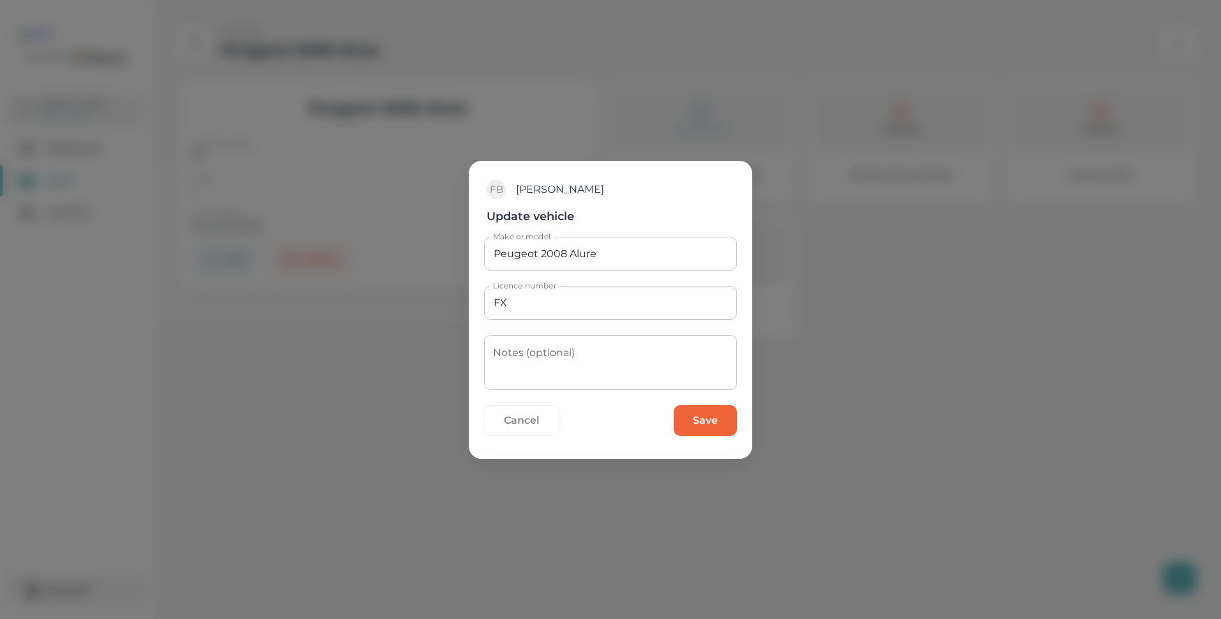
click at [536, 303] on input "FX" at bounding box center [610, 303] width 253 height 34
type input "FX85FTGP"
click at [705, 420] on button "Save" at bounding box center [705, 421] width 63 height 31
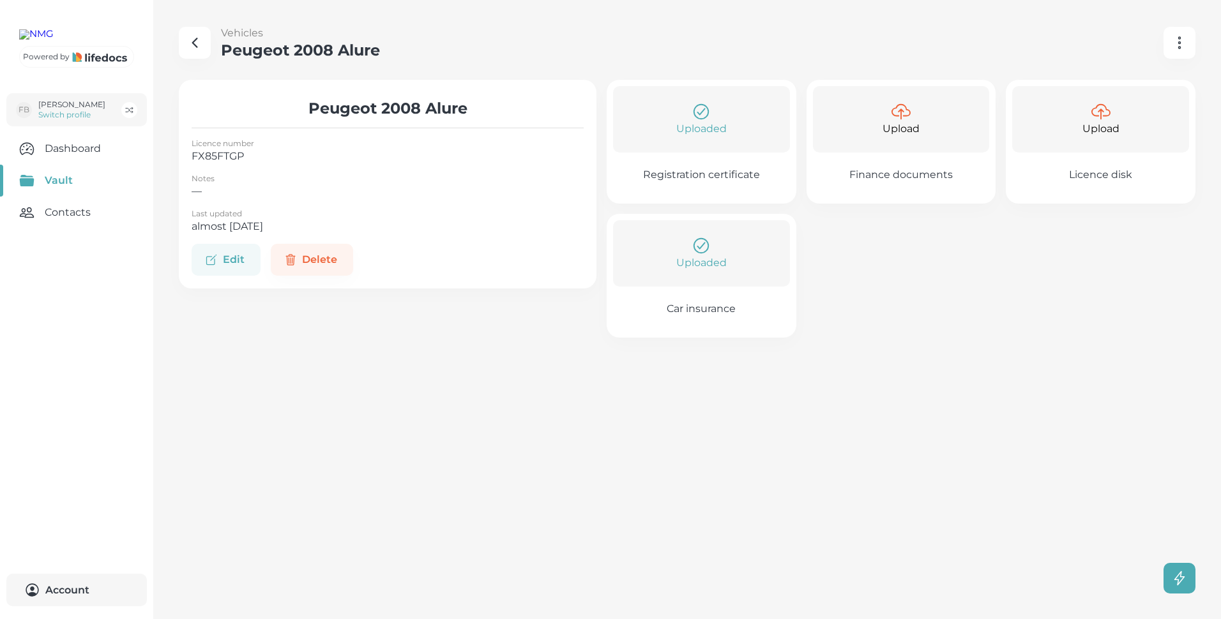
click at [230, 261] on button "Edit" at bounding box center [226, 260] width 69 height 32
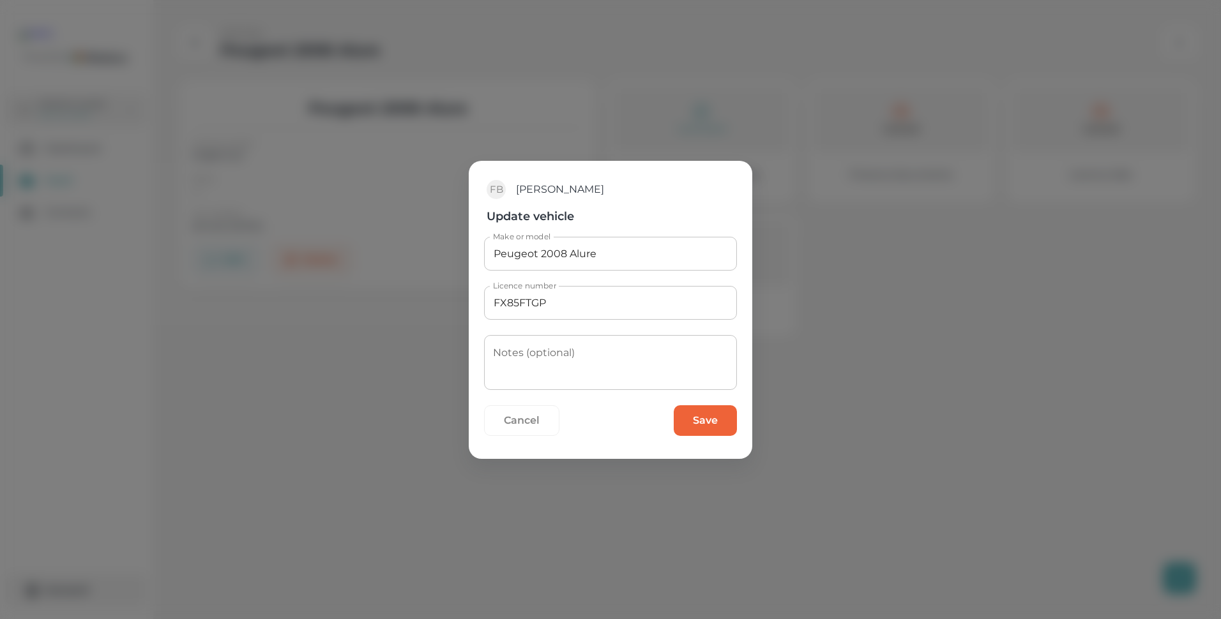
click at [526, 419] on button "Cancel" at bounding box center [521, 421] width 75 height 31
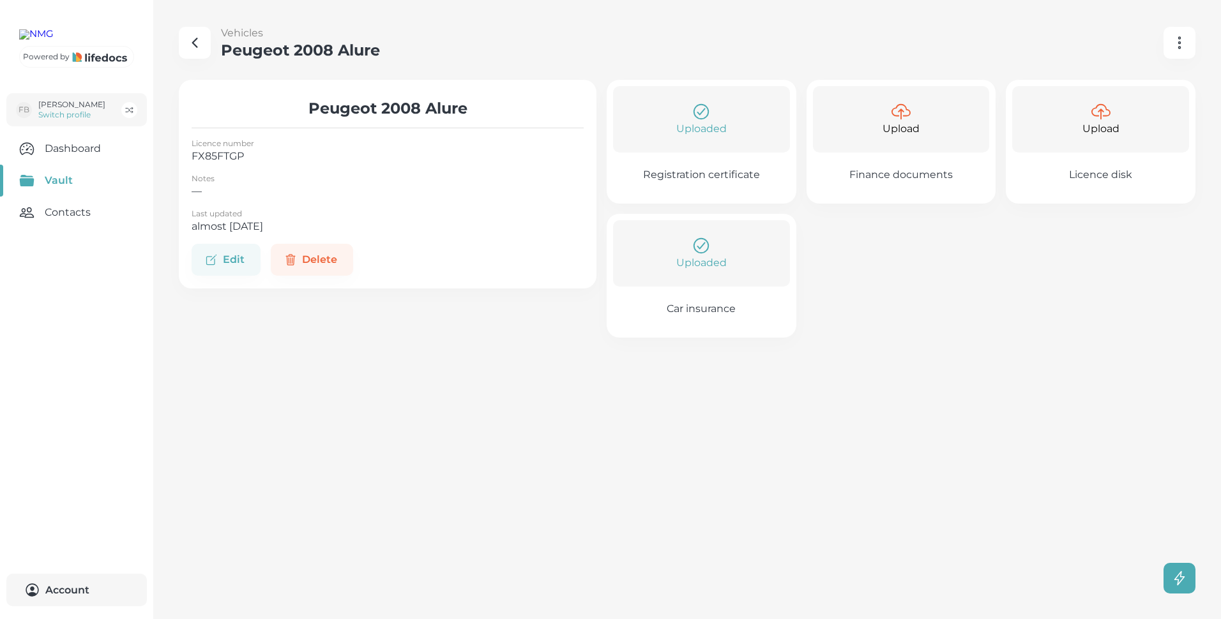
click at [704, 307] on p "Car insurance" at bounding box center [701, 309] width 69 height 13
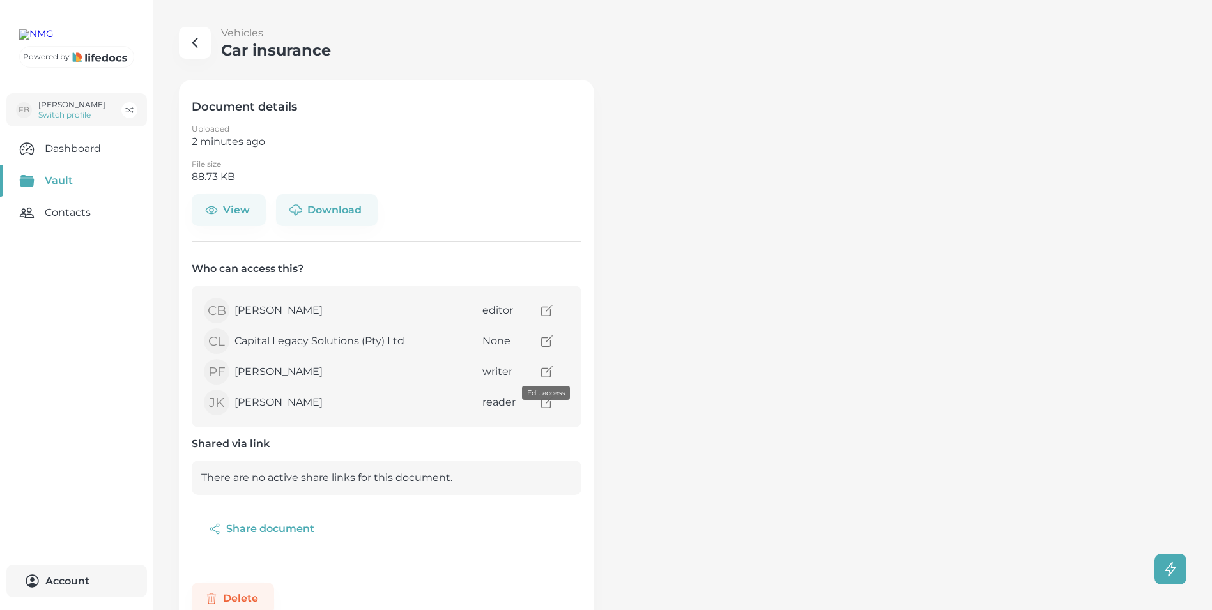
click at [549, 373] on icon "access" at bounding box center [547, 372] width 14 height 14
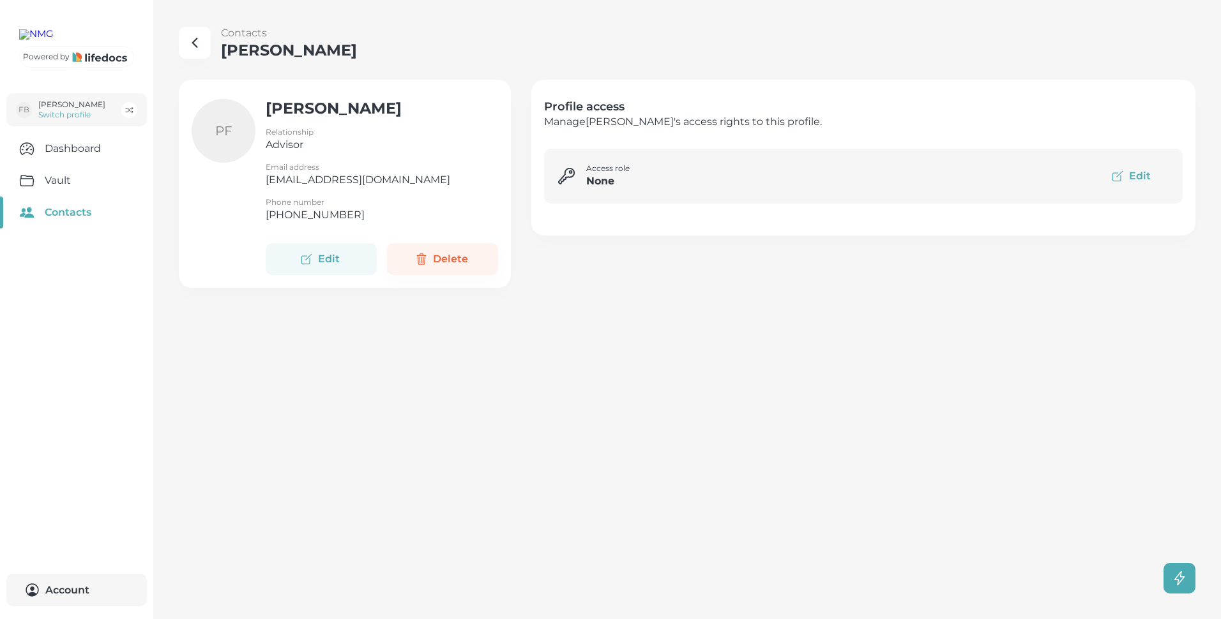
click at [323, 260] on button "Edit" at bounding box center [321, 259] width 111 height 32
select select "ZA"
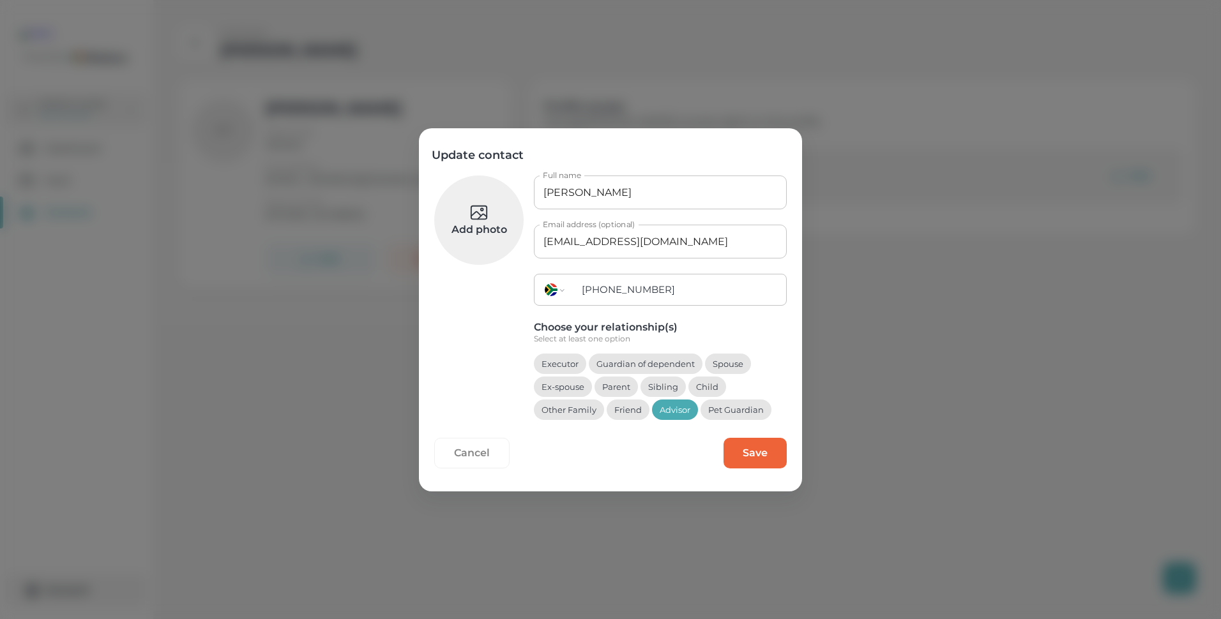
click at [471, 452] on button "Cancel" at bounding box center [471, 453] width 75 height 31
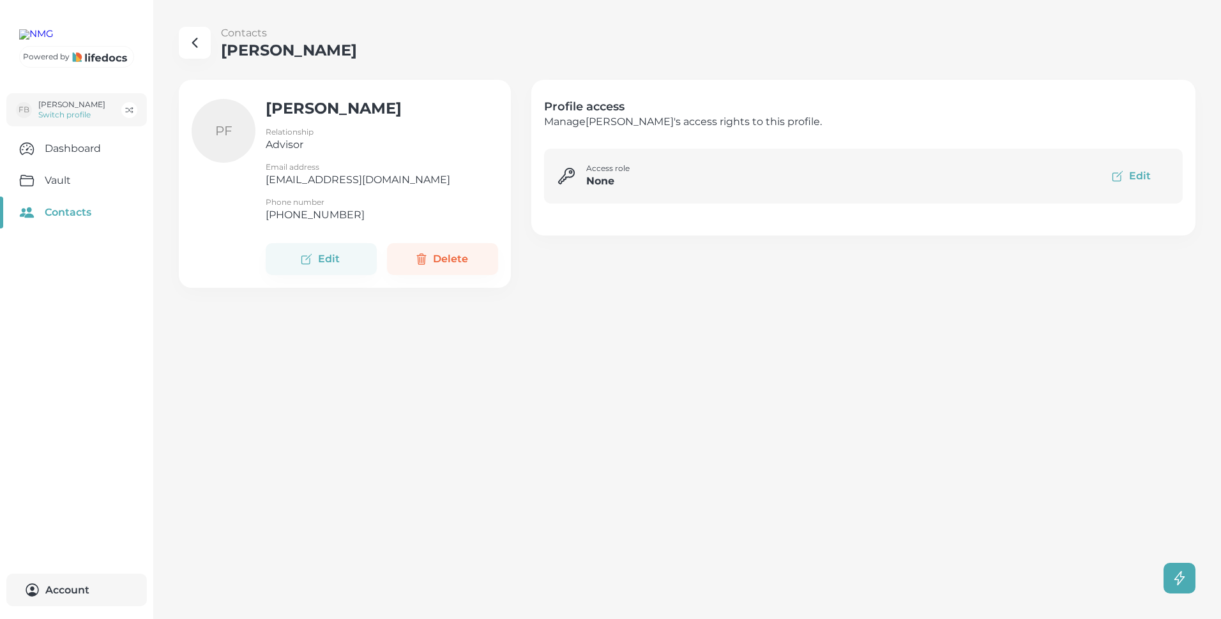
click at [1140, 172] on button "Edit" at bounding box center [1132, 176] width 75 height 29
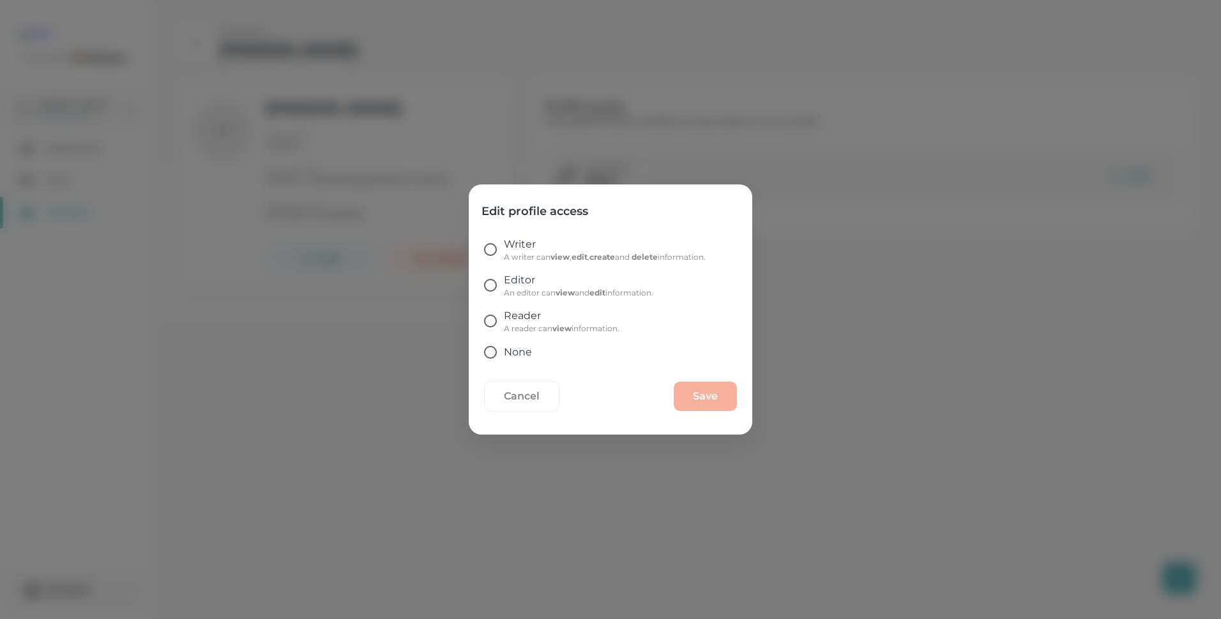
click at [542, 393] on button "Cancel" at bounding box center [521, 396] width 75 height 31
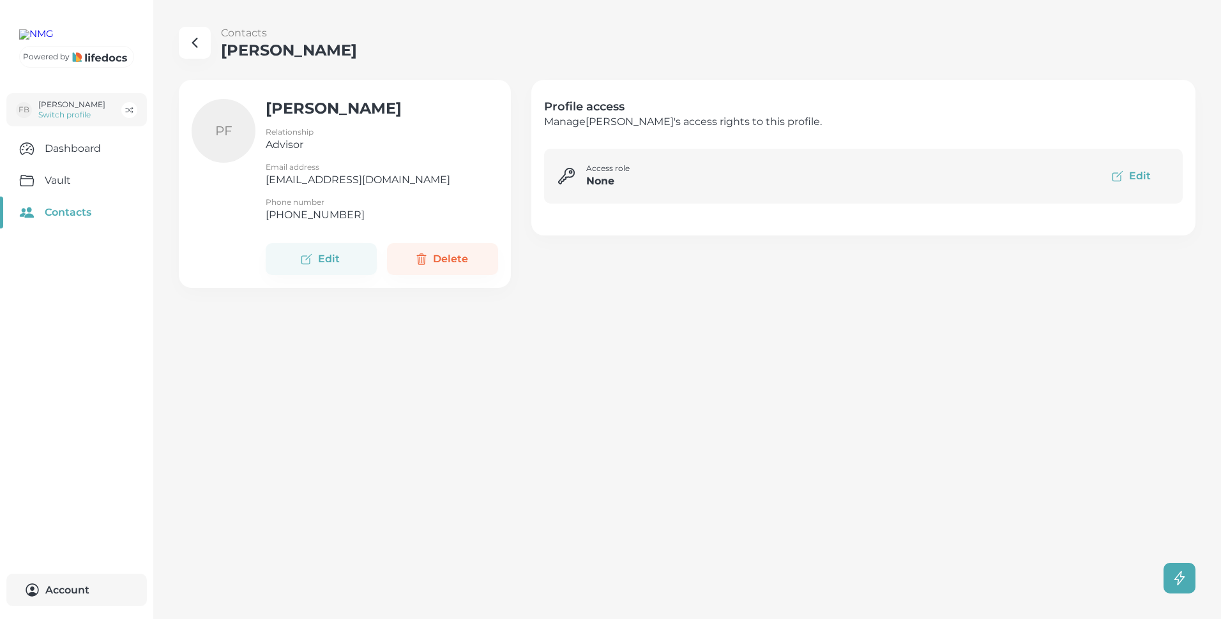
click at [196, 43] on icon "button" at bounding box center [194, 42] width 15 height 15
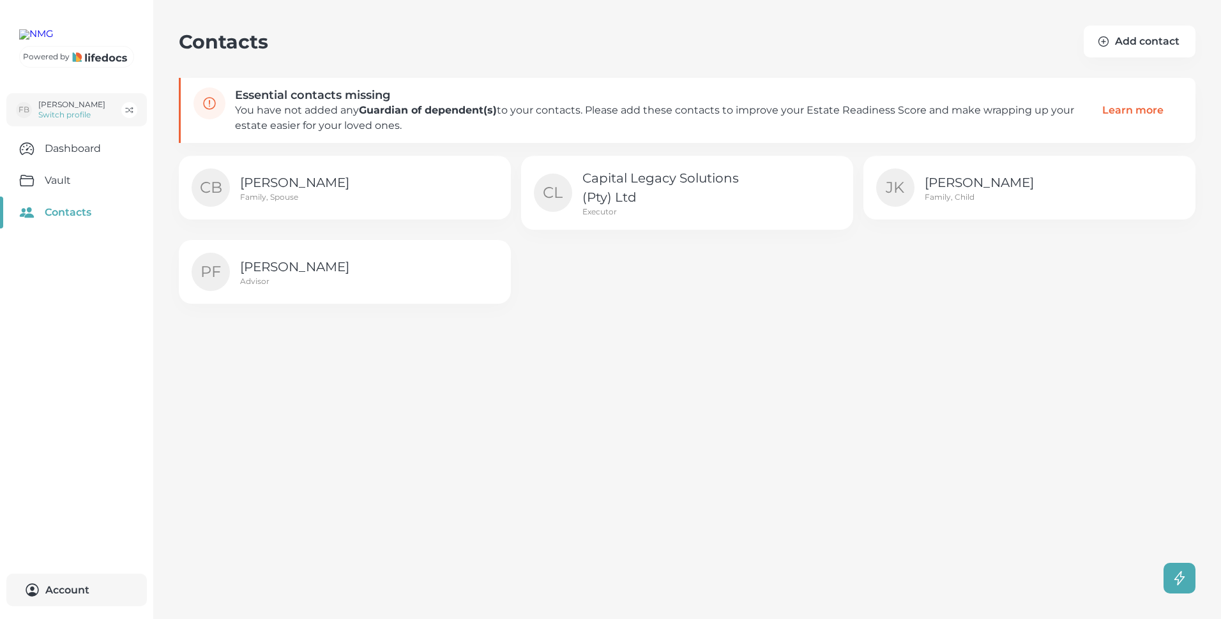
click at [263, 271] on p "[PERSON_NAME]" at bounding box center [332, 266] width 184 height 19
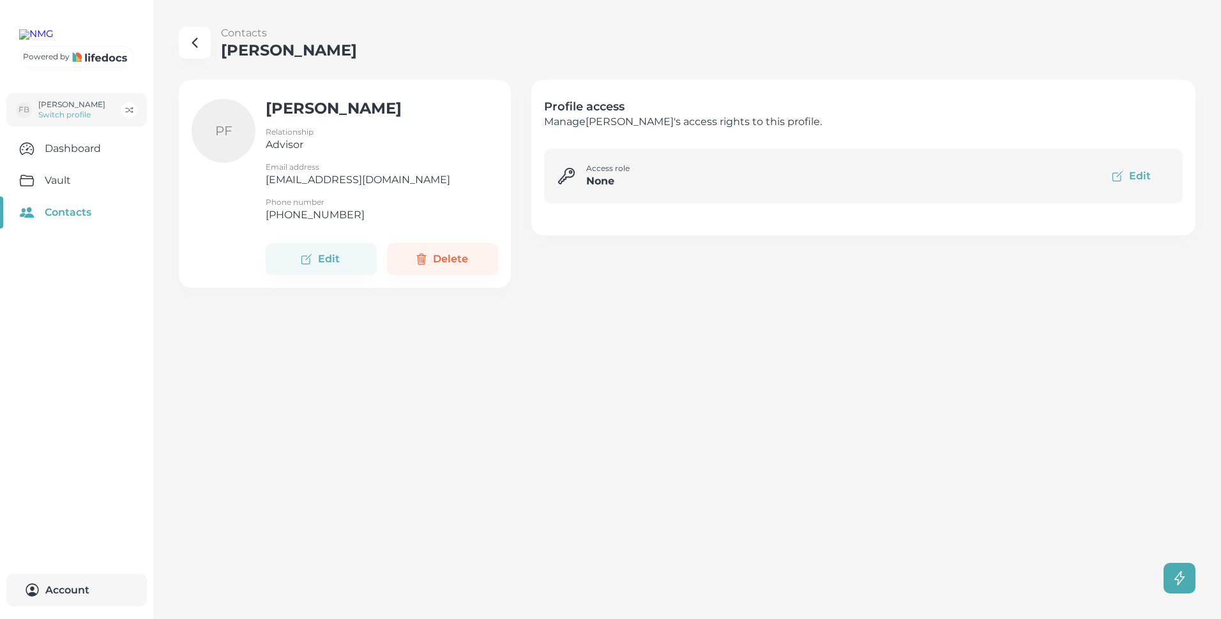
click at [199, 41] on icon "button" at bounding box center [194, 42] width 15 height 15
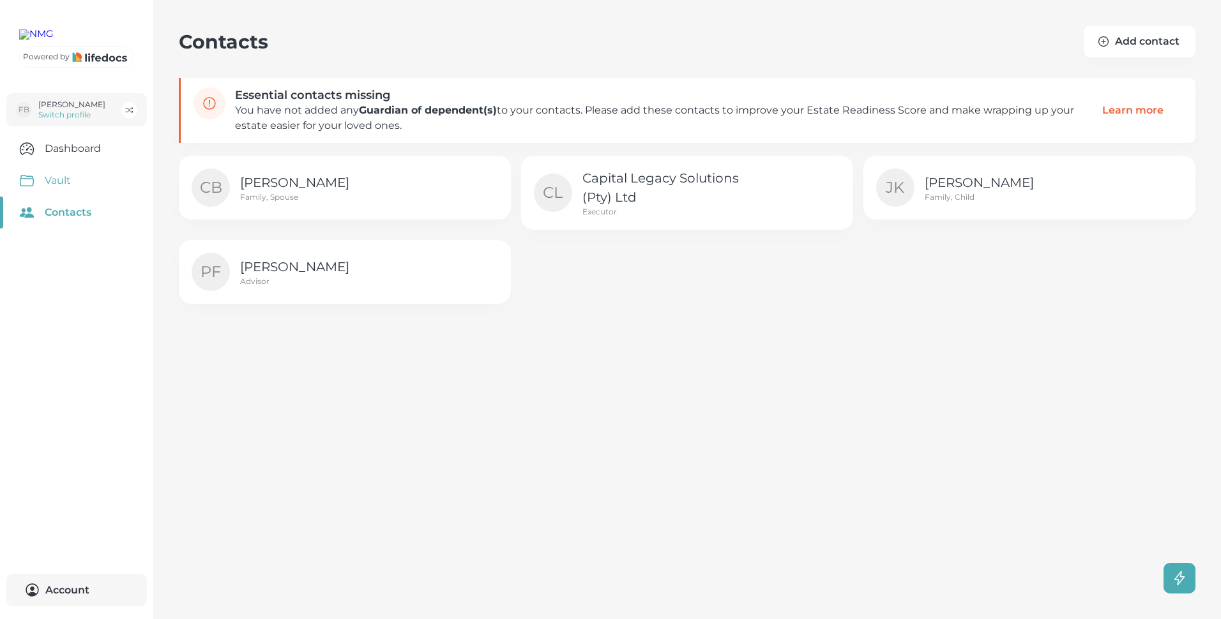
click at [59, 197] on link "Vault" at bounding box center [76, 181] width 153 height 32
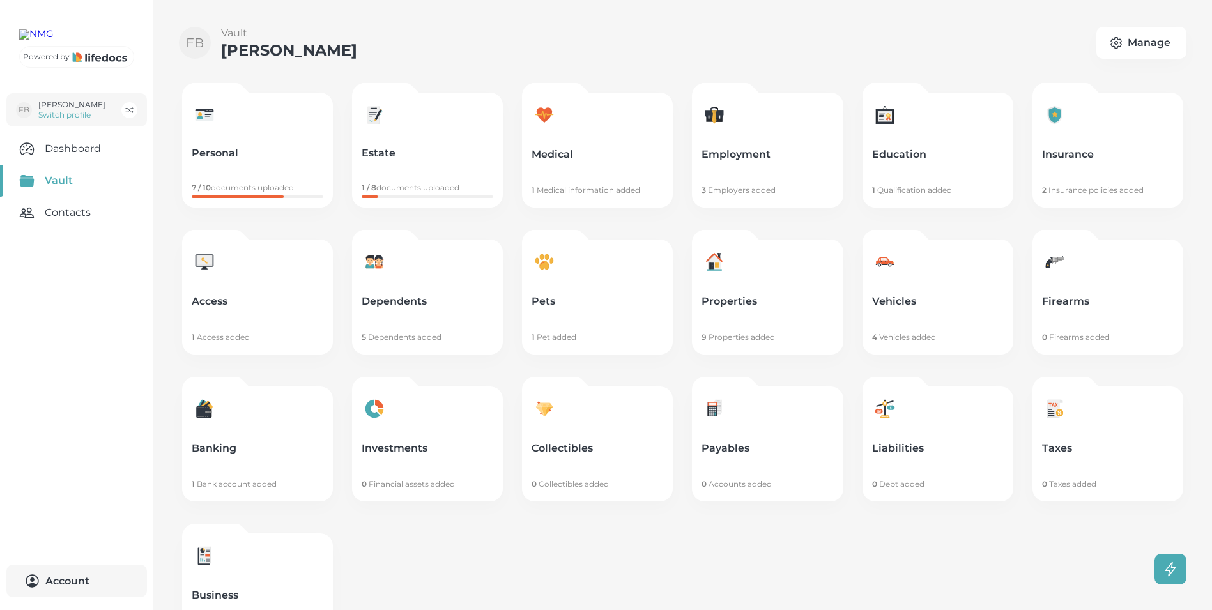
click at [907, 293] on link "Vehicles 4 Vehicles added" at bounding box center [937, 296] width 151 height 115
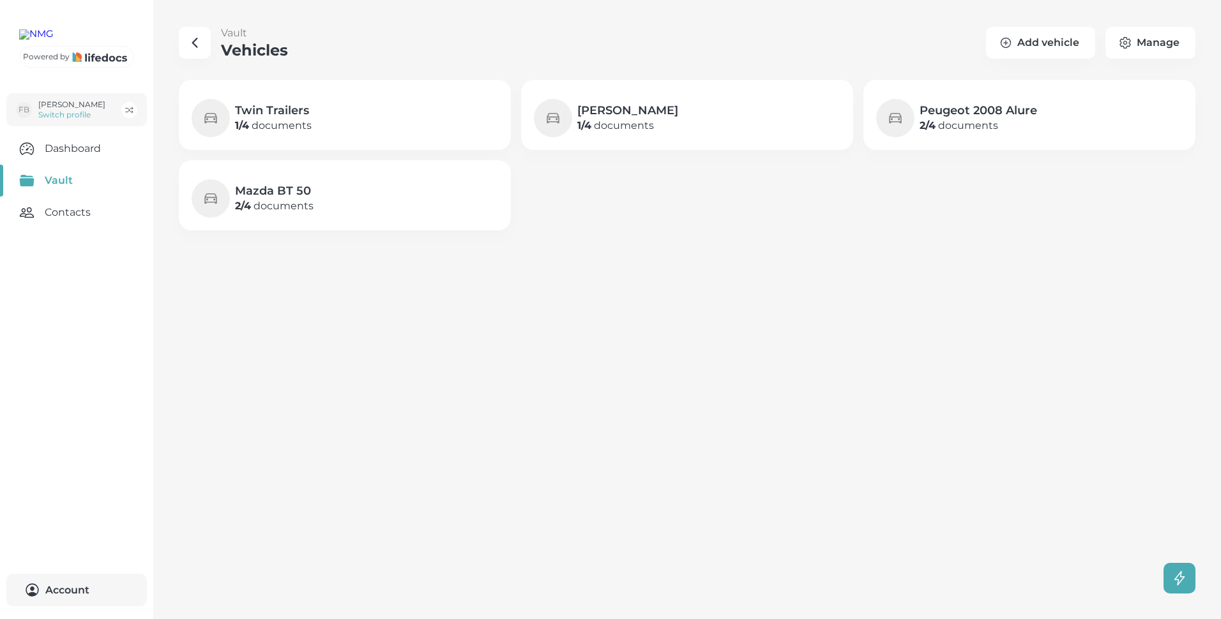
click at [969, 120] on p "2 / 4 documents" at bounding box center [979, 125] width 118 height 15
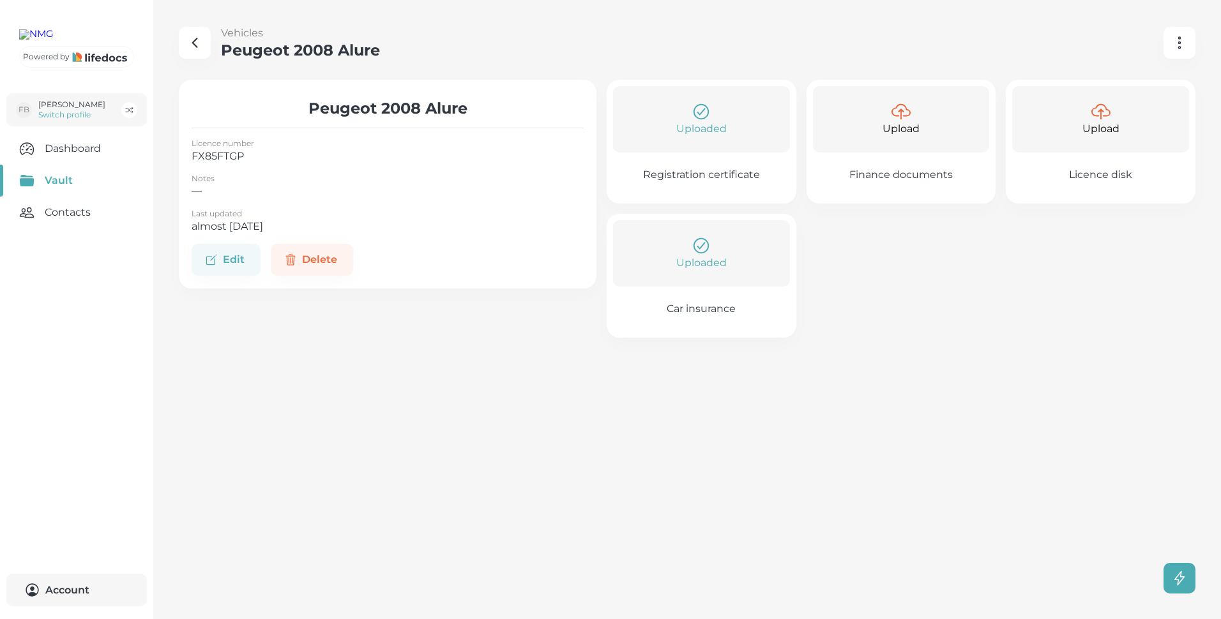
click at [712, 278] on div "Uploaded" at bounding box center [701, 253] width 177 height 66
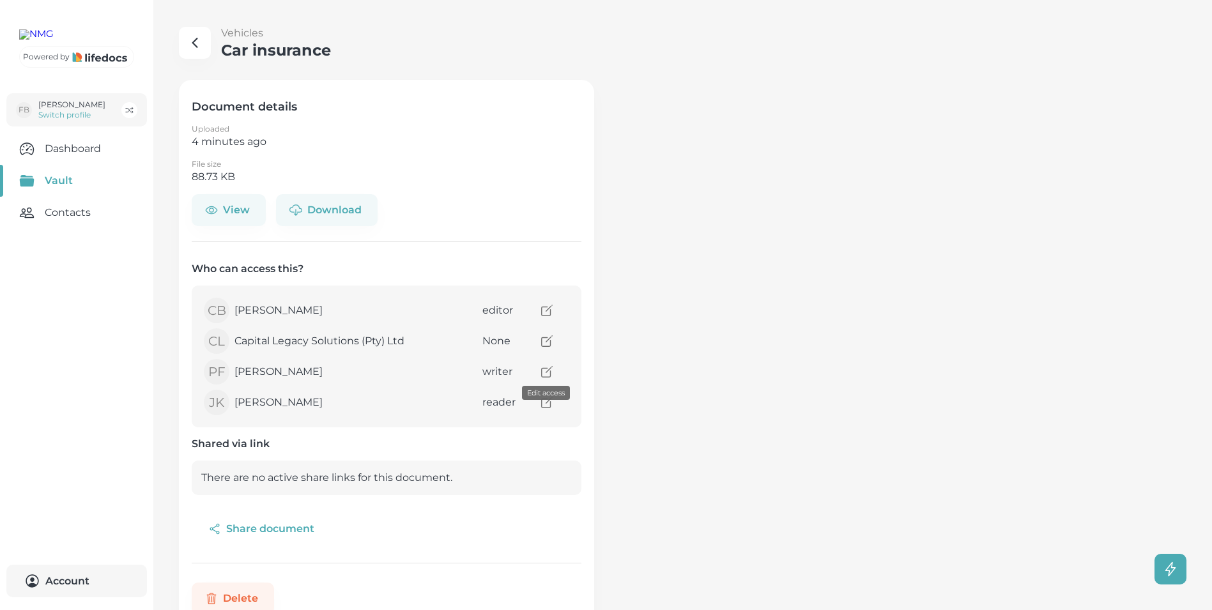
click at [547, 372] on icon "access" at bounding box center [547, 372] width 14 height 14
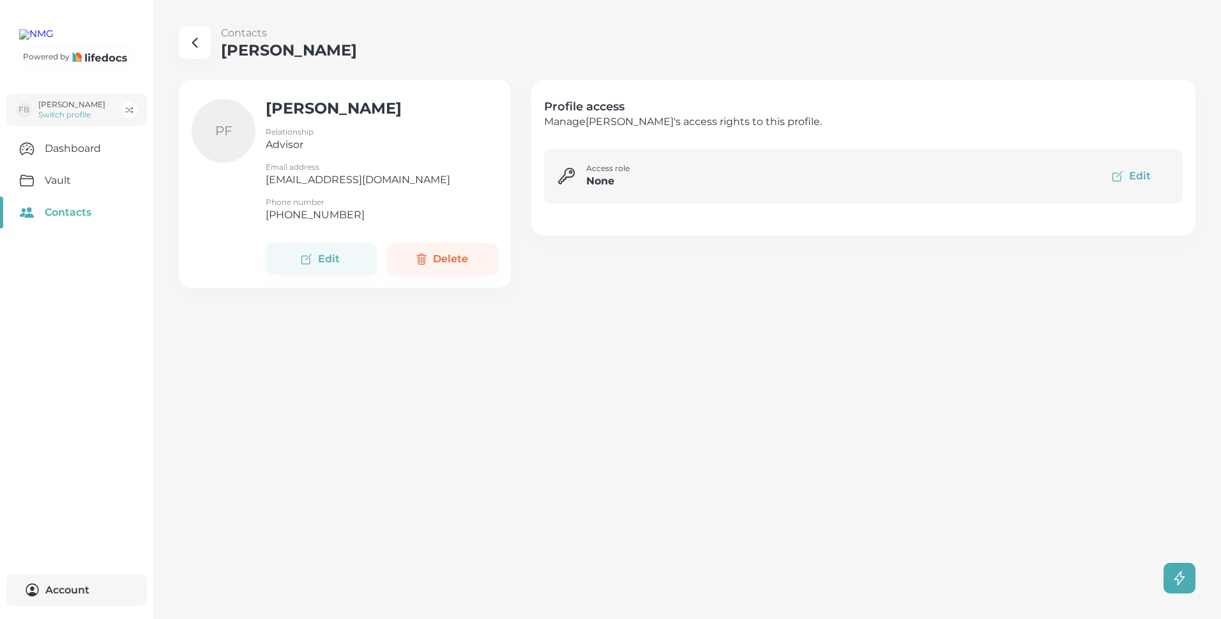
click at [195, 44] on icon "button" at bounding box center [194, 42] width 15 height 15
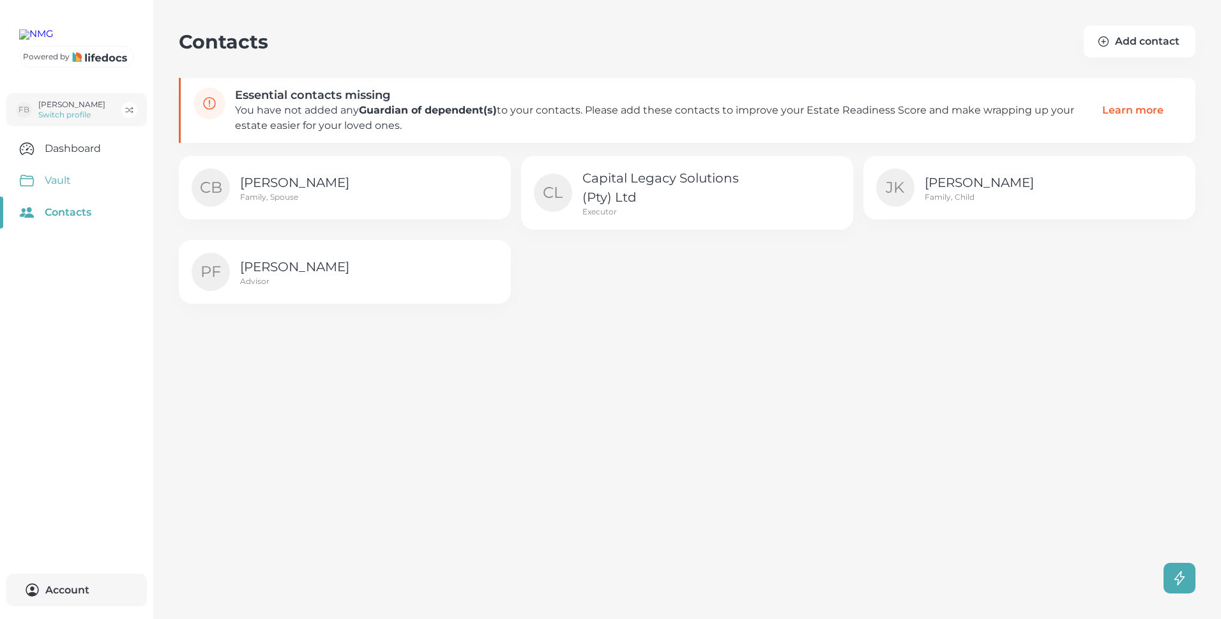
click at [68, 197] on link "Vault" at bounding box center [76, 181] width 153 height 32
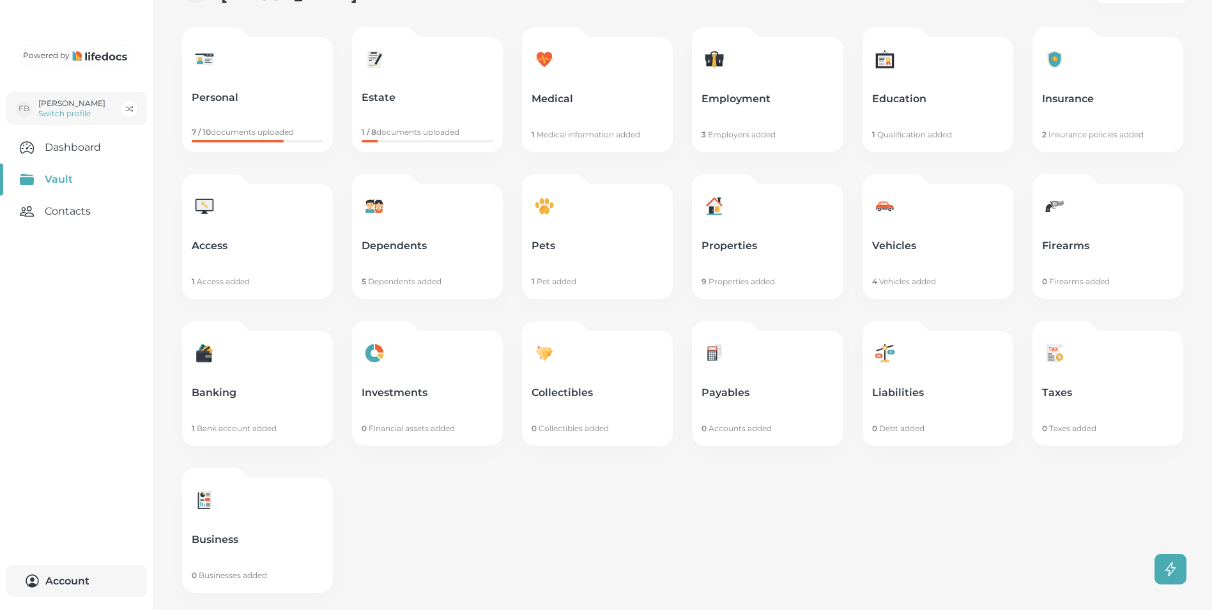
scroll to position [83, 0]
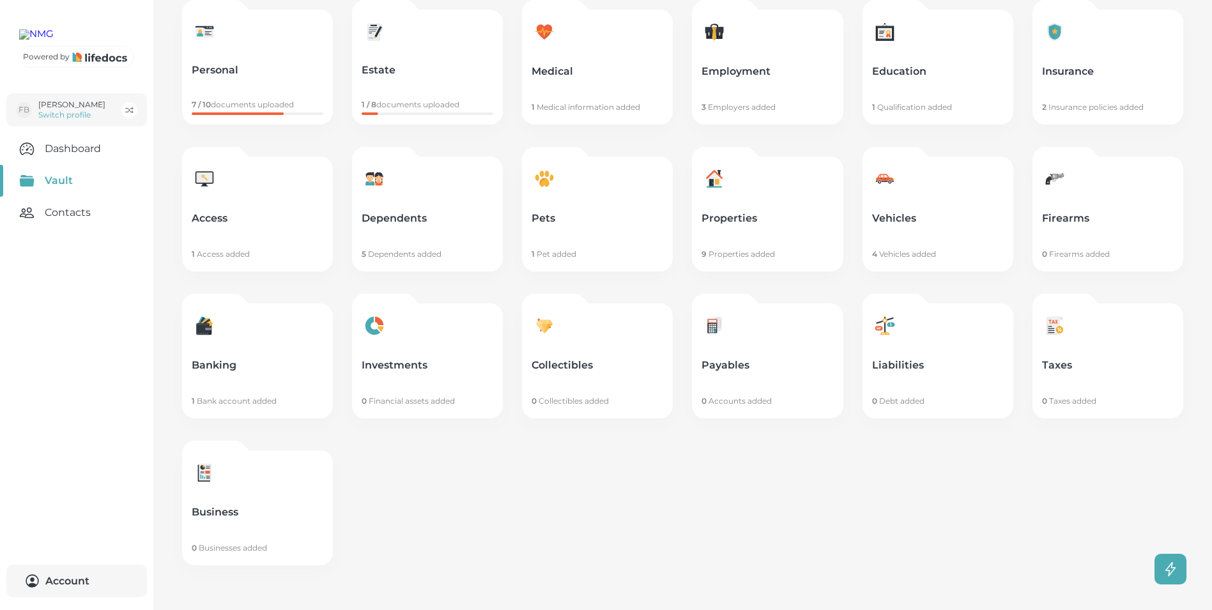
click at [197, 330] on icon at bounding box center [202, 328] width 13 height 11
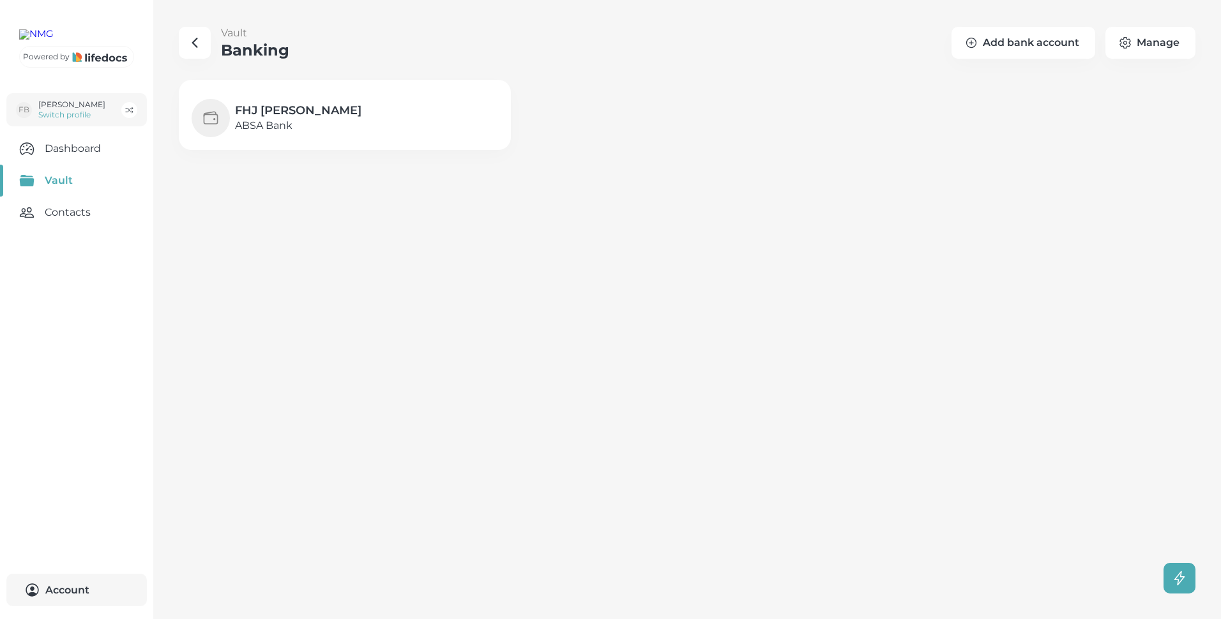
click at [261, 110] on h4 "FHJ [PERSON_NAME]" at bounding box center [298, 110] width 126 height 15
click at [70, 197] on link "Vault" at bounding box center [76, 181] width 153 height 32
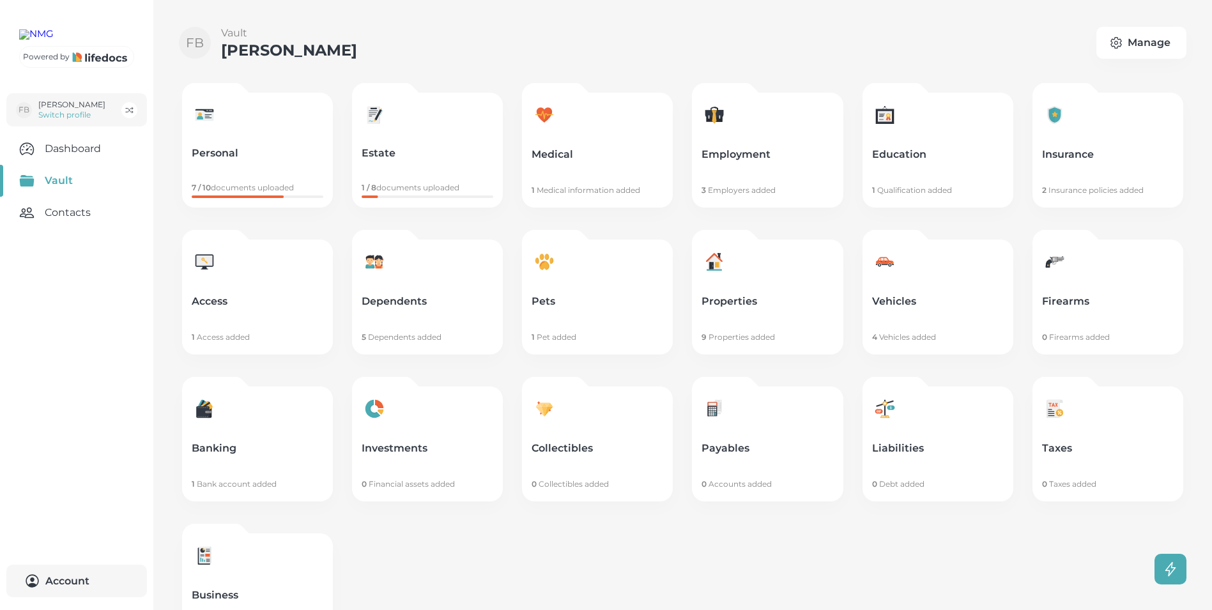
click at [384, 408] on icon at bounding box center [374, 409] width 26 height 26
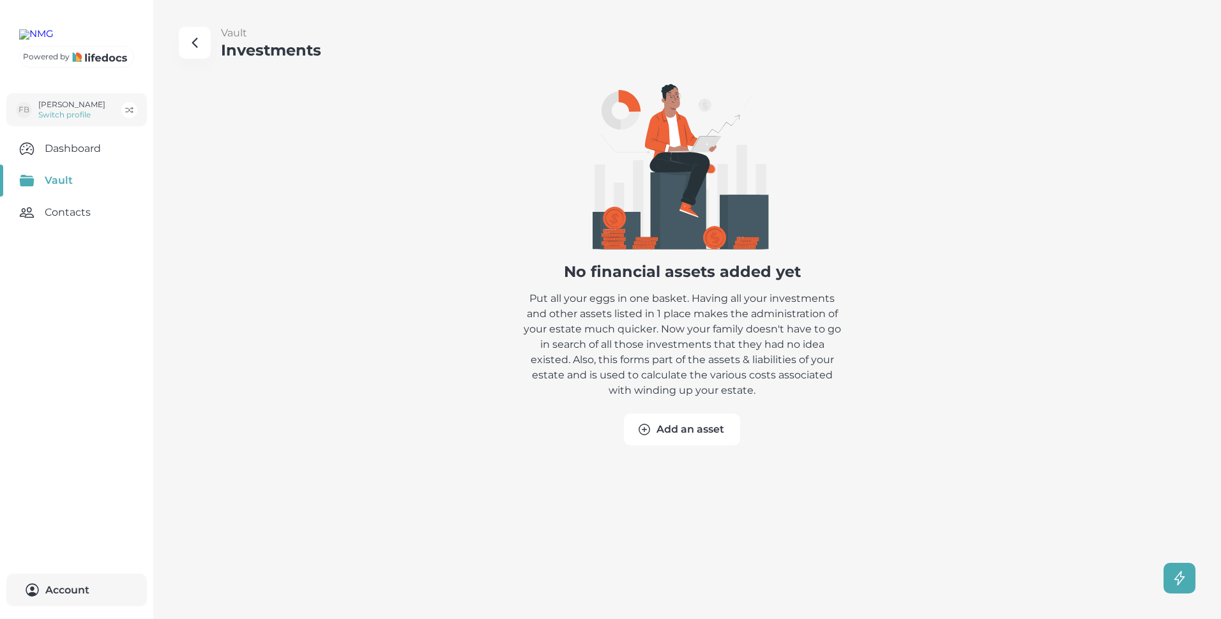
click at [693, 427] on button "Add an asset" at bounding box center [682, 430] width 116 height 32
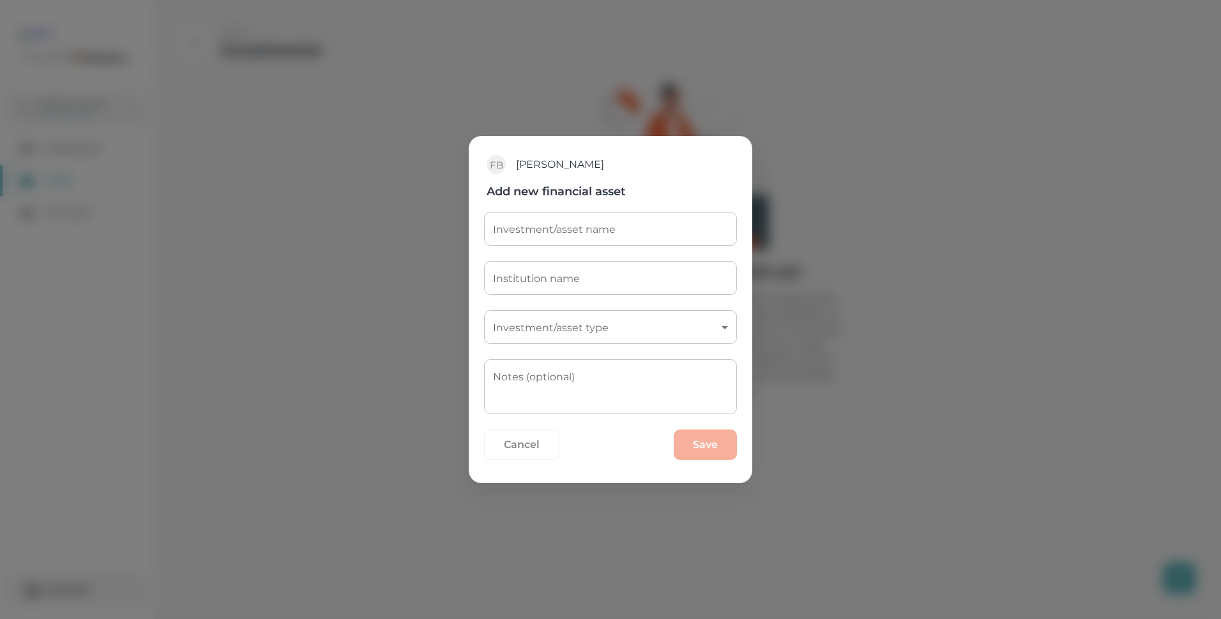
click at [513, 230] on input "Investment/asset name" at bounding box center [610, 229] width 253 height 34
type input "Coreinvestments"
click at [545, 281] on input "Institution name" at bounding box center [610, 278] width 253 height 34
type input "Coreinvestments"
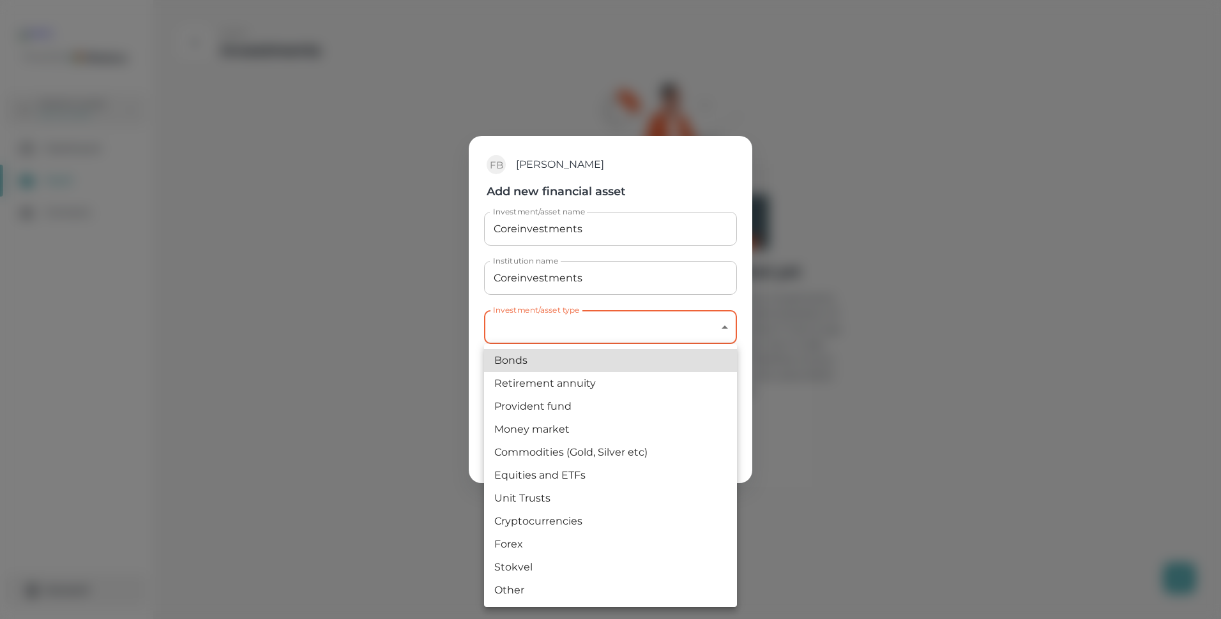
click at [724, 324] on body "Powered by FB [PERSON_NAME] Switch profile Dashboard Vault Contacts Account 0 V…" at bounding box center [610, 309] width 1221 height 619
click at [513, 590] on li "Other" at bounding box center [610, 590] width 253 height 23
type input "other"
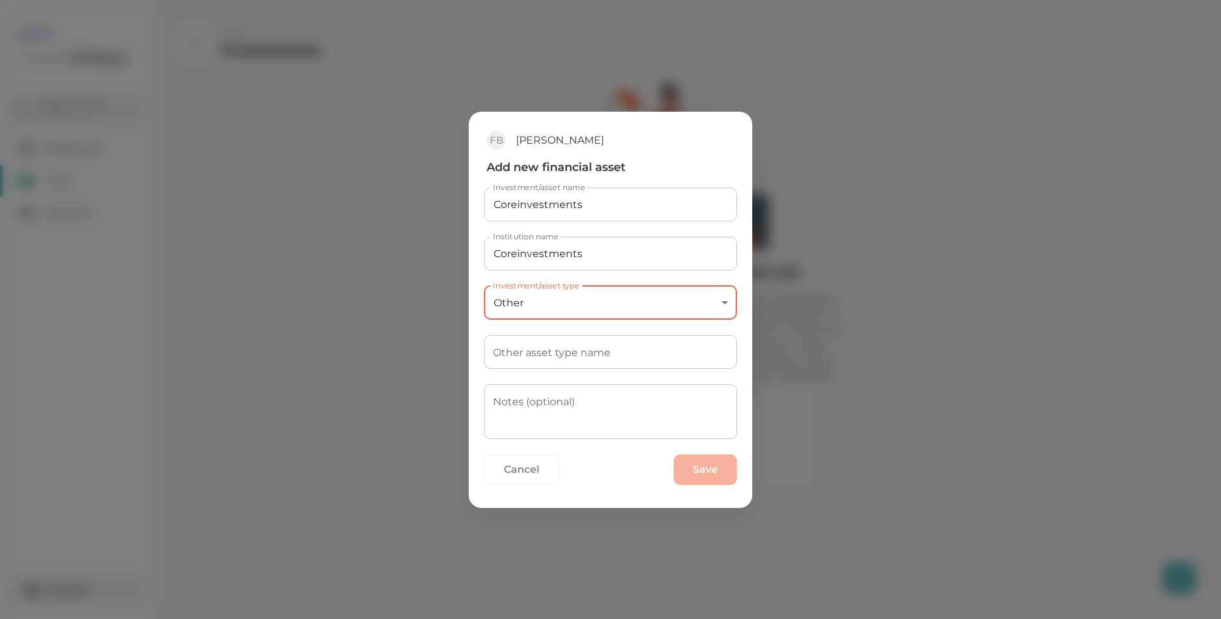
click at [519, 355] on input "Other asset type name" at bounding box center [610, 352] width 253 height 34
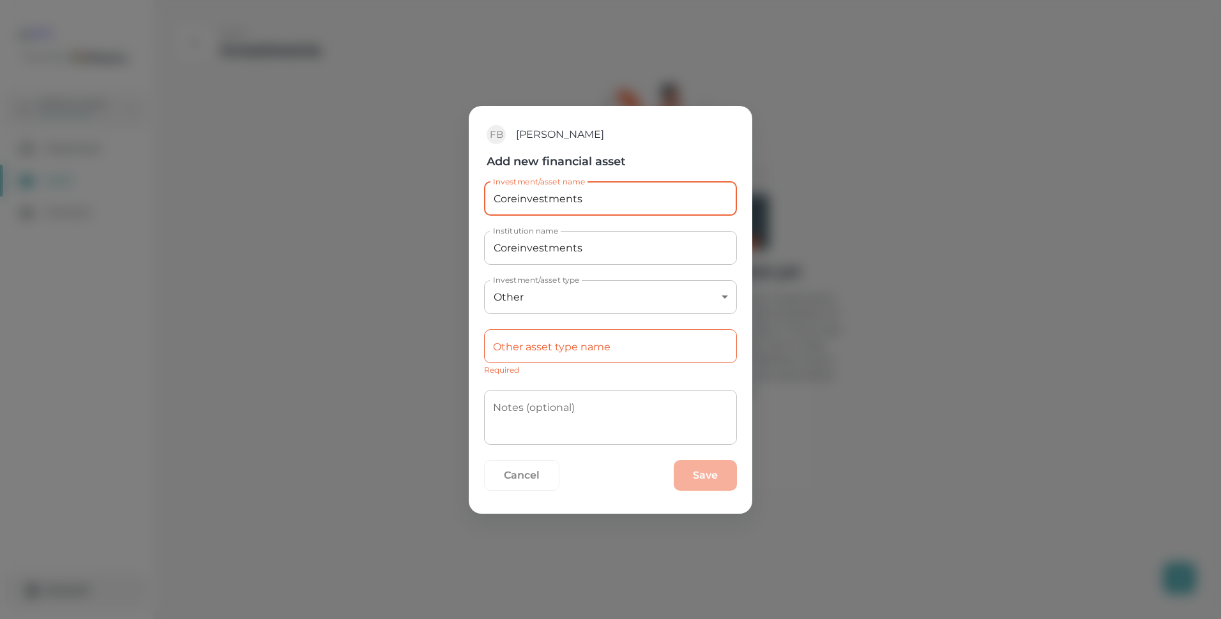
drag, startPoint x: 582, startPoint y: 198, endPoint x: 492, endPoint y: 199, distance: 90.1
click at [492, 199] on input "Coreinvestments" at bounding box center [610, 199] width 253 height 34
click at [547, 198] on input "Sections 3& 4 [GEOGRAPHIC_DATA]" at bounding box center [610, 199] width 253 height 34
type input "Sections 3 & 4 [GEOGRAPHIC_DATA]"
click at [569, 348] on input "Other asset type name" at bounding box center [610, 347] width 253 height 34
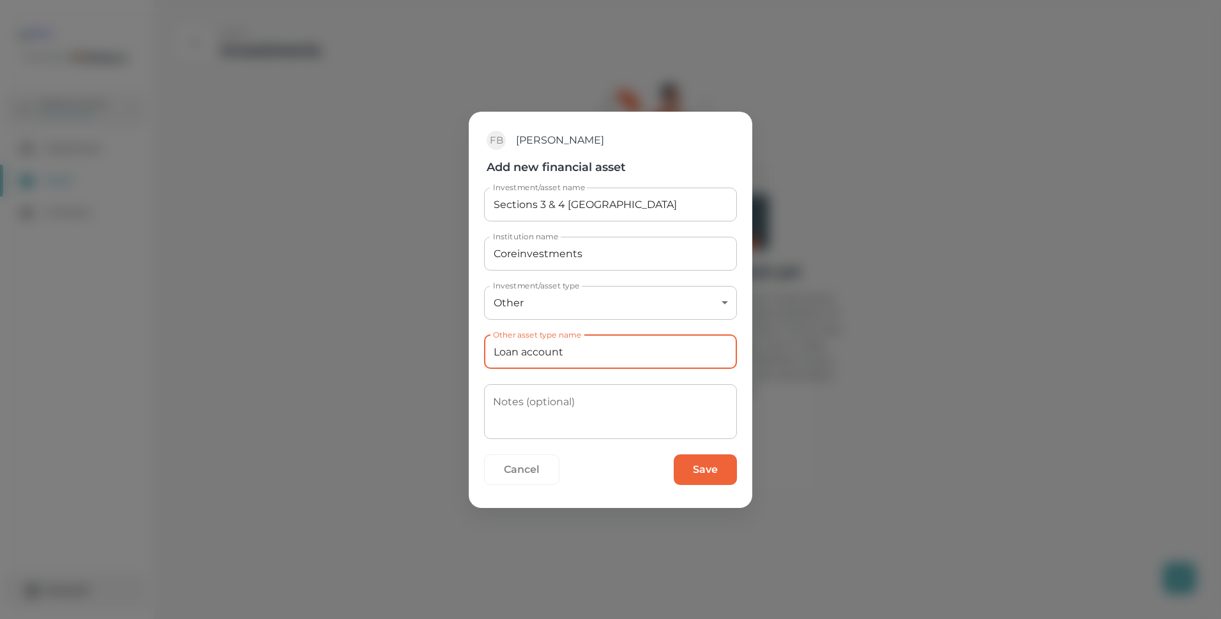
type input "Loan account"
click at [538, 399] on textarea "Notes (optional)" at bounding box center [610, 412] width 235 height 34
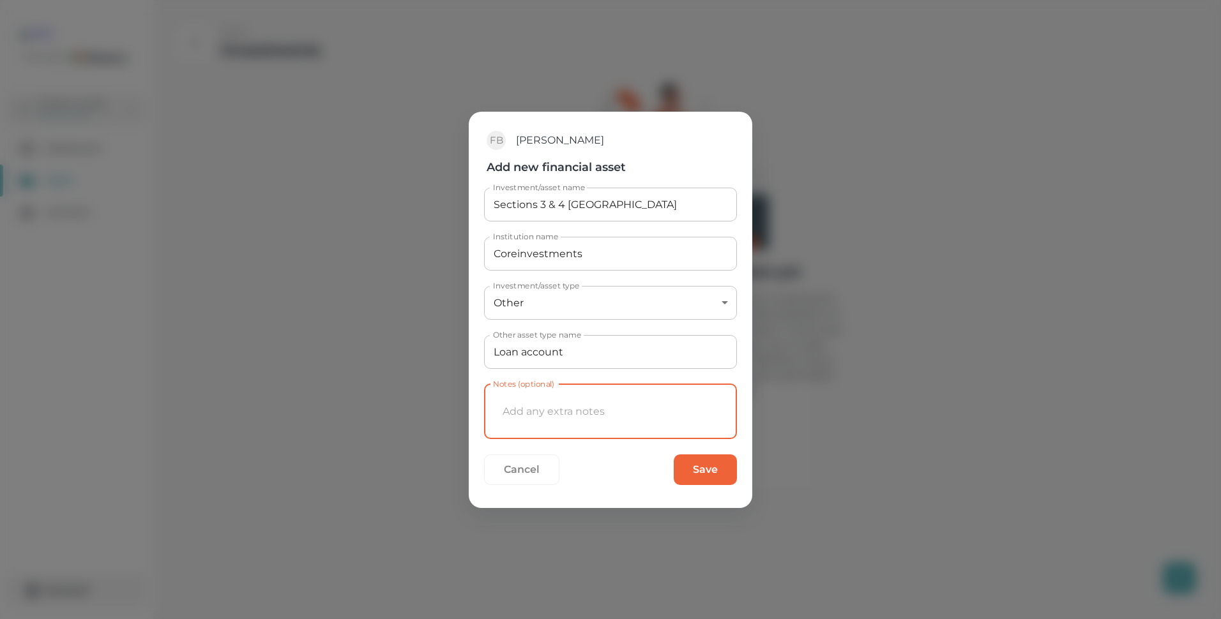
type textarea "E"
click at [601, 413] on textarea "Expires [DATE]" at bounding box center [610, 412] width 235 height 34
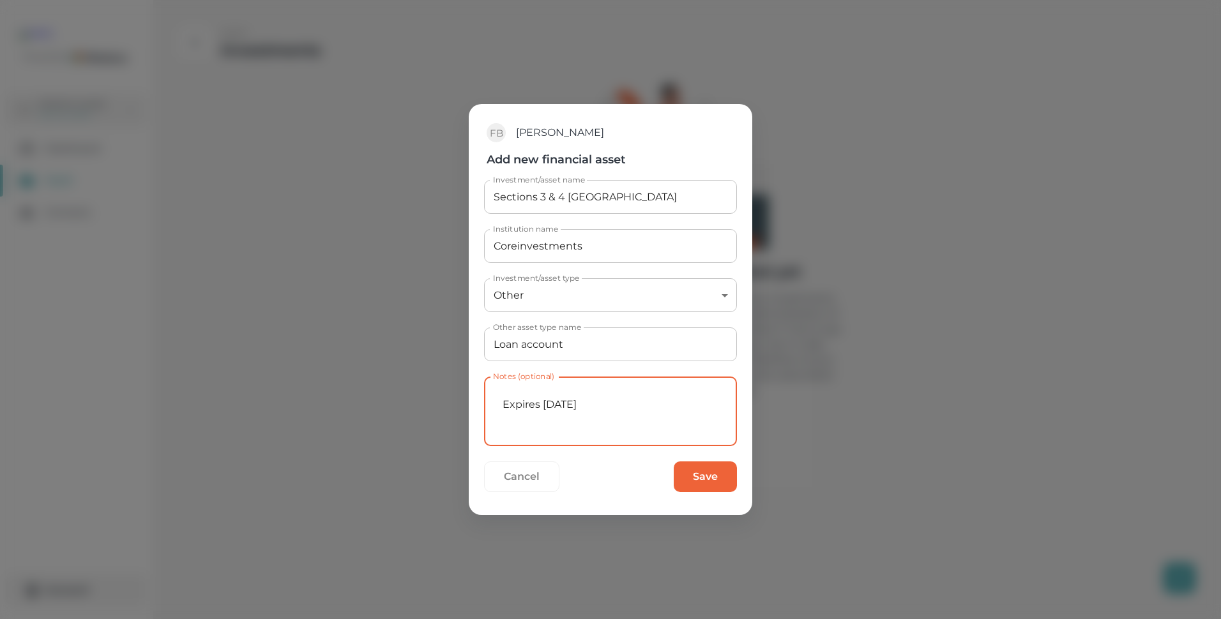
type textarea "Expires [DATE]"
click at [695, 474] on button "Save" at bounding box center [705, 477] width 63 height 31
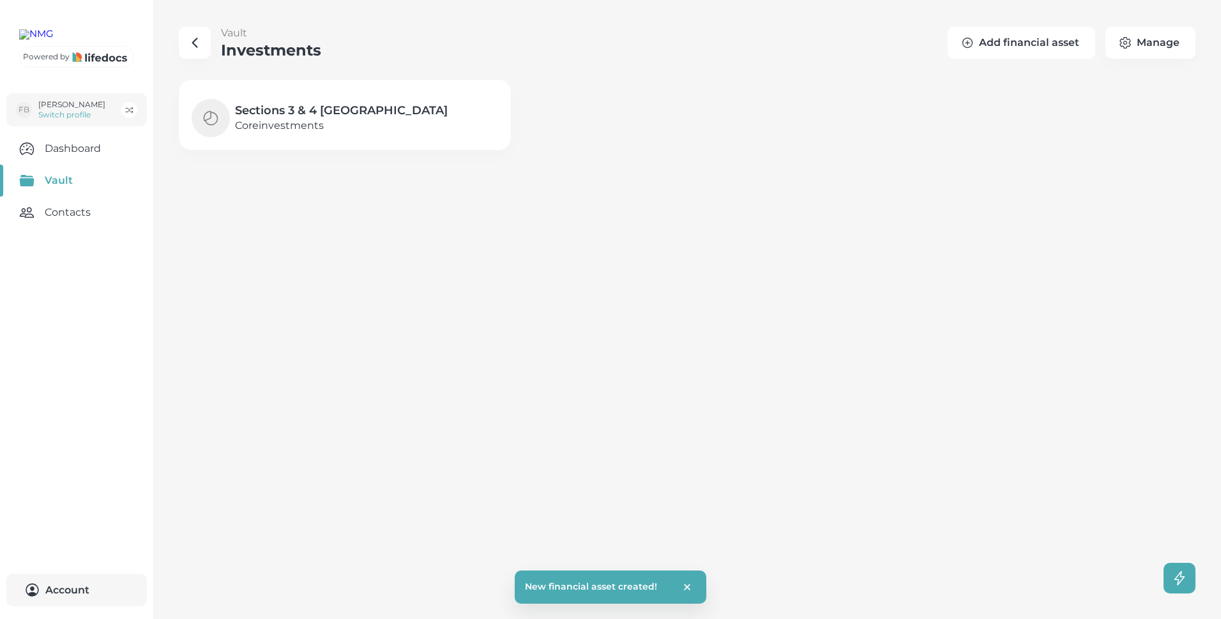
click at [1026, 37] on button "Add financial asset" at bounding box center [1022, 43] width 148 height 32
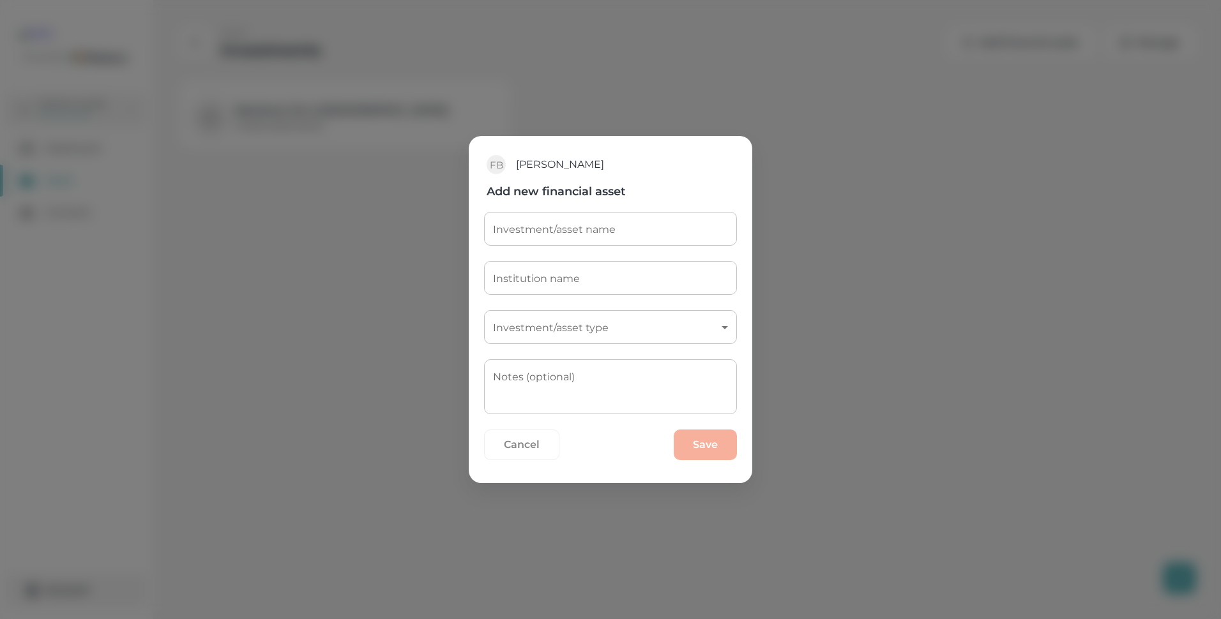
click at [506, 231] on input "Investment/asset name" at bounding box center [610, 229] width 253 height 34
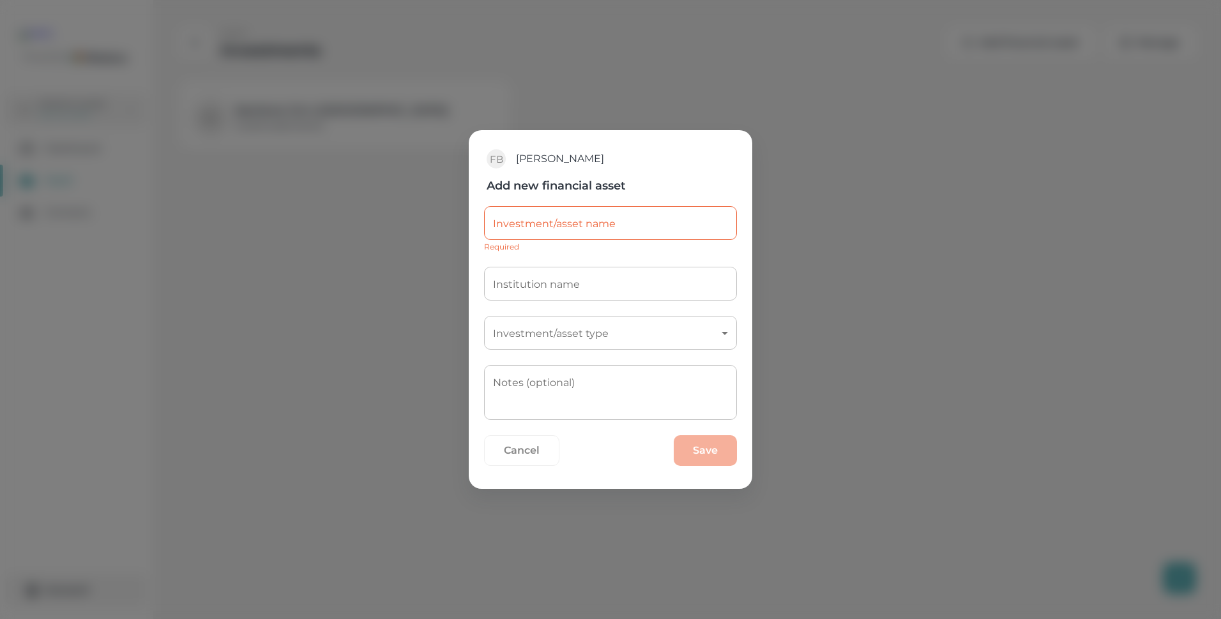
click at [519, 446] on button "Cancel" at bounding box center [521, 451] width 75 height 31
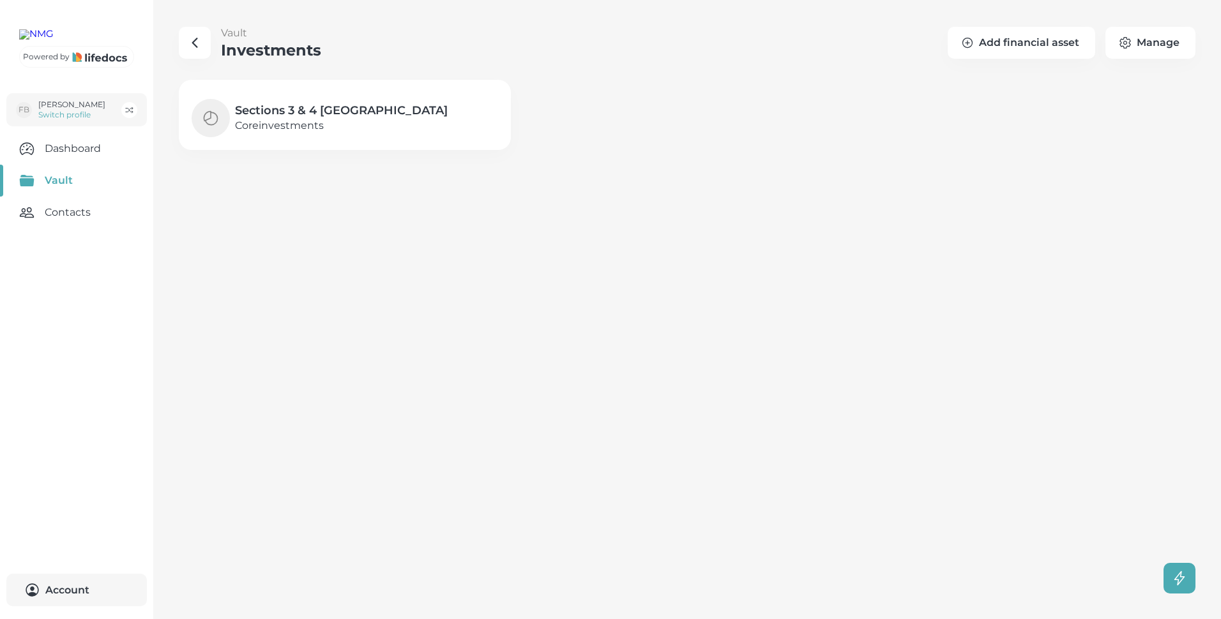
click at [279, 114] on h4 "Sections 3 & 4 [GEOGRAPHIC_DATA]" at bounding box center [341, 110] width 213 height 15
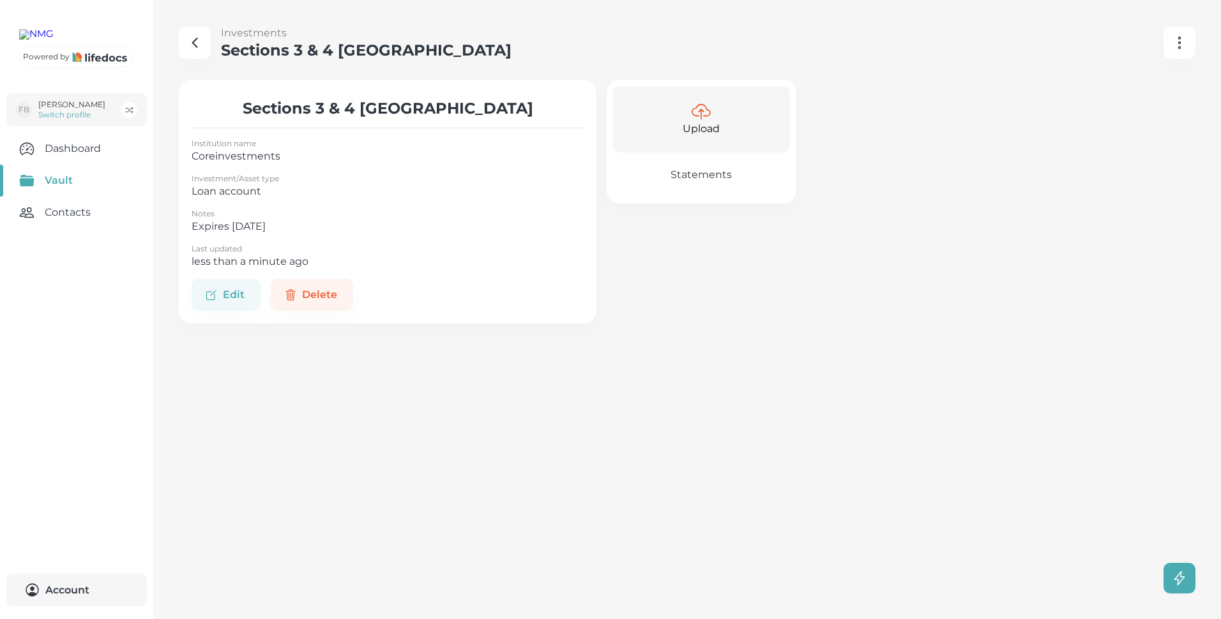
click at [701, 124] on p "Upload" at bounding box center [701, 128] width 37 height 15
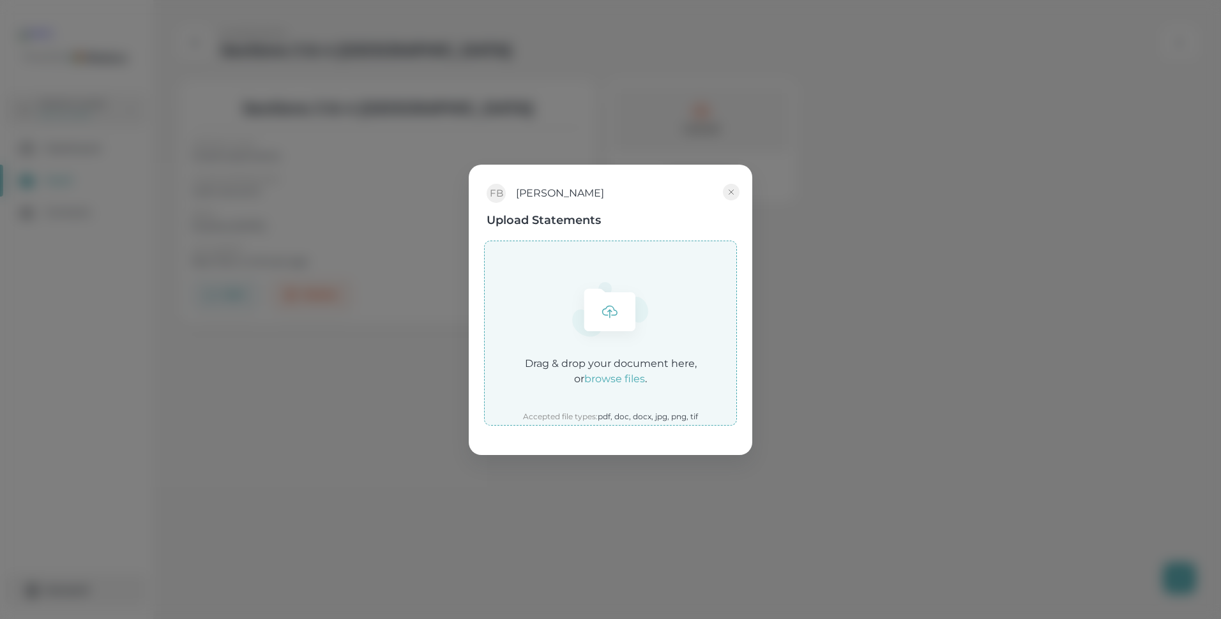
click at [607, 377] on em "browse files" at bounding box center [614, 379] width 61 height 12
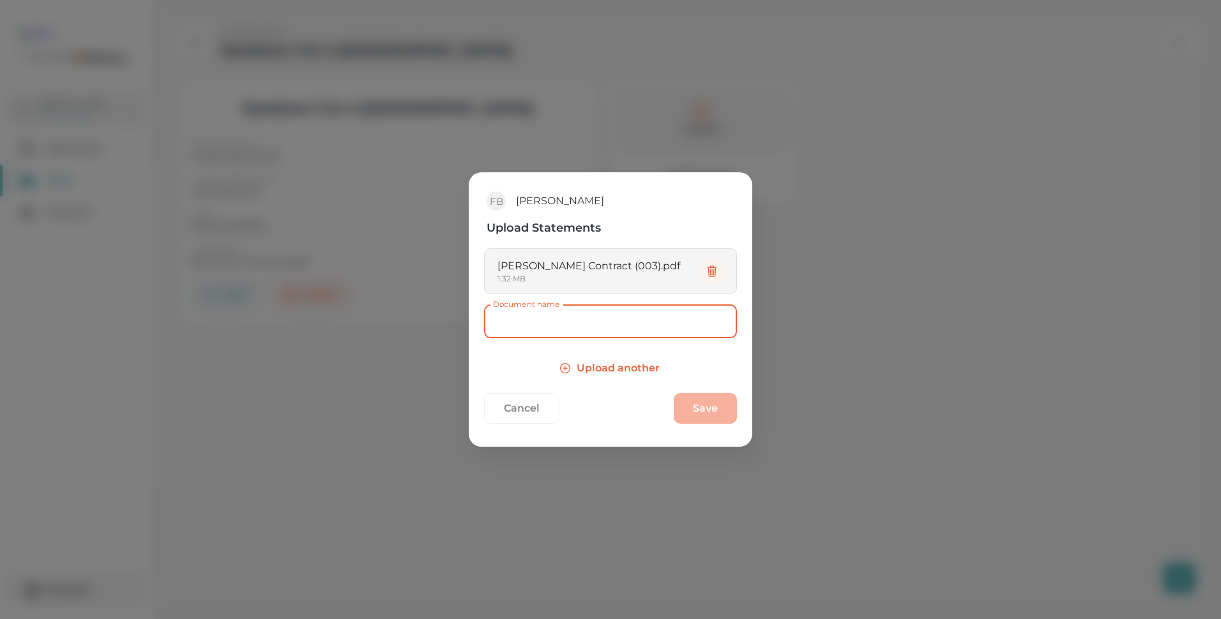
click at [534, 322] on input "Document name" at bounding box center [610, 322] width 253 height 34
type input "Coreinvestments contract"
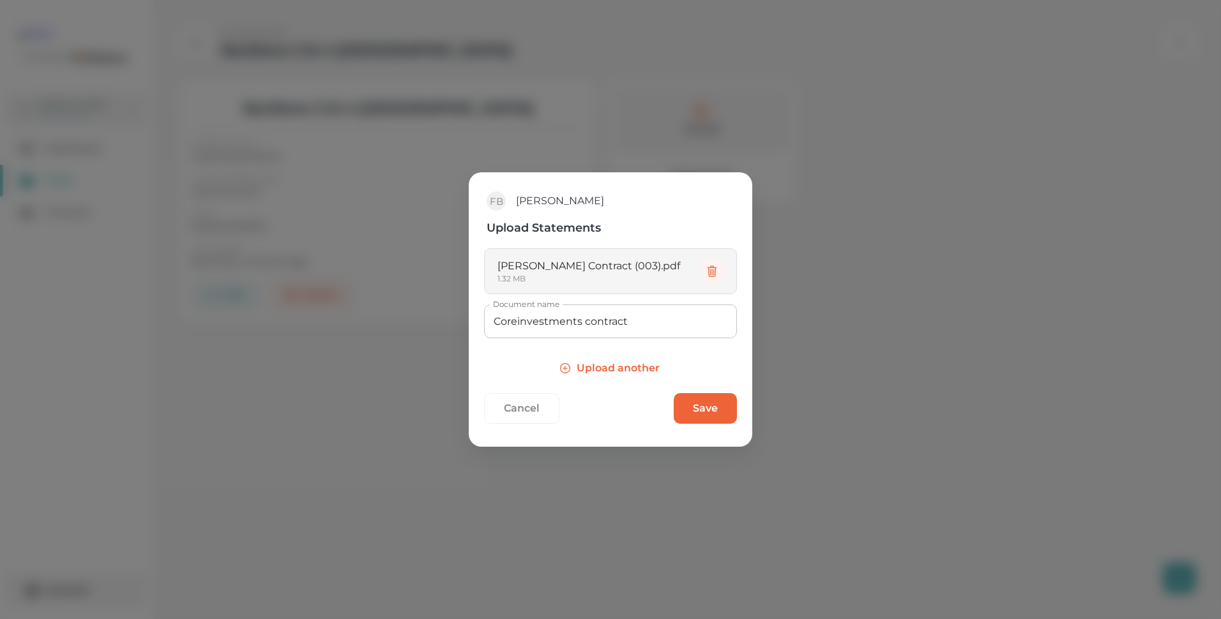
click at [712, 407] on button "Save" at bounding box center [705, 408] width 63 height 31
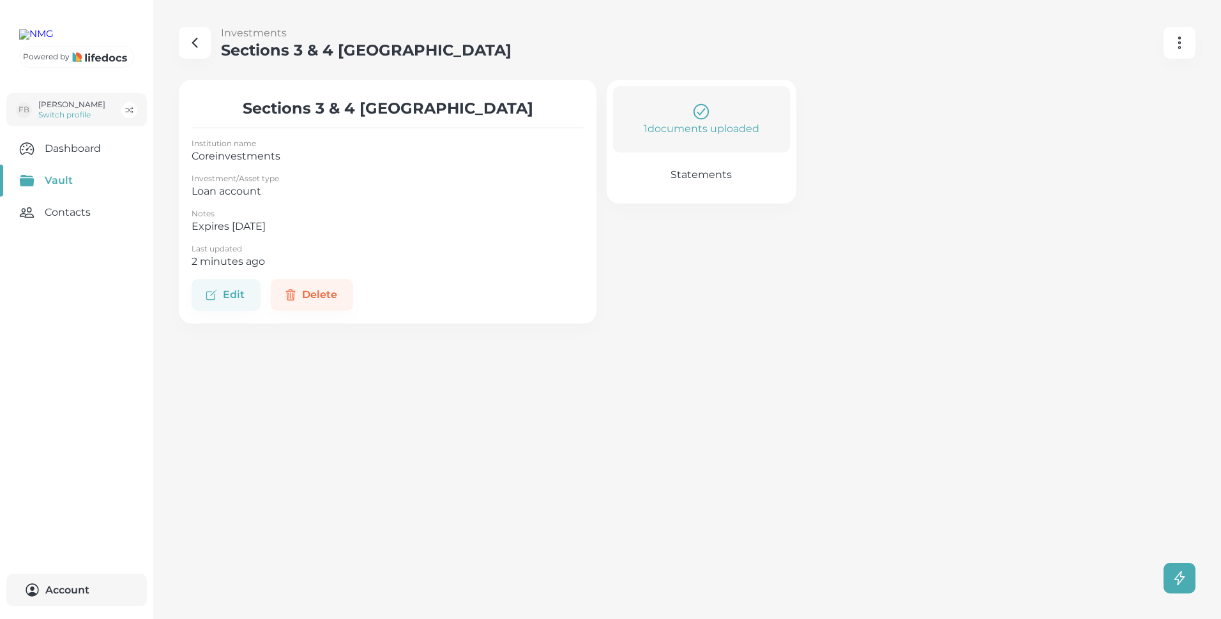
click at [193, 40] on icon "button" at bounding box center [194, 42] width 15 height 15
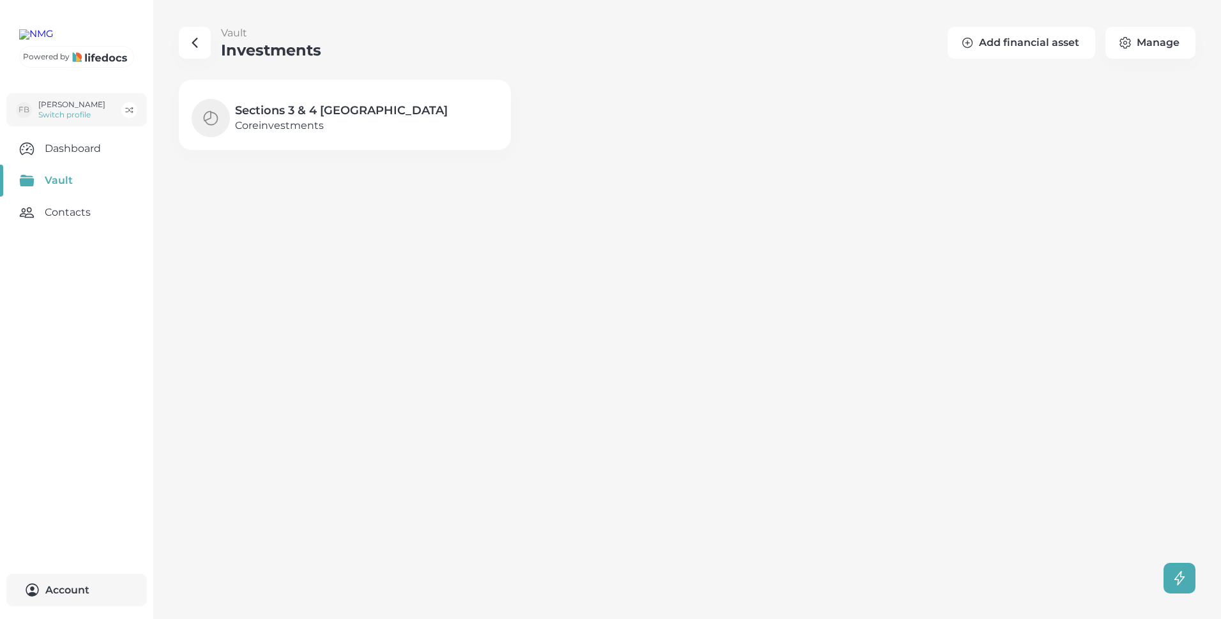
click at [1051, 40] on button "Add financial asset" at bounding box center [1022, 43] width 148 height 32
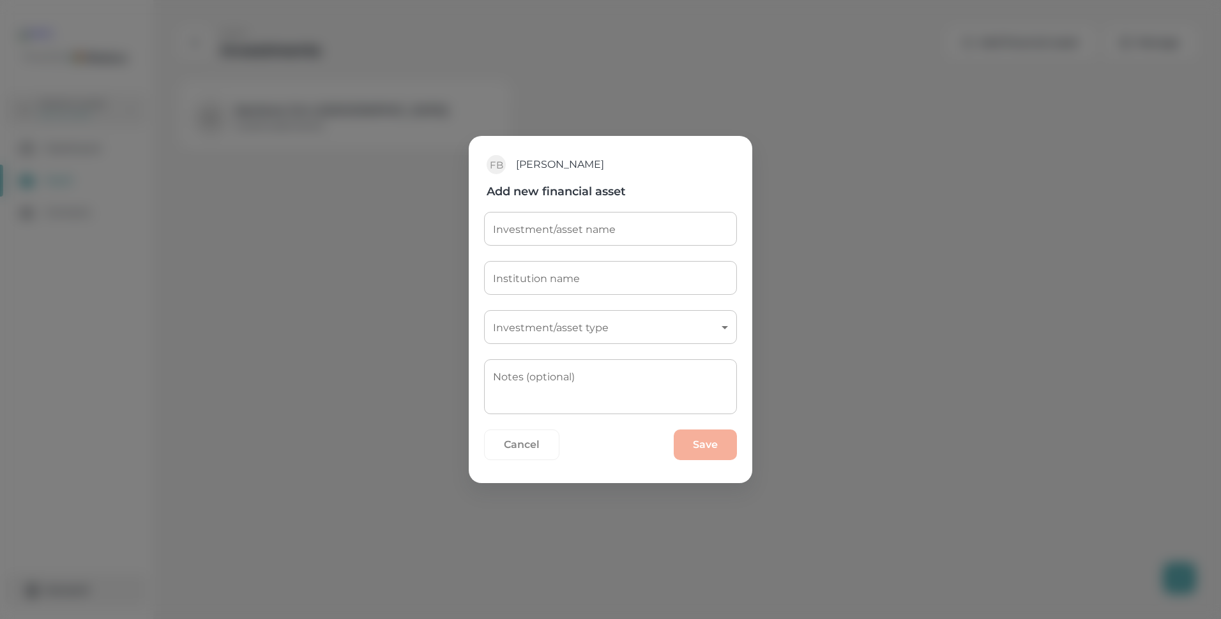
click at [527, 232] on input "Investment/asset name" at bounding box center [610, 229] width 253 height 34
paste input "PP030231731"
type input "NMG Momentum PP030231731"
click at [513, 281] on input "Institution name" at bounding box center [610, 278] width 253 height 34
type input "Momentum Investments"
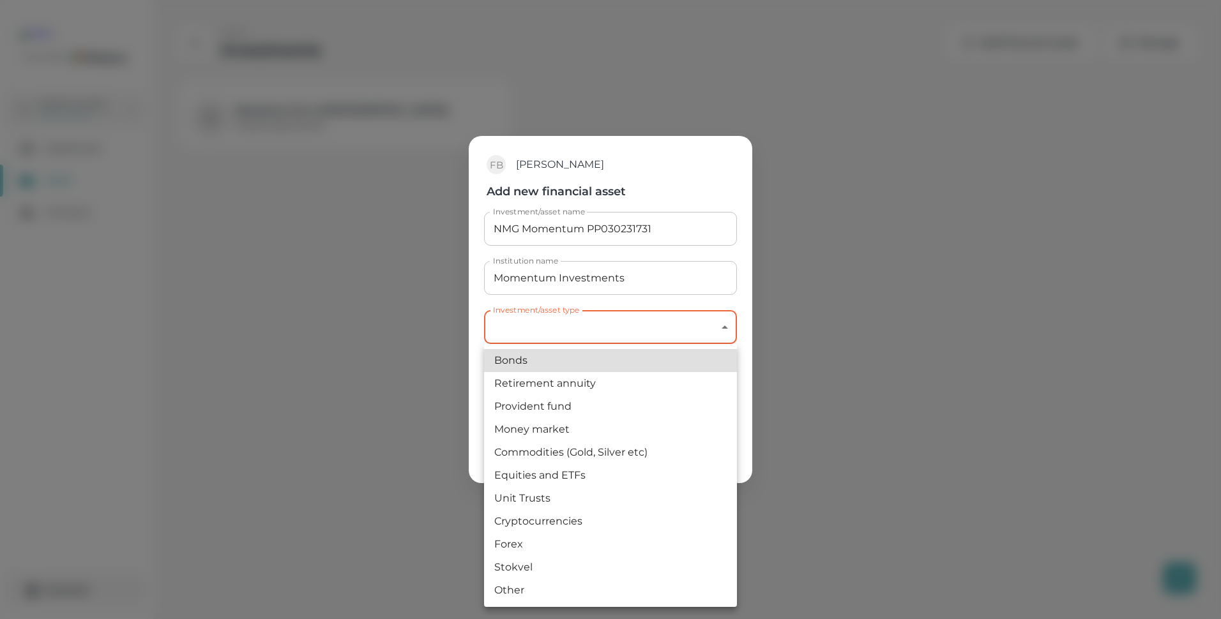
click at [591, 330] on body "Powered by FB [PERSON_NAME] Switch profile Dashboard Vault Contacts Account 0 V…" at bounding box center [610, 309] width 1221 height 619
click at [572, 384] on li "Retirement annuity" at bounding box center [610, 383] width 253 height 23
type input "retirement_annuity"
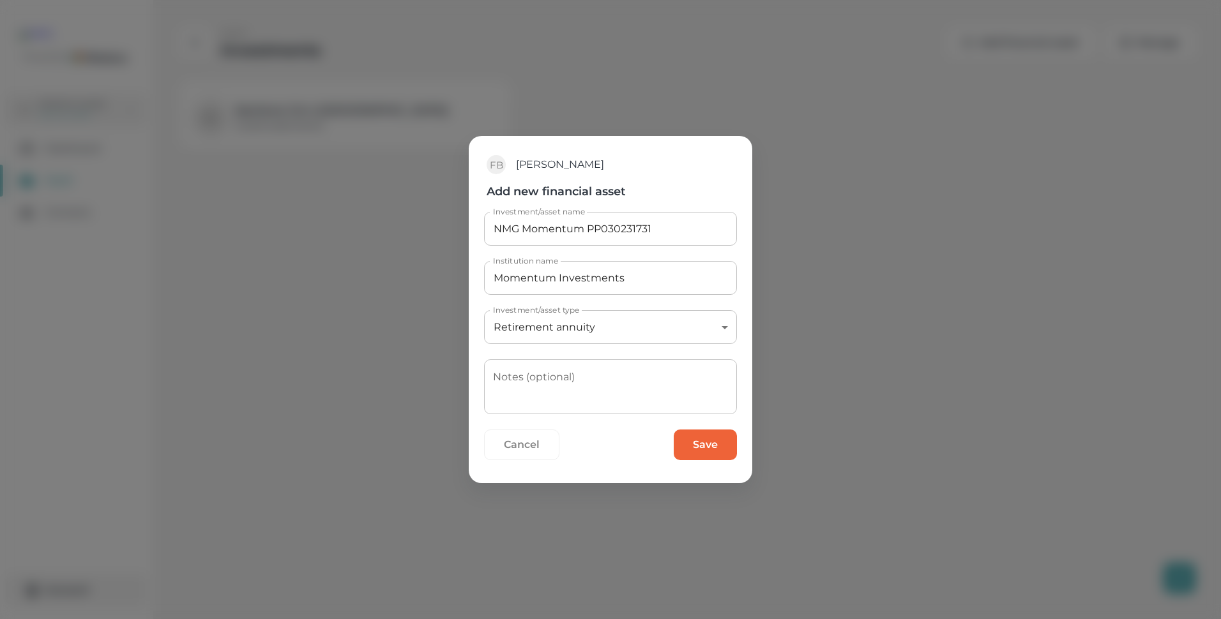
click at [704, 443] on button "Save" at bounding box center [705, 445] width 63 height 31
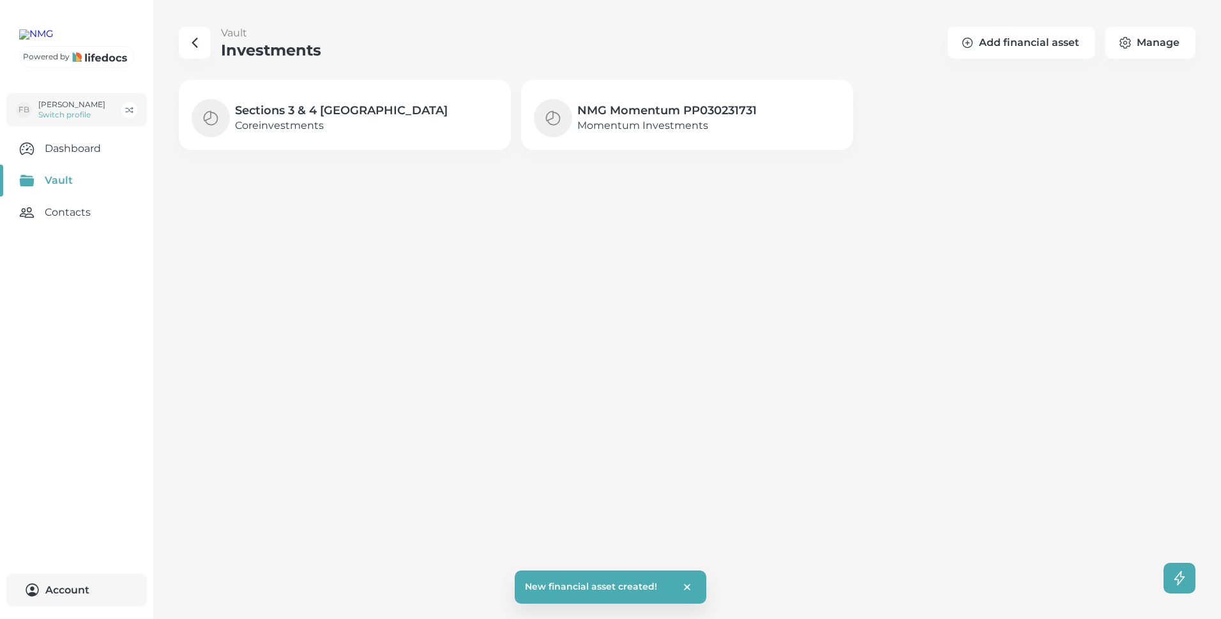
click at [629, 108] on h4 "NMG Momentum PP030231731" at bounding box center [666, 110] width 179 height 15
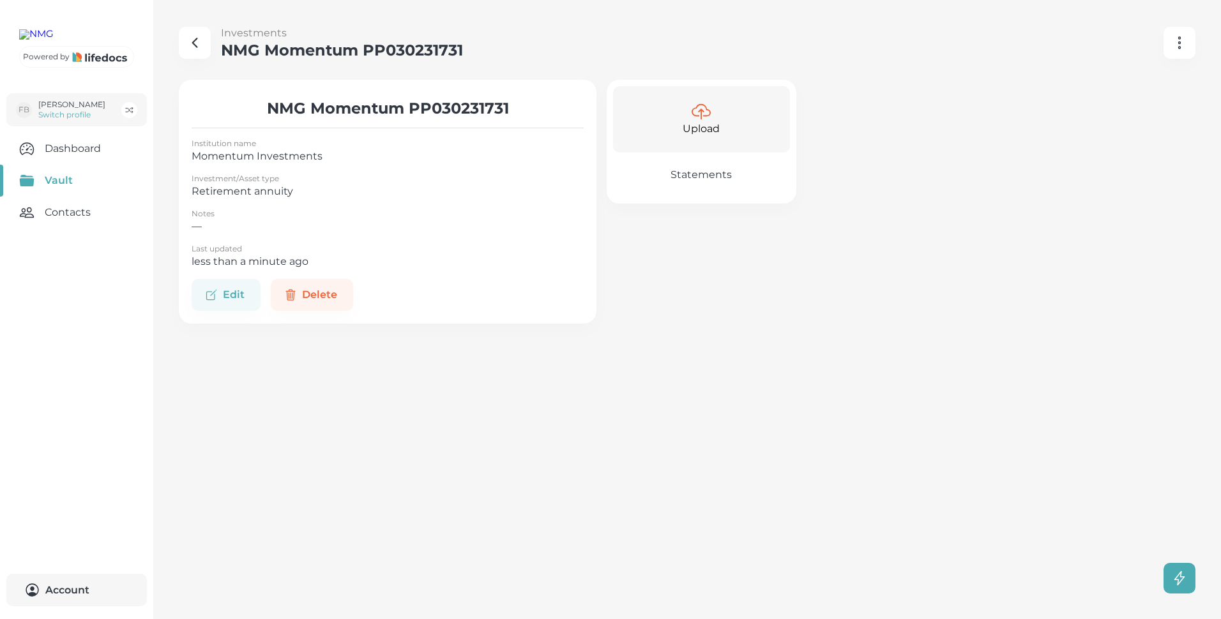
click at [707, 127] on p "Upload" at bounding box center [701, 128] width 37 height 15
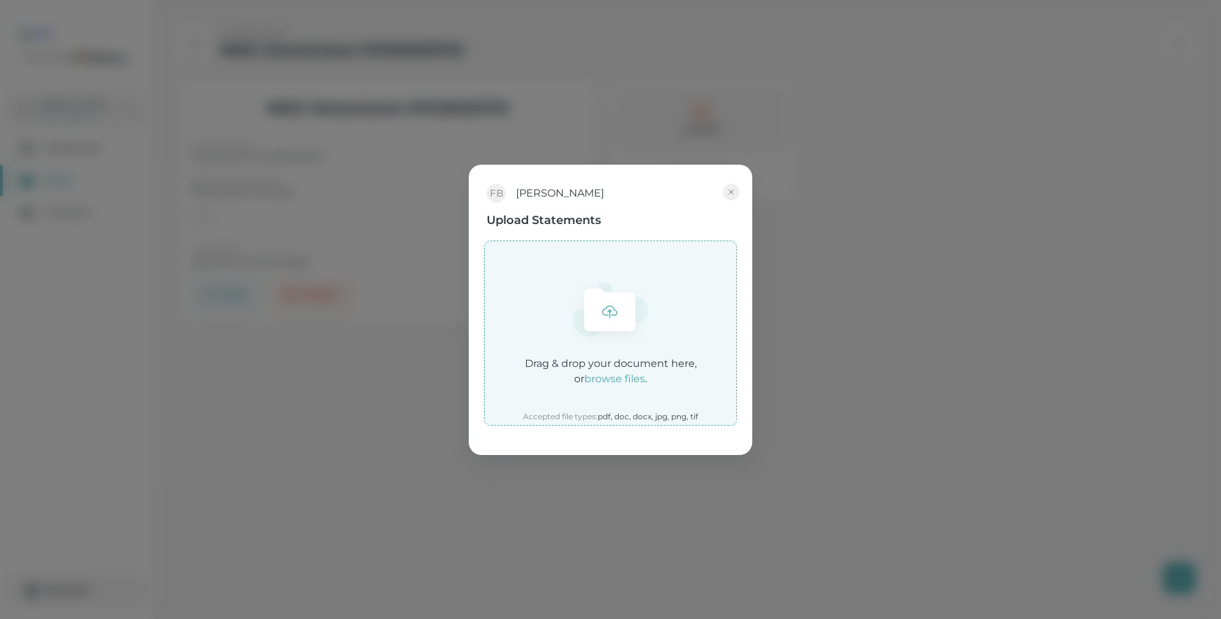
click at [608, 380] on em "browse files" at bounding box center [614, 379] width 61 height 12
click at [605, 377] on em "browse files" at bounding box center [614, 379] width 61 height 12
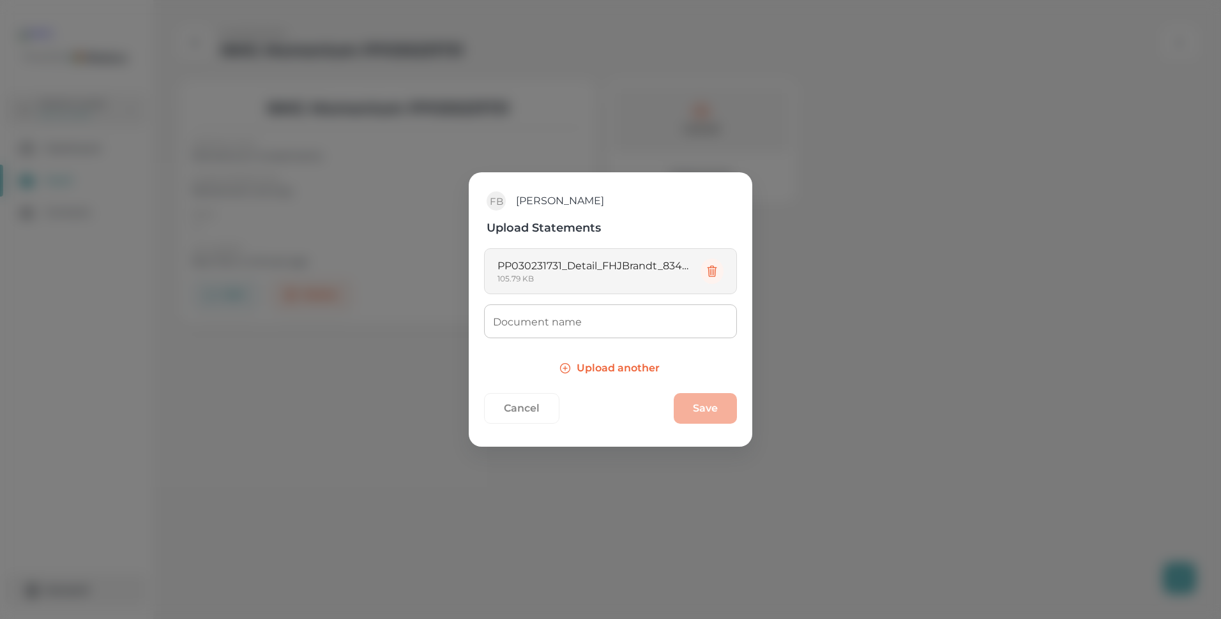
click at [581, 323] on input "Document name" at bounding box center [610, 322] width 253 height 34
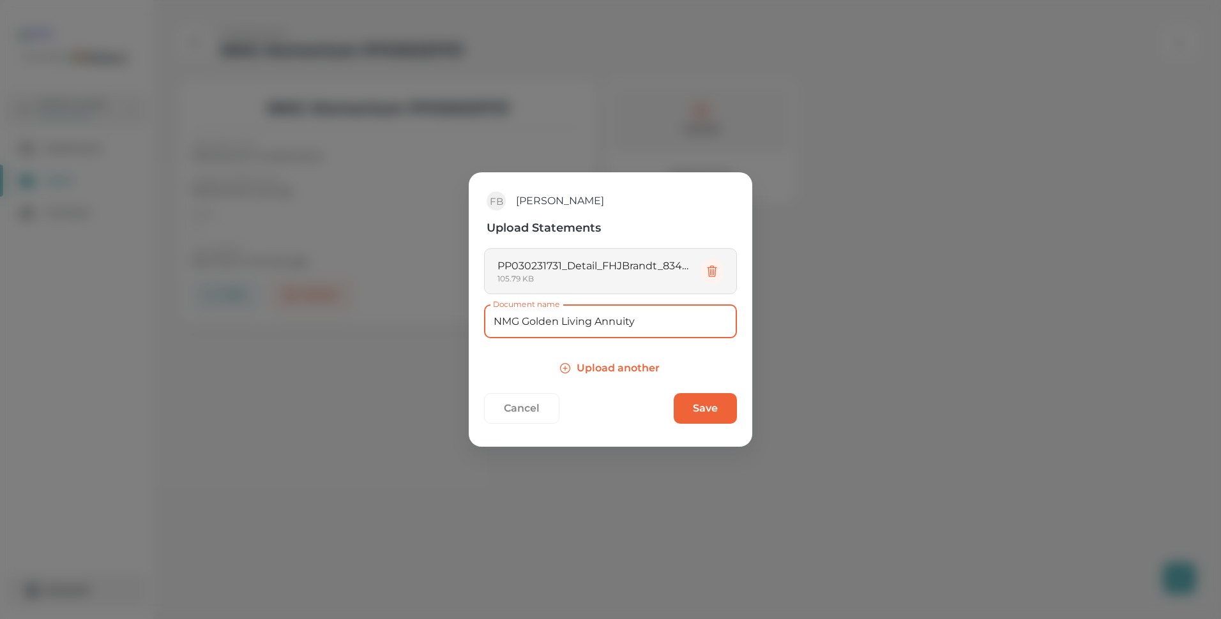
type input "NMG Golden Living Annuity"
click at [709, 406] on button "Save" at bounding box center [705, 408] width 63 height 31
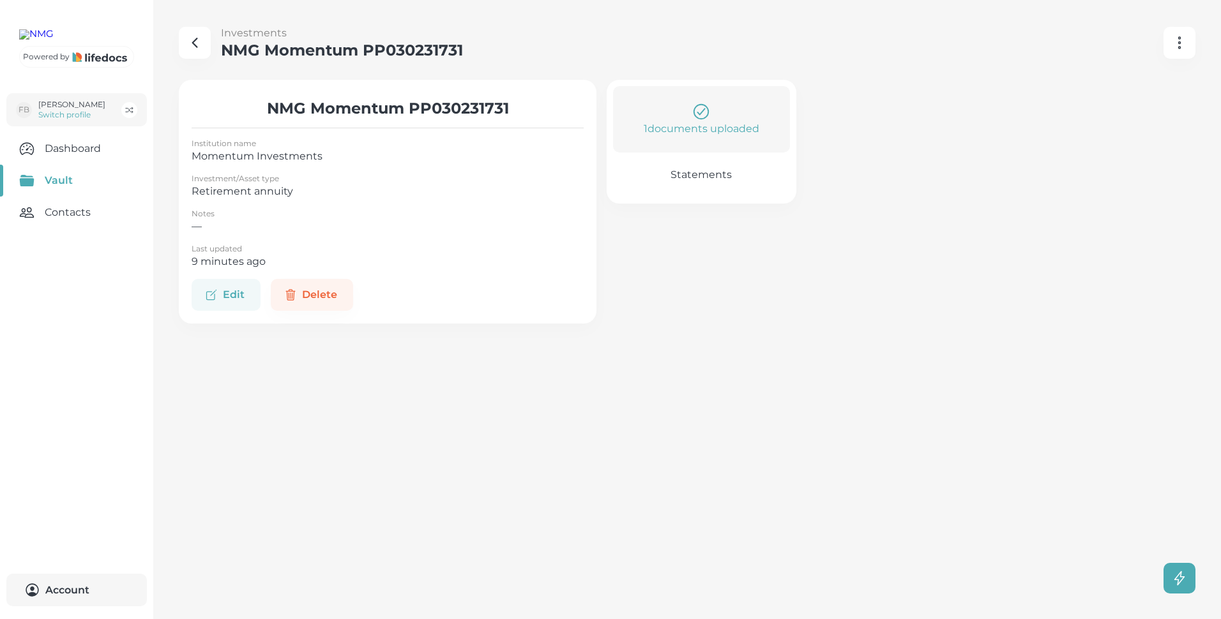
click at [238, 294] on button "Edit" at bounding box center [226, 295] width 69 height 32
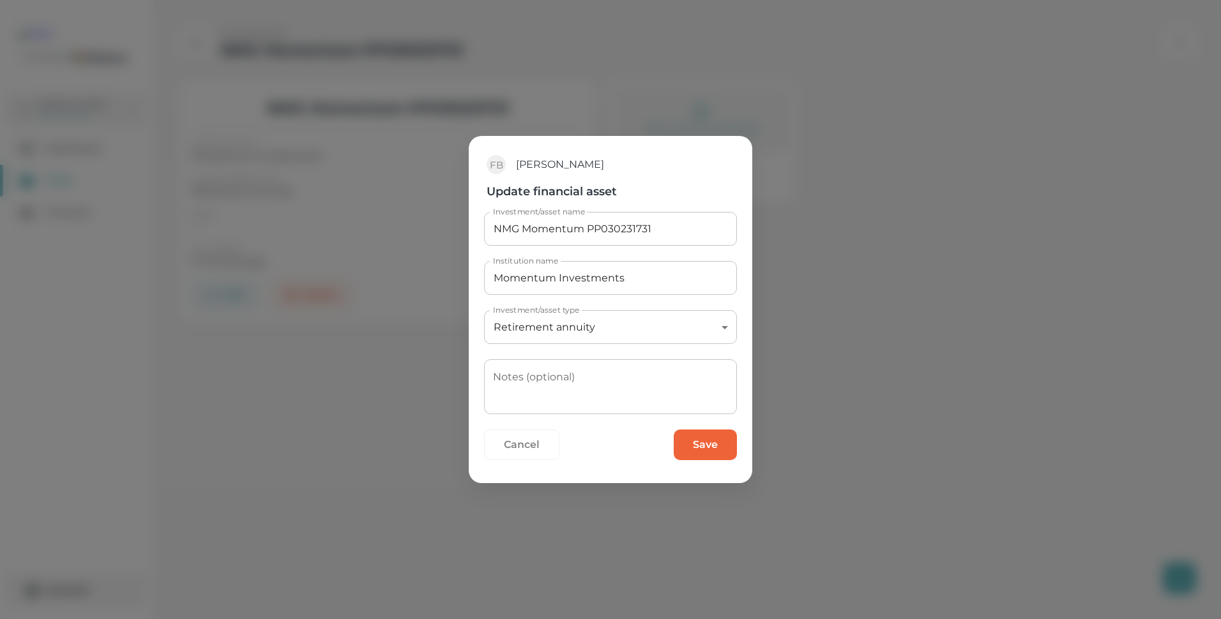
click at [525, 444] on button "Cancel" at bounding box center [521, 445] width 75 height 31
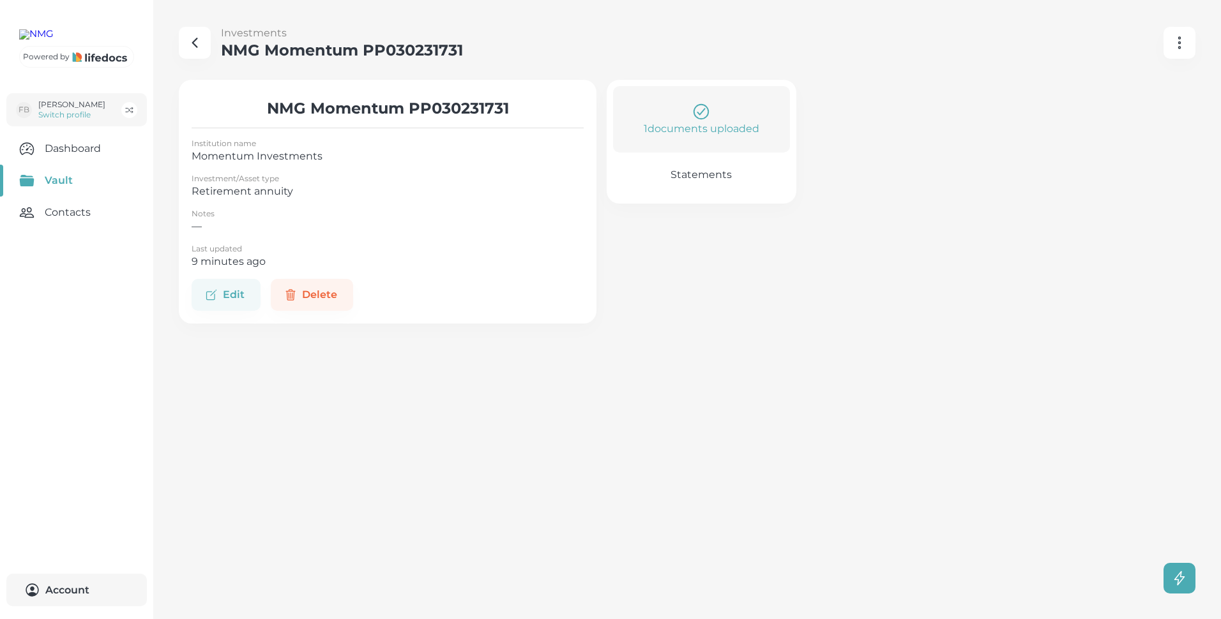
click at [66, 197] on link "Vault" at bounding box center [76, 181] width 153 height 32
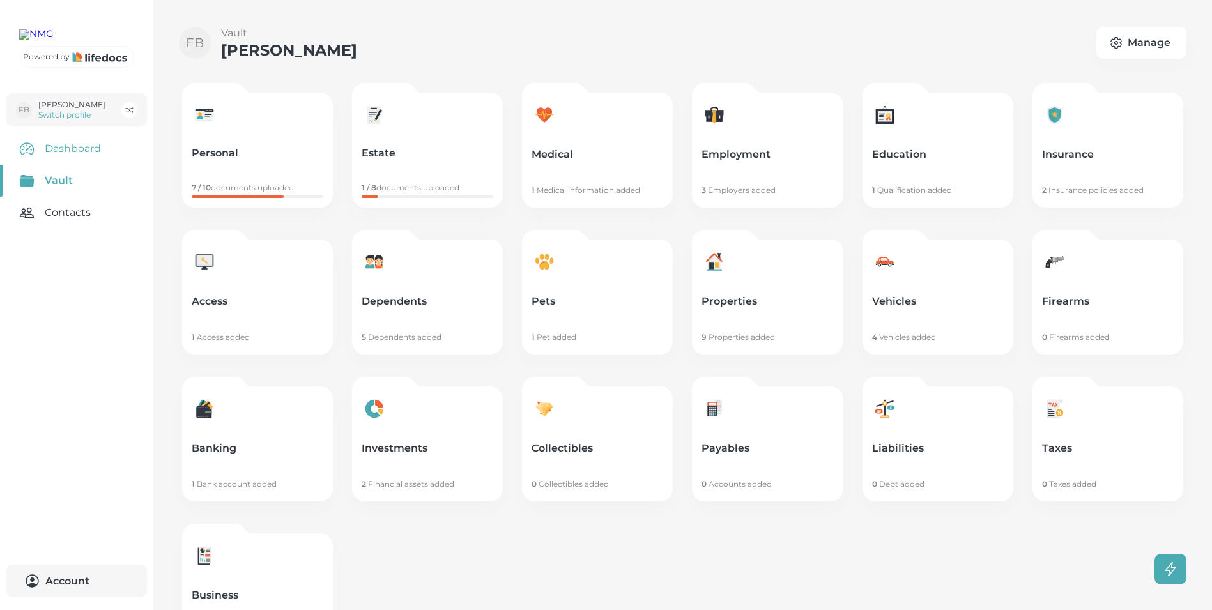
click at [67, 165] on link "Dashboard" at bounding box center [76, 149] width 153 height 32
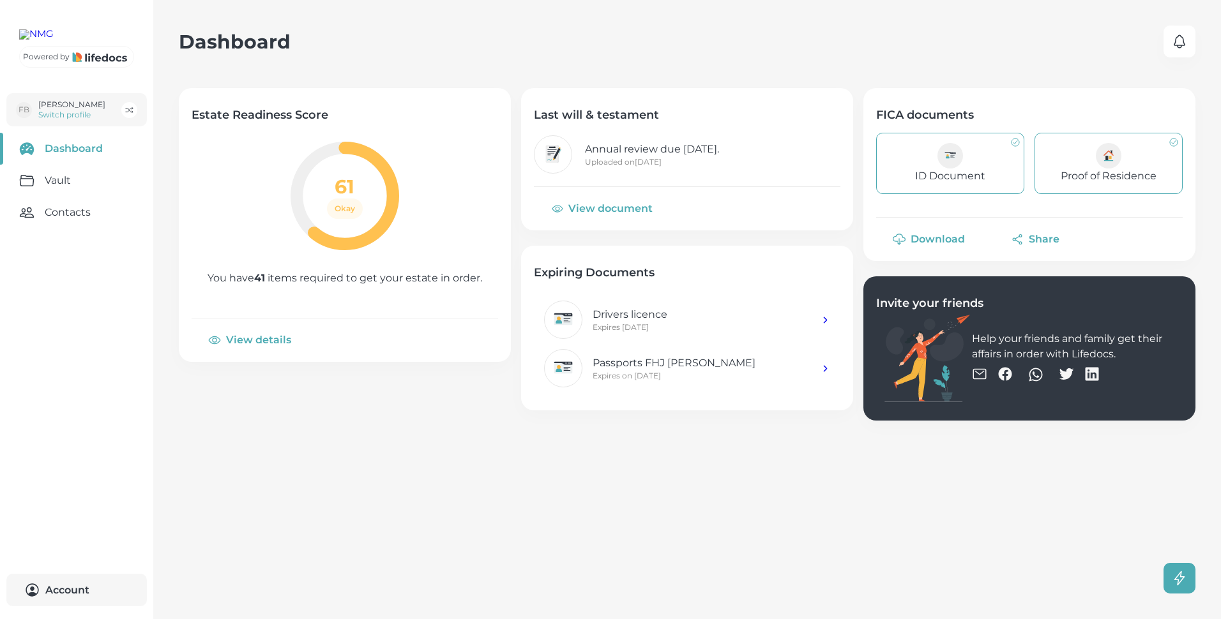
click at [254, 338] on button "View details" at bounding box center [251, 340] width 119 height 31
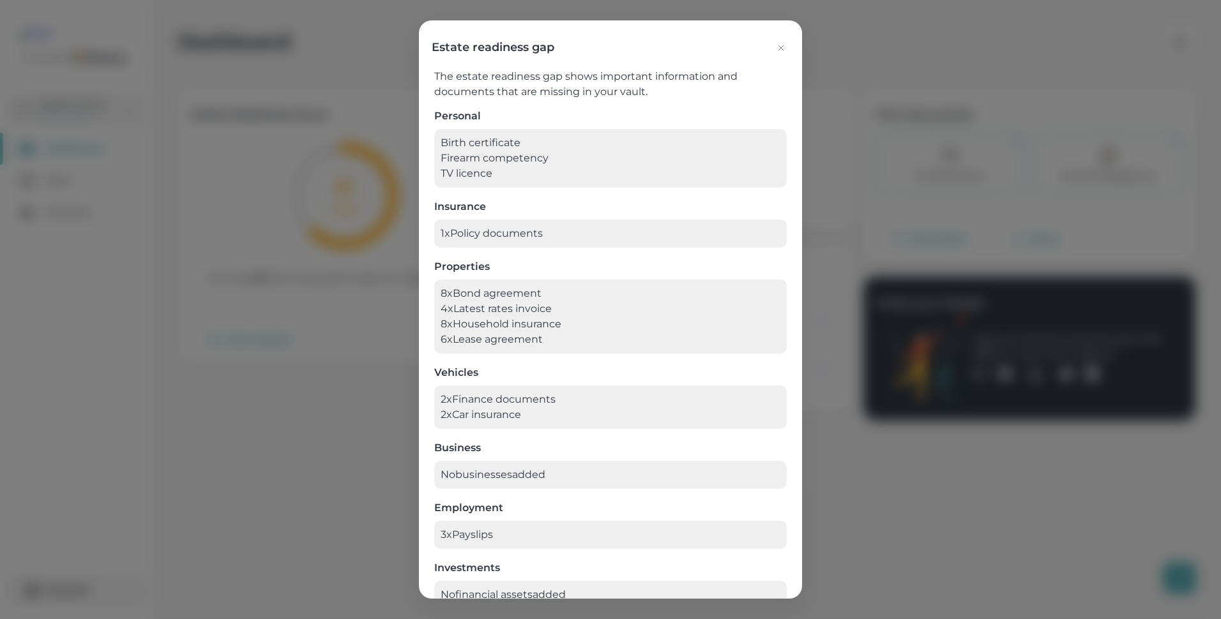
click at [779, 46] on icon "button" at bounding box center [781, 48] width 10 height 10
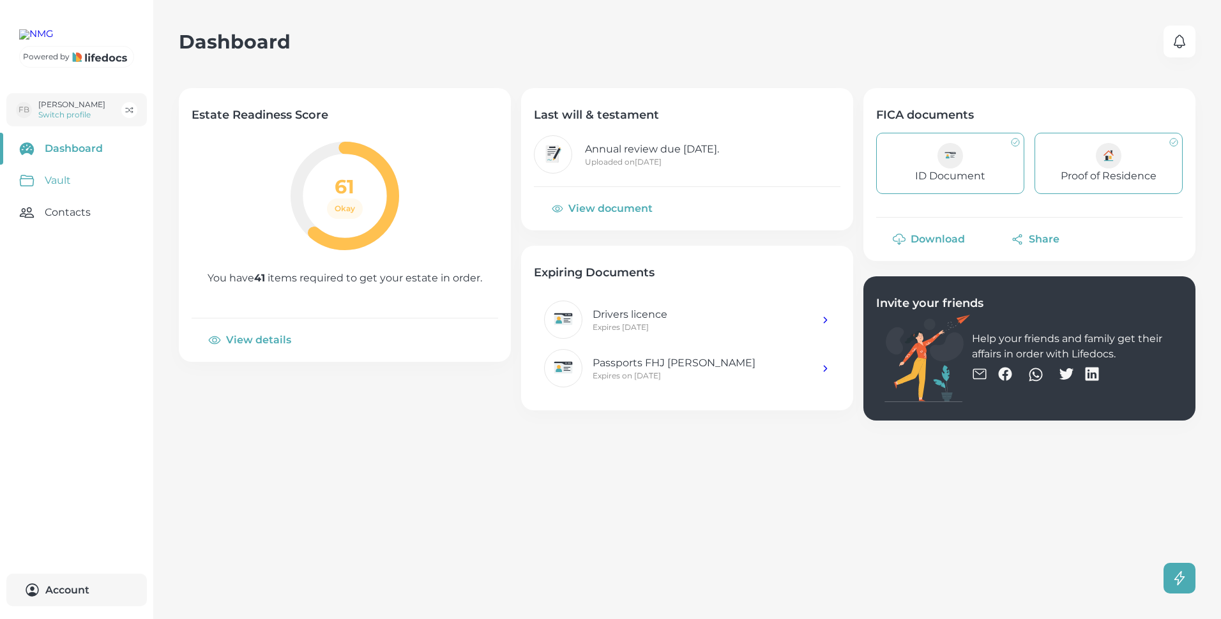
click at [60, 197] on link "Vault" at bounding box center [76, 181] width 153 height 32
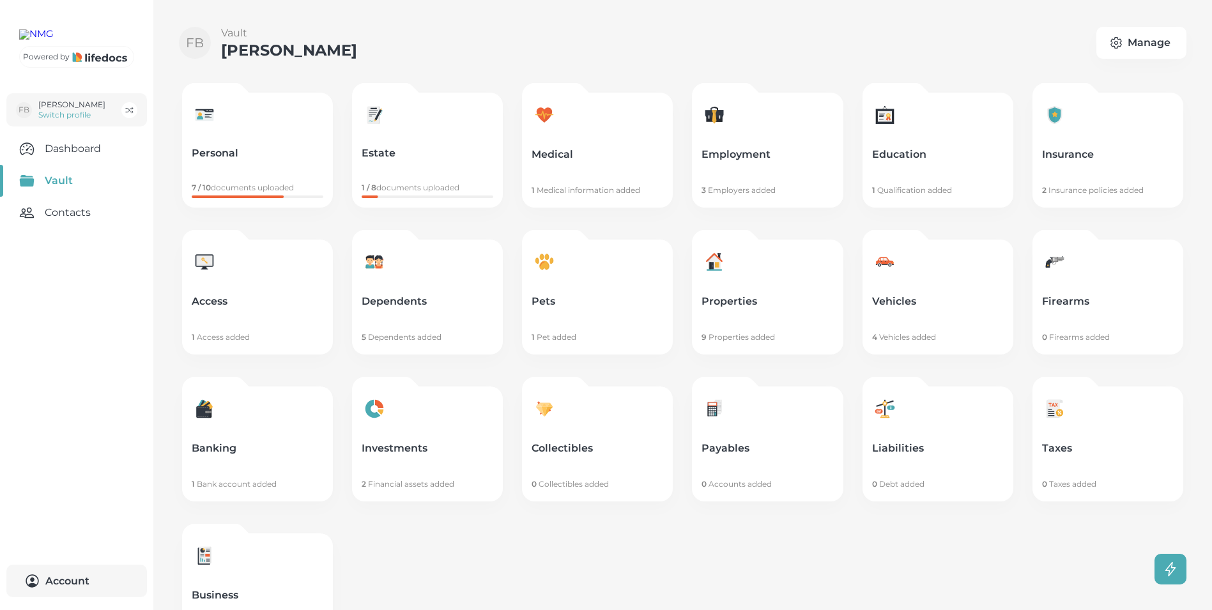
click at [380, 300] on p "Dependents" at bounding box center [427, 301] width 132 height 13
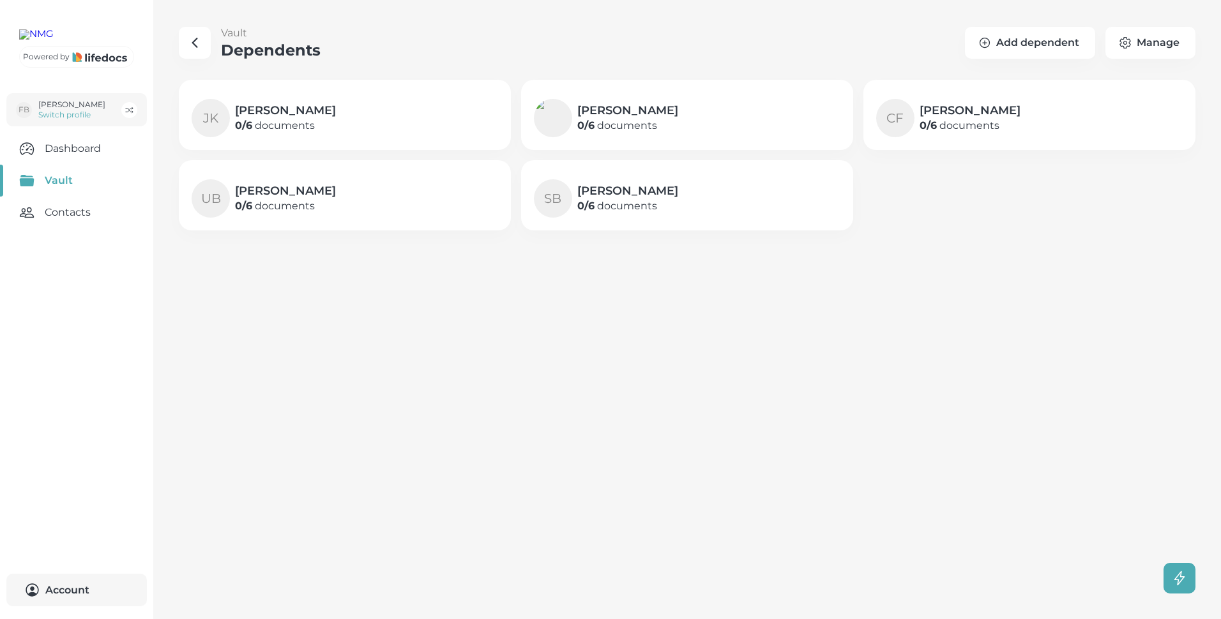
click at [289, 197] on h4 "[PERSON_NAME]" at bounding box center [285, 190] width 101 height 15
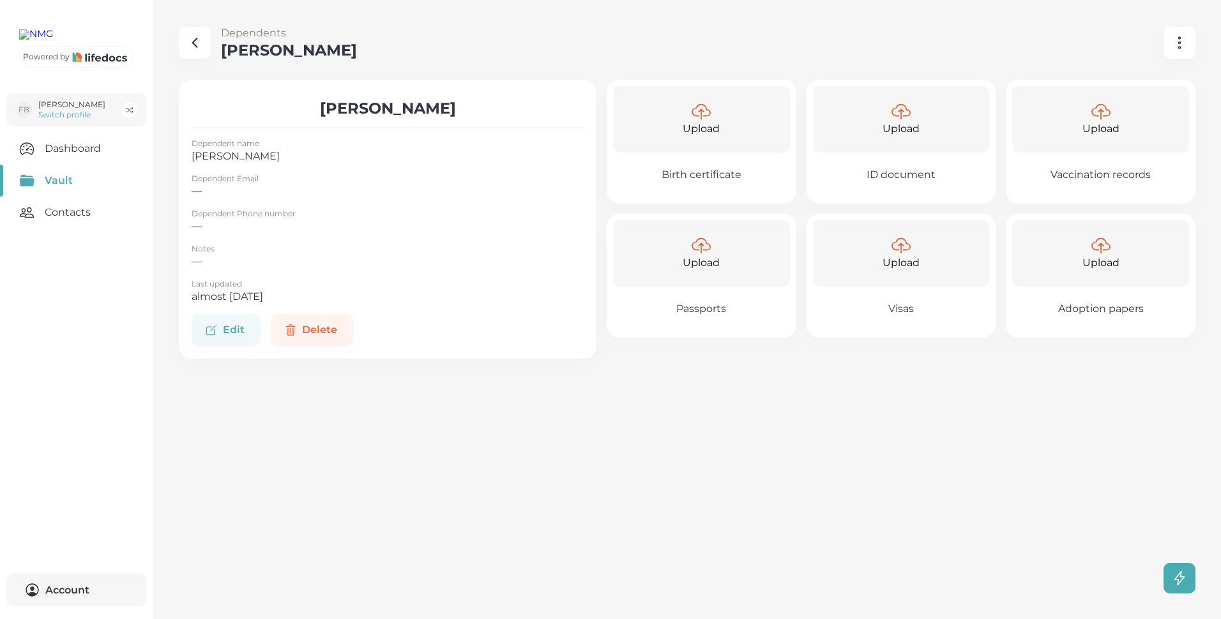
click at [193, 43] on icon "button" at bounding box center [195, 42] width 4 height 9
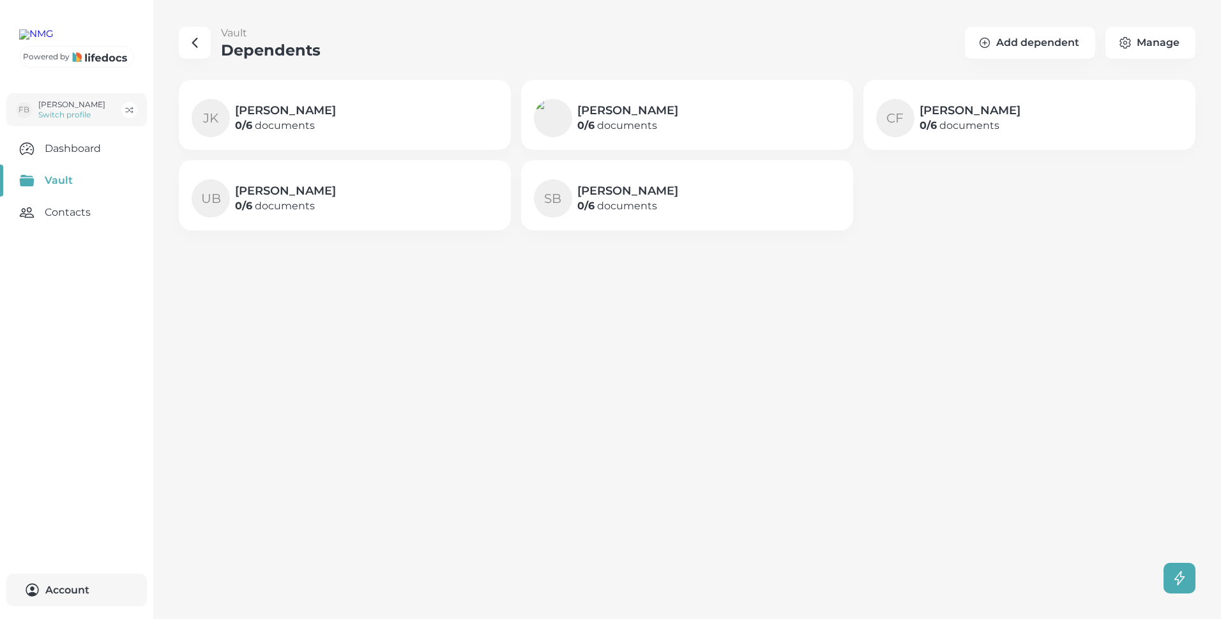
click at [192, 41] on icon "button" at bounding box center [194, 42] width 15 height 15
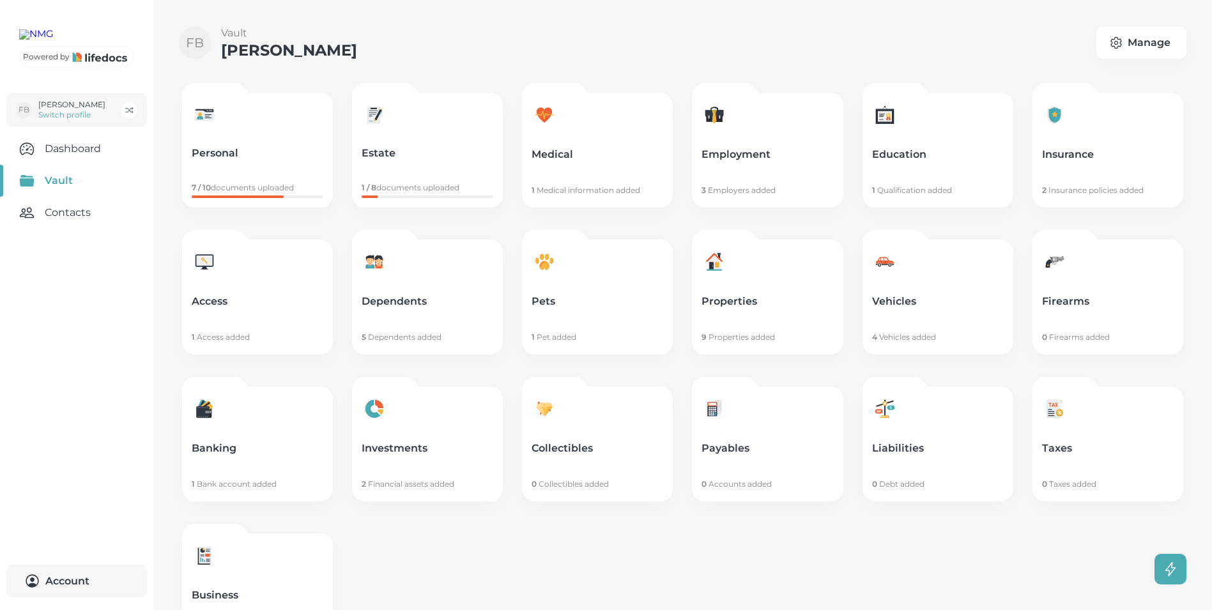
click at [213, 157] on p "Personal" at bounding box center [258, 153] width 132 height 13
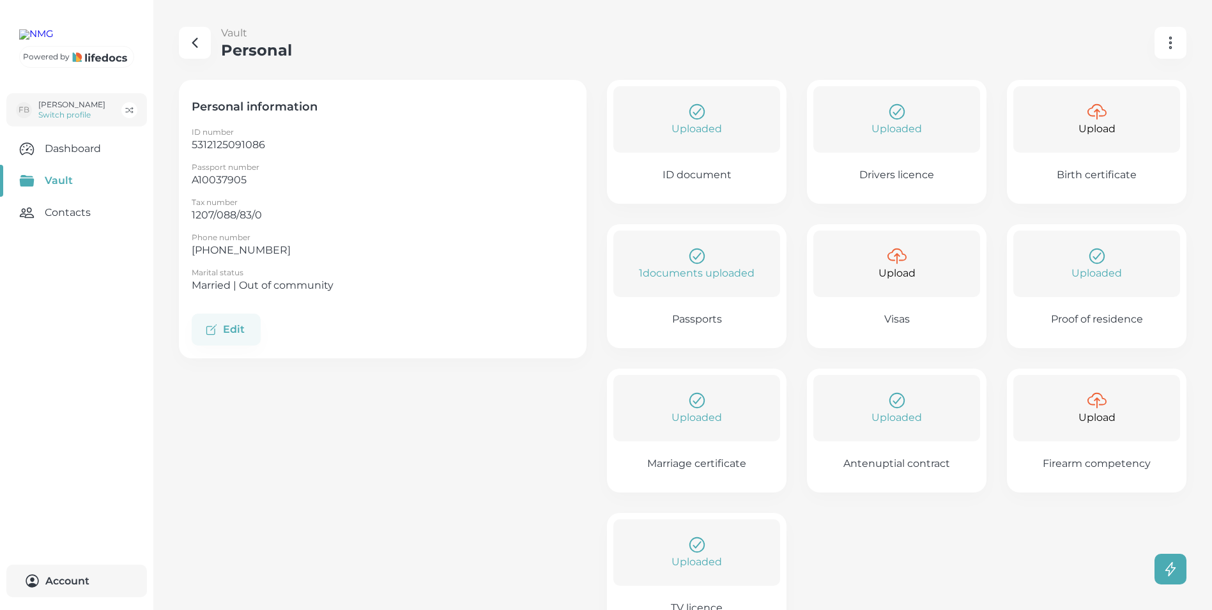
click at [194, 42] on icon "button" at bounding box center [195, 42] width 4 height 9
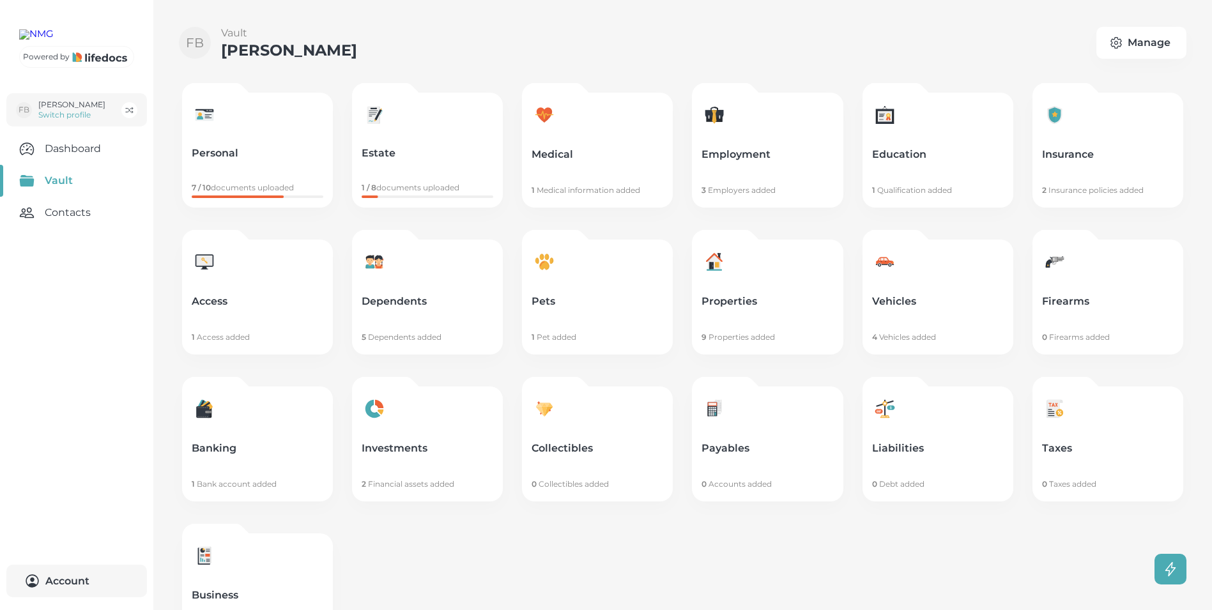
click at [382, 153] on p "Estate" at bounding box center [427, 153] width 132 height 13
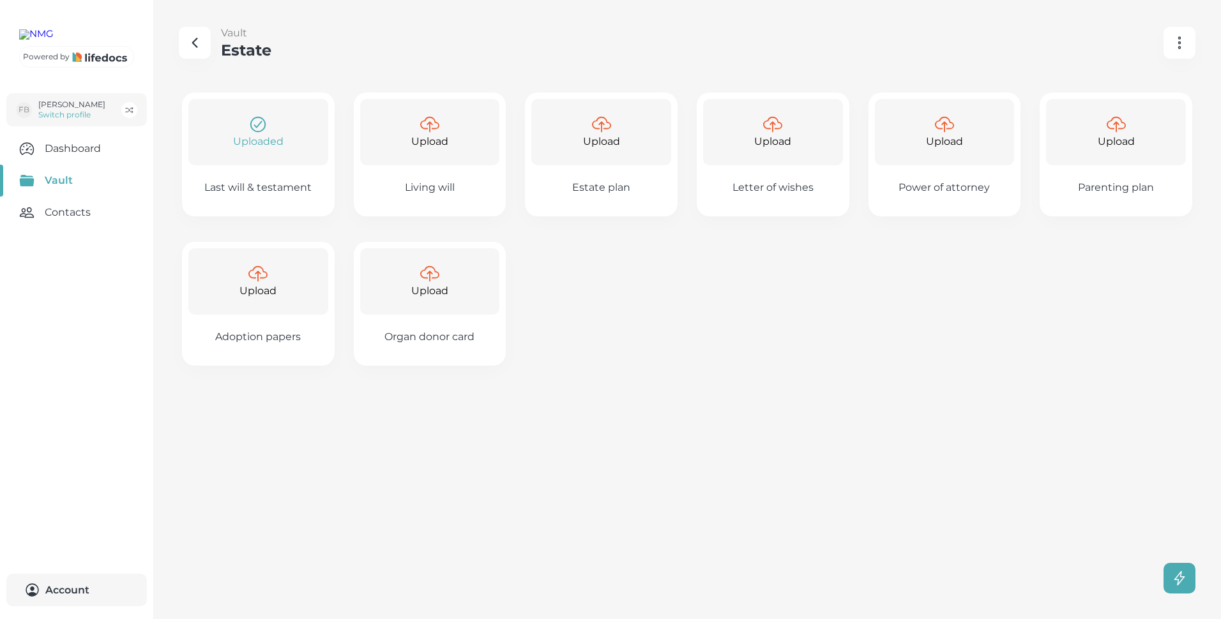
click at [946, 185] on p "Power of attorney" at bounding box center [944, 187] width 91 height 13
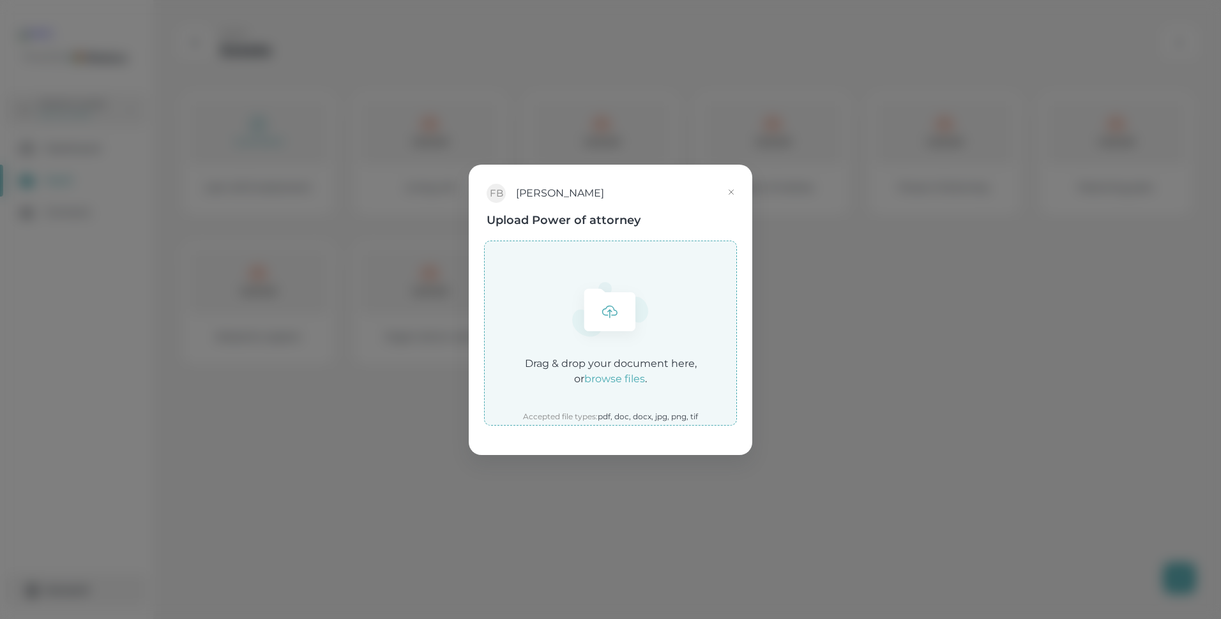
click at [732, 189] on icon "button" at bounding box center [731, 192] width 10 height 10
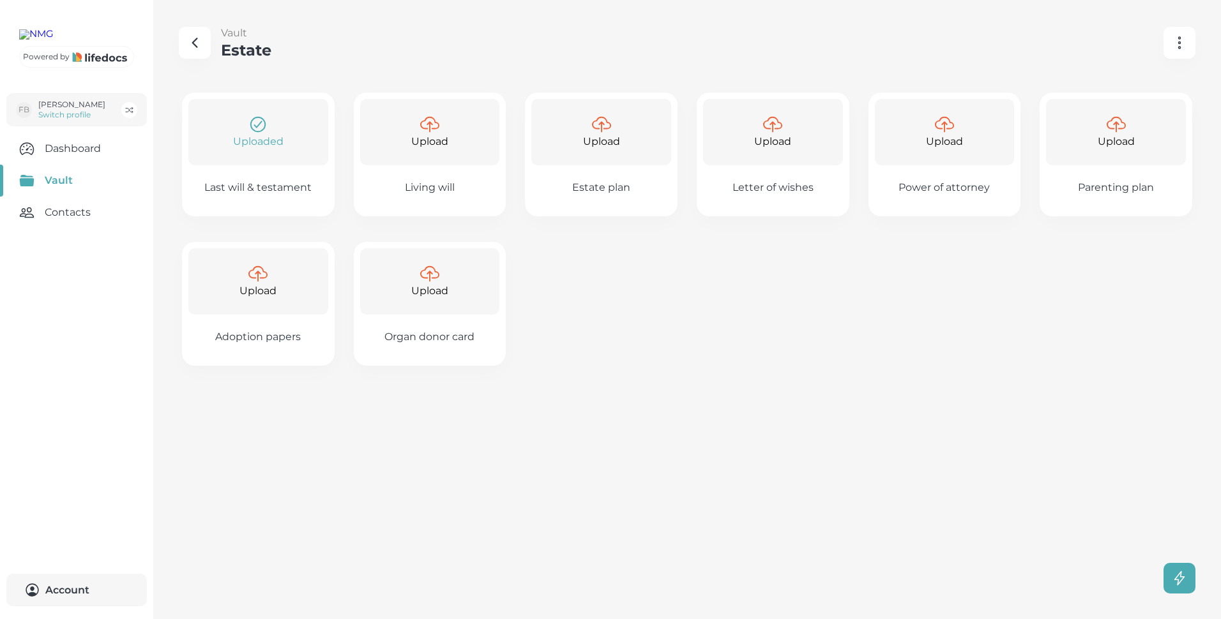
click at [192, 44] on icon "button" at bounding box center [194, 42] width 15 height 15
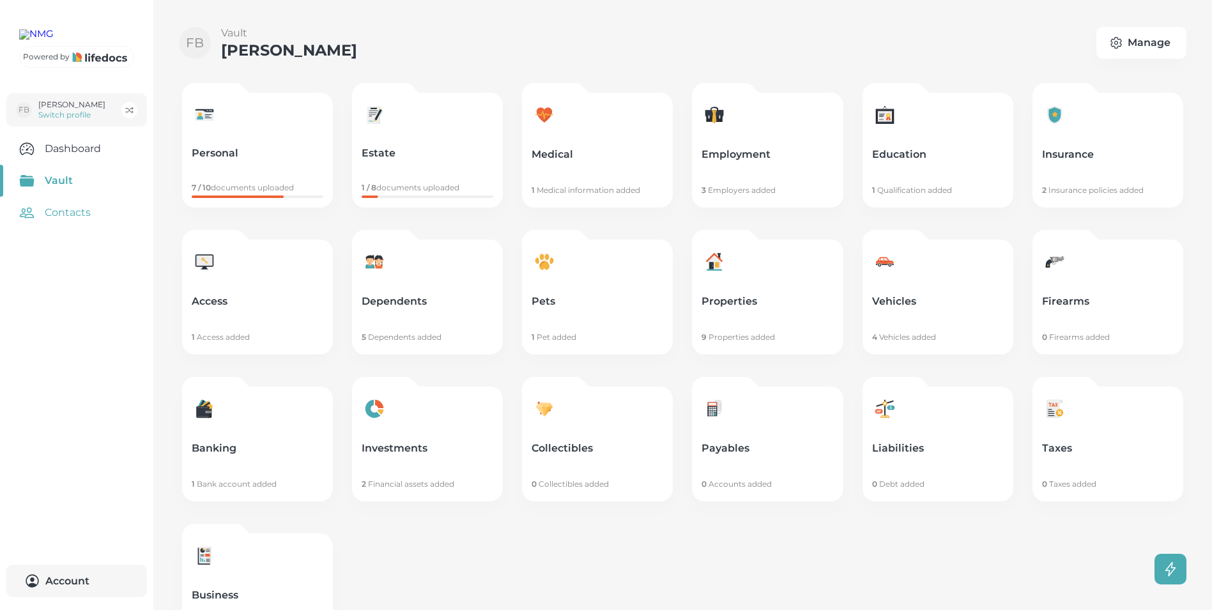
click at [68, 229] on link "Contacts" at bounding box center [76, 213] width 153 height 32
click at [717, 415] on icon at bounding box center [713, 411] width 10 height 10
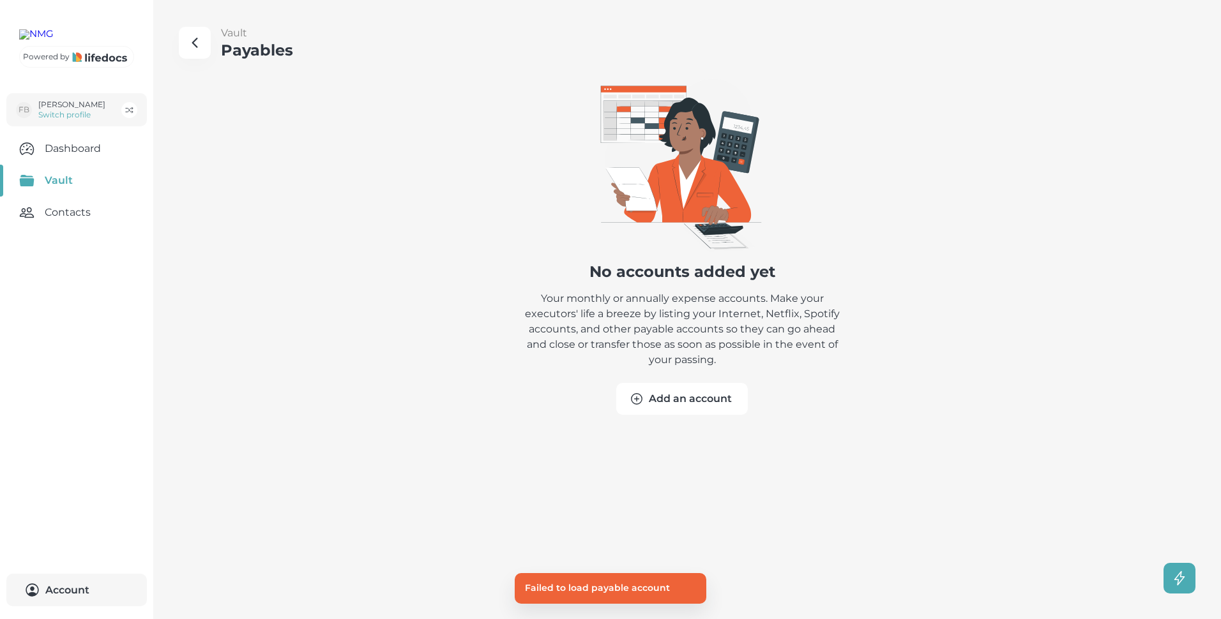
click at [677, 399] on button "Add an account" at bounding box center [682, 399] width 132 height 32
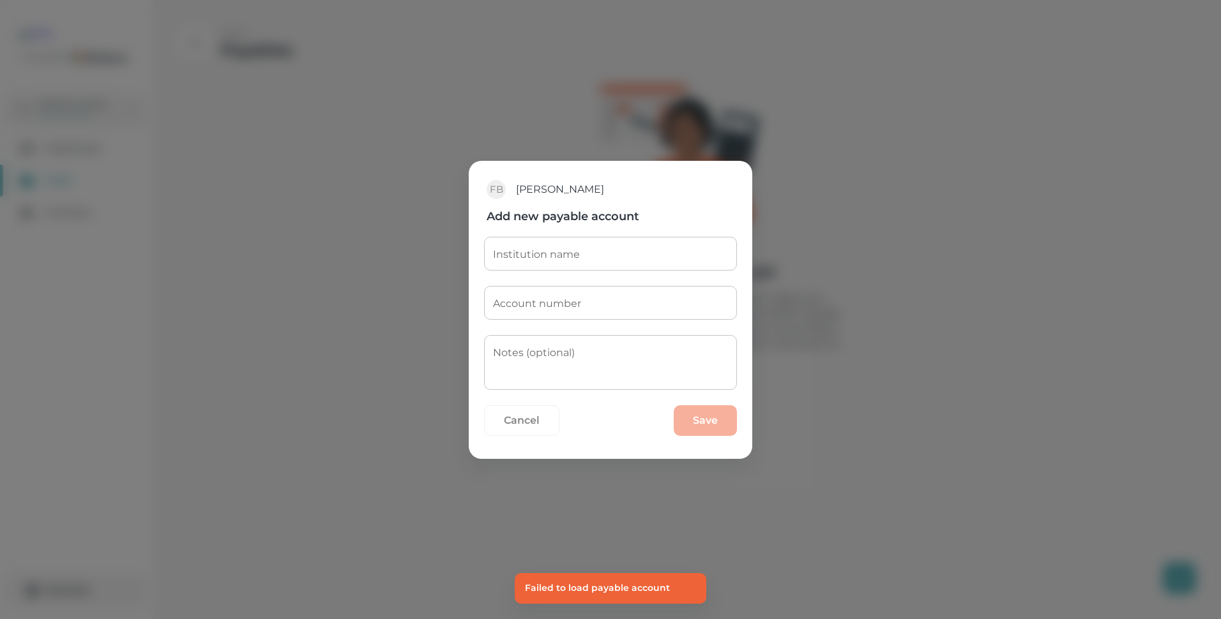
click at [522, 255] on input "Institution name" at bounding box center [610, 254] width 253 height 34
type input "Ekurhuleni"
click at [529, 306] on div "Account number Account number" at bounding box center [610, 303] width 253 height 34
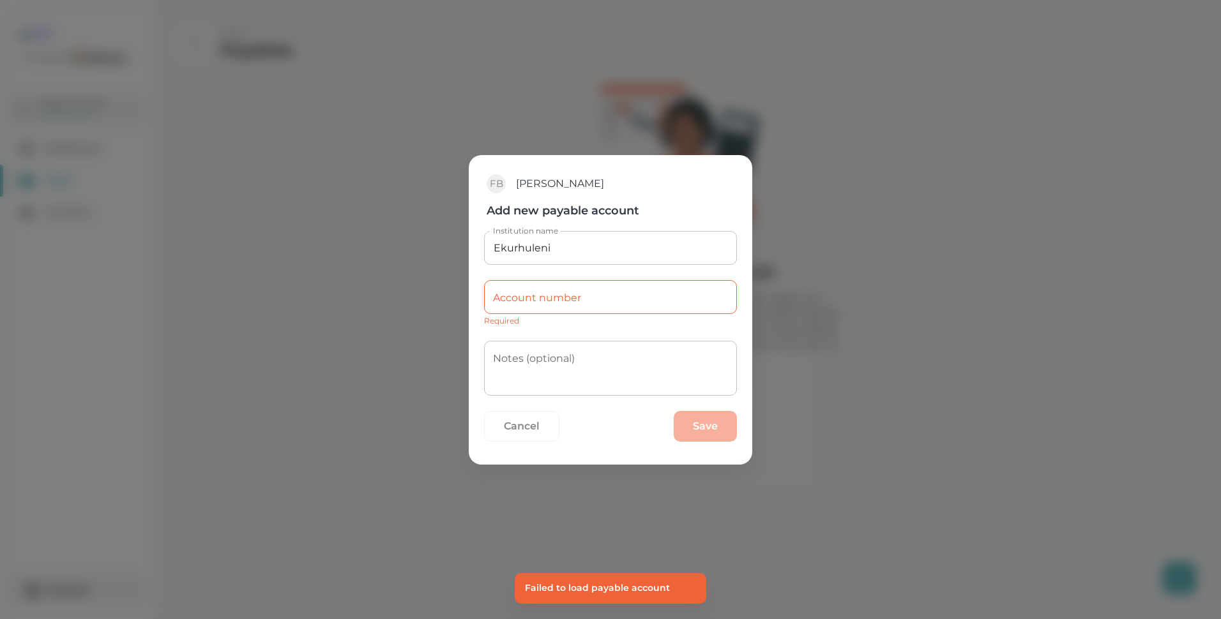
click at [1167, 300] on div "FB [PERSON_NAME] Add new payable account Institution name Ekurhuleni Institutio…" at bounding box center [610, 309] width 1221 height 619
click at [556, 298] on input "Account number" at bounding box center [610, 297] width 253 height 34
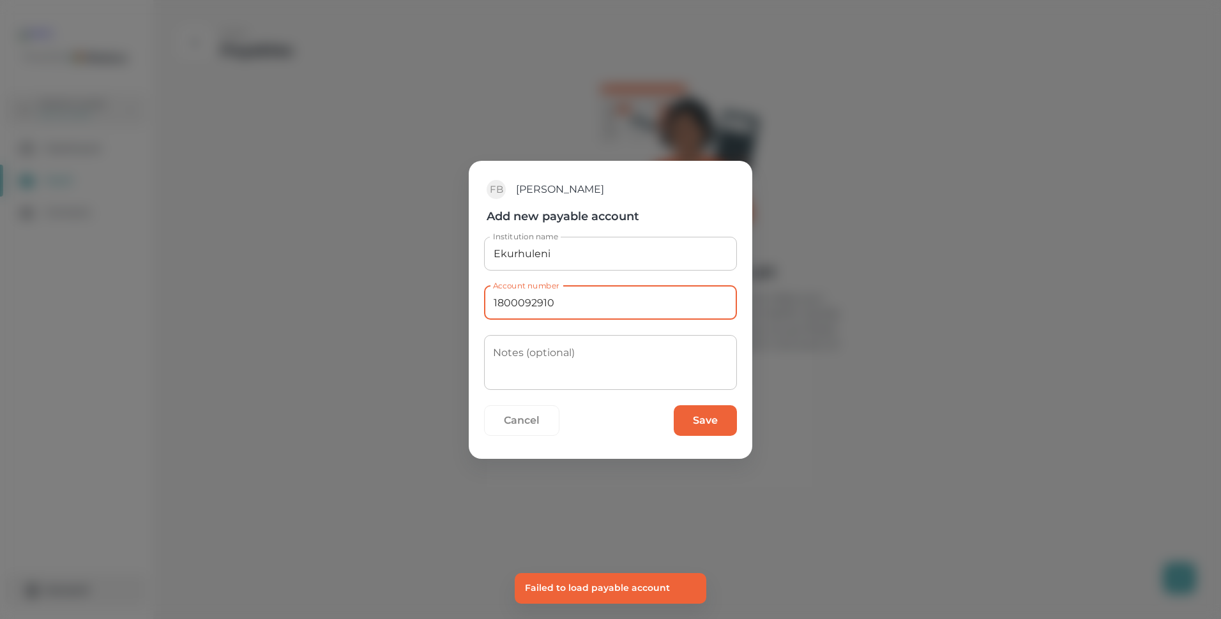
type input "1800092910"
click at [510, 355] on textarea "Notes (optional)" at bounding box center [610, 363] width 235 height 34
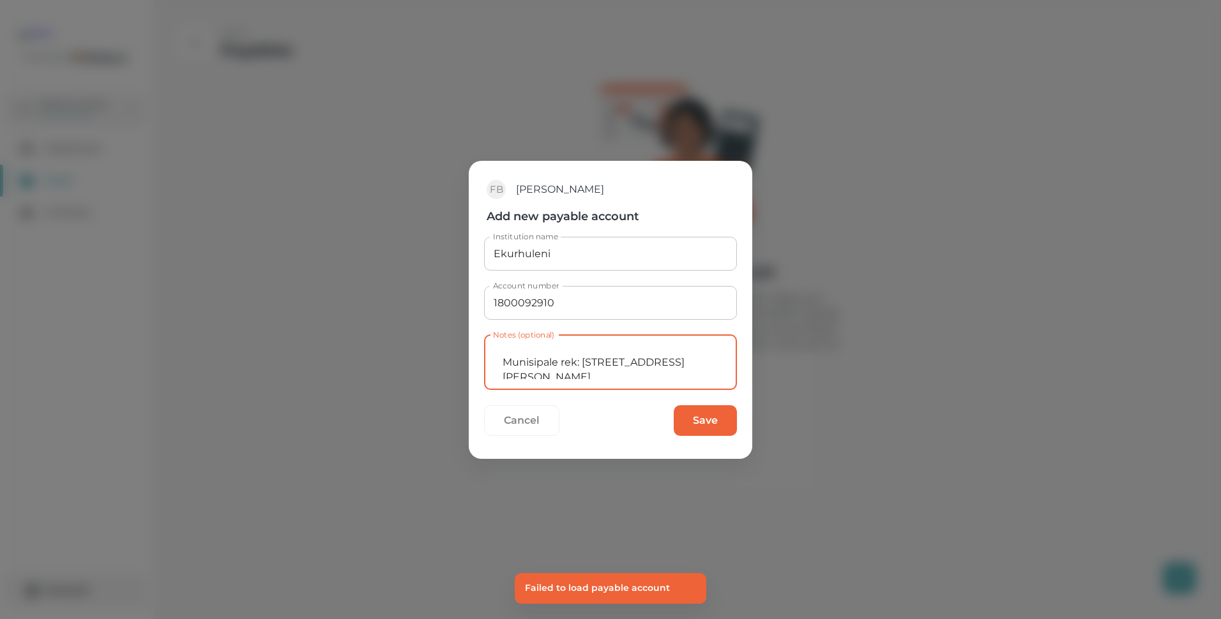
type textarea "Munisipale rek: [STREET_ADDRESS][PERSON_NAME]"
click at [701, 418] on button "Save" at bounding box center [705, 421] width 63 height 31
click at [711, 421] on button "Save" at bounding box center [705, 421] width 63 height 31
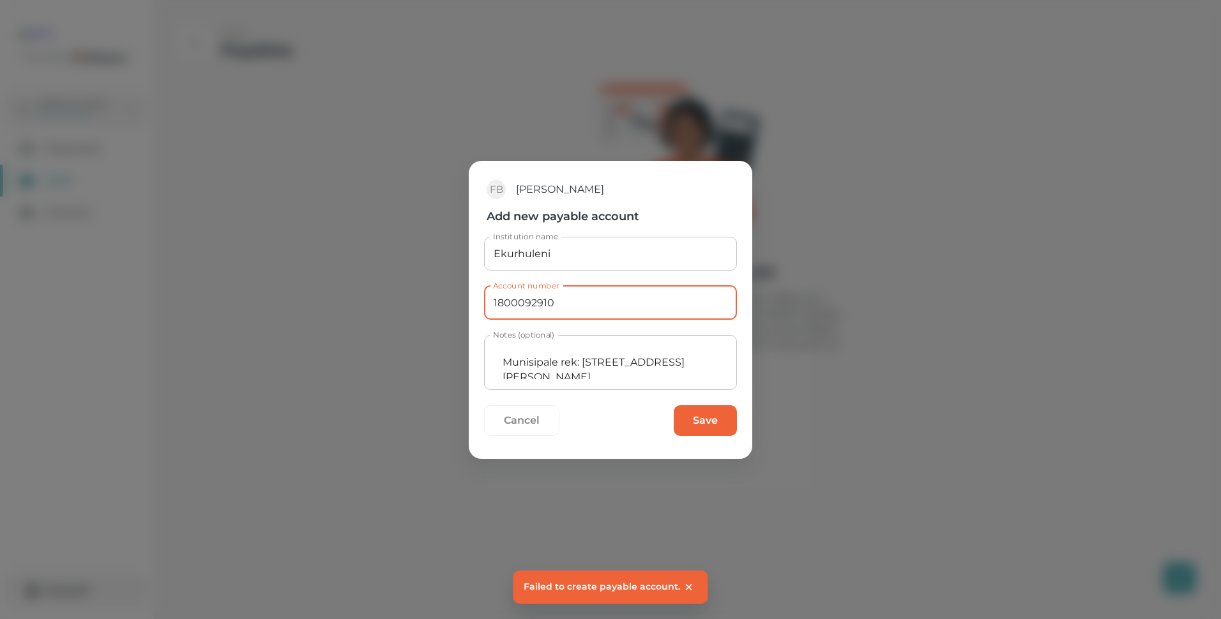
drag, startPoint x: 554, startPoint y: 303, endPoint x: 476, endPoint y: 303, distance: 78.6
click at [476, 303] on div "Institution name Ekurhuleni Institution name Account number 1800092910 Account …" at bounding box center [611, 341] width 284 height 235
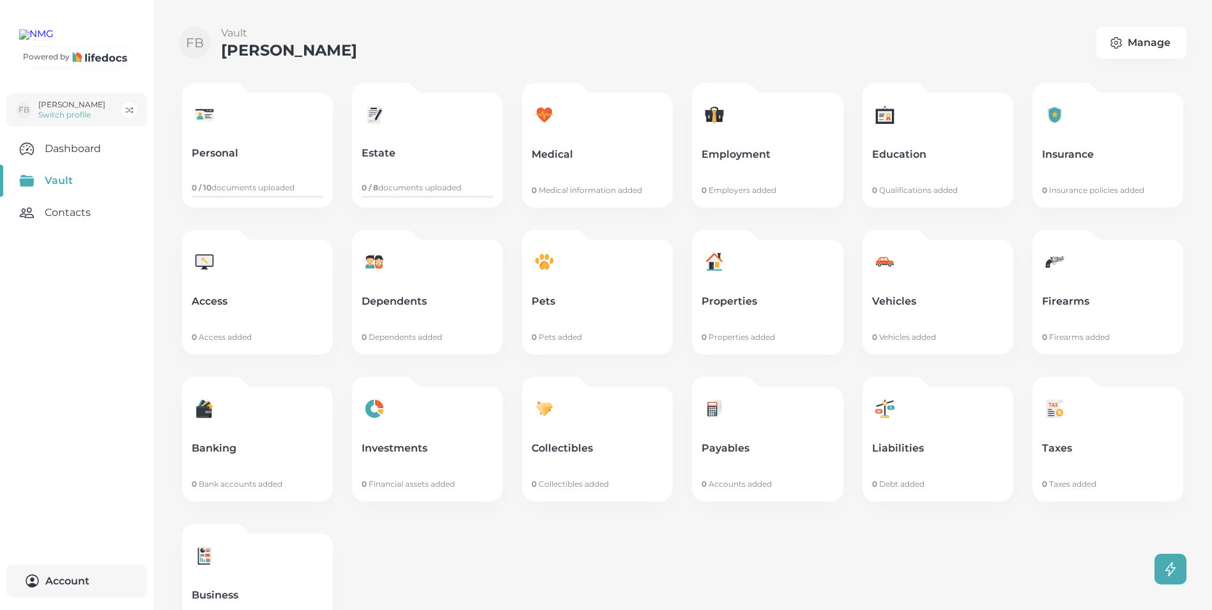
click at [736, 444] on p "Payables" at bounding box center [767, 448] width 132 height 13
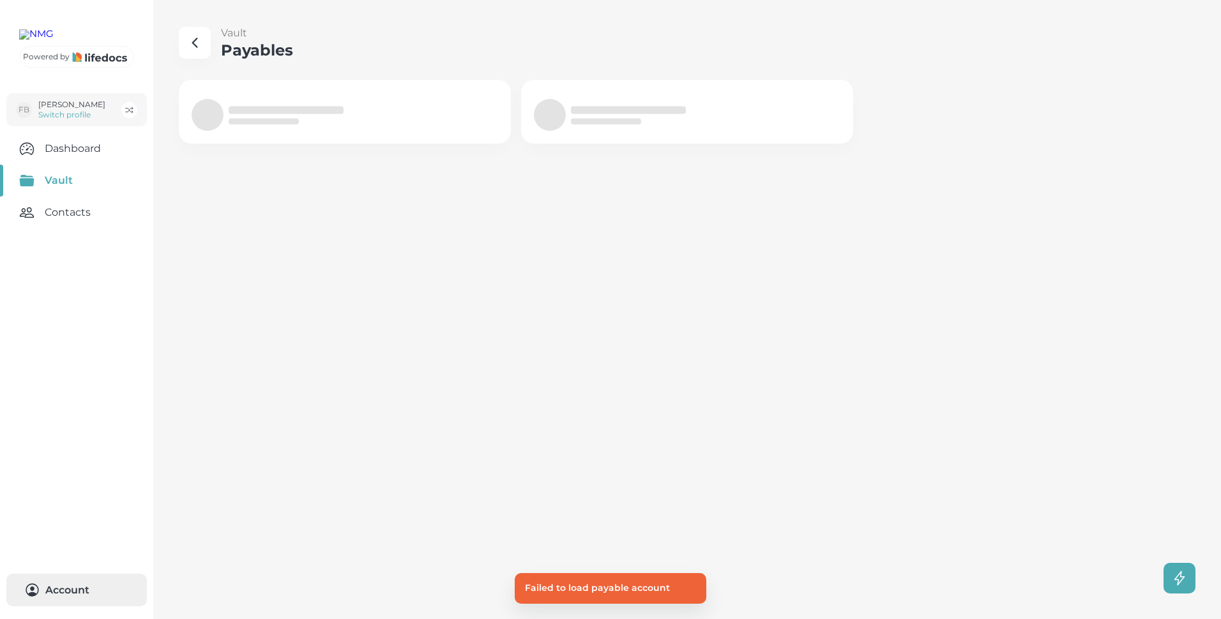
click at [50, 590] on button "Account 0" at bounding box center [76, 590] width 141 height 33
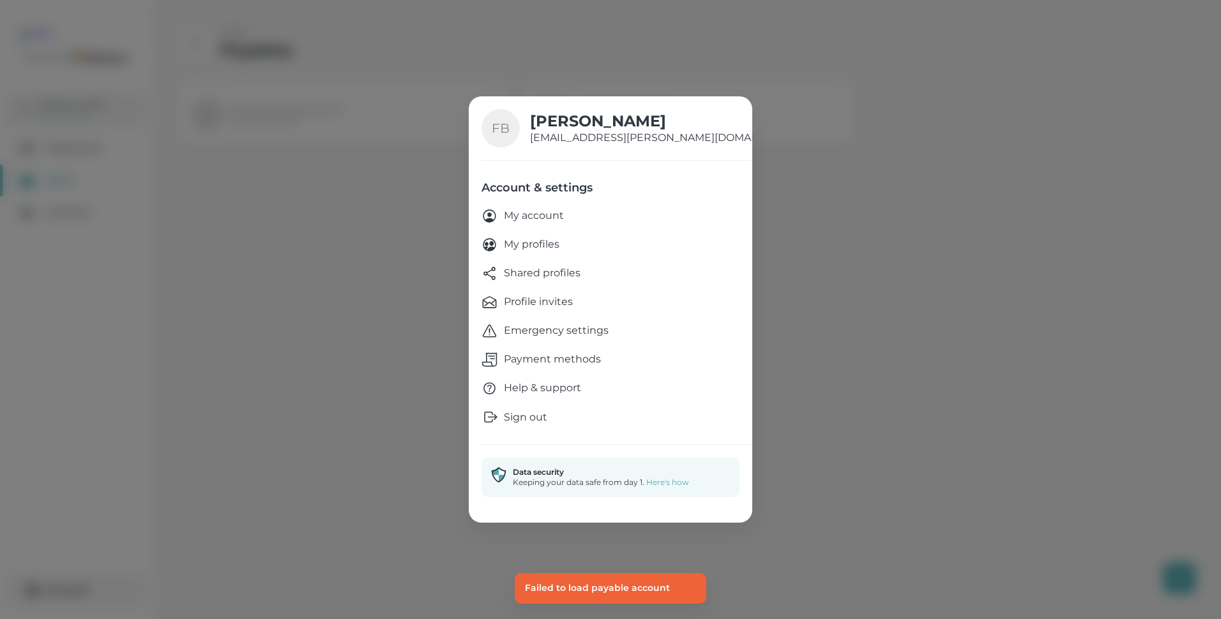
click at [528, 415] on p "Sign out" at bounding box center [525, 417] width 43 height 15
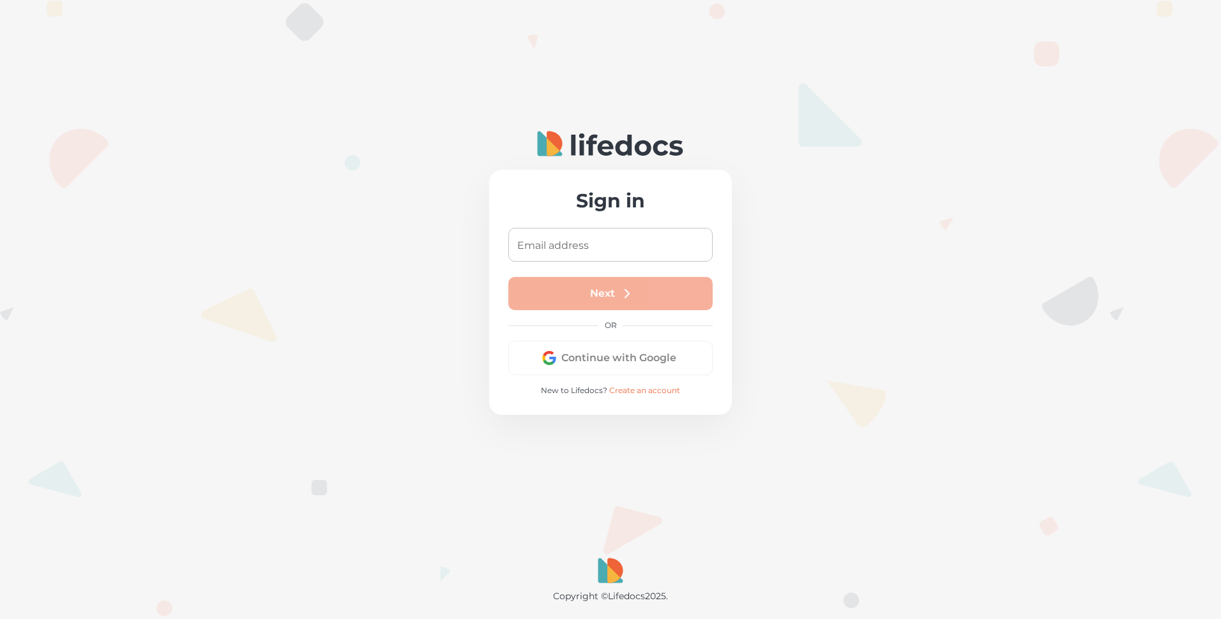
click at [549, 240] on input "Email address" at bounding box center [610, 245] width 204 height 34
type input "[EMAIL_ADDRESS][PERSON_NAME][DOMAIN_NAME]"
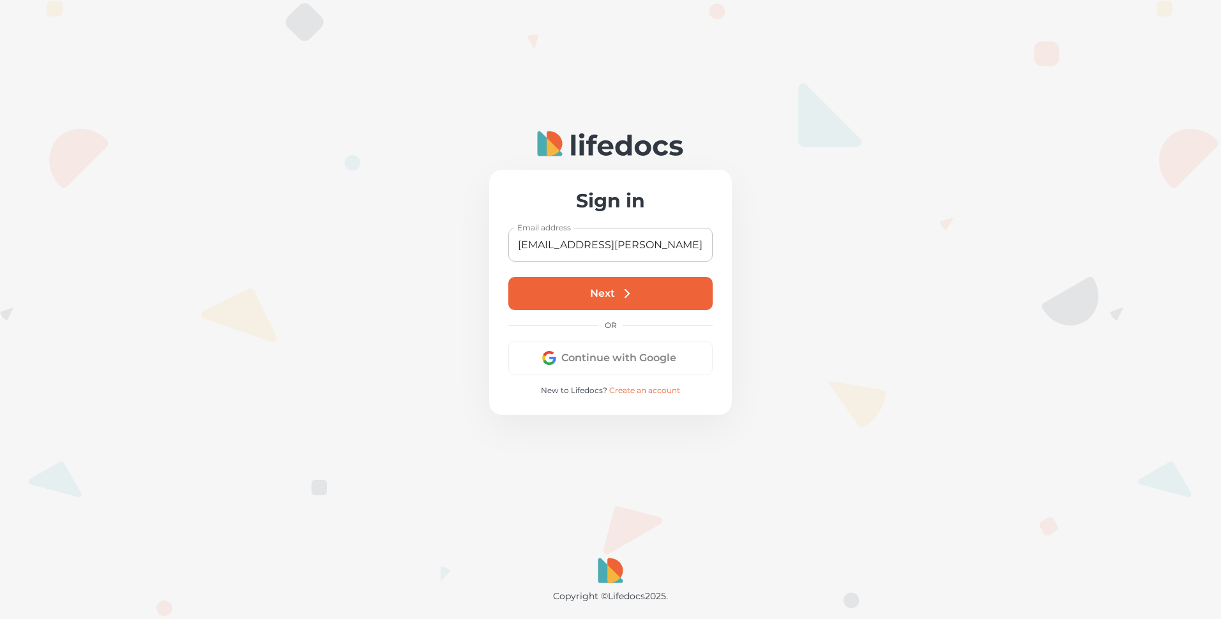
click at [574, 297] on button "Next" at bounding box center [610, 293] width 204 height 33
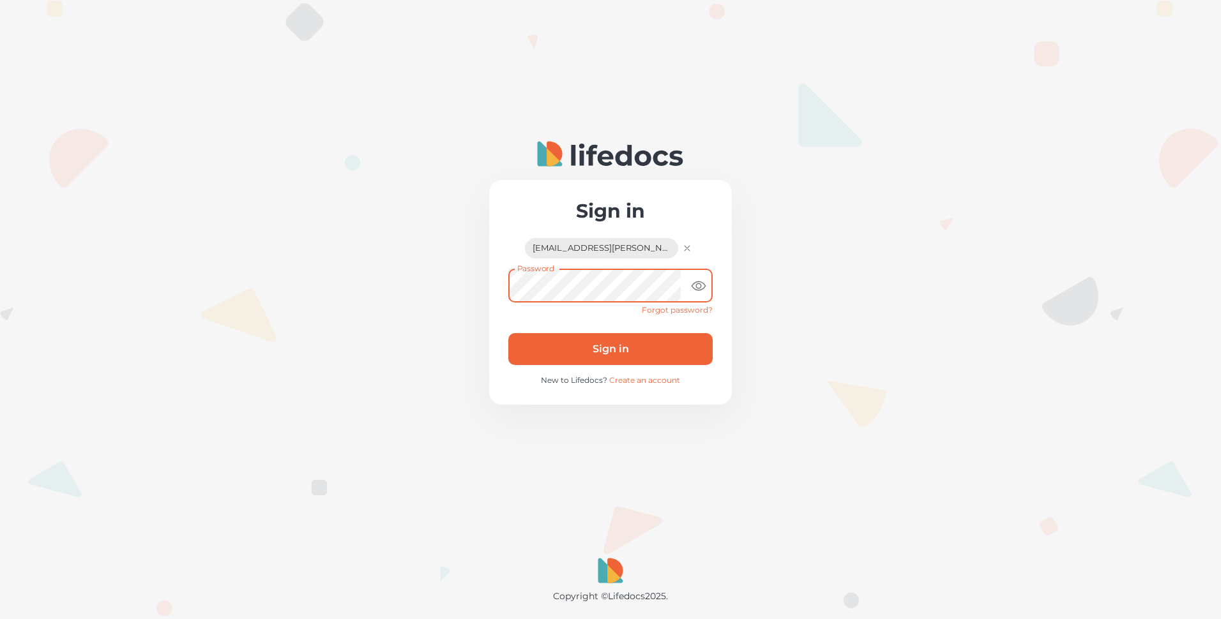
click at [508, 333] on button "Sign in" at bounding box center [610, 349] width 204 height 32
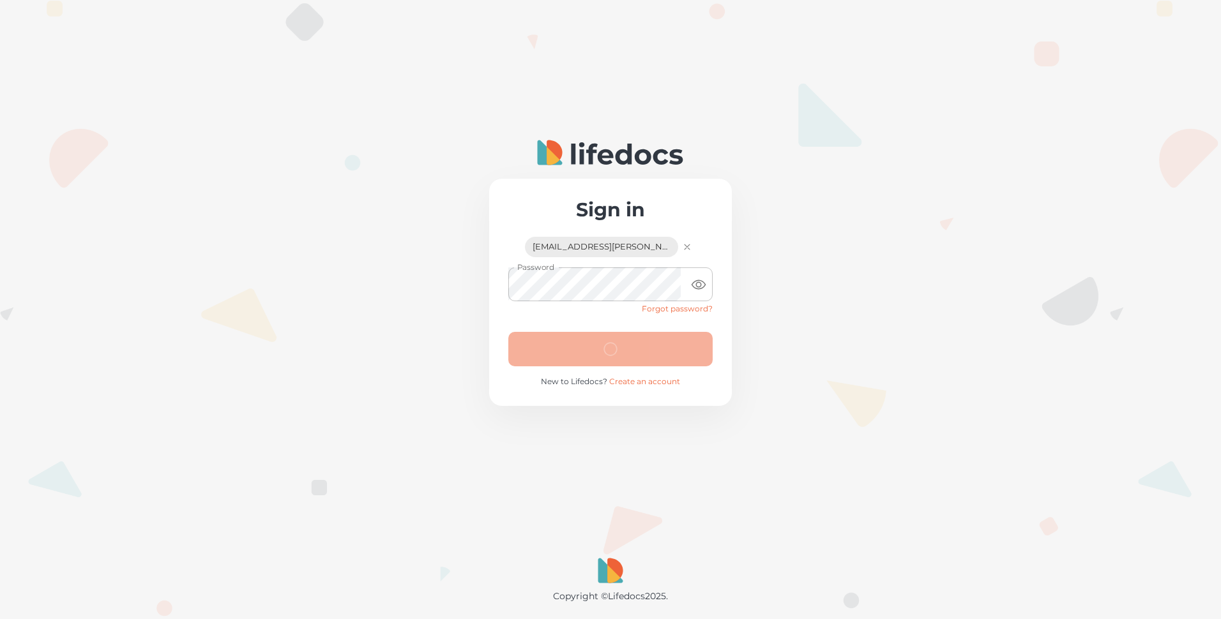
click at [695, 285] on icon "toggle password visibility" at bounding box center [698, 284] width 15 height 15
